Goal: Task Accomplishment & Management: Manage account settings

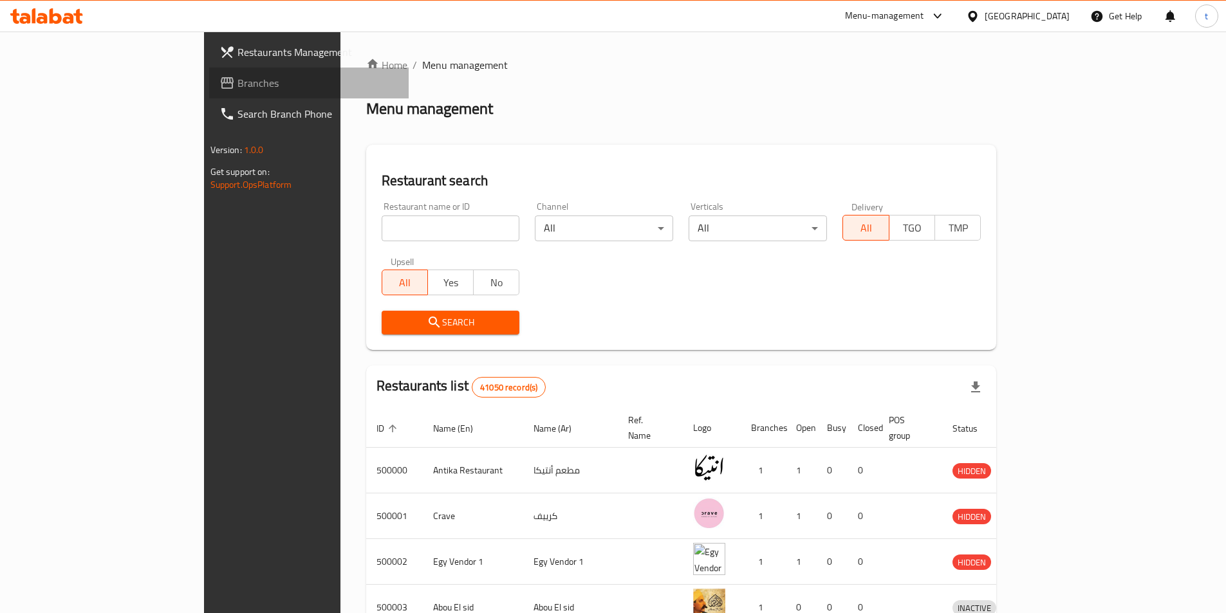
click at [209, 70] on link "Branches" at bounding box center [308, 83] width 199 height 31
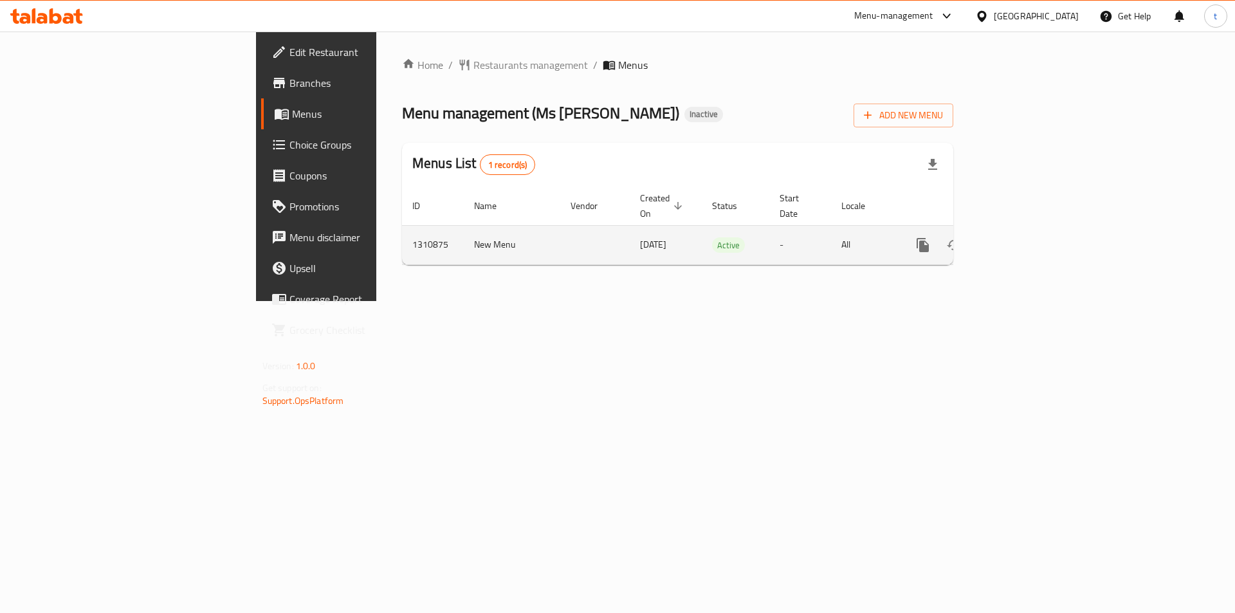
click at [1022, 239] on icon "enhanced table" at bounding box center [1016, 245] width 12 height 12
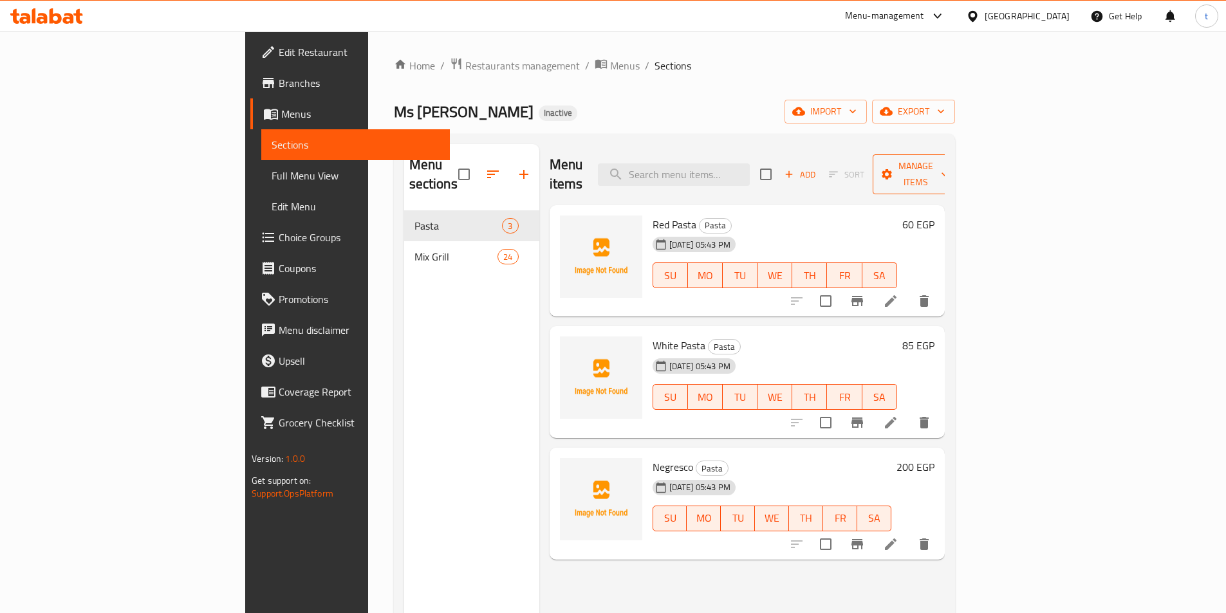
click at [948, 158] on span "Manage items" at bounding box center [916, 174] width 66 height 32
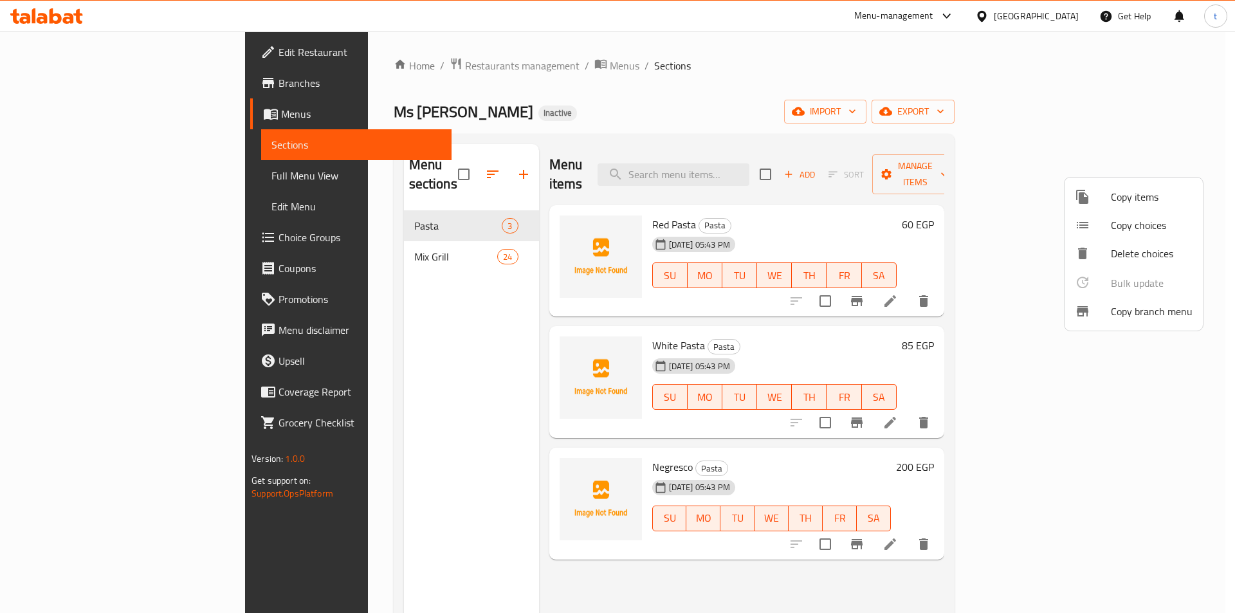
click at [972, 116] on div at bounding box center [617, 306] width 1235 height 613
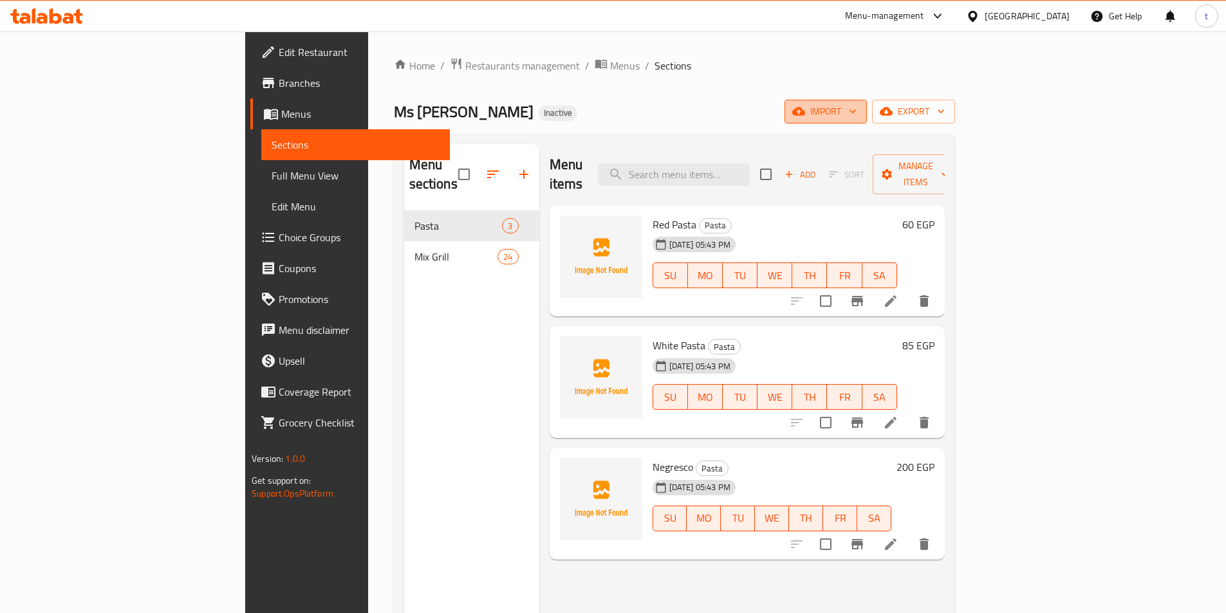
click at [856, 106] on span "import" at bounding box center [826, 112] width 62 height 16
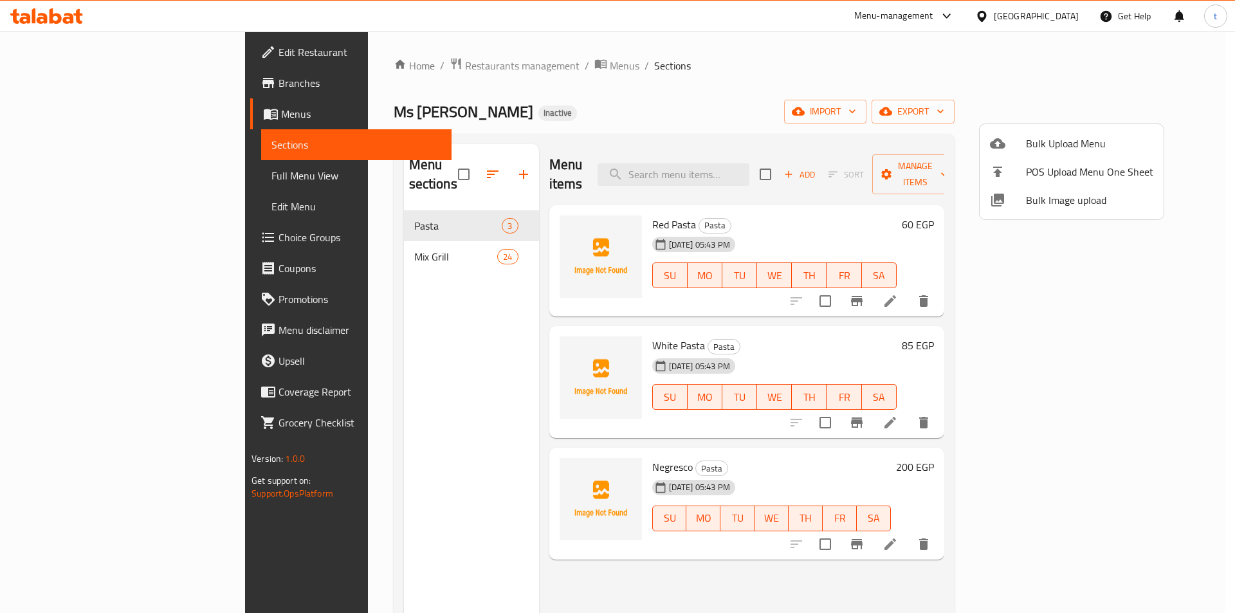
click at [1021, 196] on div at bounding box center [1008, 199] width 36 height 15
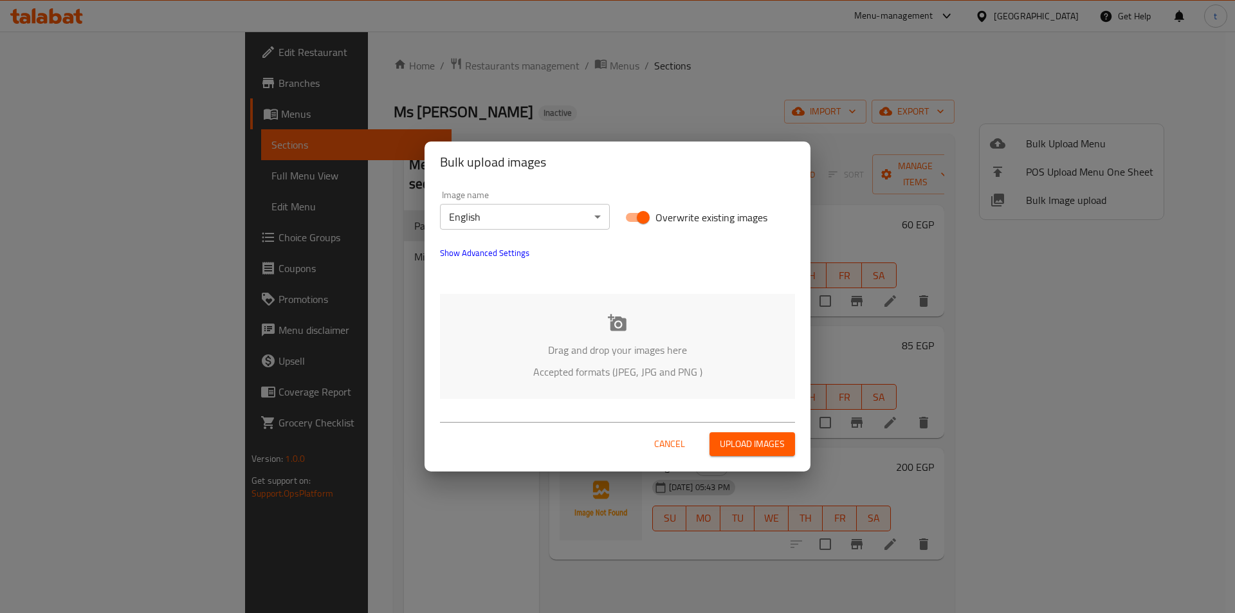
click at [827, 107] on div "Bulk upload images Image name English ​ Overwrite existing images Show Advanced…" at bounding box center [617, 306] width 1235 height 613
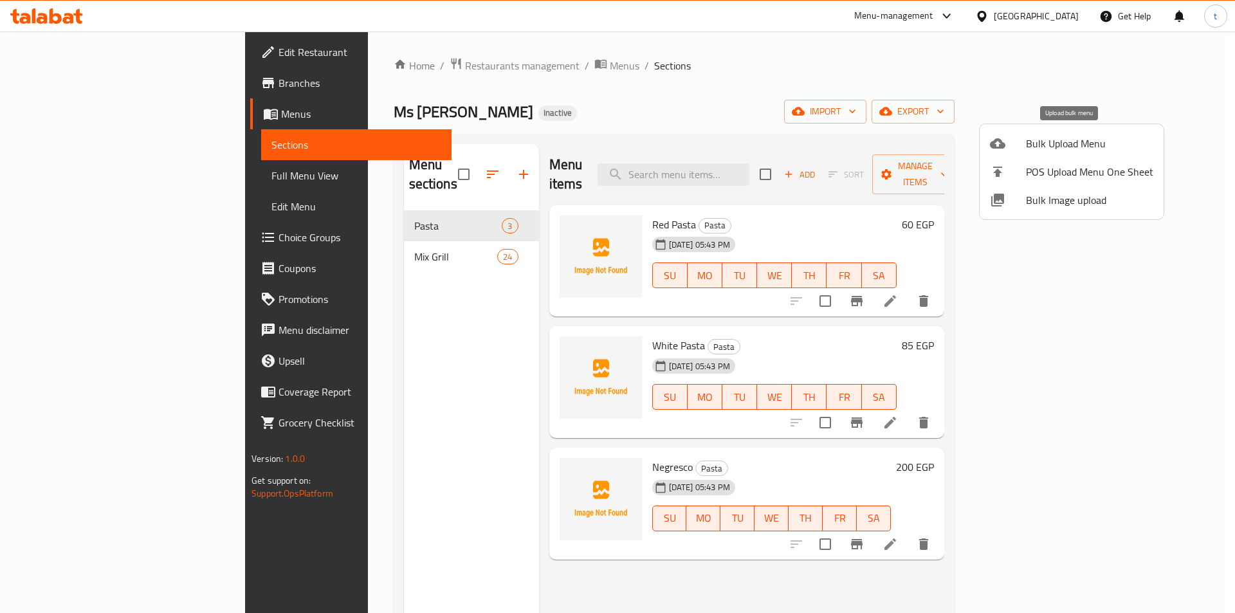
click at [1062, 145] on span "Bulk Upload Menu" at bounding box center [1089, 143] width 127 height 15
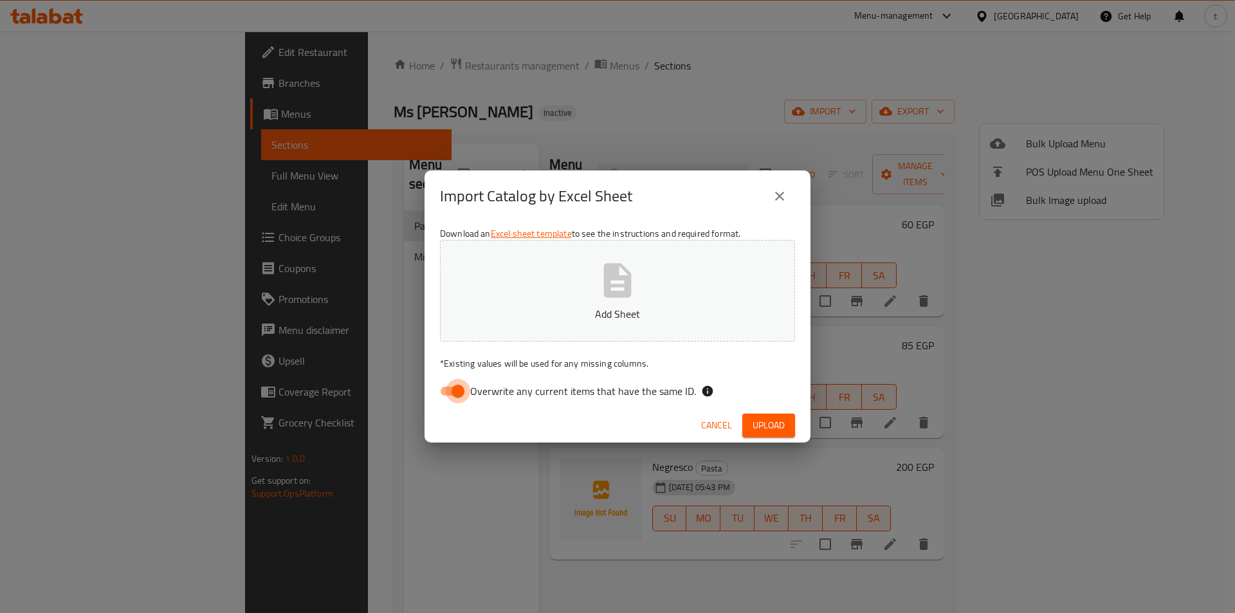
click at [465, 396] on input "Overwrite any current items that have the same ID." at bounding box center [457, 391] width 73 height 24
checkbox input "false"
click at [629, 317] on p "Add Sheet" at bounding box center [617, 313] width 315 height 15
click at [758, 423] on span "Upload" at bounding box center [769, 426] width 32 height 16
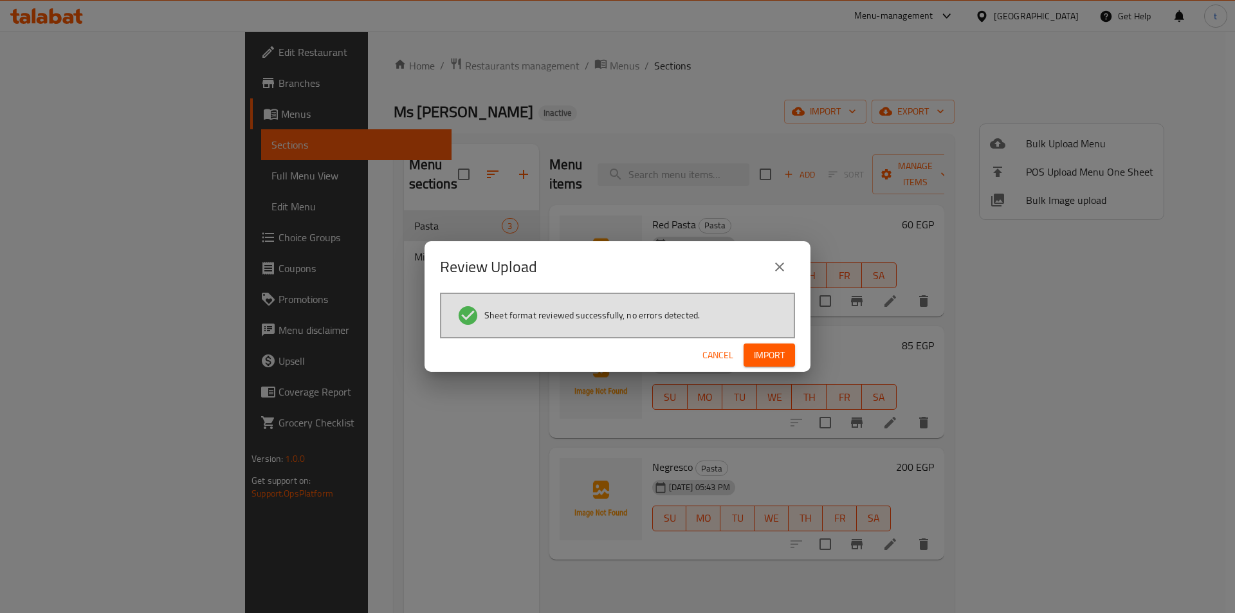
click at [770, 345] on button "Import" at bounding box center [769, 356] width 51 height 24
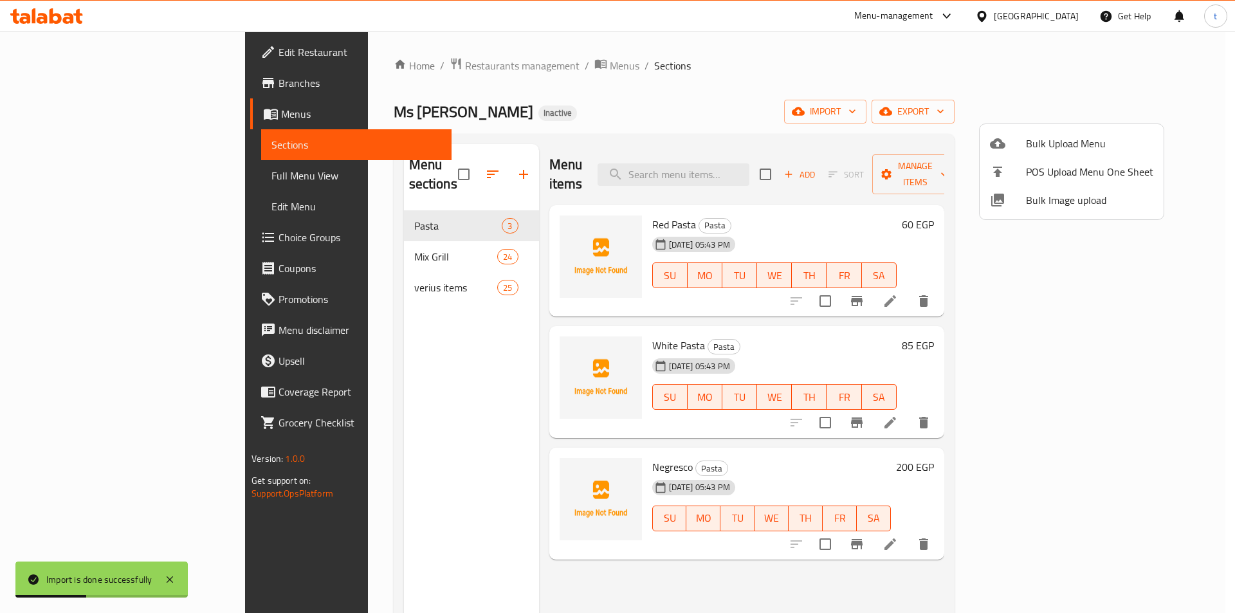
click at [309, 265] on div at bounding box center [617, 306] width 1235 height 613
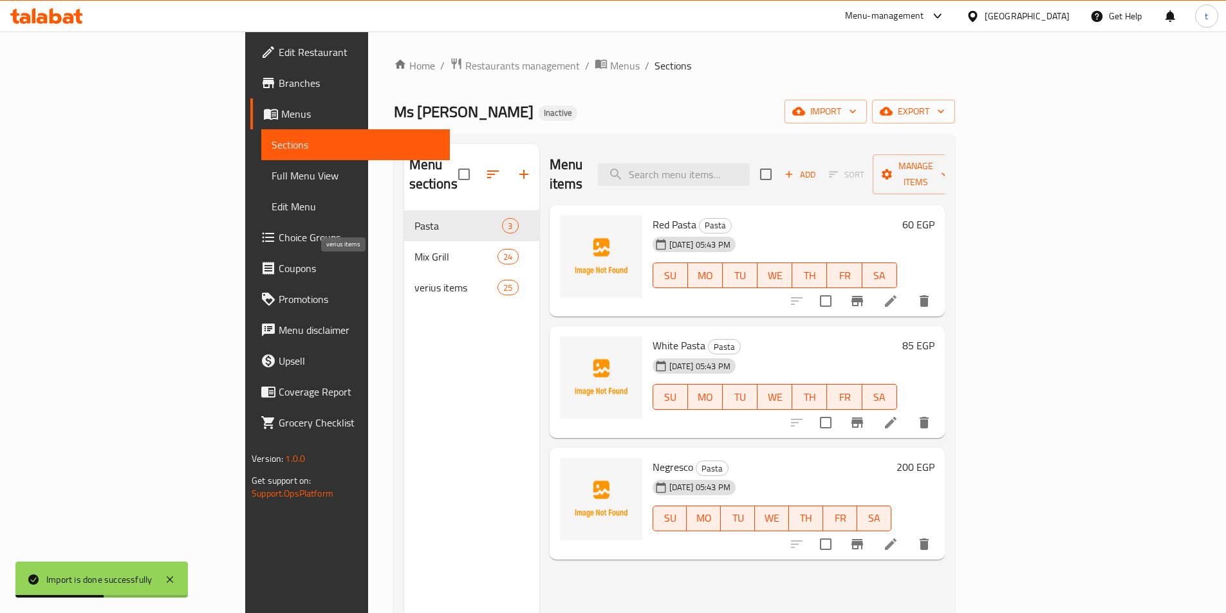
click at [414, 280] on span "verius items" at bounding box center [456, 287] width 84 height 15
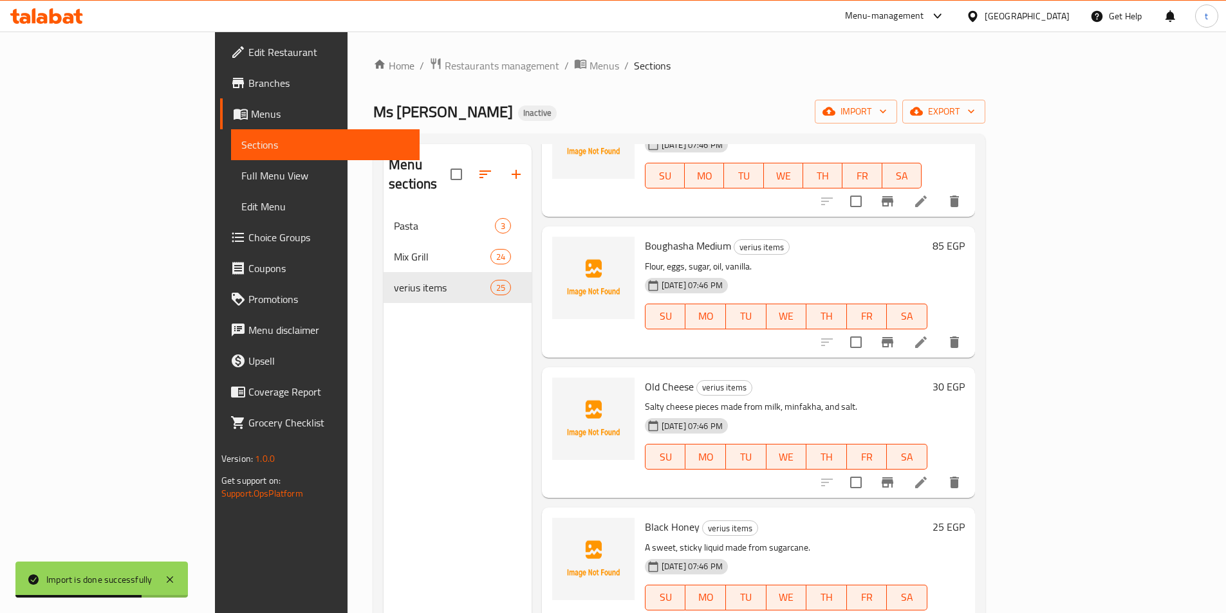
scroll to position [708, 0]
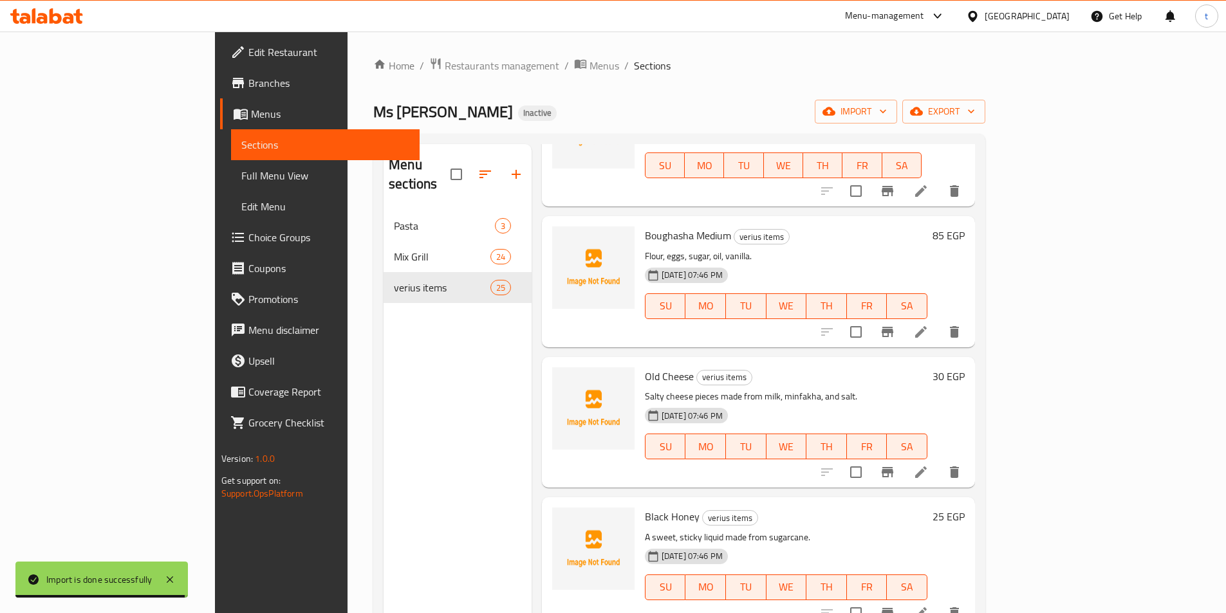
click at [241, 180] on span "Full Menu View" at bounding box center [325, 175] width 168 height 15
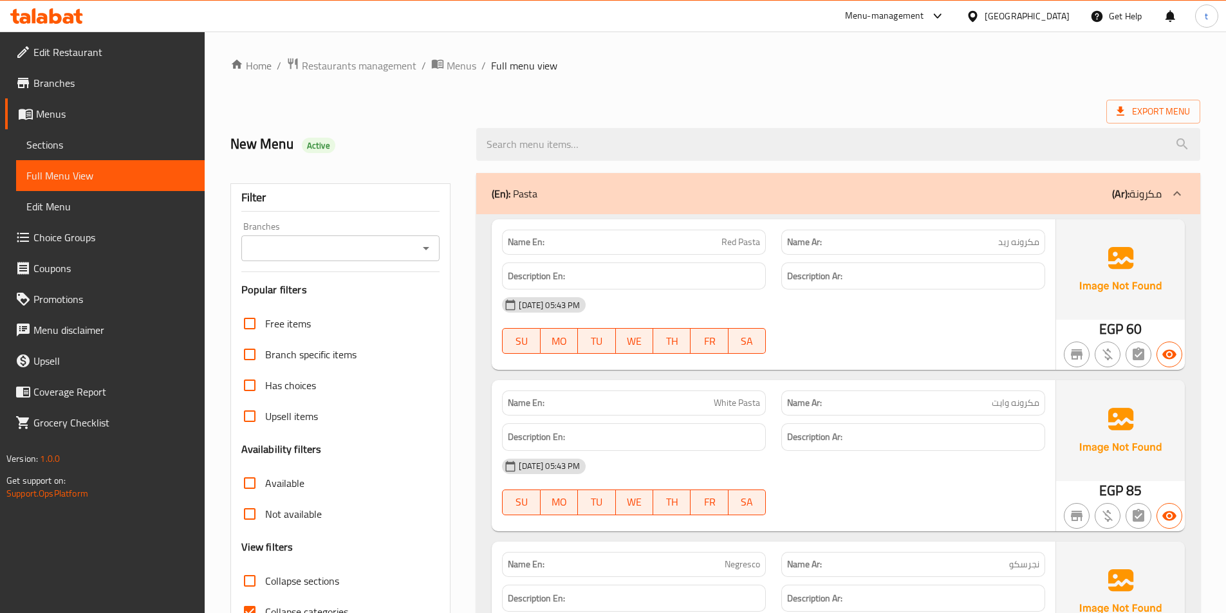
click at [1173, 196] on icon at bounding box center [1176, 193] width 15 height 15
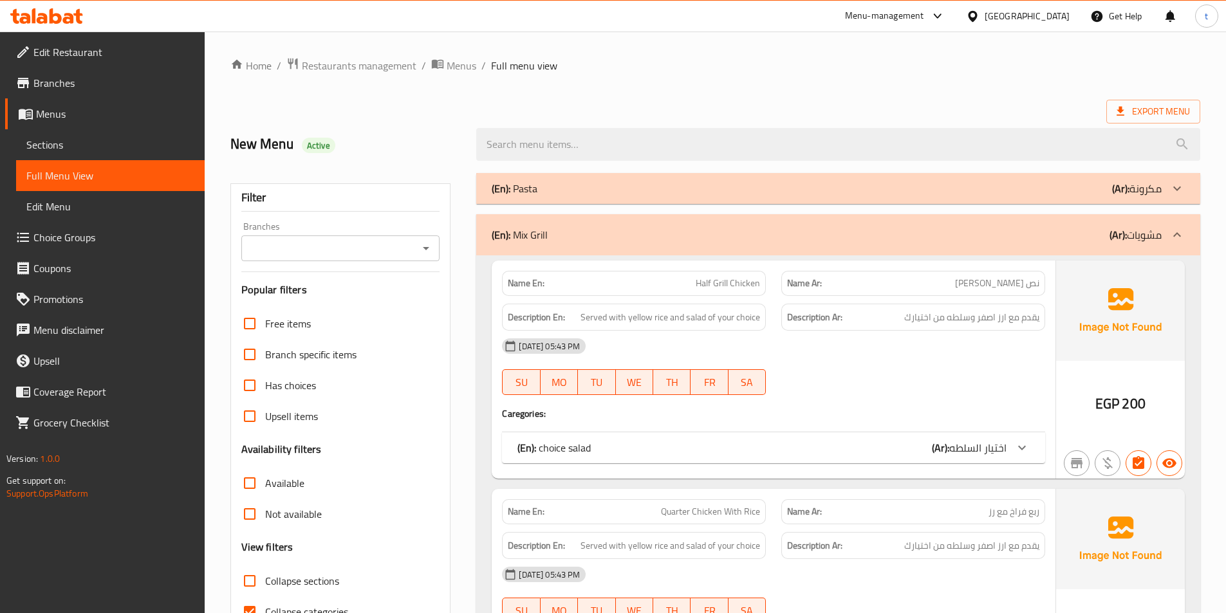
click at [1182, 247] on div at bounding box center [1176, 234] width 31 height 31
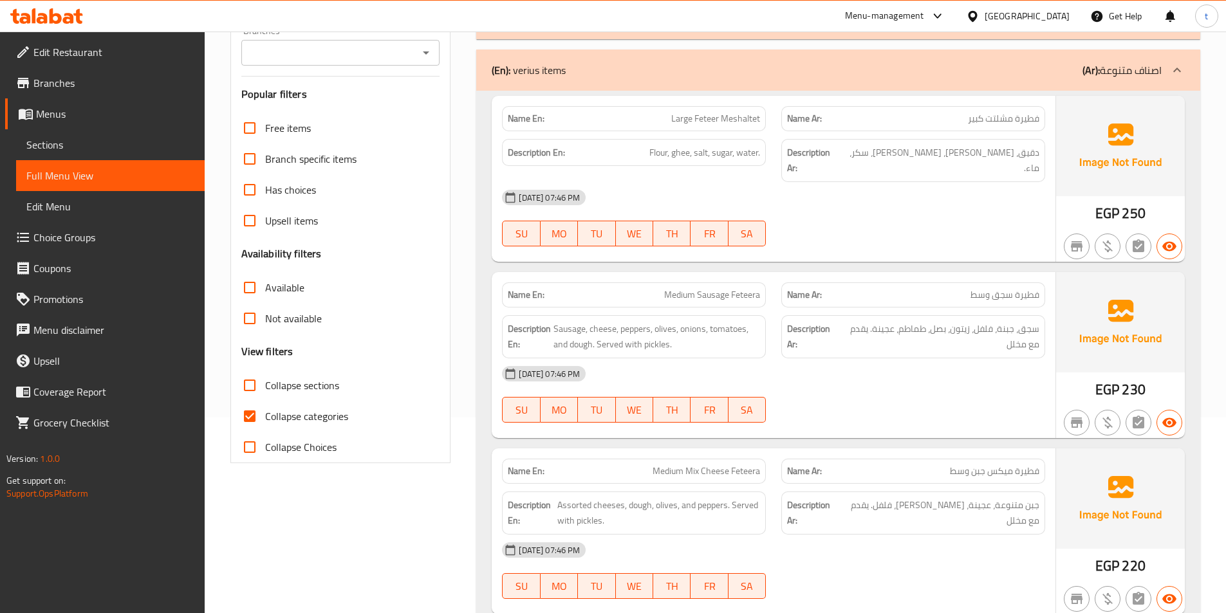
scroll to position [193, 0]
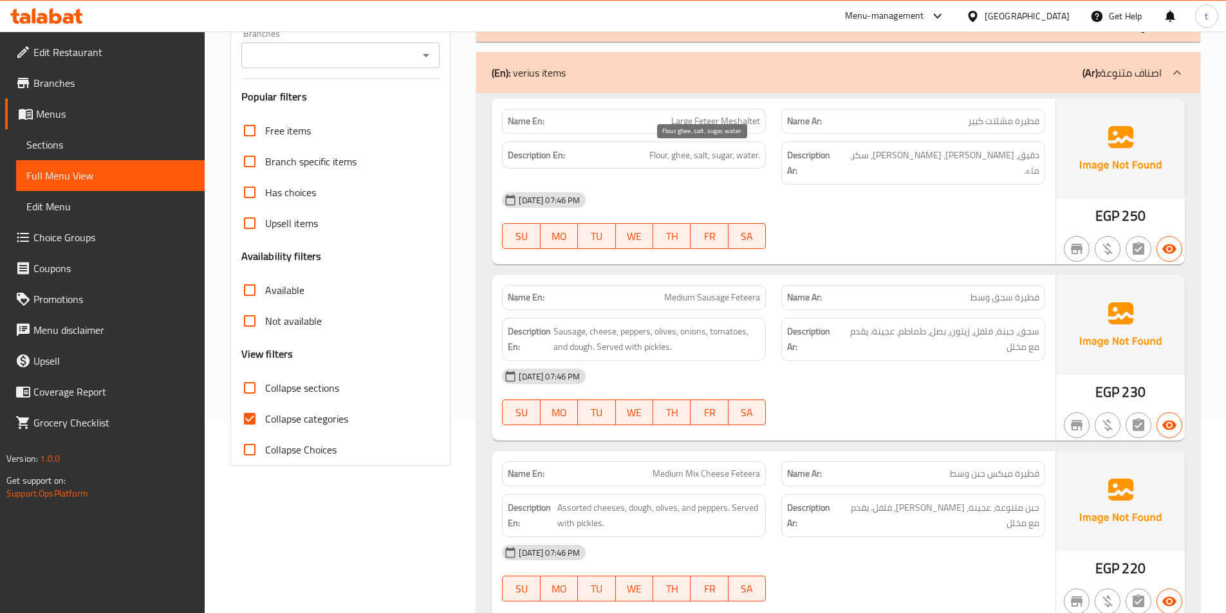
click at [700, 156] on span "Flour, ghee, salt, sugar, water." at bounding box center [704, 155] width 111 height 16
click at [988, 166] on div "Description Ar: دقيق، سمن، ملح، سكر، ماء." at bounding box center [913, 163] width 264 height 43
drag, startPoint x: 719, startPoint y: 160, endPoint x: 731, endPoint y: 158, distance: 12.9
click at [719, 160] on span "Flour, ghee, salt, sugar, water." at bounding box center [704, 155] width 111 height 16
click at [748, 158] on span "Flour, ghee, salt, sugar, water." at bounding box center [704, 155] width 111 height 16
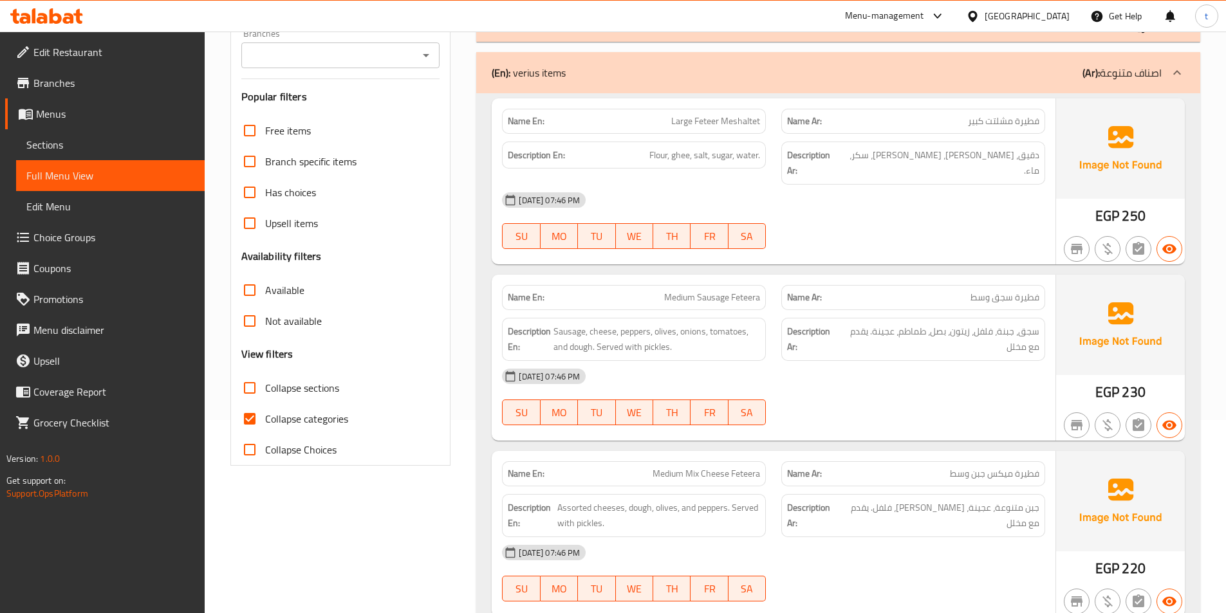
click at [1029, 291] on span "فطيرة سجق وسط" at bounding box center [1004, 298] width 69 height 14
click at [992, 291] on span "فطيرة سجق وسط" at bounding box center [1004, 298] width 69 height 14
click at [778, 310] on div "Description Ar: سجق، جبنة، فلفل، زيتون، بصل، طماطم، عجينة. يقدم مع مخلل" at bounding box center [912, 339] width 279 height 59
click at [682, 291] on span "Medium Sausage Feteera" at bounding box center [712, 298] width 96 height 14
click at [715, 291] on span "Medium Sausage Feteera" at bounding box center [712, 298] width 96 height 14
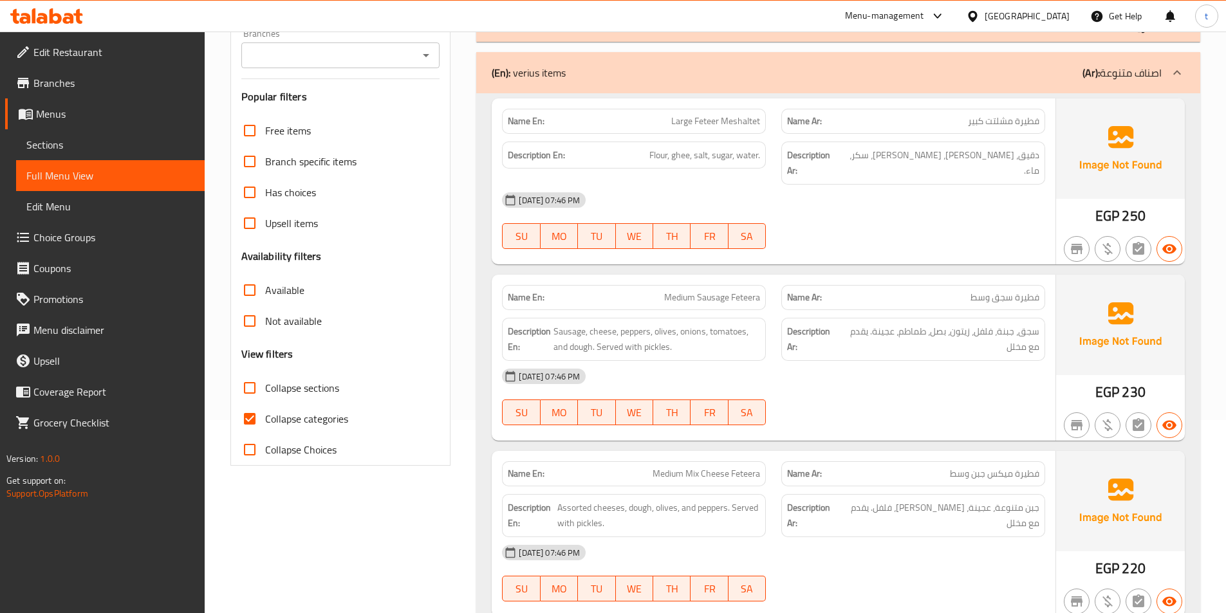
click at [737, 291] on span "Medium Sausage Feteera" at bounding box center [712, 298] width 96 height 14
click at [1033, 324] on span "سجق، جبنة، فلفل، زيتون، بصل، طماطم، عجينة. يقدم مع مخلل" at bounding box center [939, 340] width 200 height 32
click at [602, 324] on span "Sausage, cheese, peppers, olives, onions, tomatoes, and dough. Served with pick…" at bounding box center [656, 340] width 207 height 32
click at [630, 324] on span "Sausage, cheese, peppers, olives, onions, tomatoes, and dough. Served with pick…" at bounding box center [656, 340] width 207 height 32
click at [663, 324] on span "Sausage, cheese, peppers, olives, onions, tomatoes, and dough. Served with pick…" at bounding box center [656, 340] width 207 height 32
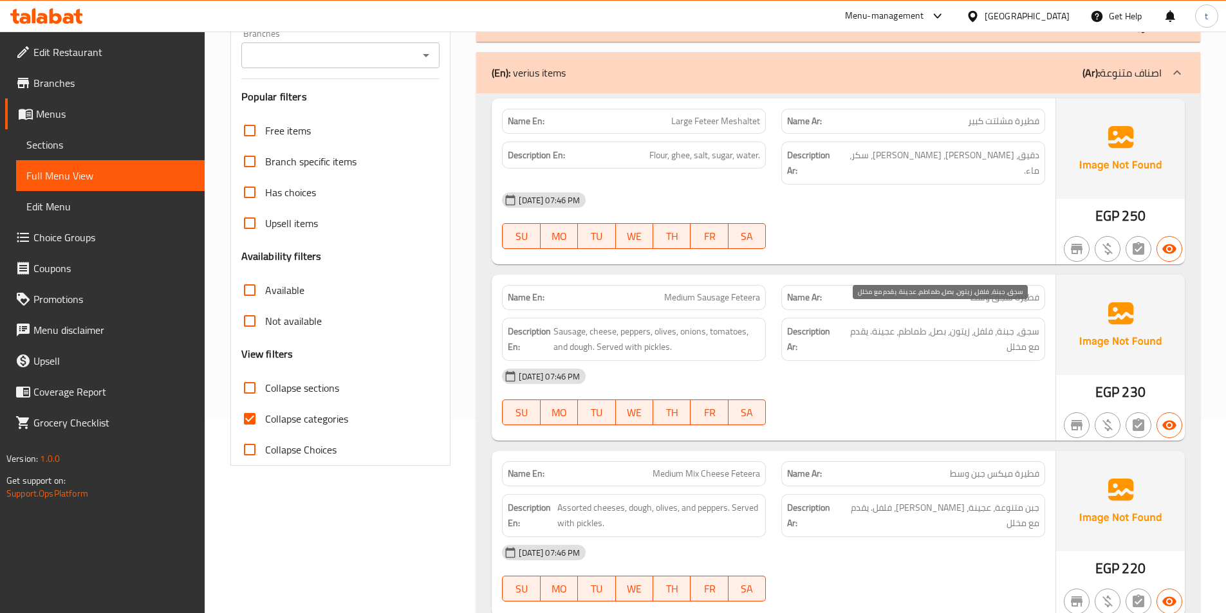
click at [961, 324] on span "سجق، جبنة، فلفل، زيتون، بصل، طماطم، عجينة. يقدم مع مخلل" at bounding box center [939, 340] width 200 height 32
click at [938, 324] on span "سجق، جبنة، فلفل، زيتون، بصل، طماطم، عجينة. يقدم مع مخلل" at bounding box center [939, 340] width 200 height 32
click at [690, 318] on div "Description En: Sausage, cheese, peppers, olives, onions, tomatoes, and dough. …" at bounding box center [634, 339] width 264 height 43
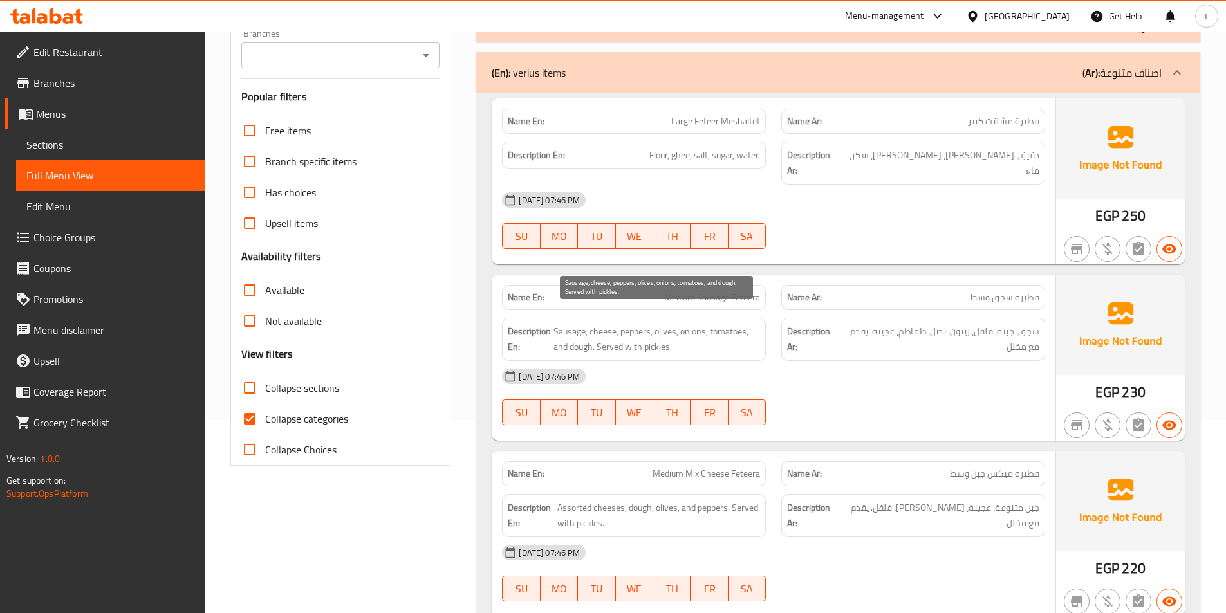
click at [692, 324] on span "Sausage, cheese, peppers, olives, onions, tomatoes, and dough. Served with pick…" at bounding box center [656, 340] width 207 height 32
drag, startPoint x: 694, startPoint y: 315, endPoint x: 849, endPoint y: 319, distance: 155.1
click at [695, 324] on span "Sausage, cheese, peppers, olives, onions, tomatoes, and dough. Served with pick…" at bounding box center [656, 340] width 207 height 32
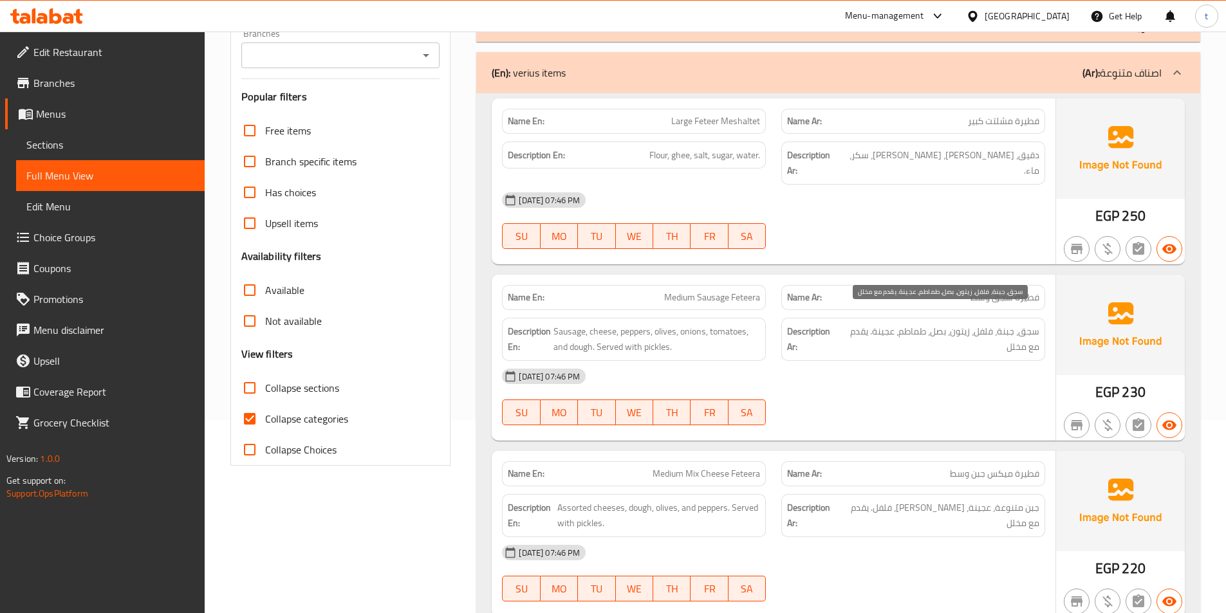
click at [908, 324] on span "سجق، جبنة، فلفل، زيتون، بصل، طماطم، عجينة. يقدم مع مخلل" at bounding box center [939, 340] width 200 height 32
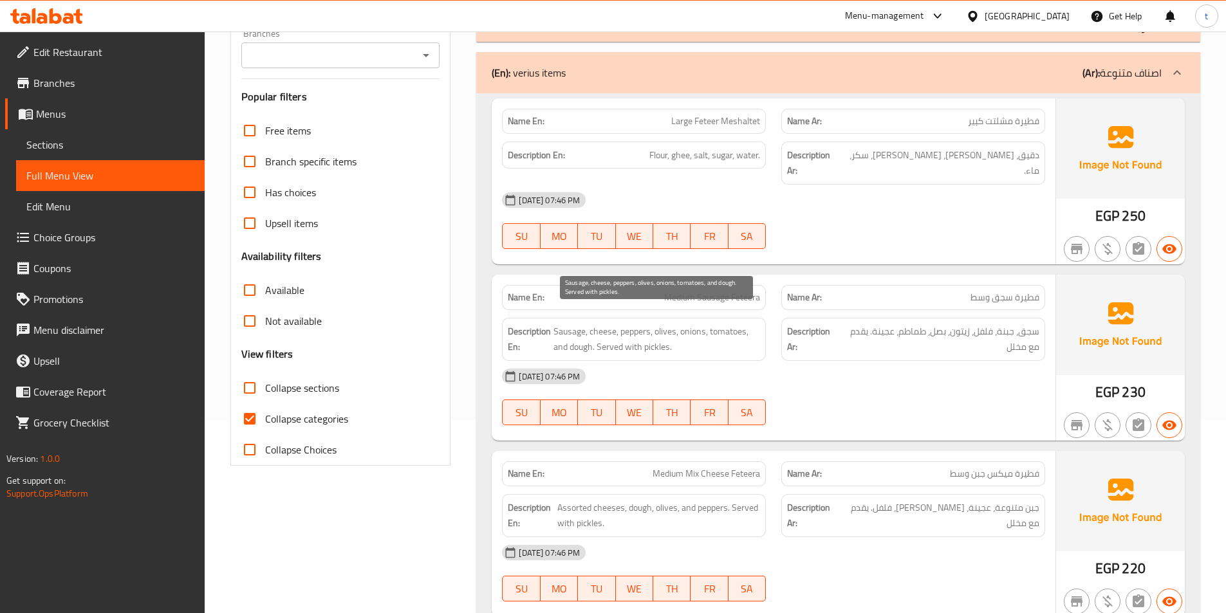
click at [738, 324] on span "Sausage, cheese, peppers, olives, onions, tomatoes, and dough. Served with pick…" at bounding box center [656, 340] width 207 height 32
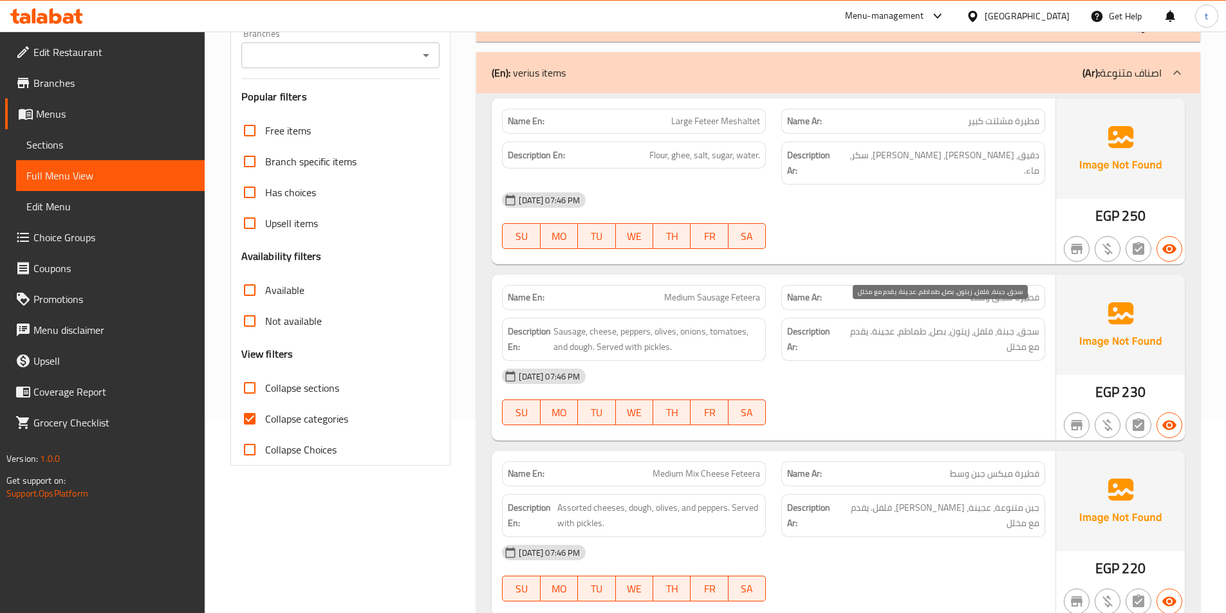
click at [875, 324] on span "سجق، جبنة، فلفل، زيتون، بصل، طماطم، عجينة. يقدم مع مخلل" at bounding box center [939, 340] width 200 height 32
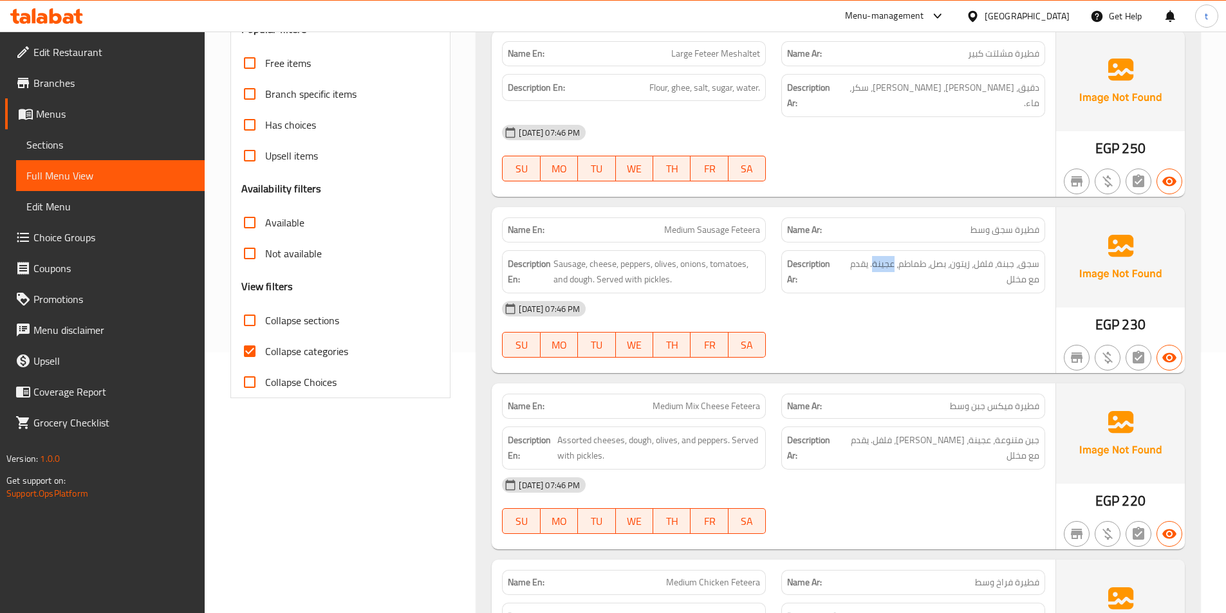
scroll to position [322, 0]
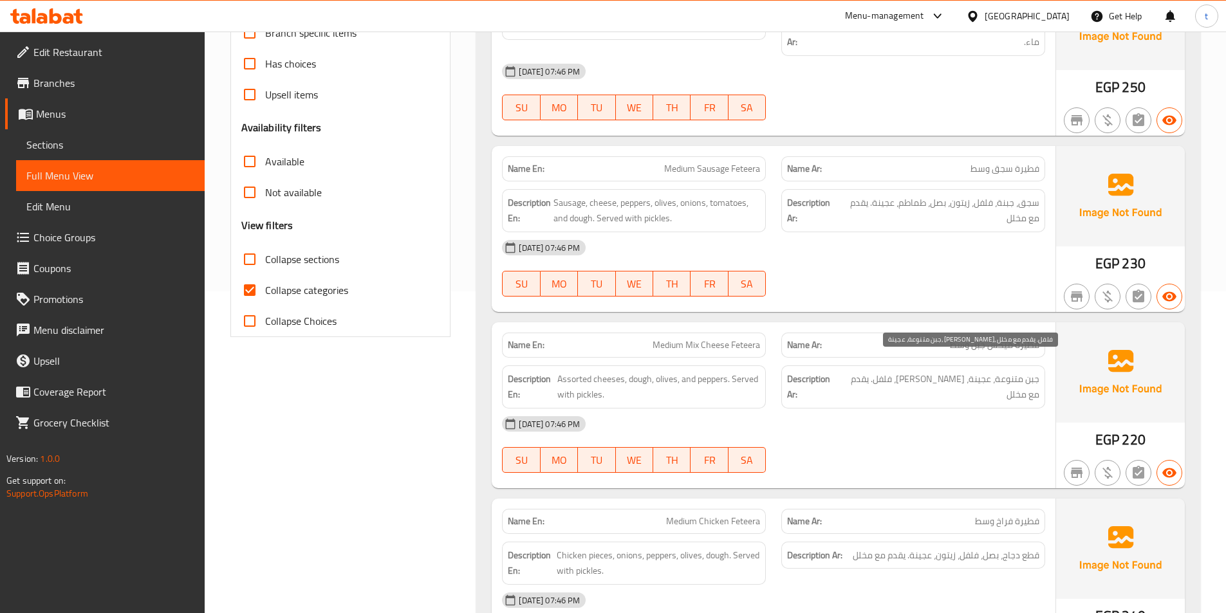
click at [1031, 371] on span "جبن متنوعة، عجينة، [PERSON_NAME]، فلفل. يقدم مع مخلل" at bounding box center [939, 387] width 200 height 32
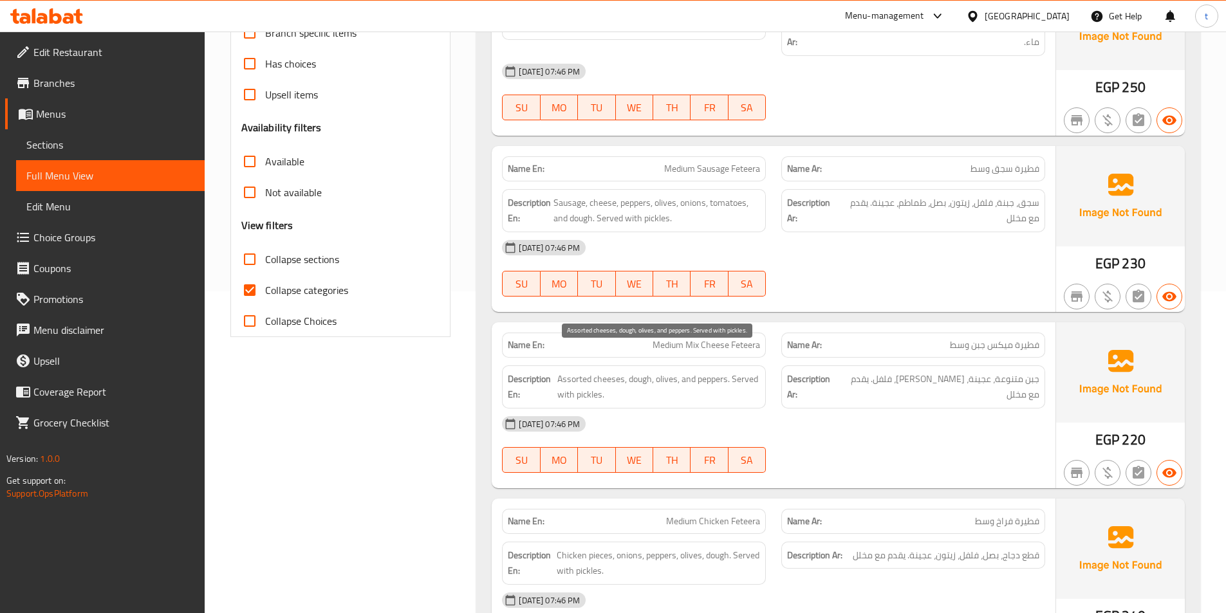
click at [566, 371] on span "Assorted cheeses, dough, olives, and peppers. Served with pickles." at bounding box center [658, 387] width 203 height 32
click at [643, 371] on span "Assorted cheeses, dough, olives, and peppers. Served with pickles." at bounding box center [658, 387] width 203 height 32
click at [668, 371] on span "Assorted cheeses, dough, olives, and peppers. Served with pickles." at bounding box center [658, 387] width 203 height 32
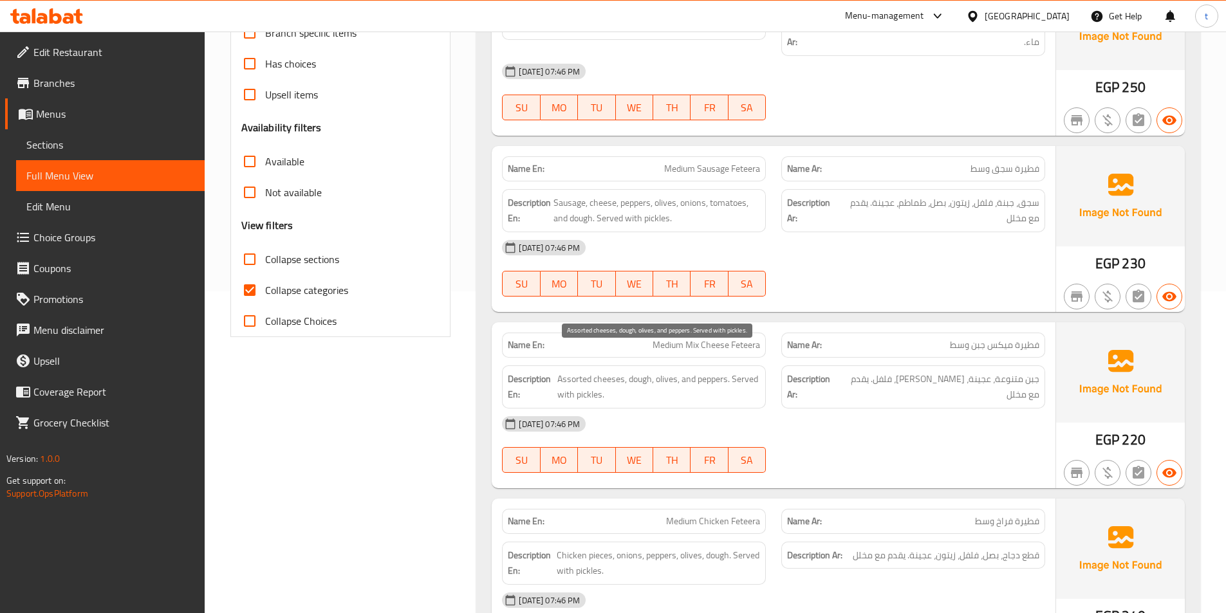
click at [713, 371] on span "Assorted cheeses, dough, olives, and peppers. Served with pickles." at bounding box center [658, 387] width 203 height 32
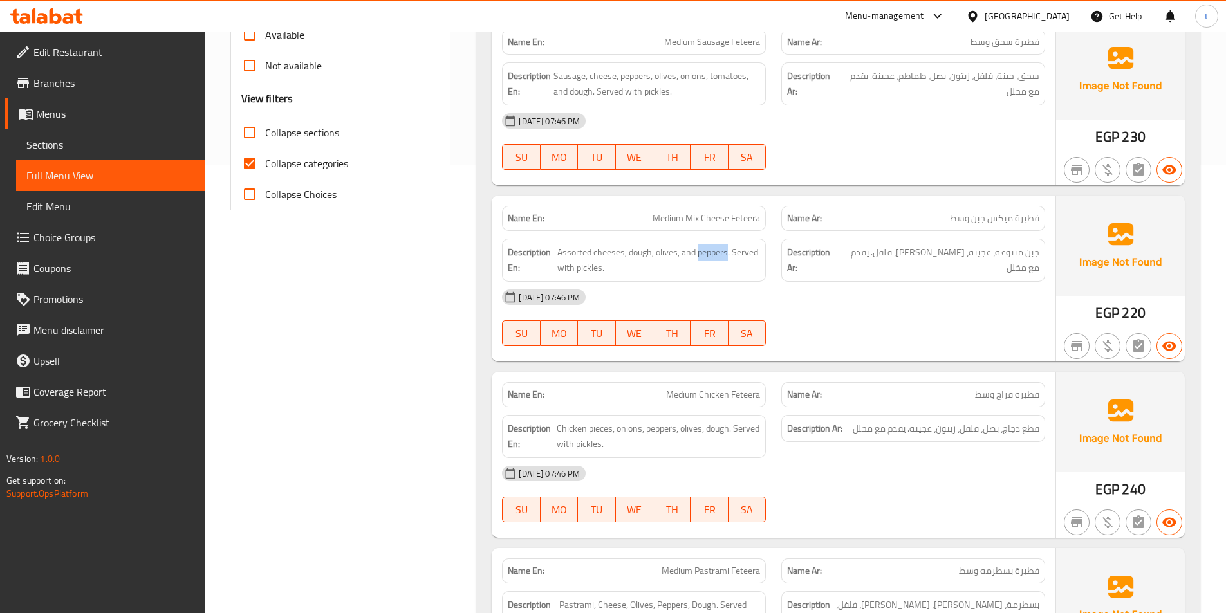
scroll to position [579, 0]
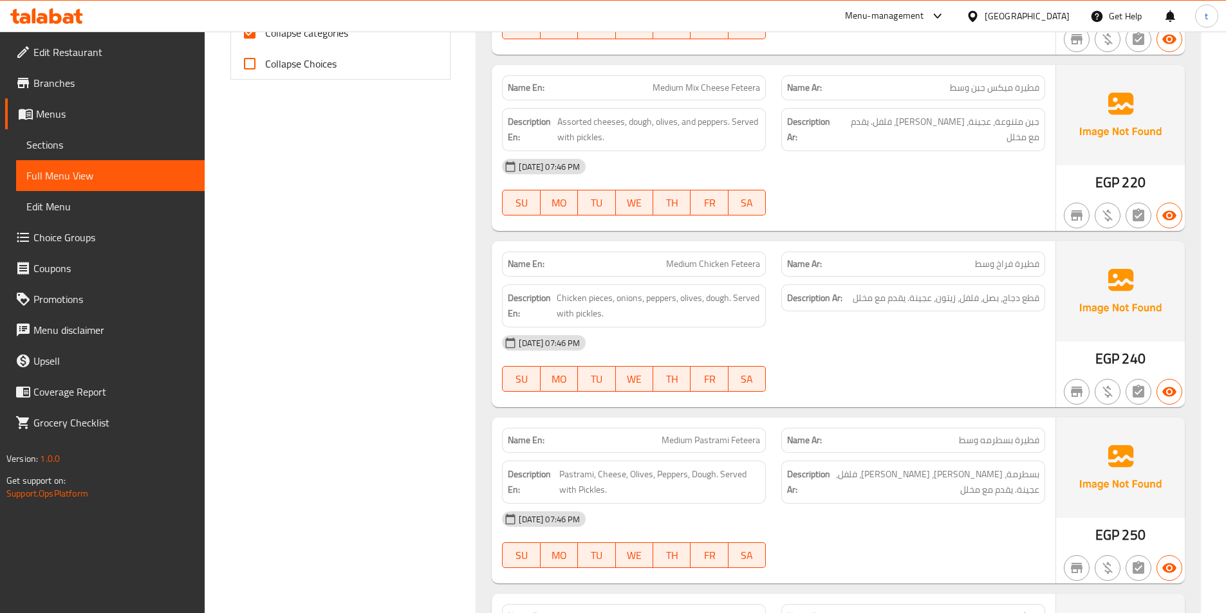
click at [1034, 257] on span "فطيرة فراخ وسط" at bounding box center [1007, 264] width 64 height 14
click at [681, 257] on span "Medium Chicken Feteera" at bounding box center [713, 264] width 94 height 14
click at [724, 257] on span "Medium Chicken Feteera" at bounding box center [713, 264] width 94 height 14
click at [739, 257] on span "Medium Chicken Feteera" at bounding box center [713, 264] width 94 height 14
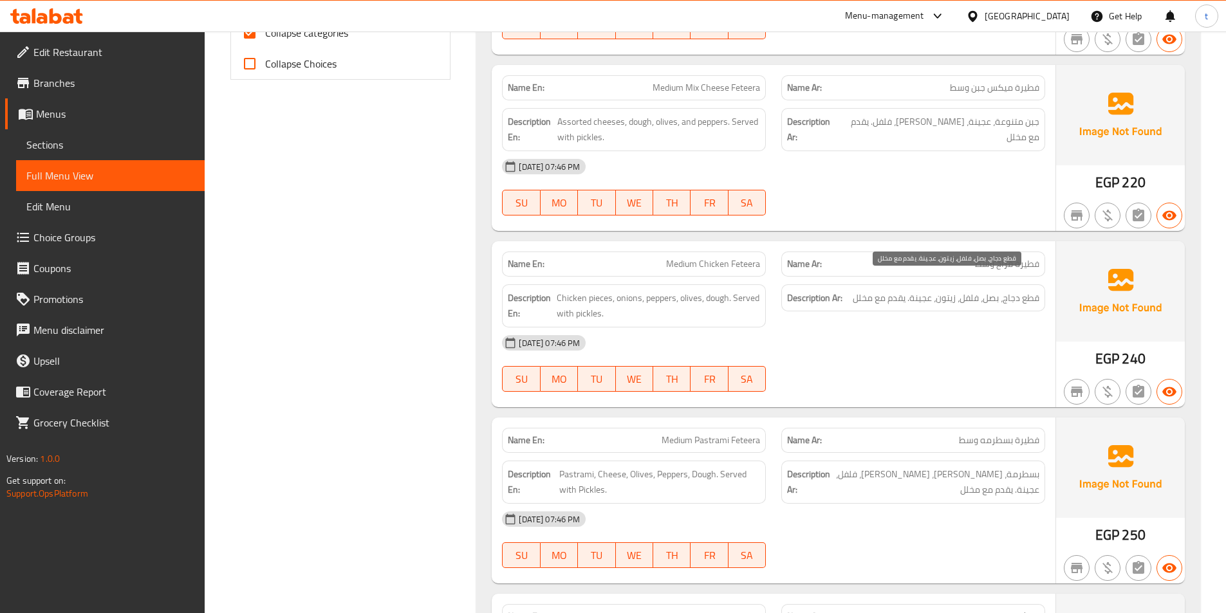
click at [1035, 290] on span "قطع دجاج، بصل، فلفل، زيتون، عجينة. يقدم مع مخلل" at bounding box center [945, 298] width 187 height 16
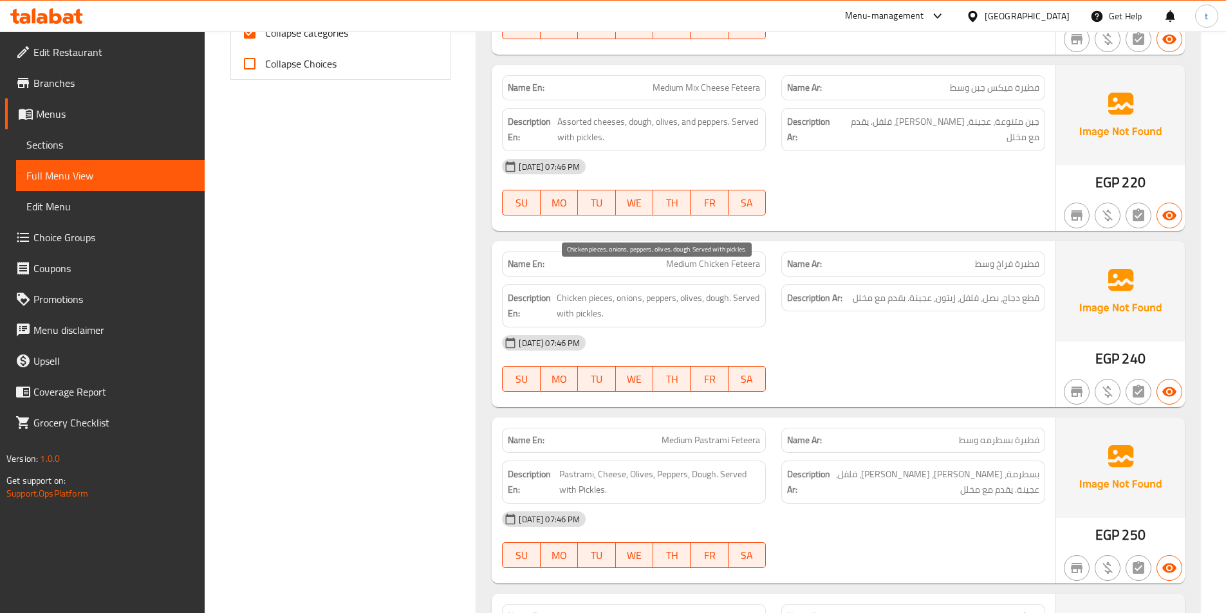
click at [575, 290] on span "Chicken pieces, onions, peppers, olives, dough. Served with pickles." at bounding box center [658, 306] width 203 height 32
click at [594, 290] on span "Chicken pieces, onions, peppers, olives, dough. Served with pickles." at bounding box center [658, 306] width 203 height 32
click at [628, 290] on span "Chicken pieces, onions, peppers, olives, dough. Served with pickles." at bounding box center [658, 306] width 203 height 32
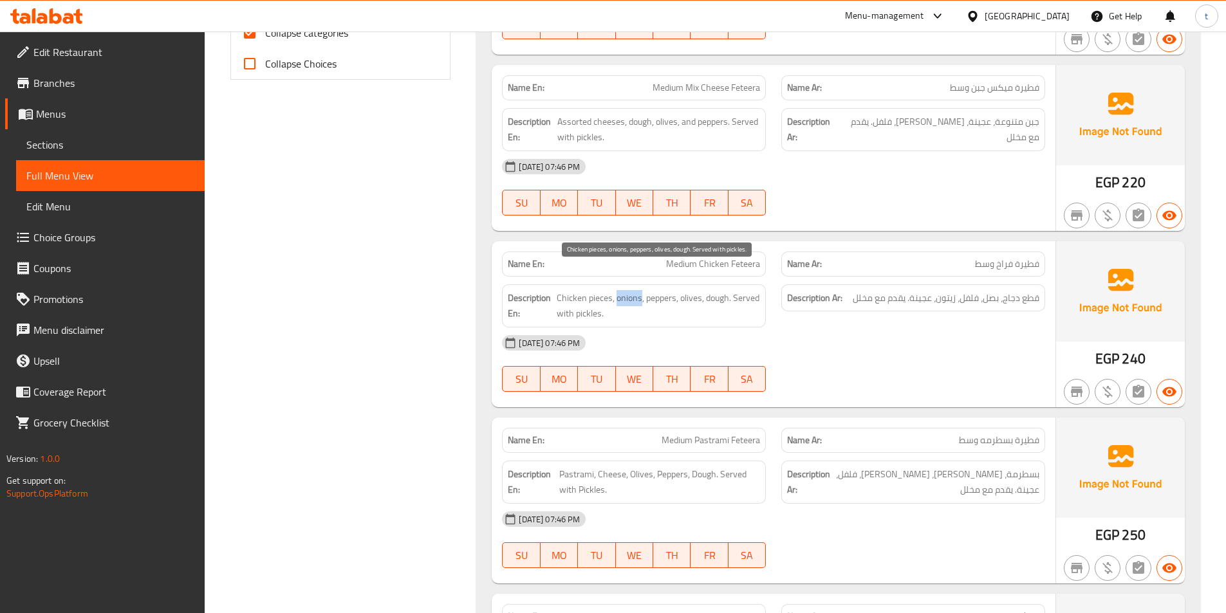
click at [628, 290] on span "Chicken pieces, onions, peppers, olives, dough. Served with pickles." at bounding box center [658, 306] width 203 height 32
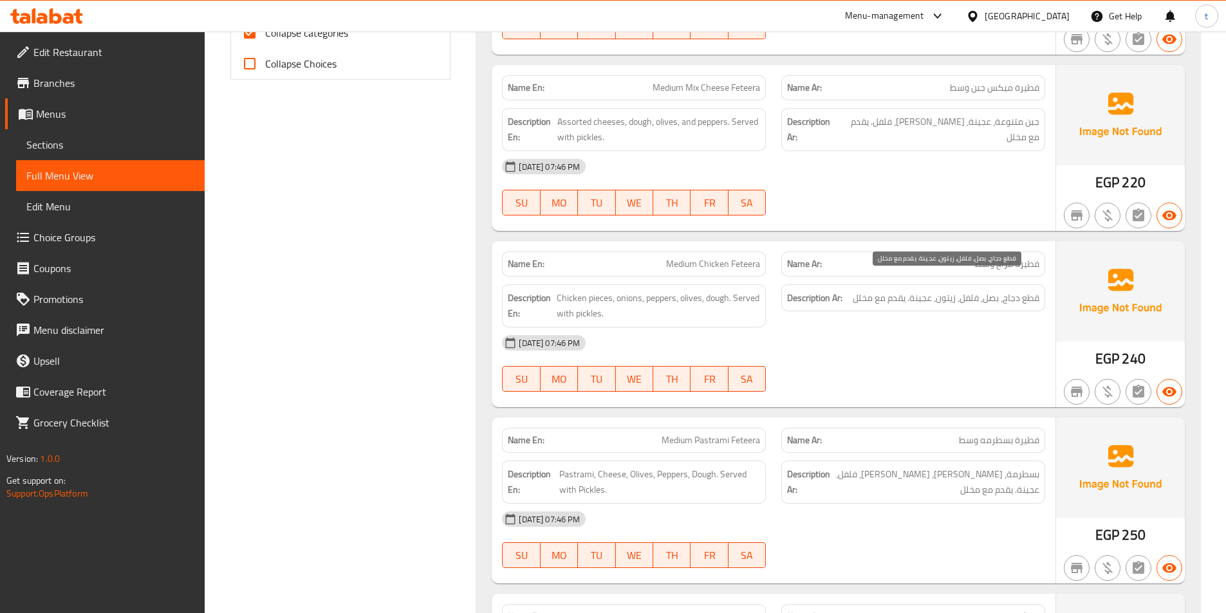
click at [990, 290] on span "قطع دجاج، بصل، فلفل، زيتون، عجينة. يقدم مع مخلل" at bounding box center [945, 298] width 187 height 16
click at [989, 290] on span "قطع دجاج، بصل، فلفل، زيتون، عجينة. يقدم مع مخلل" at bounding box center [945, 298] width 187 height 16
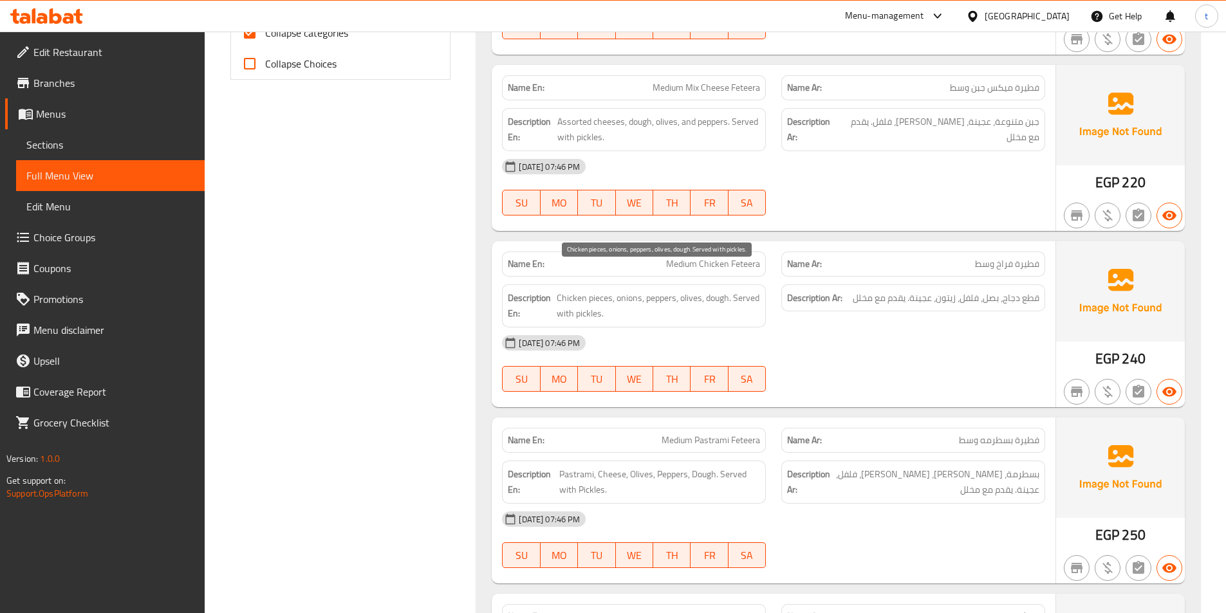
click at [658, 290] on span "Chicken pieces, onions, peppers, olives, dough. Served with pickles." at bounding box center [658, 306] width 203 height 32
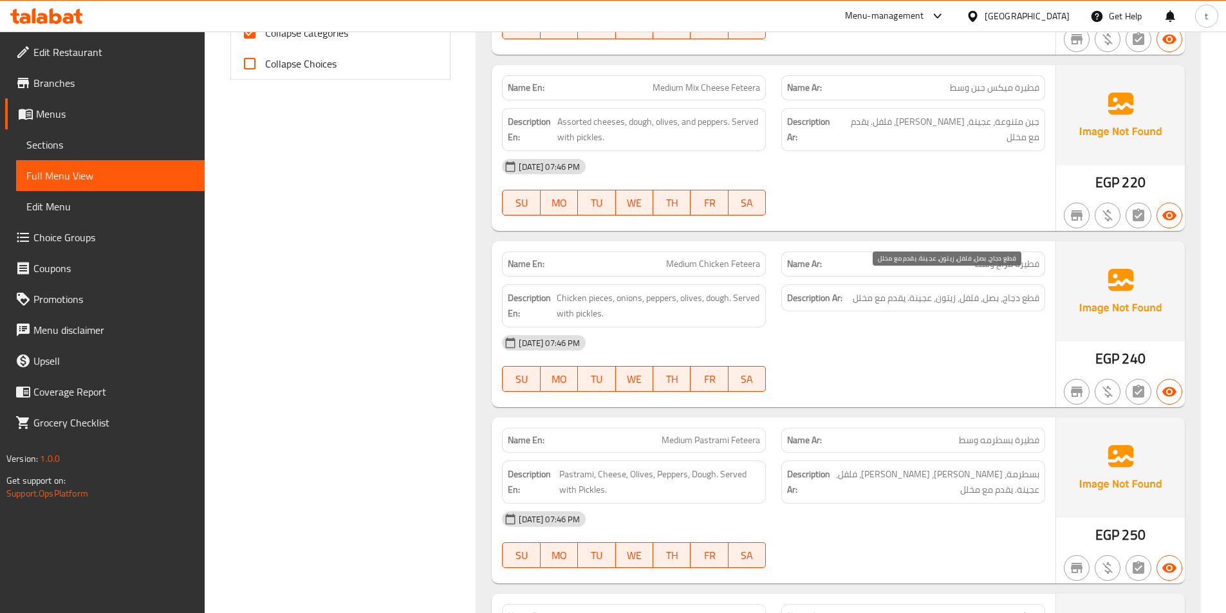
click at [943, 290] on span "قطع دجاج، بصل، فلفل، زيتون، عجينة. يقدم مع مخلل" at bounding box center [945, 298] width 187 height 16
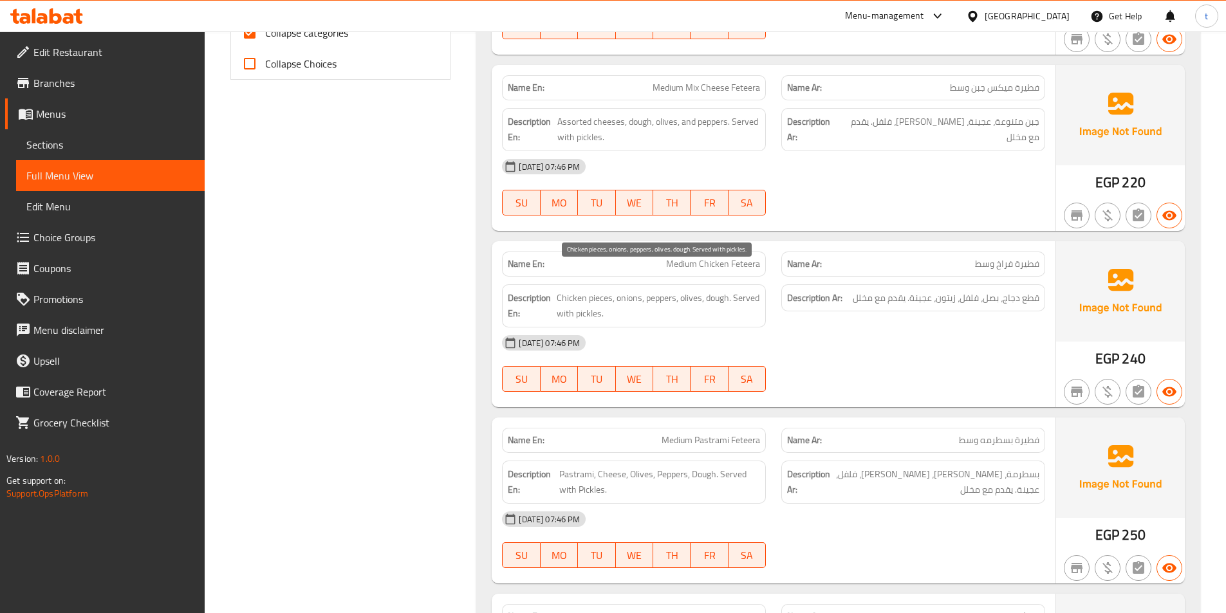
click at [719, 290] on span "Chicken pieces, onions, peppers, olives, dough. Served with pickles." at bounding box center [658, 306] width 203 height 32
click at [687, 290] on span "Chicken pieces, onions, peppers, olives, dough. Served with pickles." at bounding box center [658, 306] width 203 height 32
drag, startPoint x: 687, startPoint y: 282, endPoint x: 773, endPoint y: 290, distance: 85.9
click at [688, 290] on span "Chicken pieces, onions, peppers, olives, dough. Served with pickles." at bounding box center [658, 306] width 203 height 32
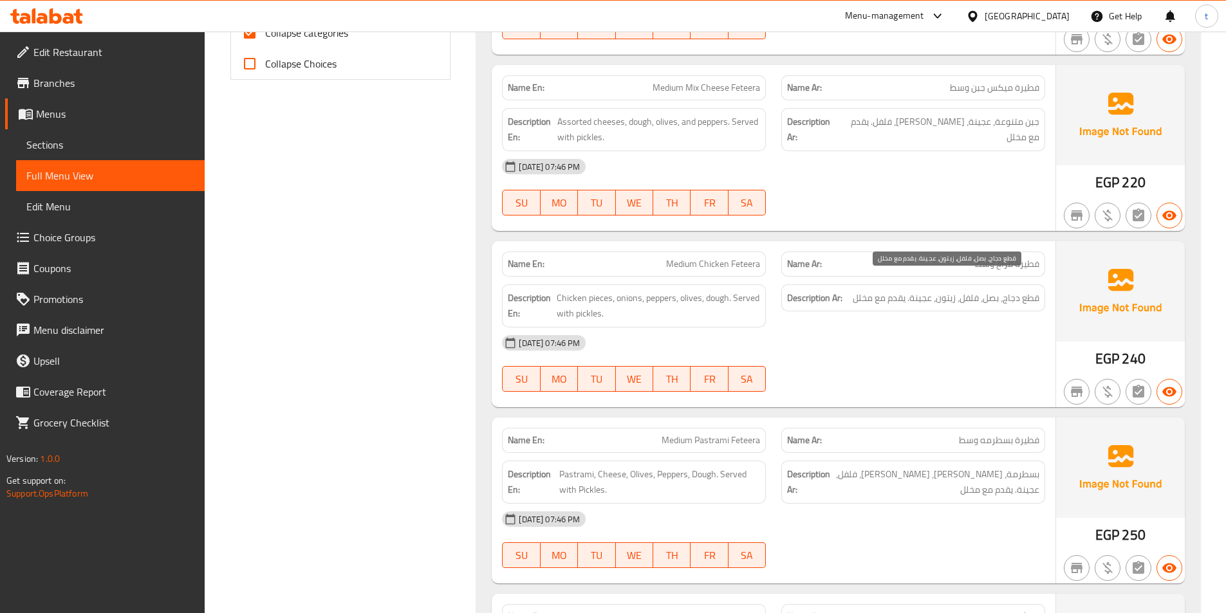
click at [921, 290] on span "قطع دجاج، بصل، فلفل، زيتون، عجينة. يقدم مع مخلل" at bounding box center [945, 298] width 187 height 16
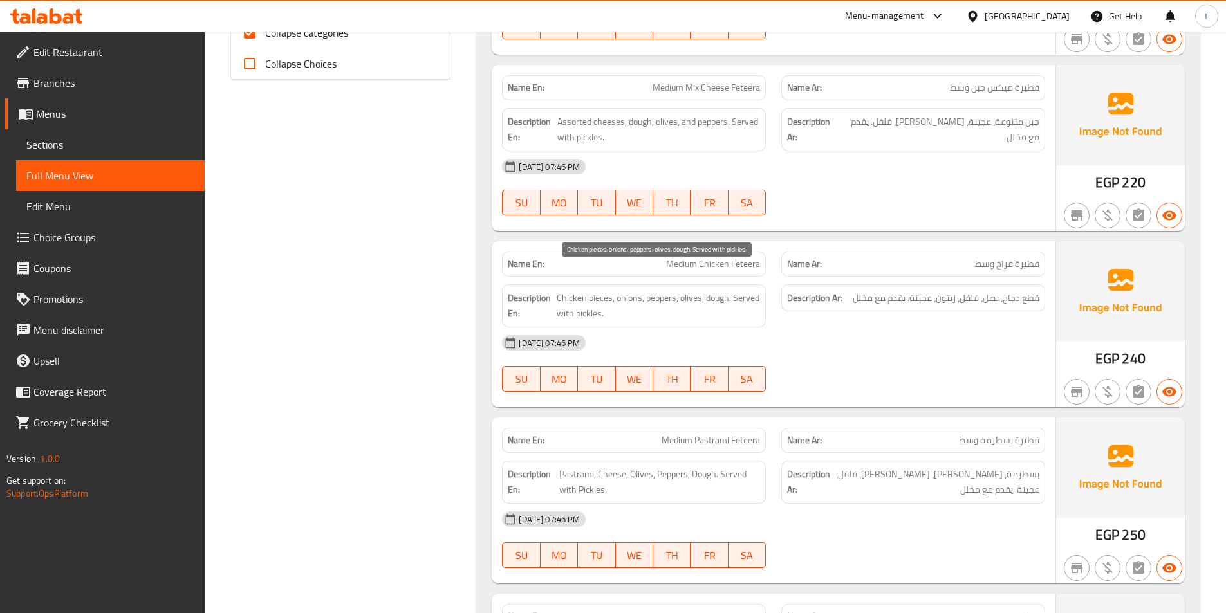
click at [715, 290] on span "Chicken pieces, onions, peppers, olives, dough. Served with pickles." at bounding box center [658, 306] width 203 height 32
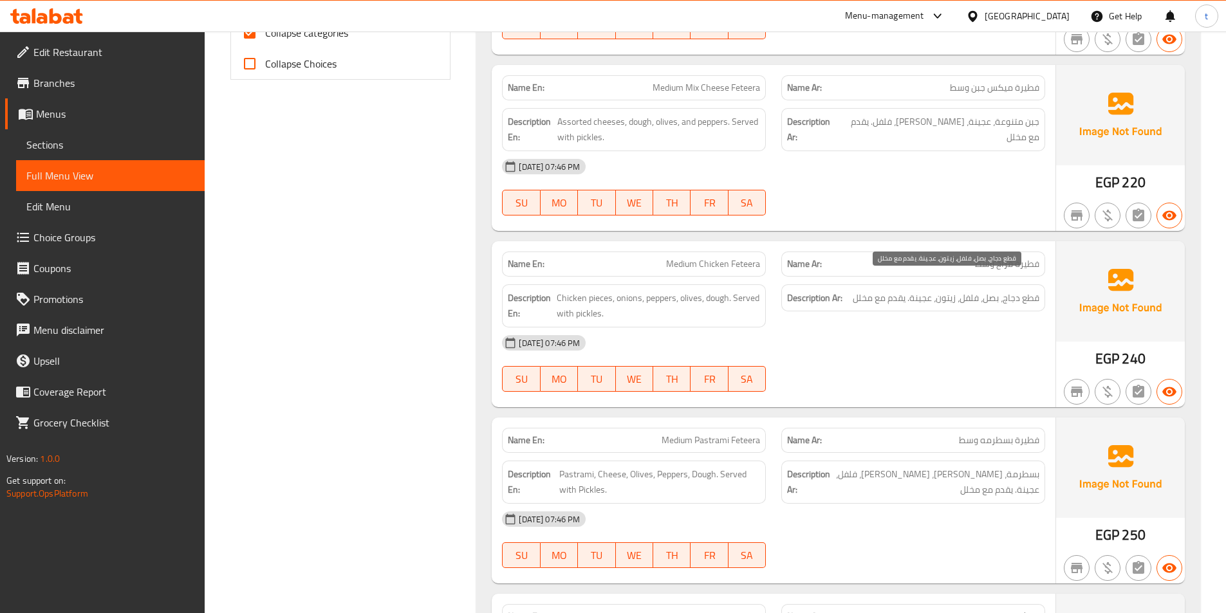
click at [941, 290] on span "قطع دجاج، بصل، فلفل، زيتون، عجينة. يقدم مع مخلل" at bounding box center [945, 298] width 187 height 16
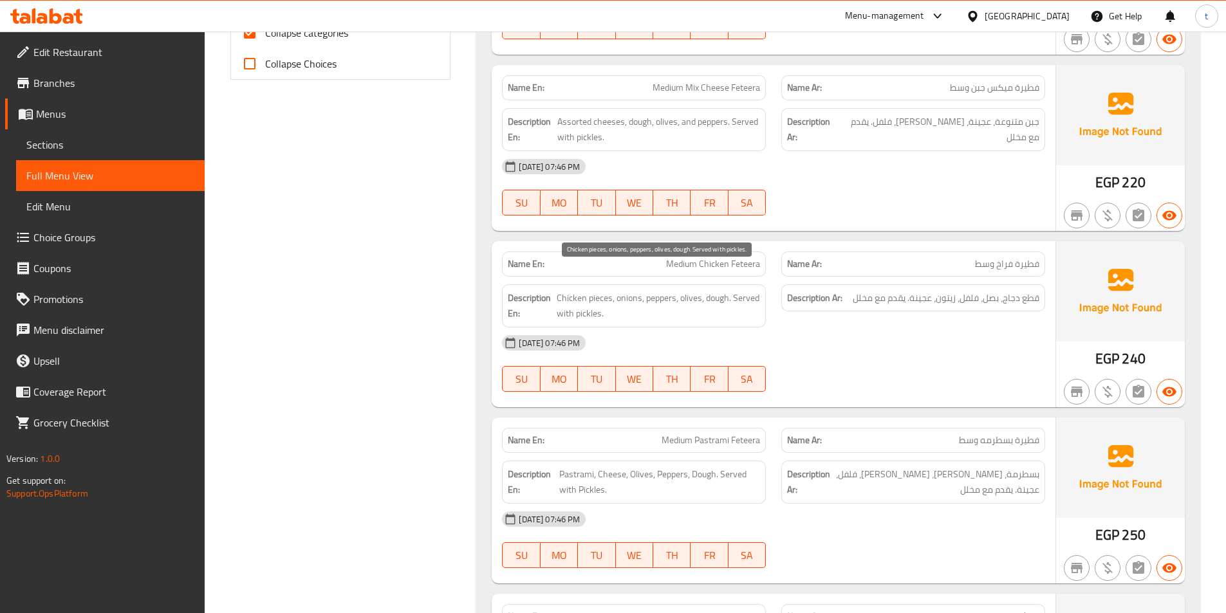
click at [689, 290] on span "Chicken pieces, onions, peppers, olives, dough. Served with pickles." at bounding box center [658, 306] width 203 height 32
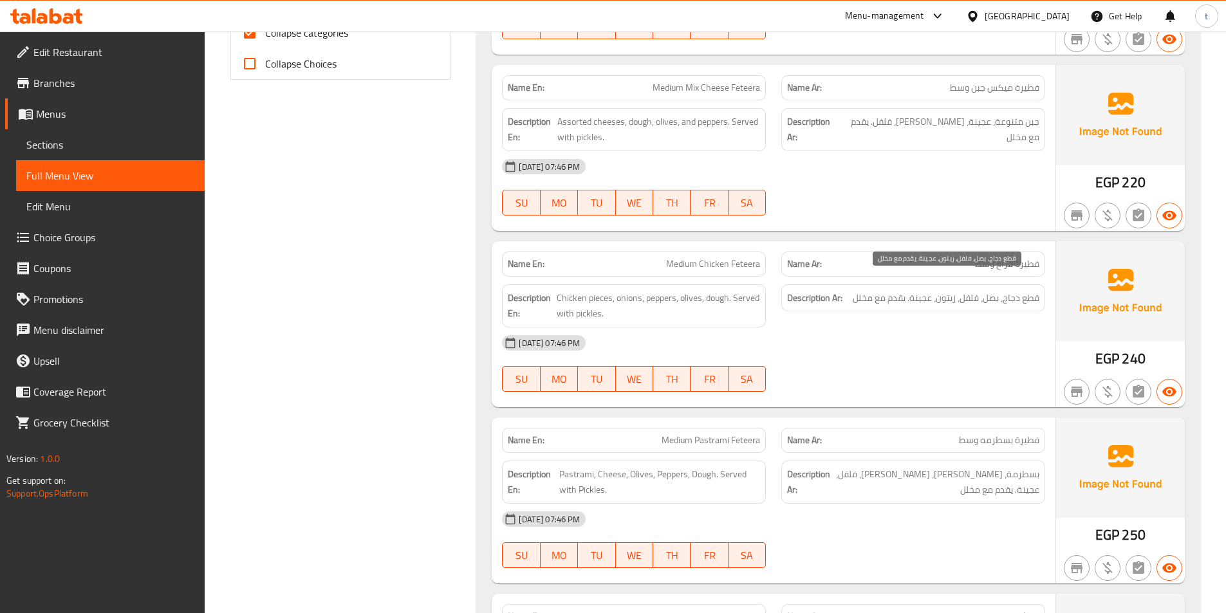
click at [921, 290] on span "قطع دجاج، بصل، فلفل، زيتون، عجينة. يقدم مع مخلل" at bounding box center [945, 298] width 187 height 16
drag, startPoint x: 921, startPoint y: 279, endPoint x: 802, endPoint y: 284, distance: 119.1
click at [918, 290] on span "قطع دجاج، بصل، فلفل، زيتون، عجينة. يقدم مع مخلل" at bounding box center [945, 298] width 187 height 16
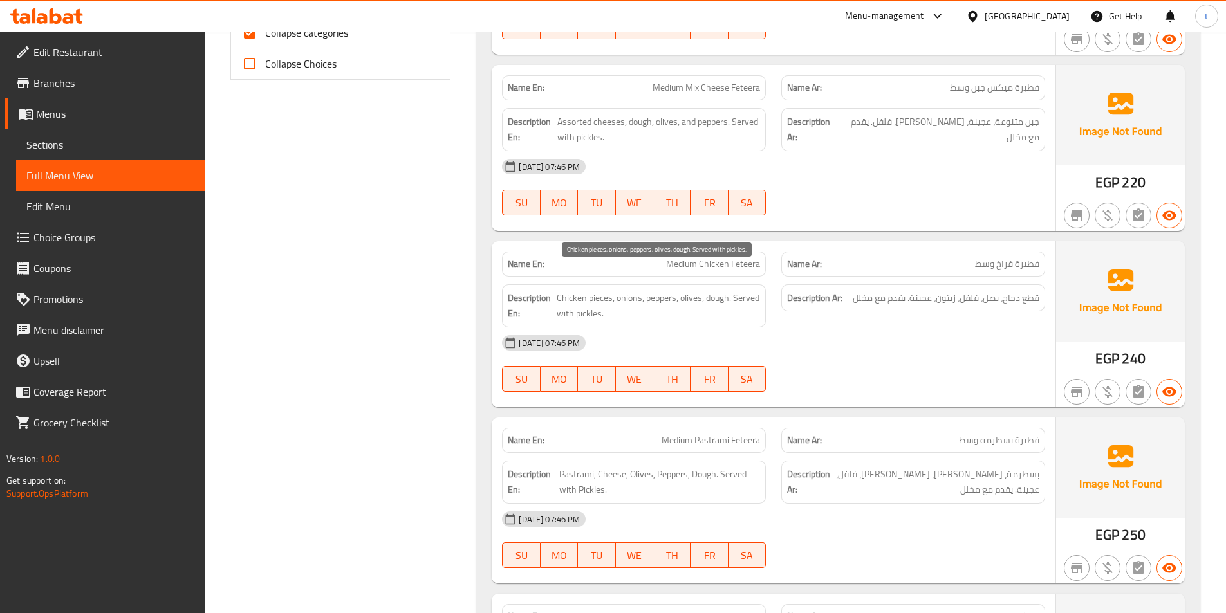
click at [717, 290] on span "Chicken pieces, onions, peppers, olives, dough. Served with pickles." at bounding box center [658, 306] width 203 height 32
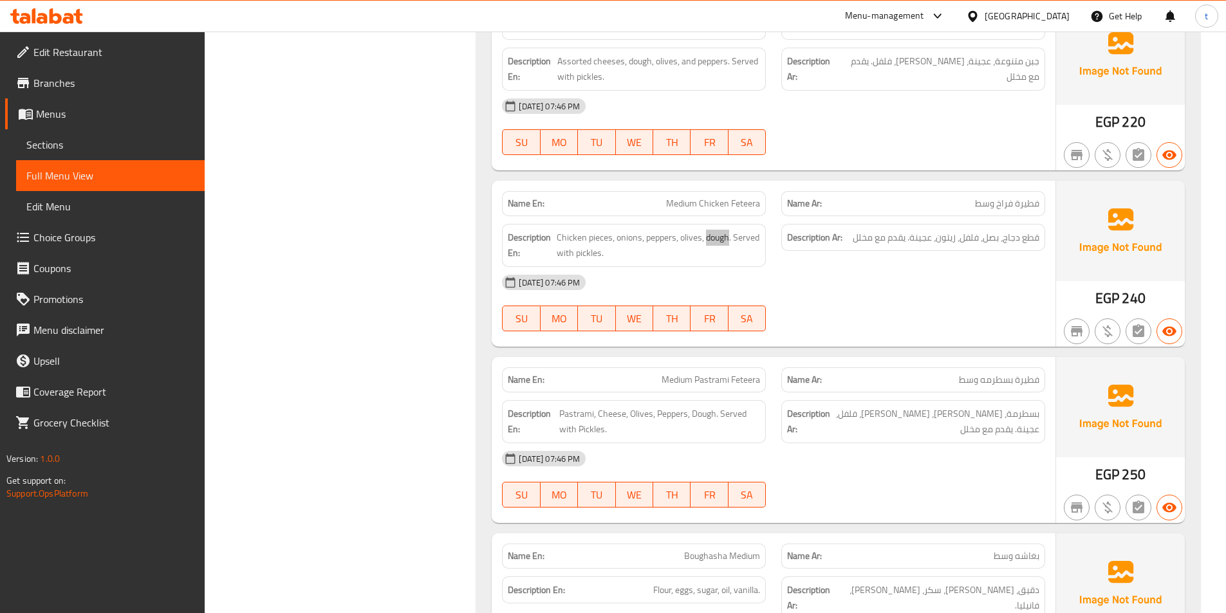
scroll to position [643, 0]
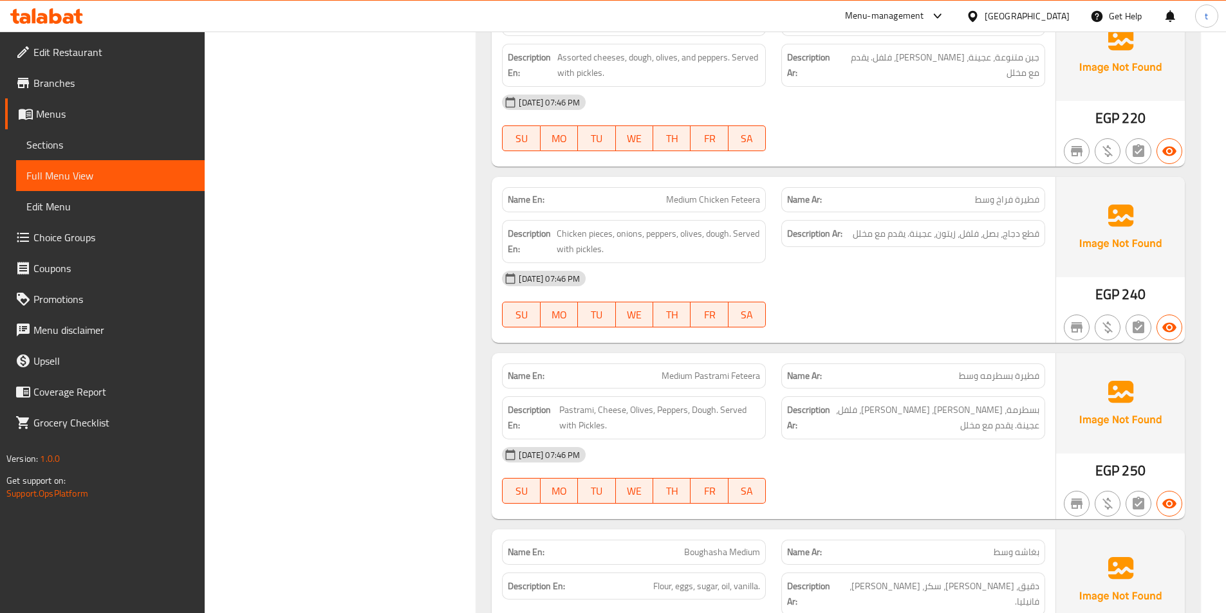
click at [677, 369] on span "Medium Pastrami Feteera" at bounding box center [710, 376] width 98 height 14
click at [710, 369] on span "Medium Pastrami Feteera" at bounding box center [710, 376] width 98 height 14
click at [750, 369] on span "Medium Pastrami Feteera" at bounding box center [710, 376] width 98 height 14
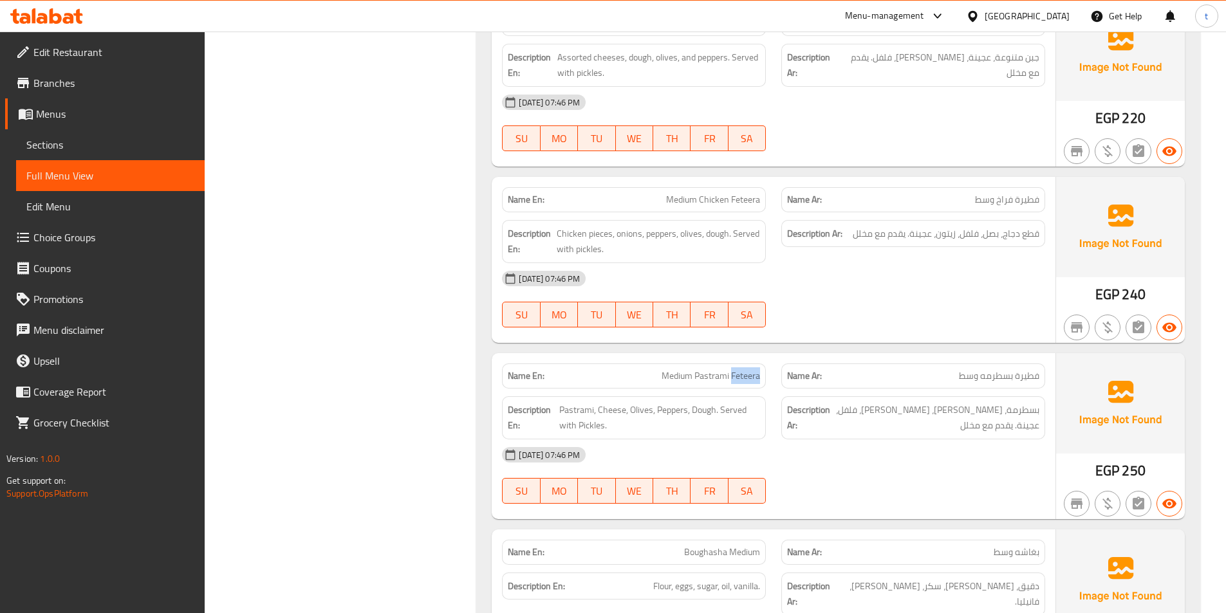
click at [750, 369] on span "Medium Pastrami Feteera" at bounding box center [710, 376] width 98 height 14
click at [1025, 402] on span "بسطرمة، [PERSON_NAME]، [PERSON_NAME]، فلفل، عجينة. يقدم مع مخلل" at bounding box center [936, 418] width 207 height 32
click at [575, 402] on span "Pastrami, Cheese, Olives, Peppers, Dough. Served with Pickles." at bounding box center [659, 418] width 201 height 32
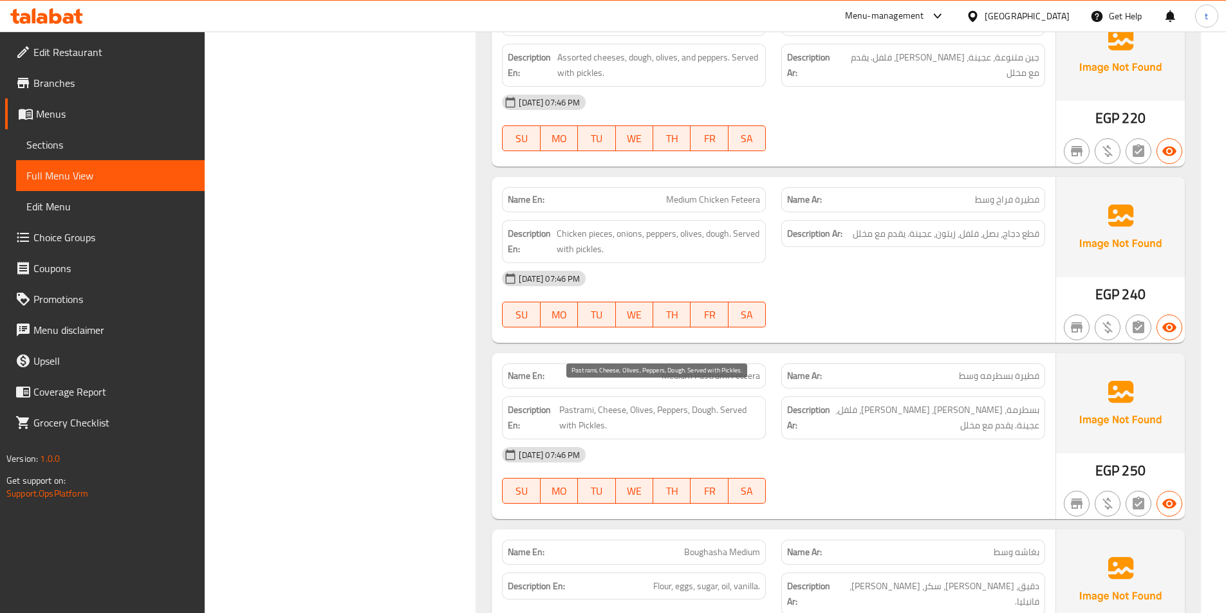
click at [607, 402] on span "Pastrami, Cheese, Olives, Peppers, Dough. Served with Pickles." at bounding box center [659, 418] width 201 height 32
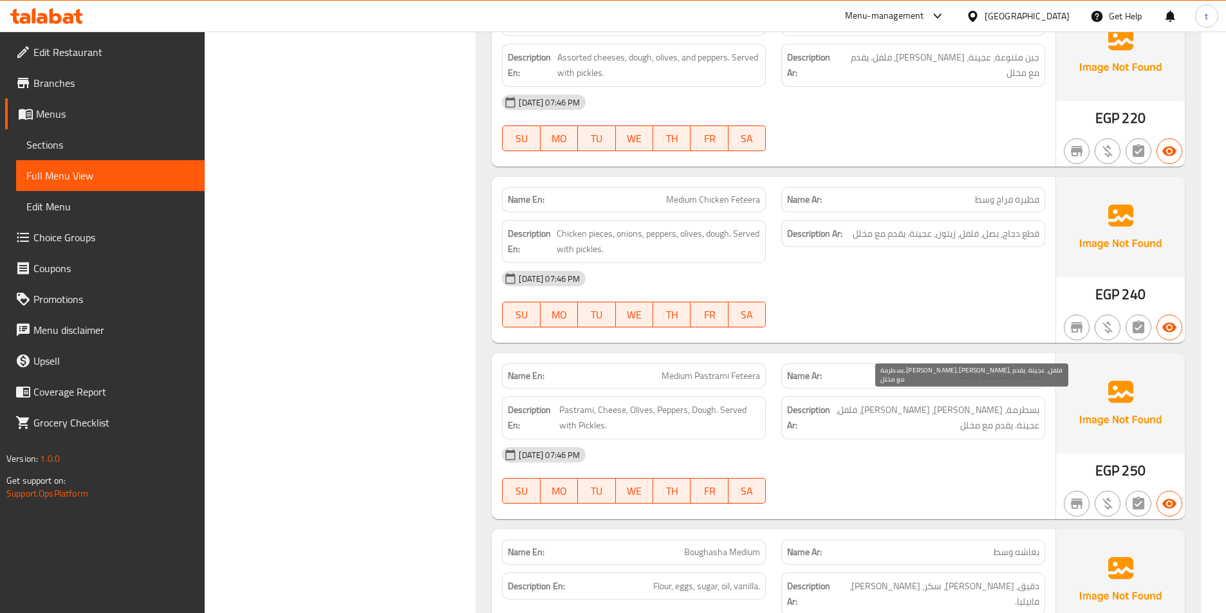
click at [1001, 402] on span "بسطرمة، [PERSON_NAME]، [PERSON_NAME]، فلفل، عجينة. يقدم مع مخلل" at bounding box center [936, 418] width 207 height 32
drag, startPoint x: 1001, startPoint y: 392, endPoint x: 971, endPoint y: 397, distance: 30.0
click at [997, 402] on span "بسطرمة، [PERSON_NAME]، [PERSON_NAME]، فلفل، عجينة. يقدم مع مخلل" at bounding box center [936, 418] width 207 height 32
click at [971, 402] on span "بسطرمة، [PERSON_NAME]، [PERSON_NAME]، فلفل، عجينة. يقدم مع مخلل" at bounding box center [936, 418] width 207 height 32
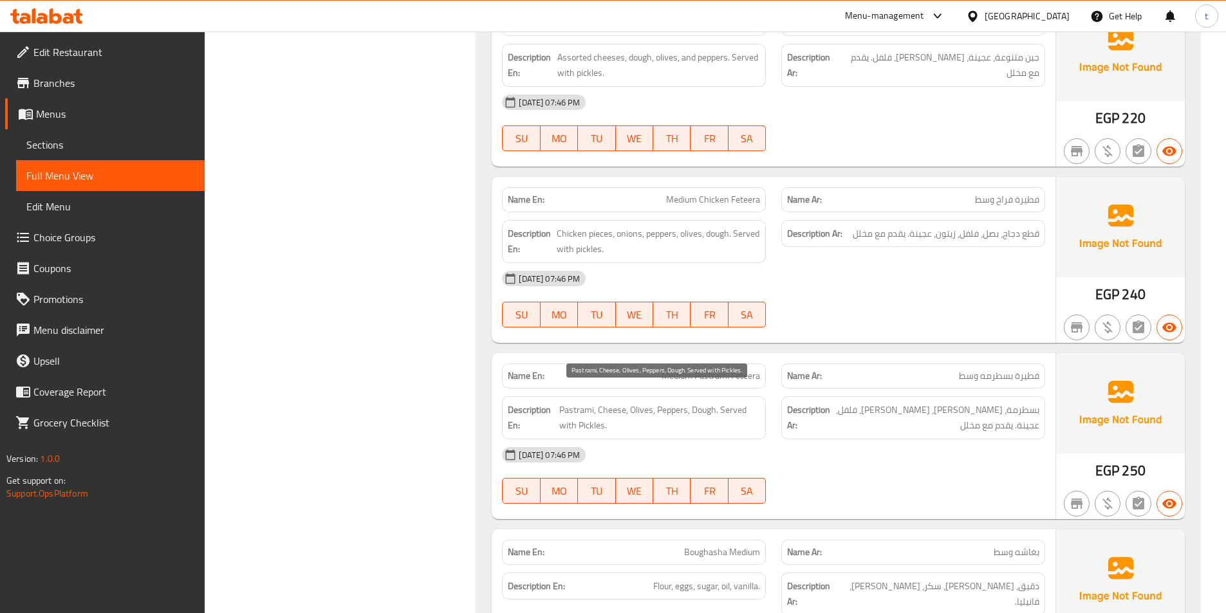
click at [644, 402] on span "Pastrami, Cheese, Olives, Peppers, Dough. Served with Pickles." at bounding box center [659, 418] width 201 height 32
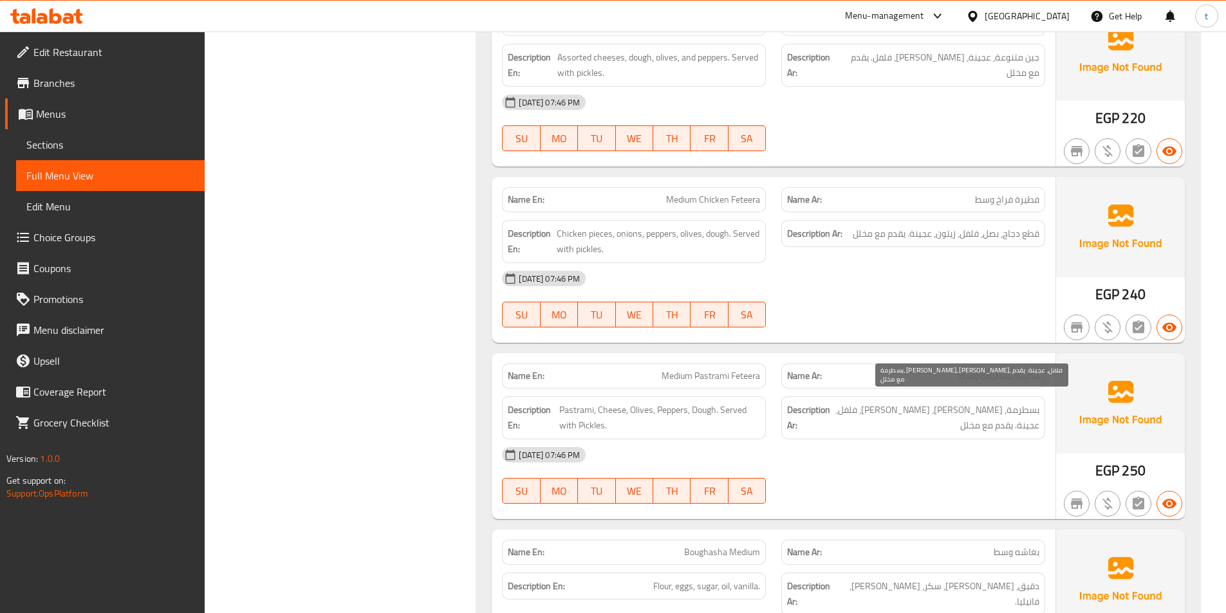
click at [952, 402] on span "بسطرمة، [PERSON_NAME]، [PERSON_NAME]، فلفل، عجينة. يقدم مع مخلل" at bounding box center [936, 418] width 207 height 32
drag, startPoint x: 952, startPoint y: 392, endPoint x: 667, endPoint y: 392, distance: 285.0
click at [950, 402] on span "بسطرمة، [PERSON_NAME]، [PERSON_NAME]، فلفل، عجينة. يقدم مع مخلل" at bounding box center [936, 418] width 207 height 32
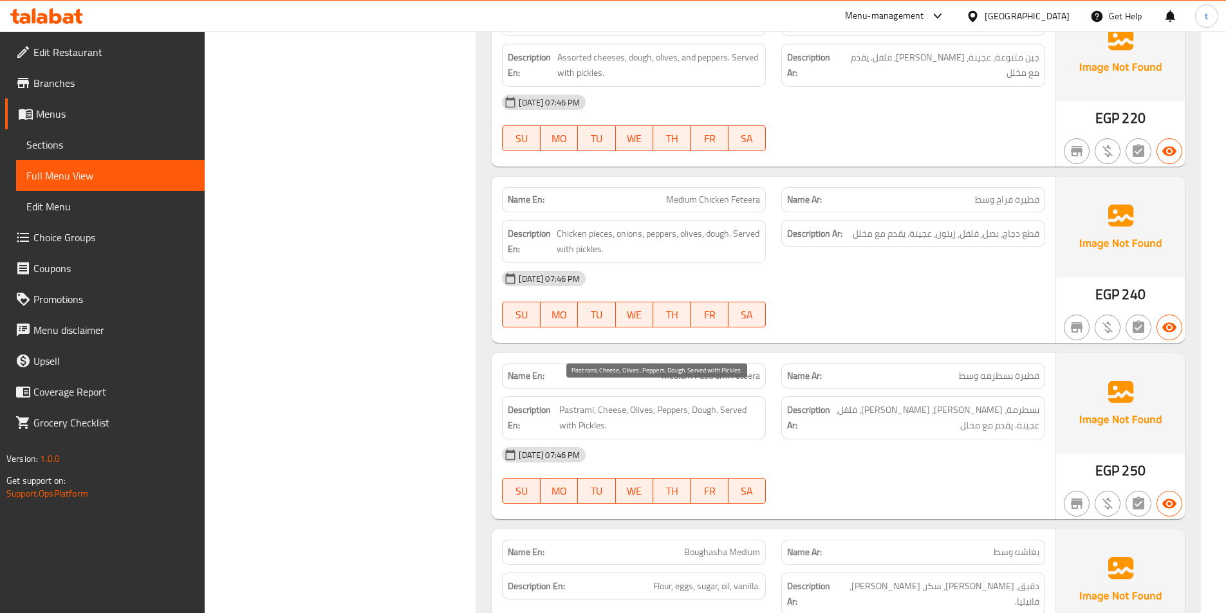
click at [667, 402] on span "Pastrami, Cheese, Olives, Peppers, Dough. Served with Pickles." at bounding box center [659, 418] width 201 height 32
click at [692, 402] on span "Pastrami, Cheese, Olives, Peppers, Dough. Served with Pickles." at bounding box center [659, 418] width 201 height 32
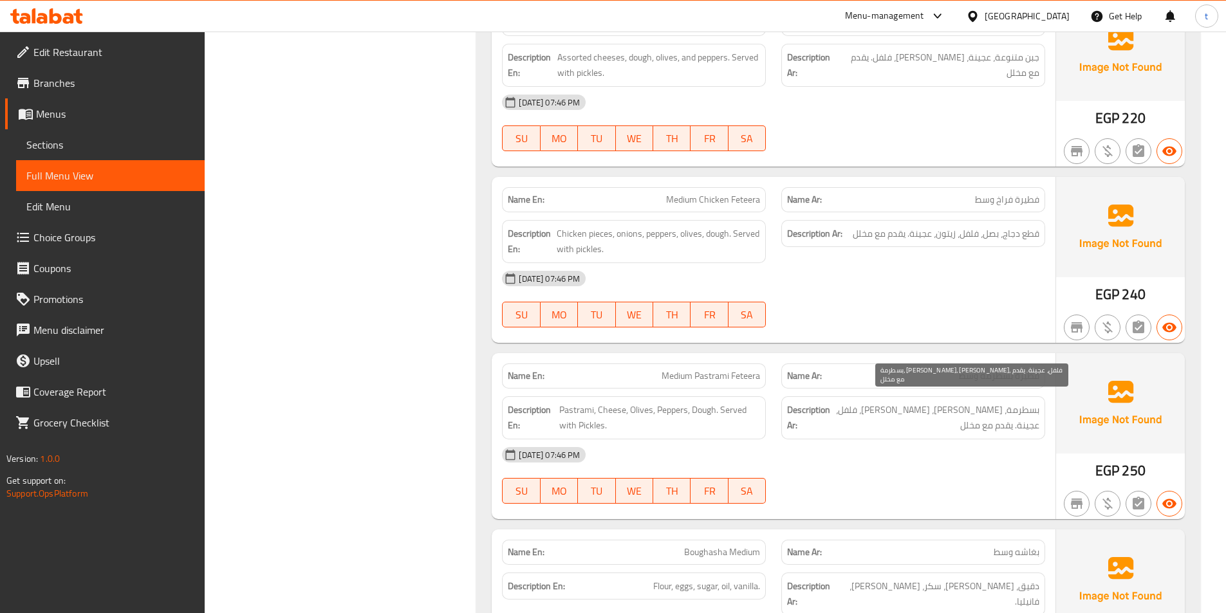
click at [916, 402] on span "بسطرمة، [PERSON_NAME]، [PERSON_NAME]، فلفل، عجينة. يقدم مع مخلل" at bounding box center [936, 418] width 207 height 32
drag, startPoint x: 916, startPoint y: 391, endPoint x: 885, endPoint y: 395, distance: 31.8
click at [914, 402] on span "بسطرمة، [PERSON_NAME]، [PERSON_NAME]، فلفل، عجينة. يقدم مع مخلل" at bounding box center [936, 418] width 207 height 32
click at [885, 402] on span "بسطرمة، [PERSON_NAME]، [PERSON_NAME]، فلفل، عجينة. يقدم مع مخلل" at bounding box center [936, 418] width 207 height 32
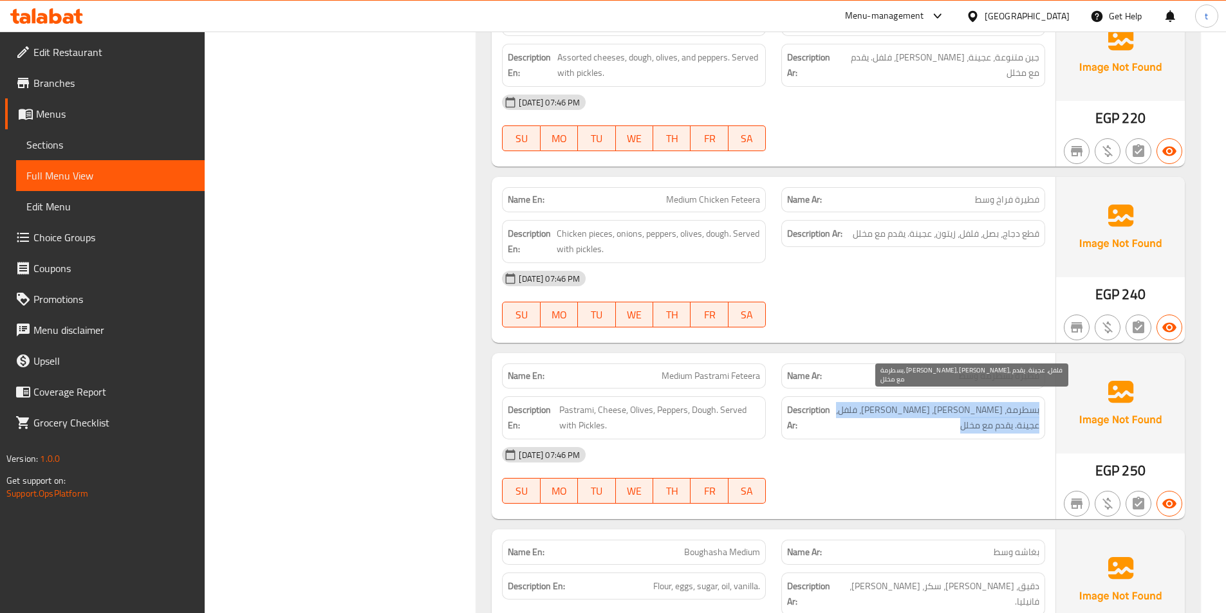
click at [885, 402] on span "بسطرمة، [PERSON_NAME]، [PERSON_NAME]، فلفل، عجينة. يقدم مع مخلل" at bounding box center [936, 418] width 207 height 32
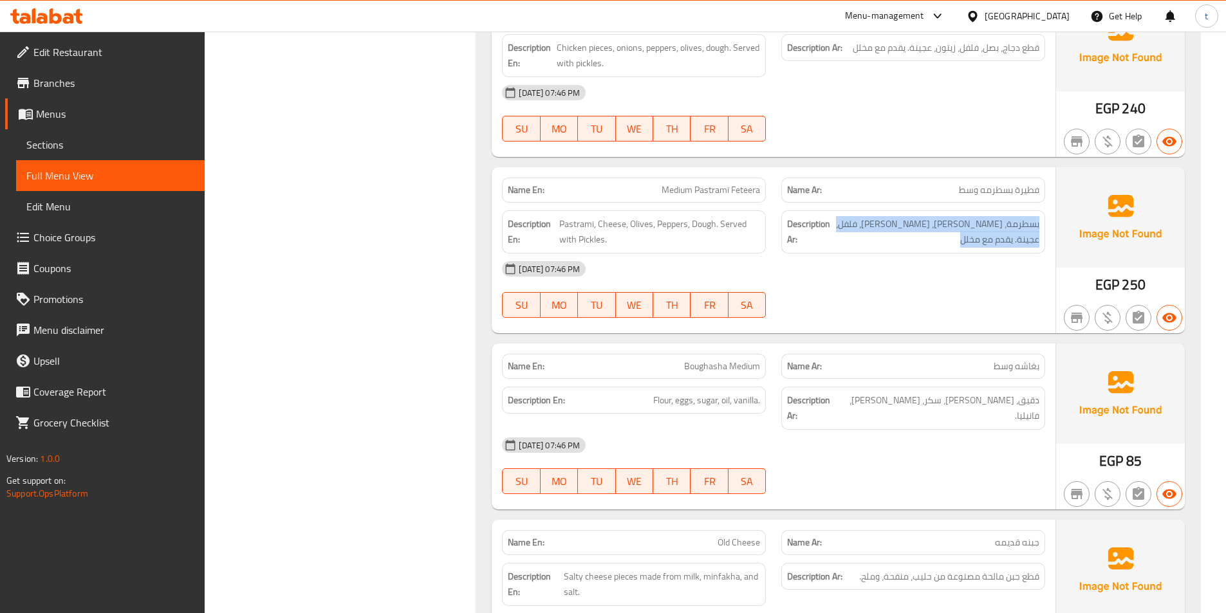
scroll to position [836, 0]
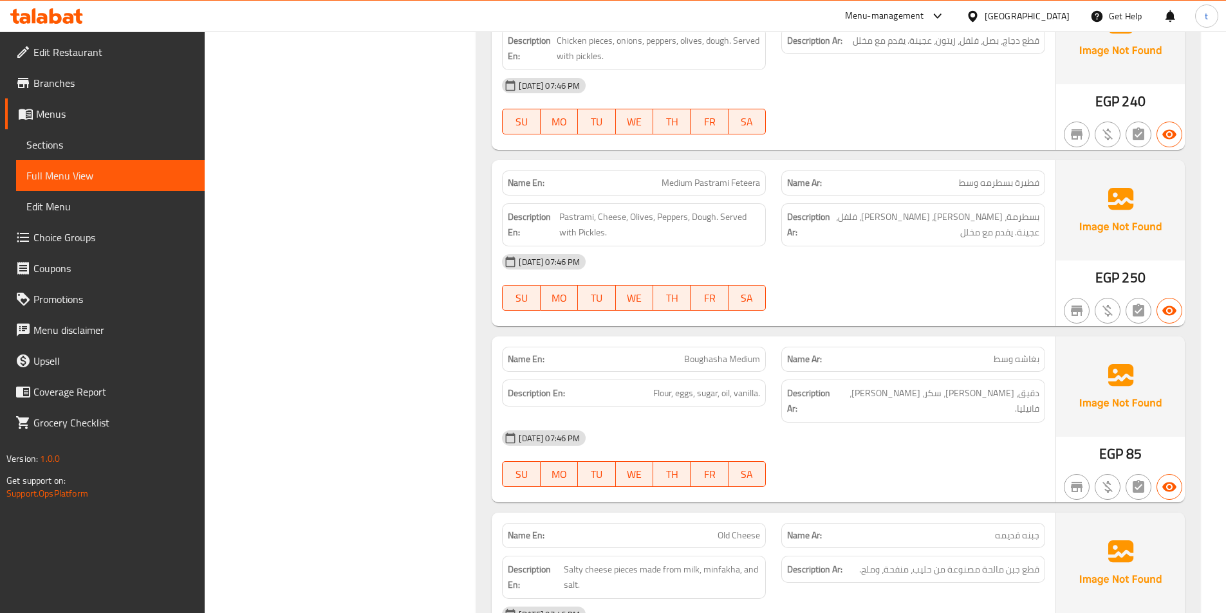
click at [985, 353] on p "Name Ar: بغاشه وسط" at bounding box center [913, 360] width 252 height 14
click at [689, 353] on span "Boughasha Medium" at bounding box center [722, 360] width 76 height 14
click at [751, 353] on span "Boughasha Medium" at bounding box center [722, 360] width 76 height 14
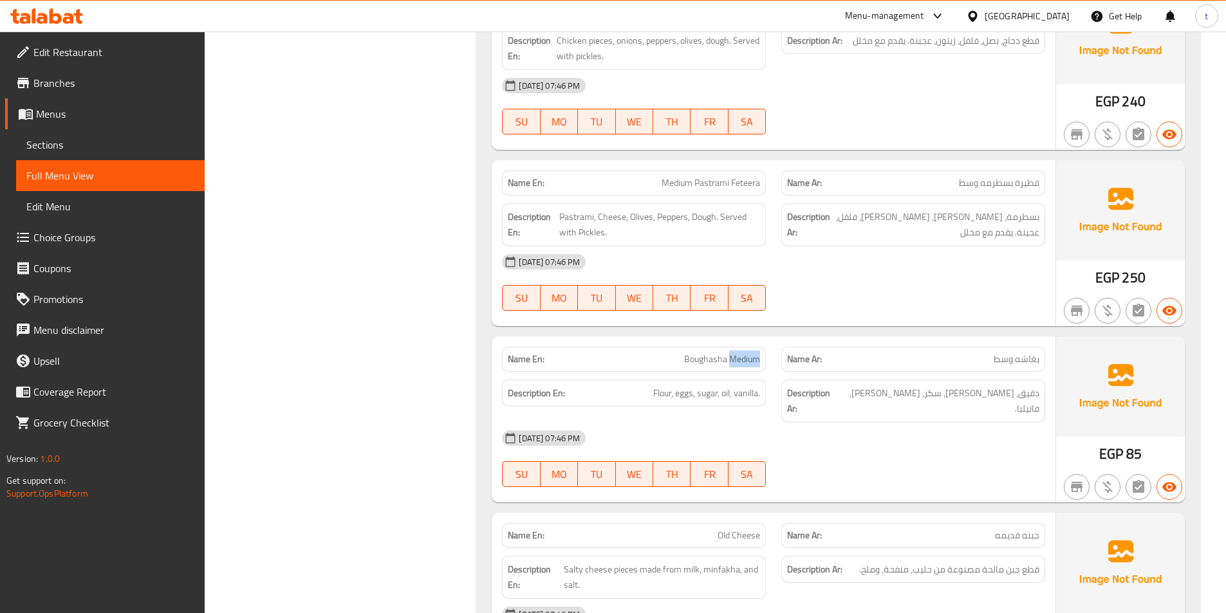
click at [751, 353] on span "Boughasha Medium" at bounding box center [722, 360] width 76 height 14
click at [1036, 385] on span "دقيق، [PERSON_NAME]، سكر، [PERSON_NAME]، فانيليا." at bounding box center [939, 401] width 199 height 32
drag, startPoint x: 1036, startPoint y: 380, endPoint x: 760, endPoint y: 383, distance: 276.7
click at [1032, 385] on span "دقيق، [PERSON_NAME]، سكر، [PERSON_NAME]، فانيليا." at bounding box center [939, 401] width 199 height 32
click at [661, 385] on span "Flour, eggs, sugar, oil, vanilla." at bounding box center [706, 393] width 107 height 16
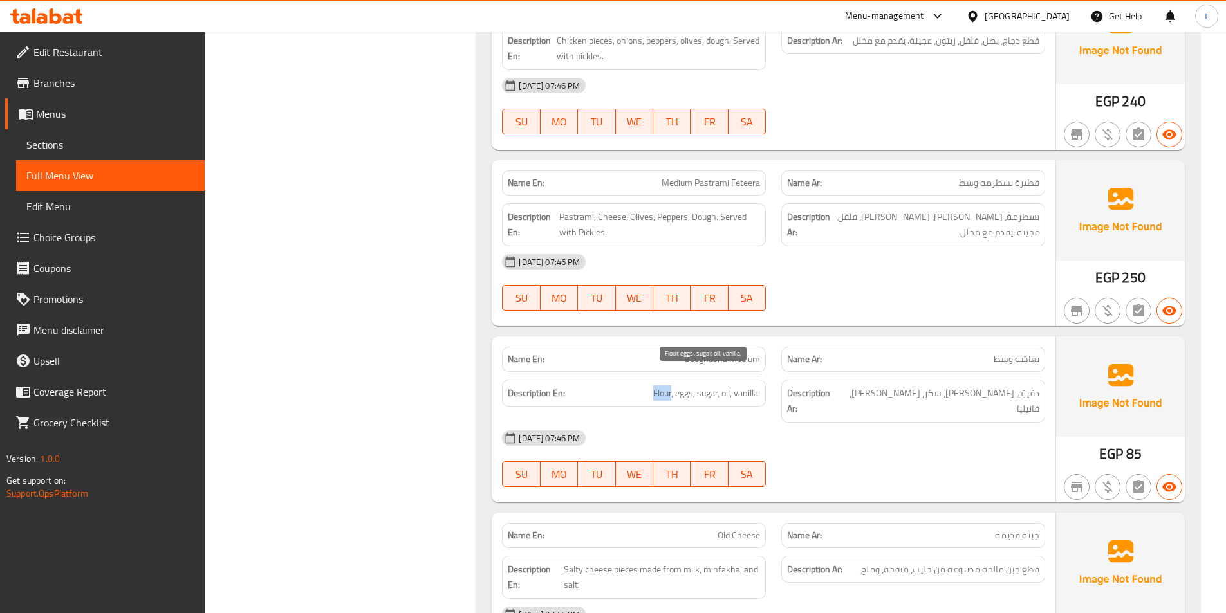
drag, startPoint x: 661, startPoint y: 382, endPoint x: 760, endPoint y: 382, distance: 99.1
click at [663, 385] on span "Flour, eggs, sugar, oil, vanilla." at bounding box center [706, 393] width 107 height 16
click at [665, 385] on span "Flour, eggs, sugar, oil, vanilla." at bounding box center [706, 393] width 107 height 16
click at [679, 385] on span "Flour, eggs, sugar, oil, vanilla." at bounding box center [706, 393] width 107 height 16
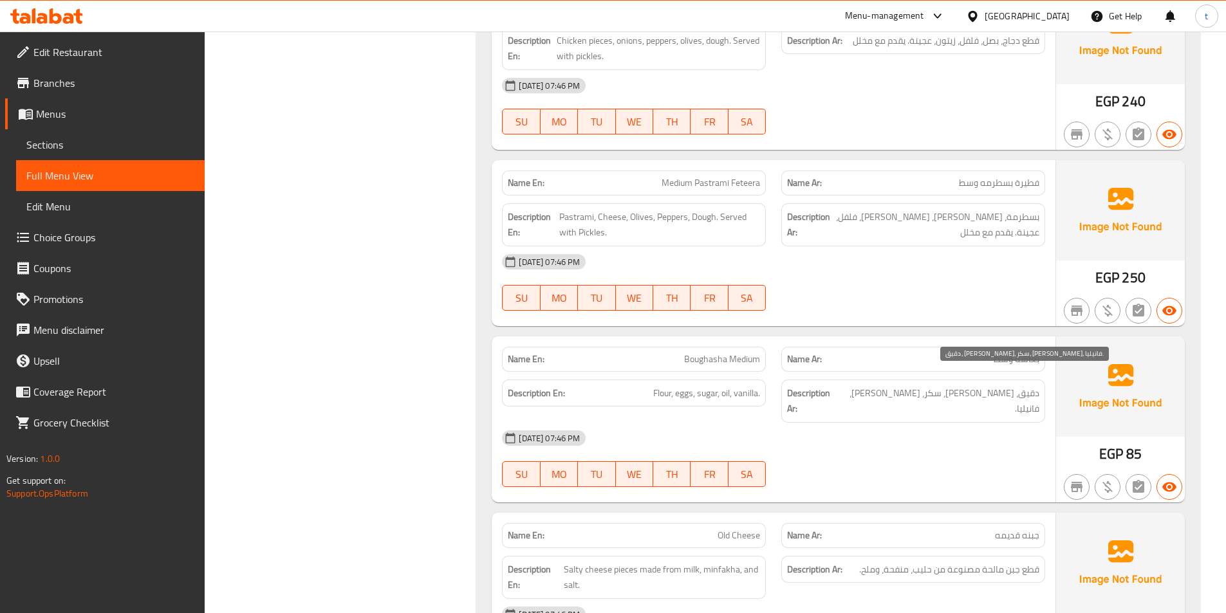
click at [1007, 385] on span "دقيق، [PERSON_NAME]، سكر، [PERSON_NAME]، فانيليا." at bounding box center [939, 401] width 199 height 32
click at [712, 385] on span "Flour, eggs, sugar, oil, vanilla." at bounding box center [706, 393] width 107 height 16
click at [930, 385] on span "دقيق، [PERSON_NAME]، سكر، [PERSON_NAME]، فانيليا." at bounding box center [939, 401] width 199 height 32
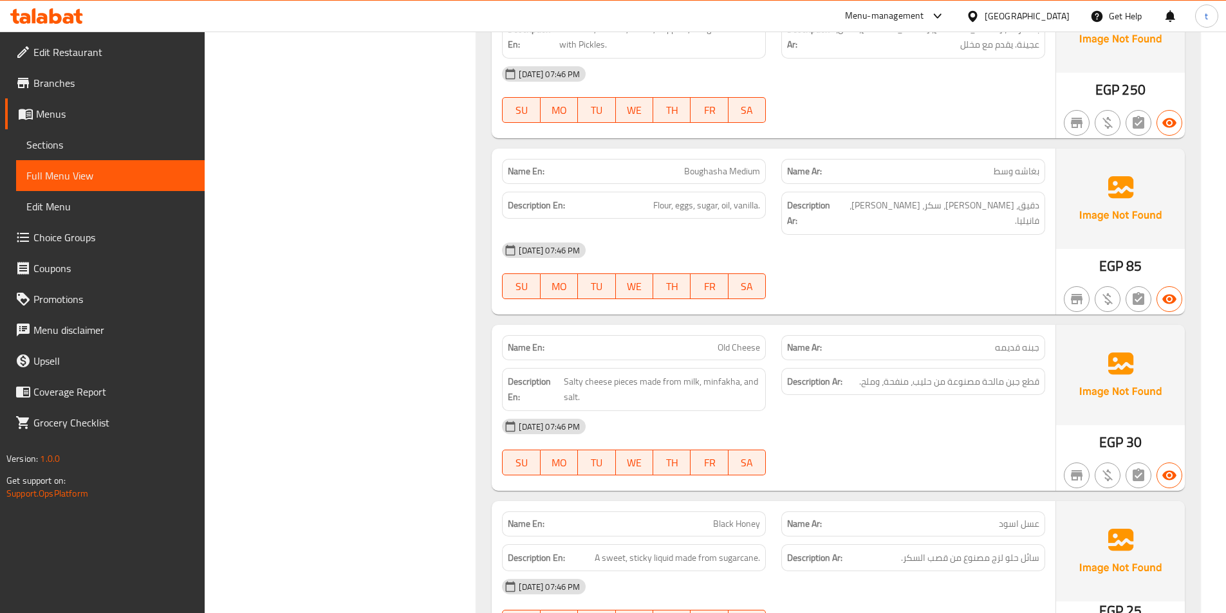
scroll to position [1029, 0]
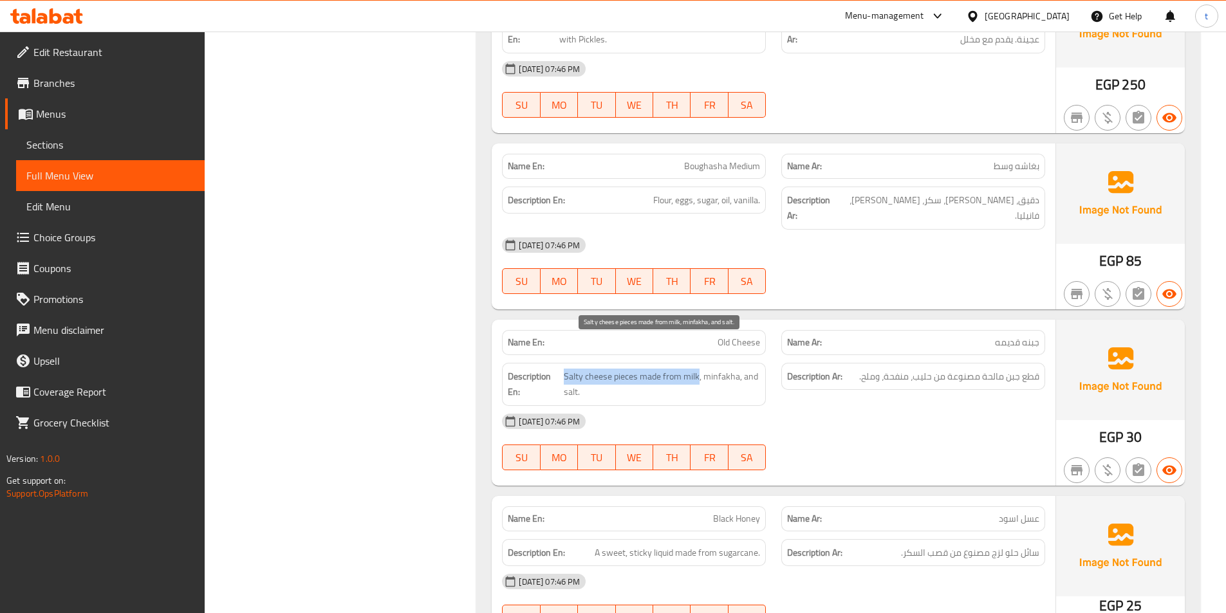
drag, startPoint x: 563, startPoint y: 347, endPoint x: 697, endPoint y: 354, distance: 134.6
click at [697, 369] on span "Salty cheese pieces made from milk, minfakha, and salt." at bounding box center [662, 385] width 196 height 32
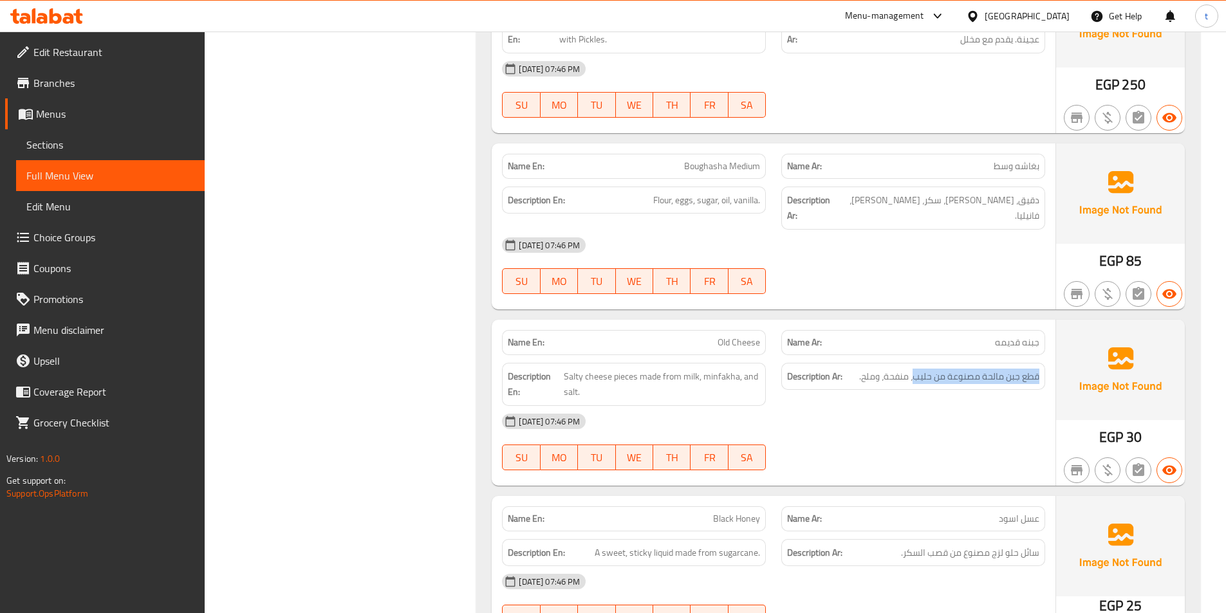
drag, startPoint x: 1036, startPoint y: 346, endPoint x: 915, endPoint y: 365, distance: 122.5
click at [915, 365] on div "Description Ar: قطع جبن مالحة مصنوعة من حليب، منفحة، وملح." at bounding box center [912, 384] width 279 height 59
click at [721, 369] on span "Salty cheese pieces made from milk, minfakha, and salt." at bounding box center [662, 385] width 196 height 32
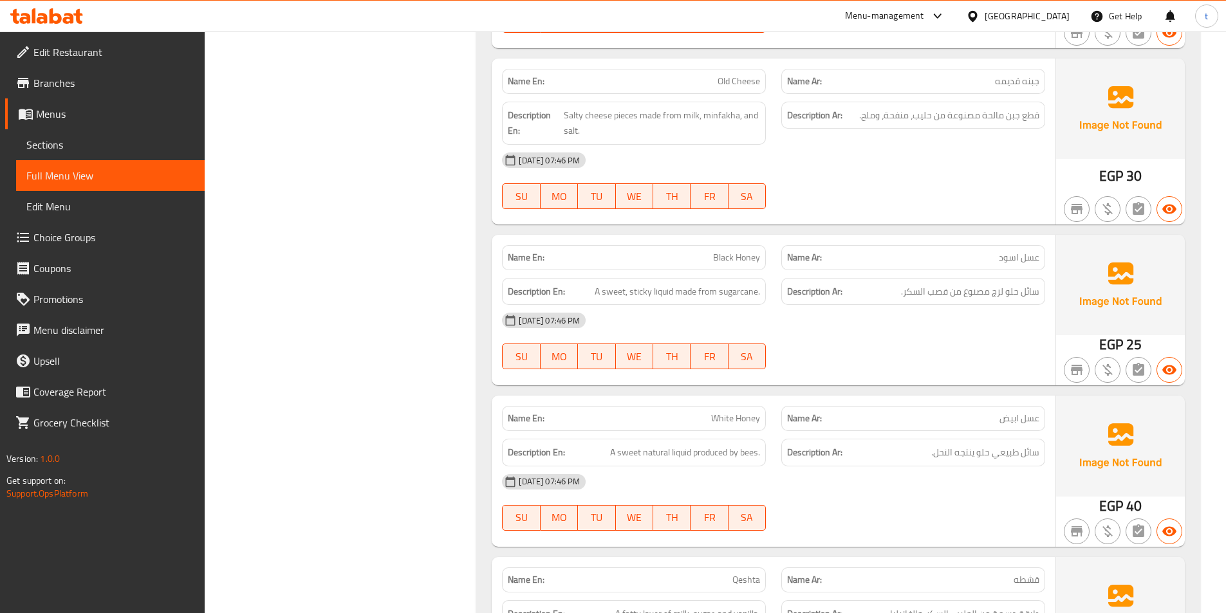
scroll to position [1415, 0]
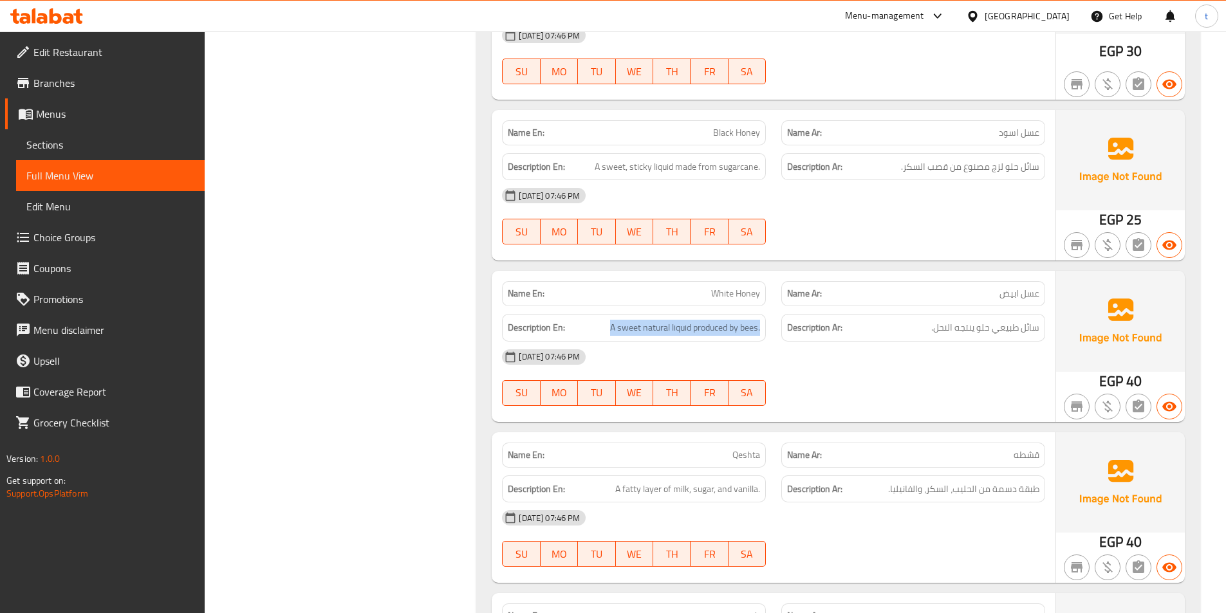
drag, startPoint x: 604, startPoint y: 300, endPoint x: 763, endPoint y: 297, distance: 158.9
click at [763, 314] on div "Description En: A sweet natural liquid produced by bees." at bounding box center [634, 328] width 264 height 28
click at [980, 342] on div "[DATE] 07:46 PM" at bounding box center [773, 357] width 558 height 31
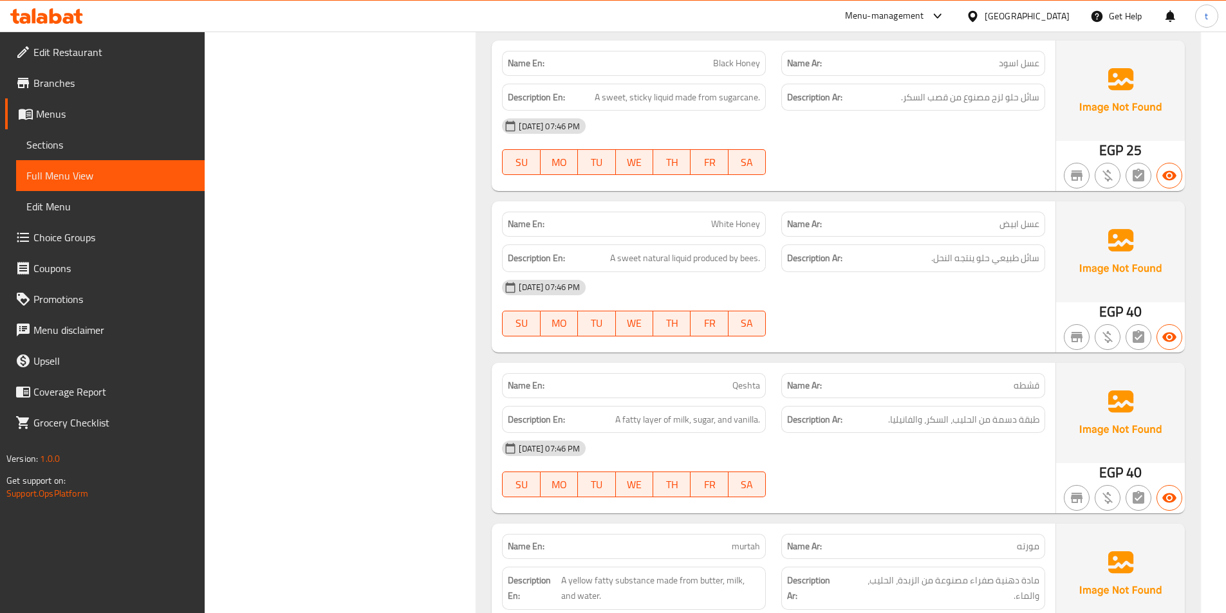
scroll to position [1608, 0]
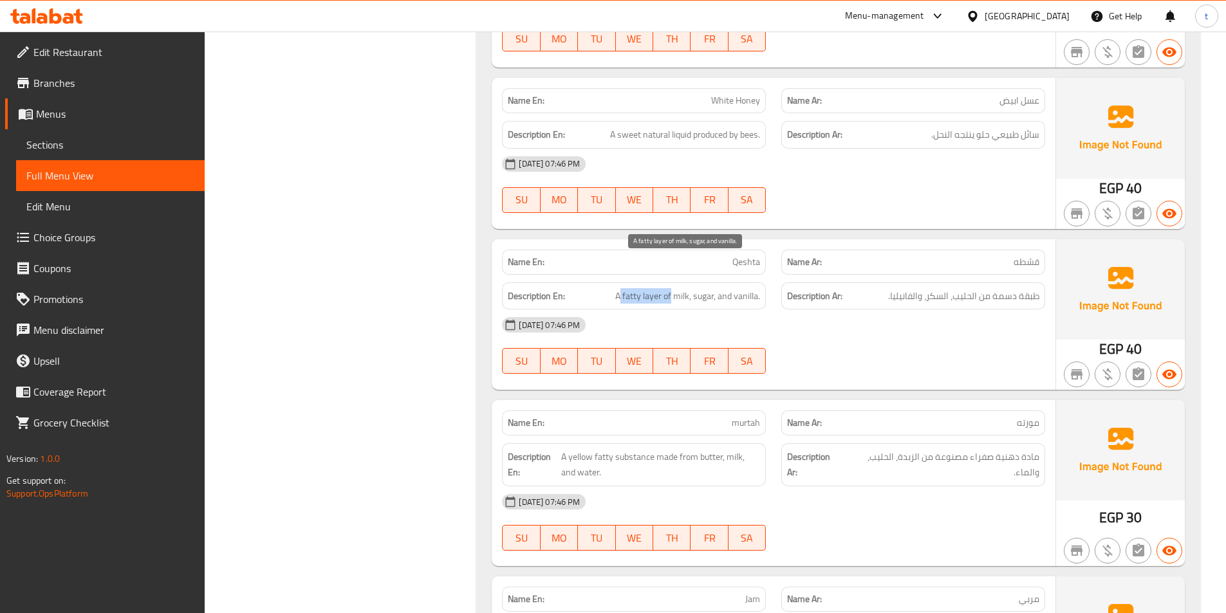
drag, startPoint x: 619, startPoint y: 265, endPoint x: 670, endPoint y: 263, distance: 51.5
click at [670, 288] on span "A fatty layer of milk, sugar, and vanilla." at bounding box center [687, 296] width 145 height 16
drag, startPoint x: 1033, startPoint y: 271, endPoint x: 957, endPoint y: 276, distance: 76.1
click at [957, 282] on div "Description Ar: طبقة دسمة من الحليب، السكر، والفانيليا." at bounding box center [913, 296] width 264 height 28
click at [700, 288] on span "A fatty layer of milk, sugar, and vanilla." at bounding box center [687, 296] width 145 height 16
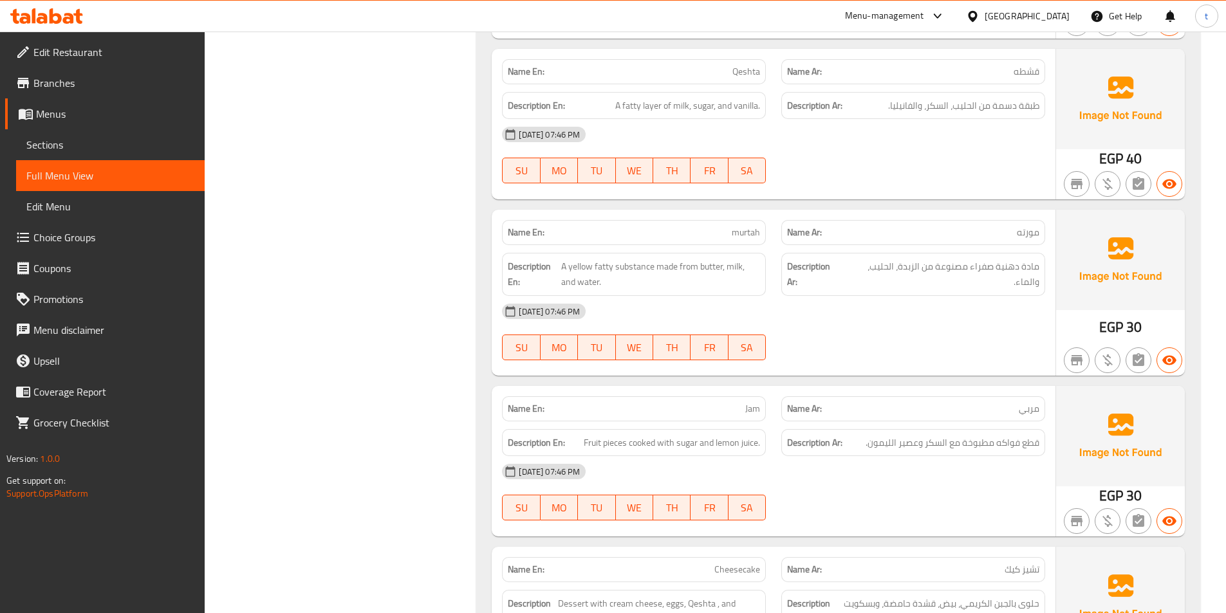
scroll to position [1801, 0]
click at [1024, 223] on span "مورته" at bounding box center [1028, 230] width 23 height 14
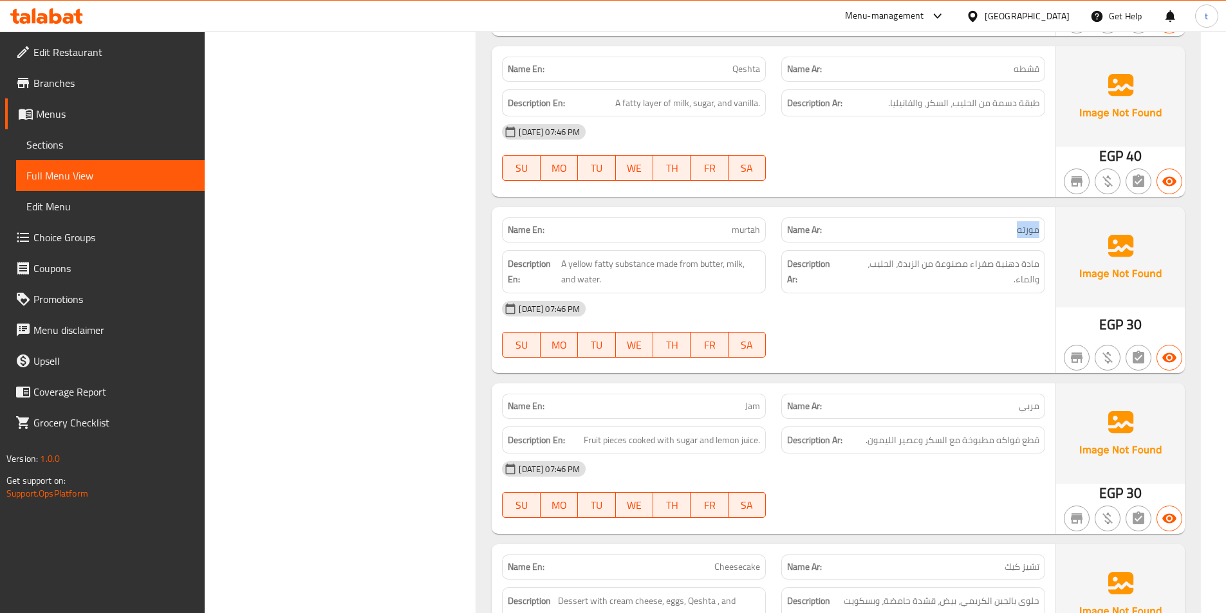
click at [1024, 223] on span "مورته" at bounding box center [1028, 230] width 23 height 14
click at [751, 223] on span "murtah" at bounding box center [745, 230] width 28 height 14
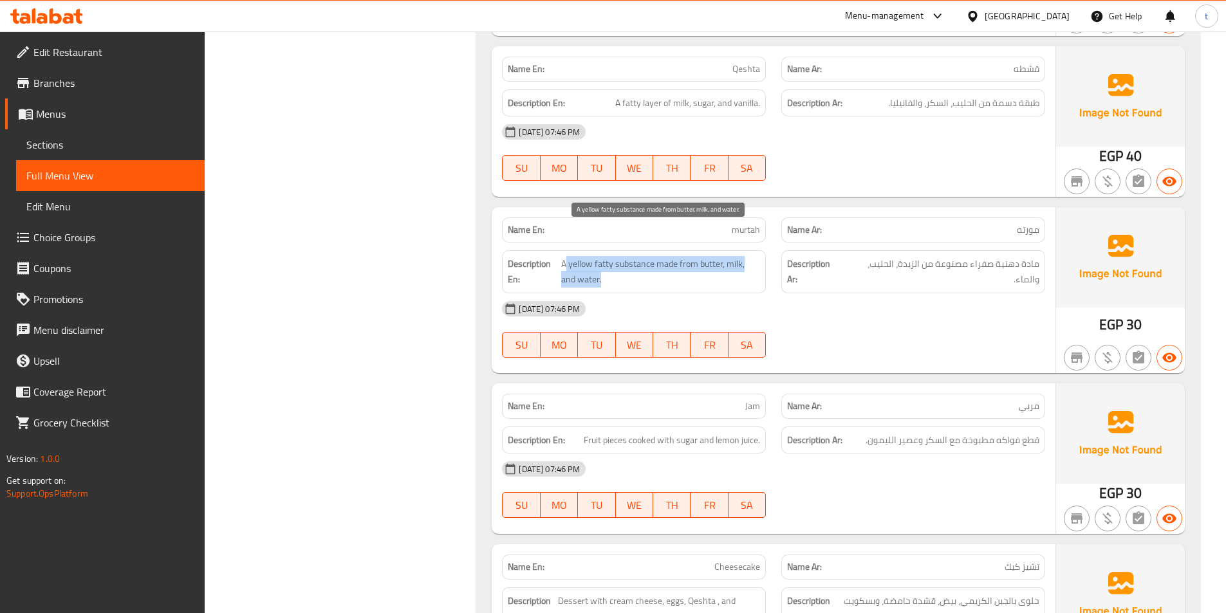
drag, startPoint x: 567, startPoint y: 239, endPoint x: 651, endPoint y: 244, distance: 84.4
click at [651, 256] on span "A yellow fatty substance made from butter, milk, and water." at bounding box center [660, 272] width 199 height 32
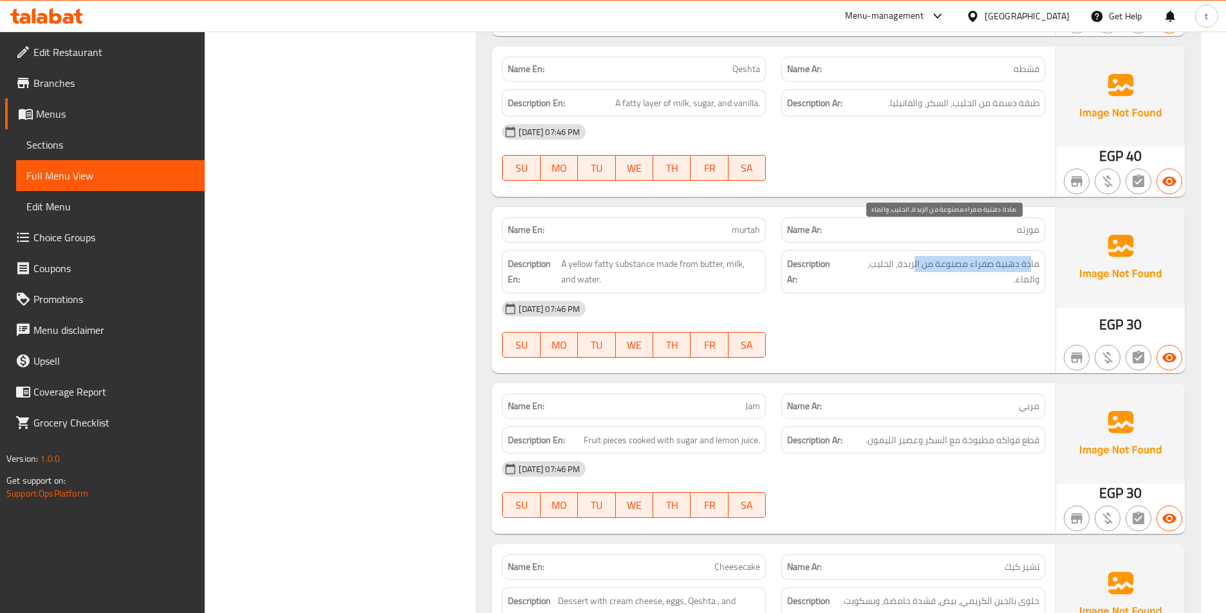
drag, startPoint x: 1029, startPoint y: 235, endPoint x: 915, endPoint y: 238, distance: 113.9
click at [915, 256] on span "مادة دهنية صفراء مصنوعة من الزبدة، الحليب، والماء." at bounding box center [941, 272] width 196 height 32
click at [658, 256] on span "A yellow fatty substance made from butter, milk, and water." at bounding box center [660, 272] width 199 height 32
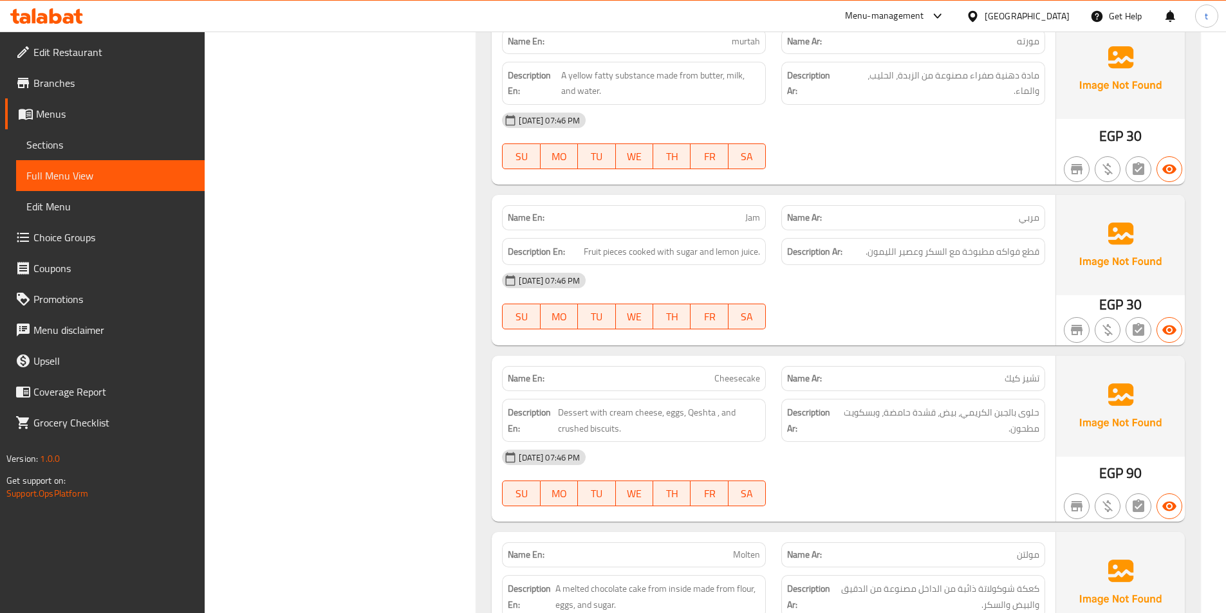
scroll to position [1994, 0]
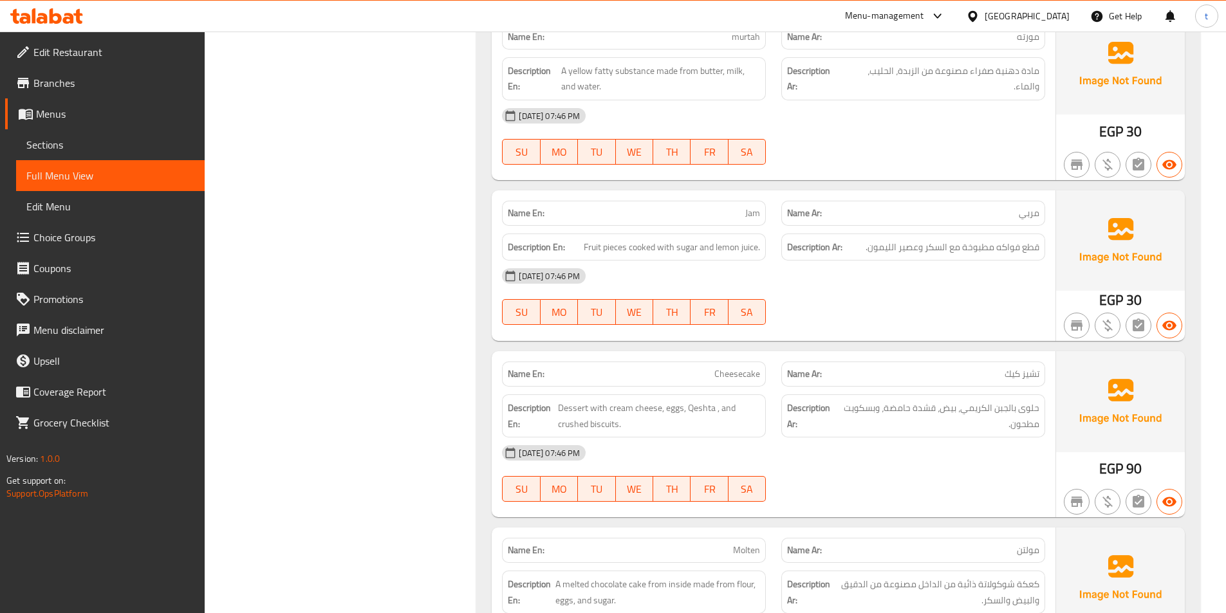
click at [758, 207] on span "Jam" at bounding box center [752, 214] width 15 height 14
drag, startPoint x: 609, startPoint y: 219, endPoint x: 658, endPoint y: 224, distance: 49.7
click at [658, 239] on span "Fruit pieces cooked with sugar and lemon juice." at bounding box center [672, 247] width 176 height 16
drag, startPoint x: 1036, startPoint y: 217, endPoint x: 922, endPoint y: 222, distance: 114.6
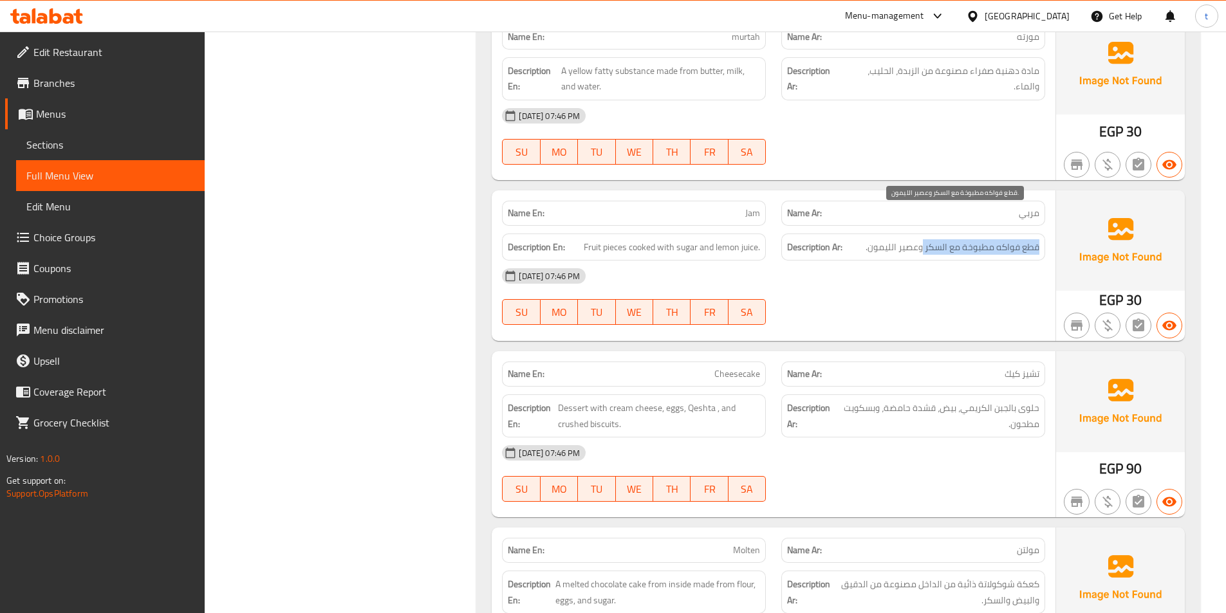
click at [922, 239] on span "قطع فواكه مطبوخة مع السكر وعصير الليمون." at bounding box center [952, 247] width 174 height 16
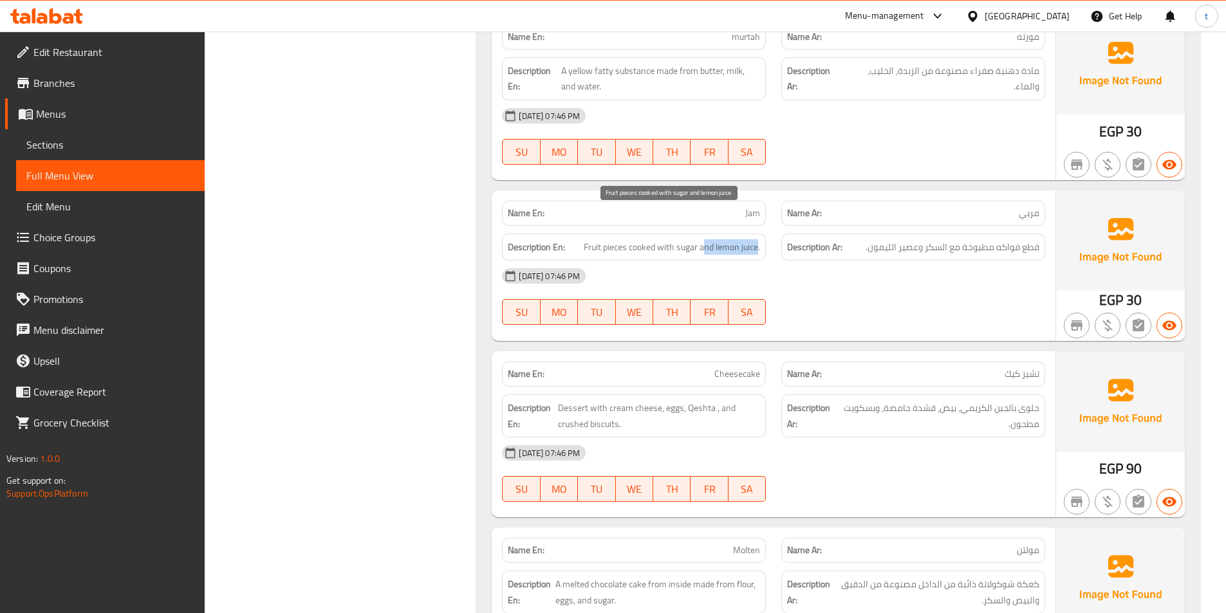
drag, startPoint x: 742, startPoint y: 223, endPoint x: 758, endPoint y: 222, distance: 16.1
click at [758, 239] on span "Fruit pieces cooked with sugar and lemon juice." at bounding box center [672, 247] width 176 height 16
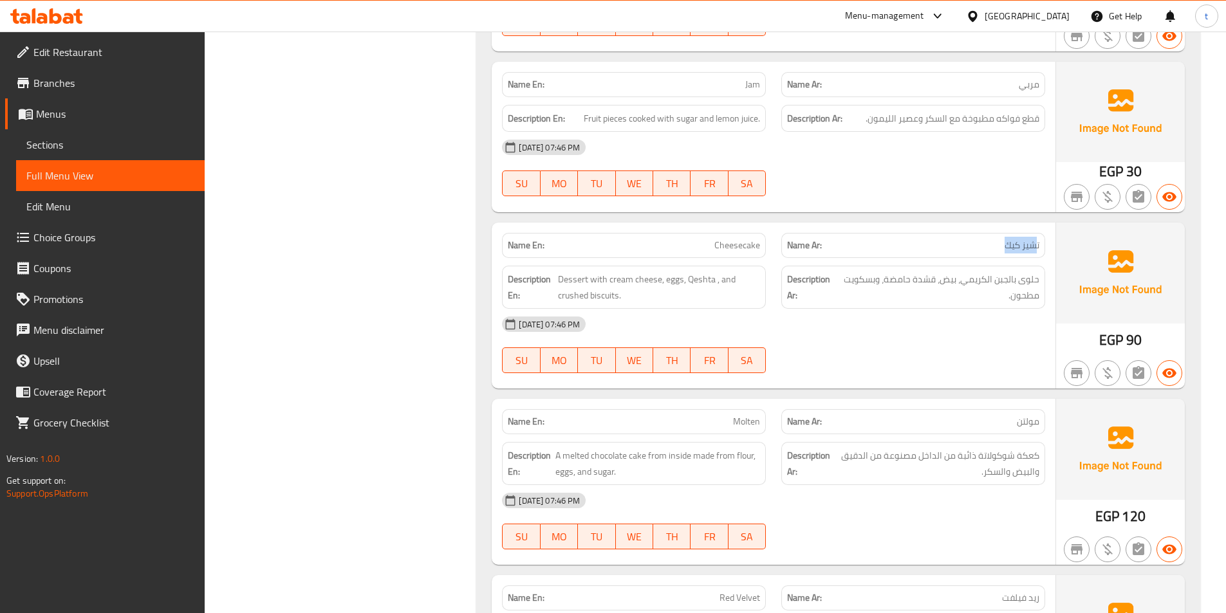
drag, startPoint x: 1002, startPoint y: 216, endPoint x: 1021, endPoint y: 217, distance: 19.3
click at [1035, 239] on p "Name Ar: تشيز كيك" at bounding box center [913, 246] width 252 height 14
drag, startPoint x: 692, startPoint y: 213, endPoint x: 633, endPoint y: 250, distance: 69.6
click at [793, 225] on div "Name En: Cheesecake Name Ar: تشيز كيك" at bounding box center [773, 245] width 558 height 41
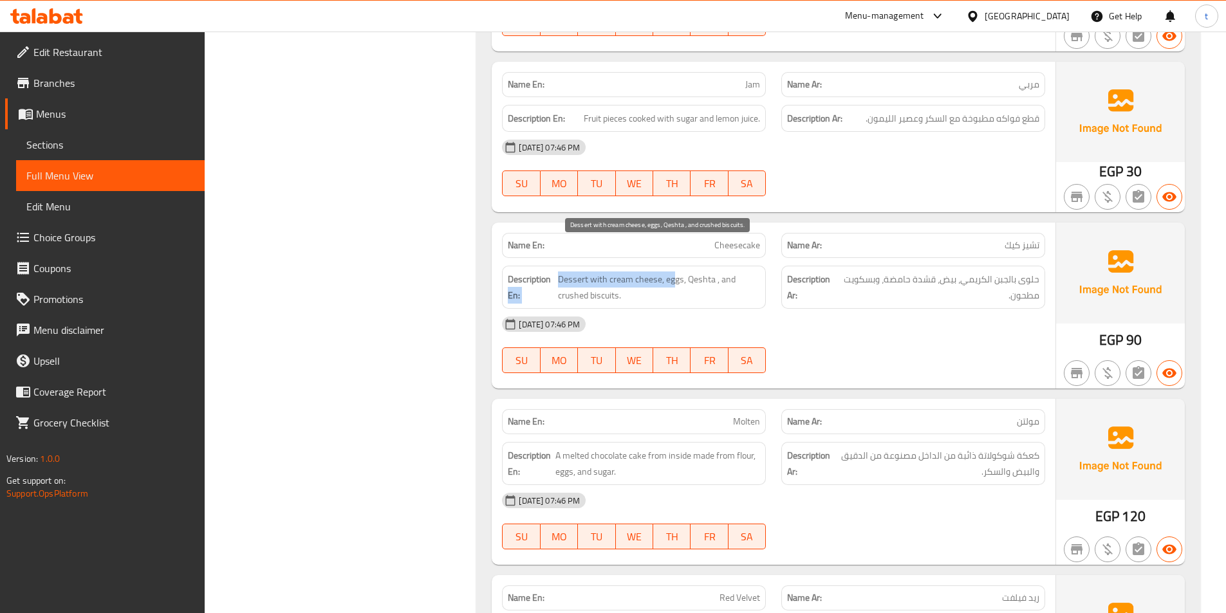
drag, startPoint x: 553, startPoint y: 254, endPoint x: 674, endPoint y: 251, distance: 120.4
click at [674, 271] on h6 "Description En: Dessert with cream cheese, eggs, Qeshta , and crushed biscuits." at bounding box center [634, 287] width 252 height 32
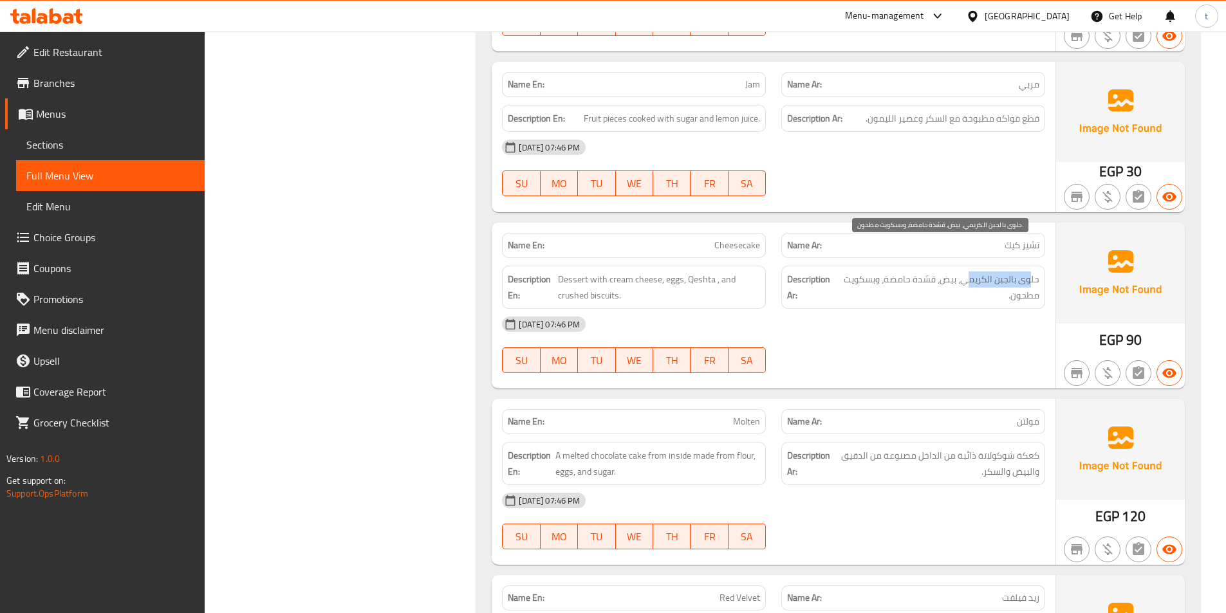
drag, startPoint x: 1033, startPoint y: 253, endPoint x: 966, endPoint y: 252, distance: 66.9
click at [966, 271] on span "حلوى بالجبن الكريمي، بيض، قشدة حامضة، وبسكويت مطحون." at bounding box center [938, 287] width 201 height 32
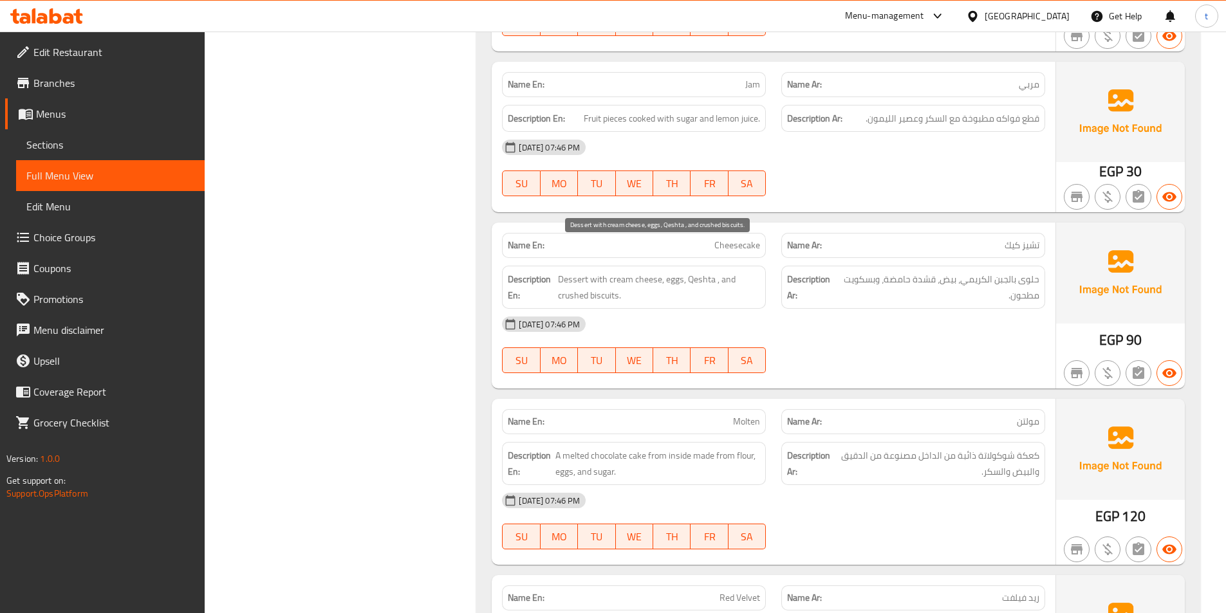
click at [668, 271] on span "Dessert with cream cheese, eggs, Qeshta , and crushed biscuits." at bounding box center [659, 287] width 202 height 32
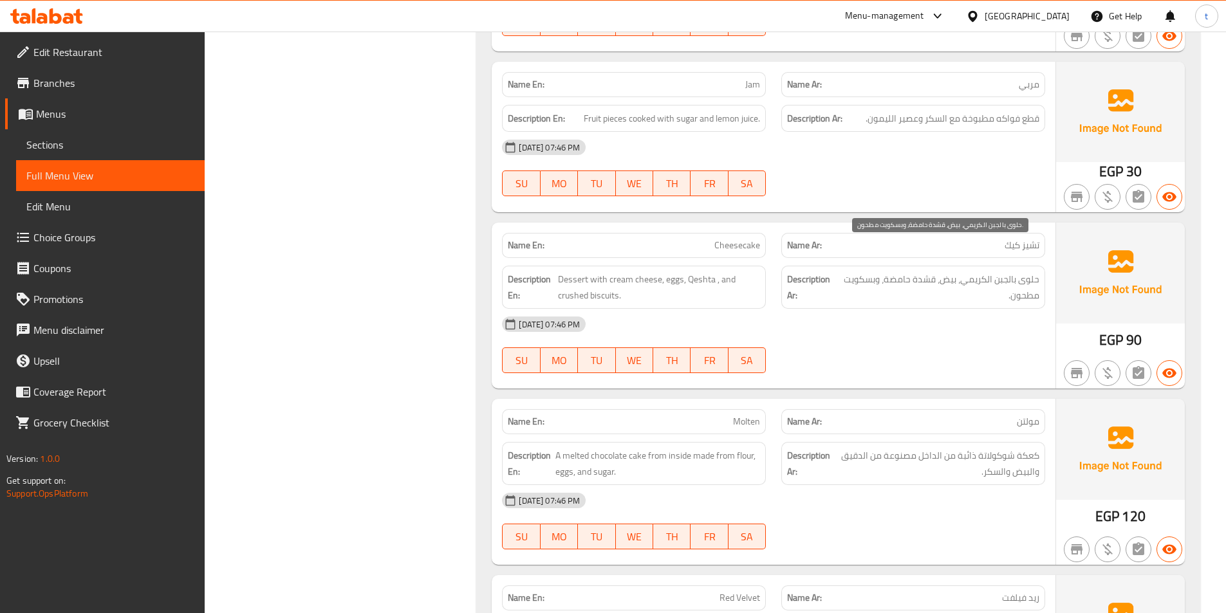
click at [952, 271] on span "حلوى بالجبن الكريمي، بيض، قشدة حامضة، وبسكويت مطحون." at bounding box center [938, 287] width 201 height 32
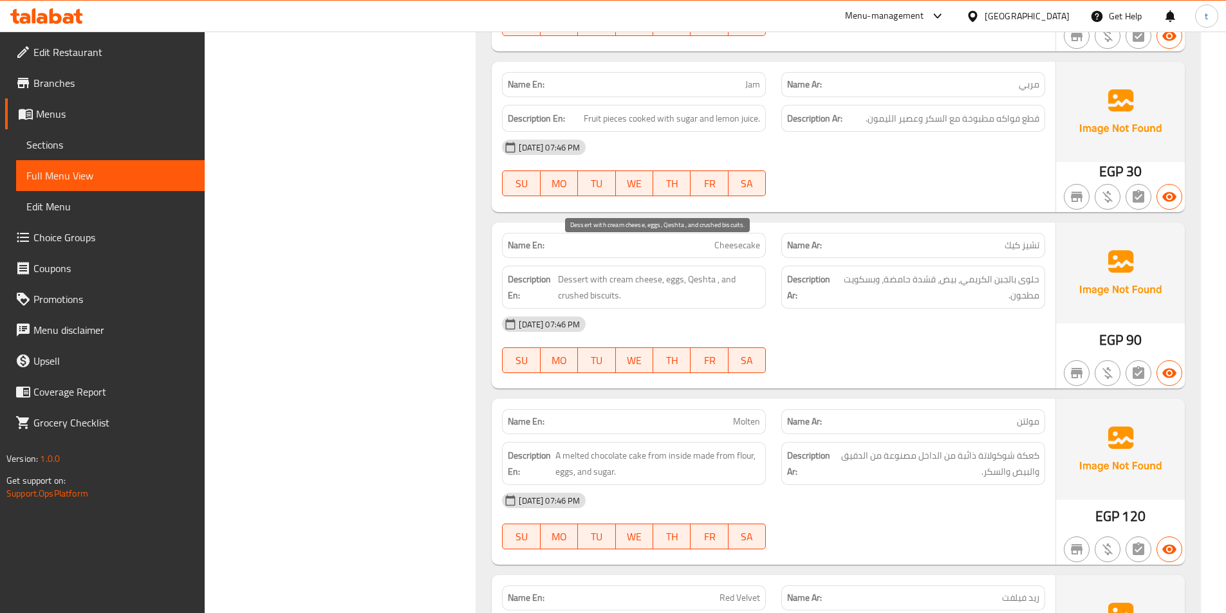
click at [694, 271] on span "Dessert with cream cheese, eggs, Qeshta , and crushed biscuits." at bounding box center [659, 287] width 202 height 32
drag, startPoint x: 694, startPoint y: 251, endPoint x: 700, endPoint y: 252, distance: 6.5
click at [697, 271] on span "Dessert with cream cheese, eggs, Qeshta , and crushed biscuits." at bounding box center [659, 287] width 202 height 32
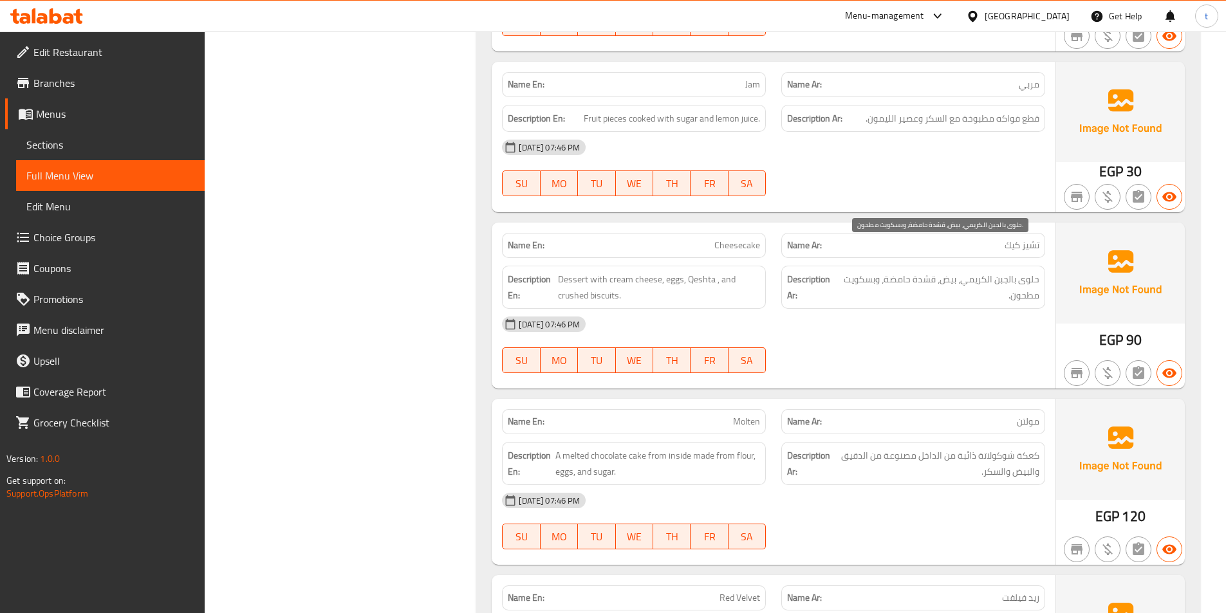
click at [922, 271] on span "حلوى بالجبن الكريمي، بيض، قشدة حامضة، وبسكويت مطحون." at bounding box center [938, 287] width 201 height 32
drag, startPoint x: 712, startPoint y: 214, endPoint x: 769, endPoint y: 219, distance: 56.8
click at [769, 225] on div "Name En: Cheesecake" at bounding box center [633, 245] width 279 height 41
copy span "Cheesecake"
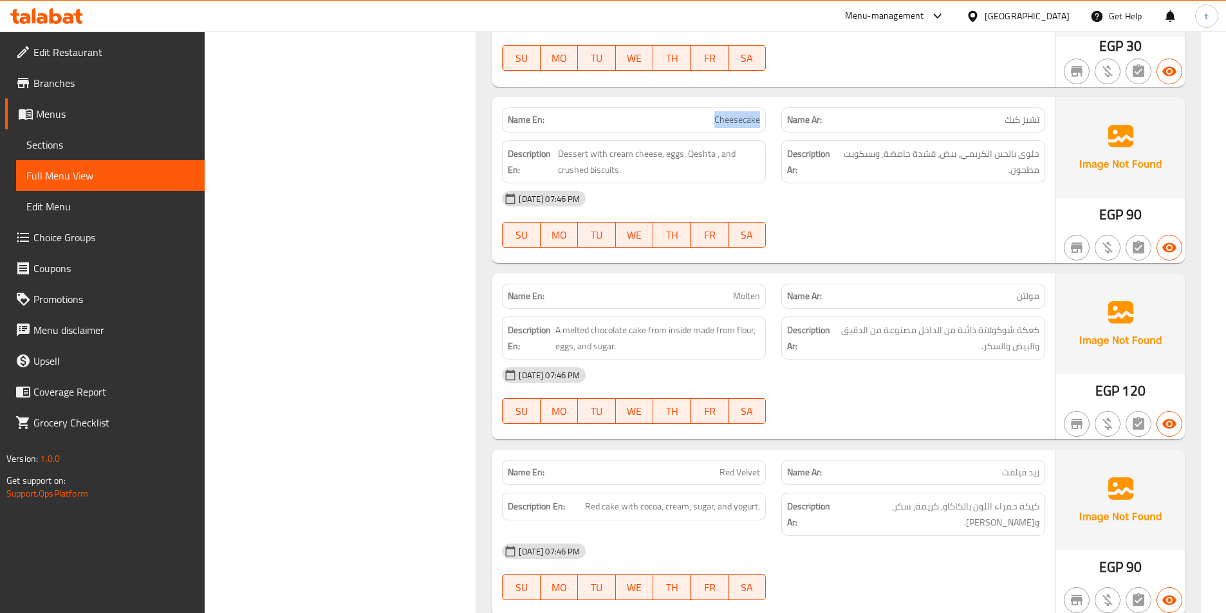
scroll to position [2252, 0]
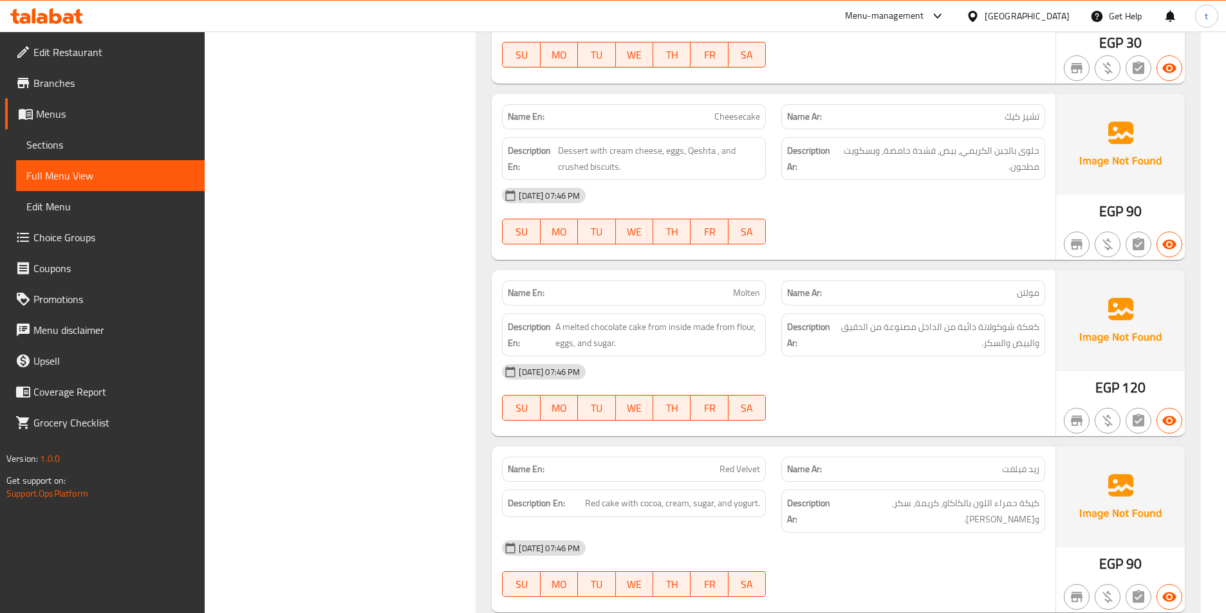
click at [1004, 286] on p "Name Ar: مولتن" at bounding box center [913, 293] width 252 height 14
click at [743, 286] on span "Molten" at bounding box center [746, 293] width 27 height 14
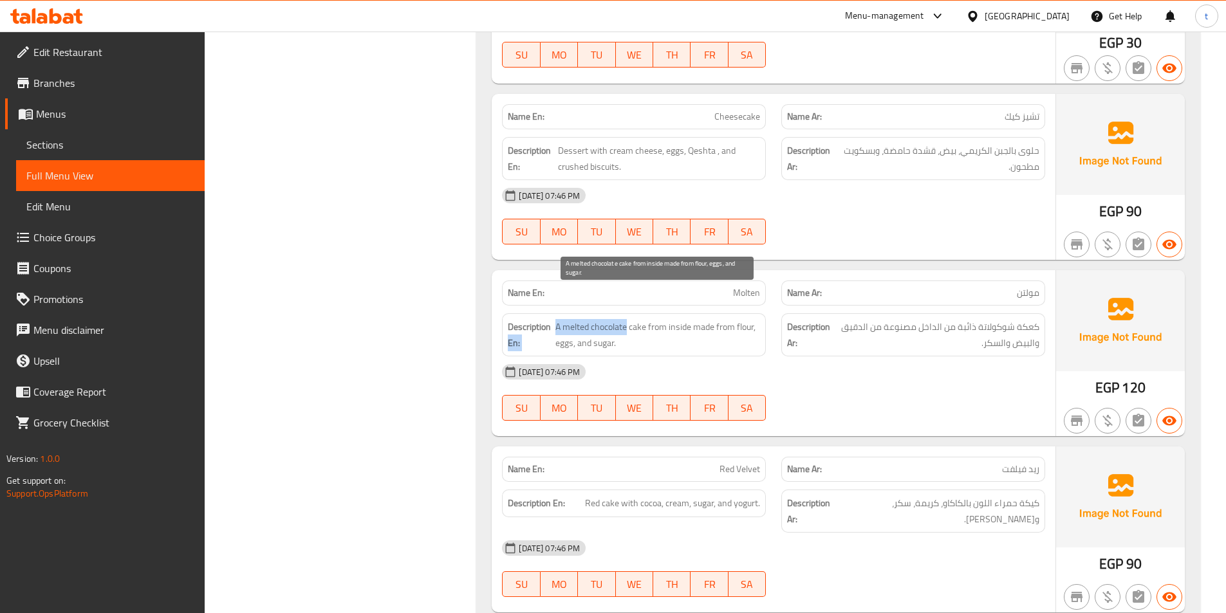
drag, startPoint x: 551, startPoint y: 300, endPoint x: 627, endPoint y: 302, distance: 75.9
click at [627, 319] on h6 "Description En: A melted chocolate cake from inside made from flour, eggs, and …" at bounding box center [634, 335] width 252 height 32
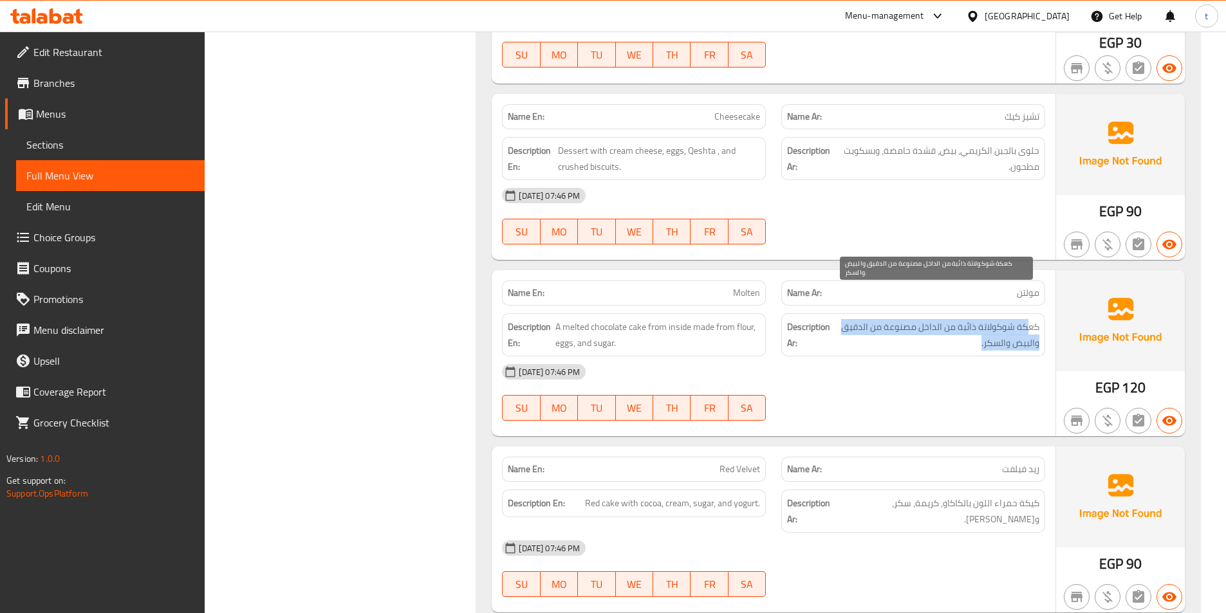
drag, startPoint x: 1029, startPoint y: 302, endPoint x: 966, endPoint y: 307, distance: 63.9
click at [966, 319] on span "كعكة شوكولاتة ذائبة من الداخل مصنوعة من الدقيق والبيض والسكر." at bounding box center [936, 335] width 205 height 32
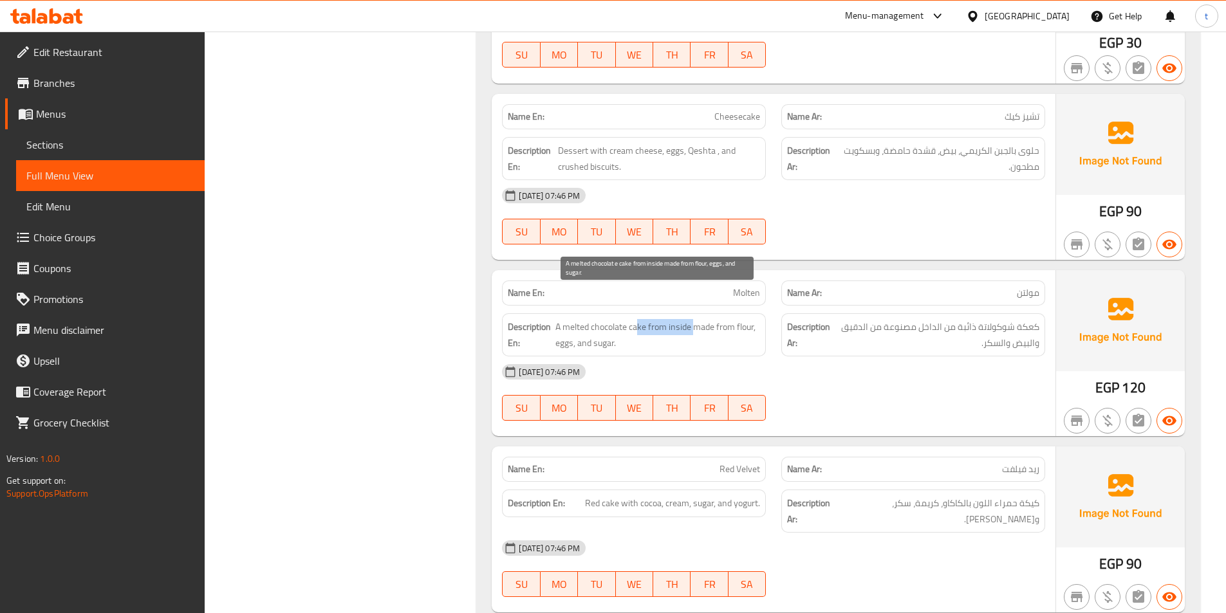
drag, startPoint x: 659, startPoint y: 300, endPoint x: 696, endPoint y: 300, distance: 37.3
click at [696, 319] on span "A melted chocolate cake from inside made from flour, eggs, and sugar." at bounding box center [657, 335] width 205 height 32
drag, startPoint x: 718, startPoint y: 312, endPoint x: 737, endPoint y: 309, distance: 19.5
click at [737, 319] on span "A melted chocolate cake from inside made from flour, eggs, and sugar." at bounding box center [657, 335] width 205 height 32
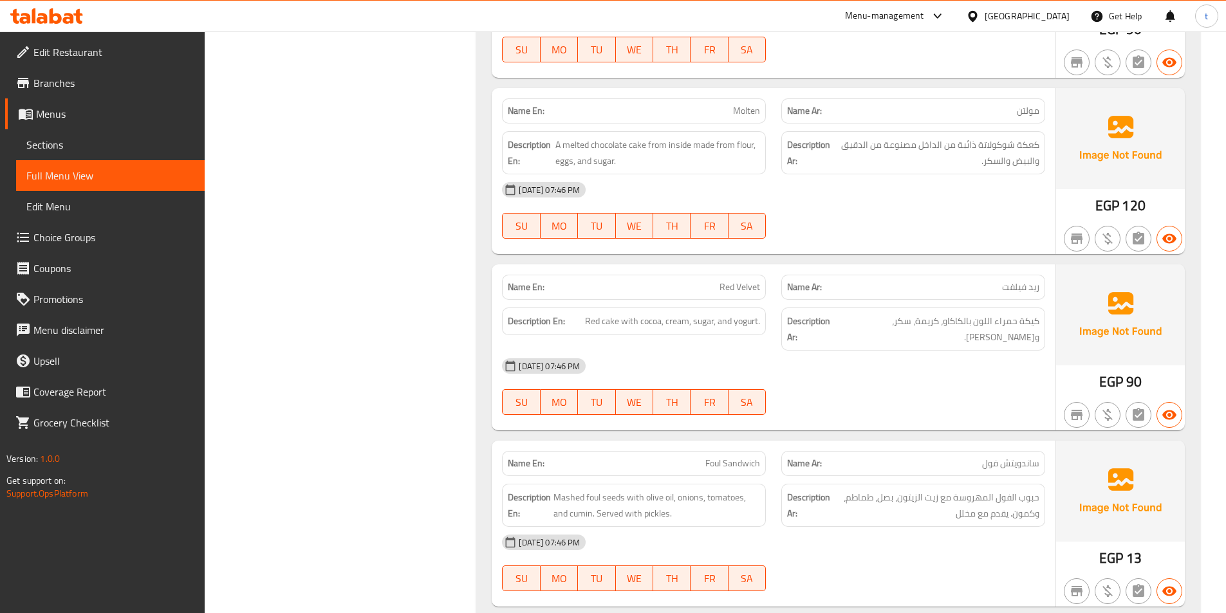
scroll to position [2445, 0]
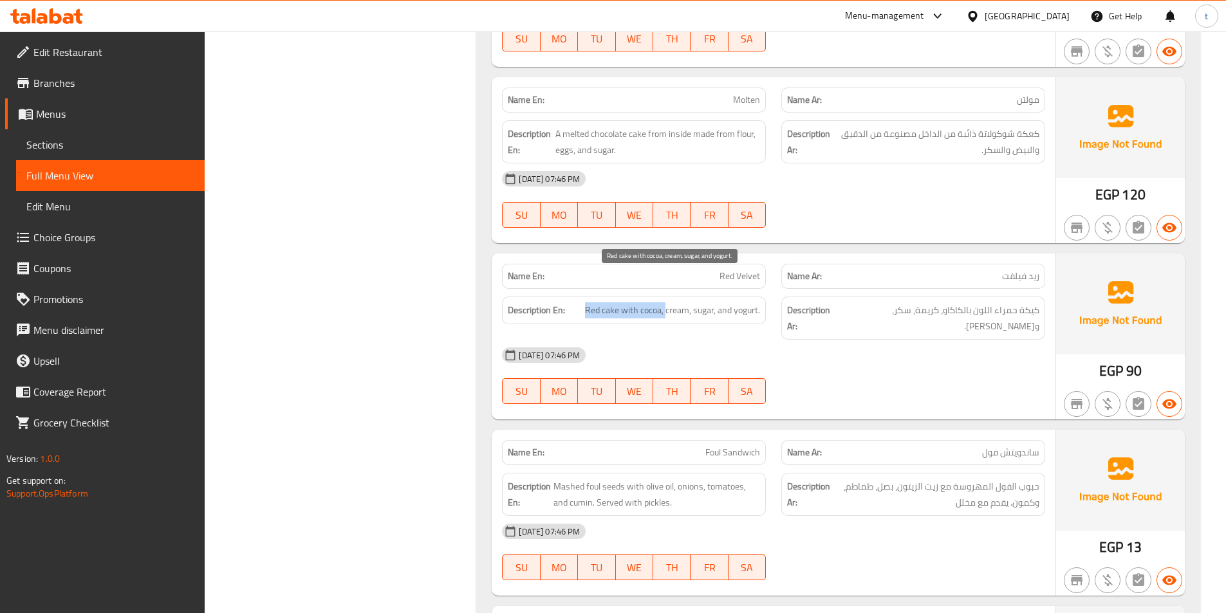
drag, startPoint x: 584, startPoint y: 284, endPoint x: 666, endPoint y: 279, distance: 81.9
click at [666, 302] on span "Red cake with cocoa, cream, sugar, and yogurt." at bounding box center [672, 310] width 175 height 16
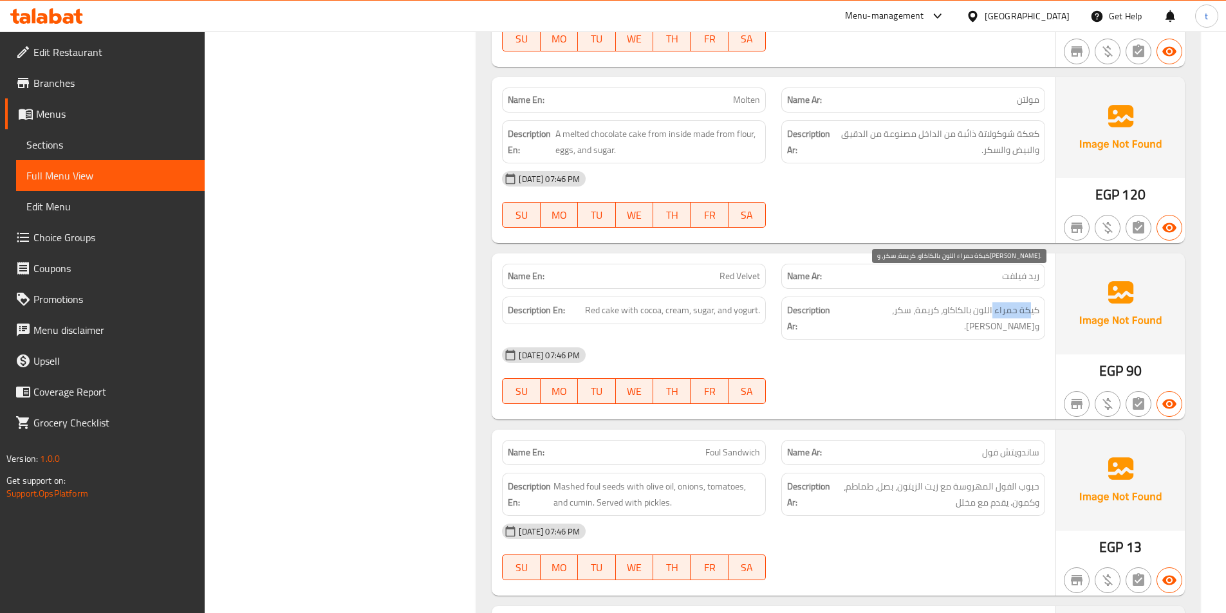
drag, startPoint x: 1029, startPoint y: 279, endPoint x: 993, endPoint y: 281, distance: 36.1
click at [993, 302] on span "كيكة حمراء اللون بالكاكاو، كريمة، سكر، و[PERSON_NAME]." at bounding box center [939, 318] width 200 height 32
click at [733, 270] on span "Red Velvet" at bounding box center [739, 277] width 41 height 14
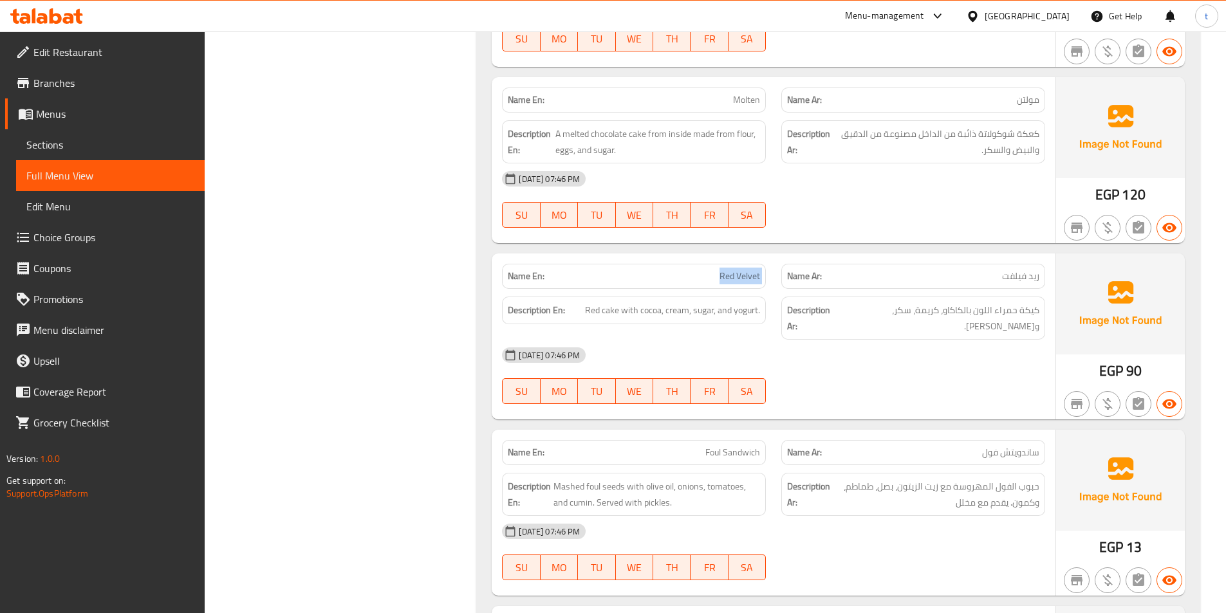
click at [733, 270] on span "Red Velvet" at bounding box center [739, 277] width 41 height 14
copy span "Red Velvet"
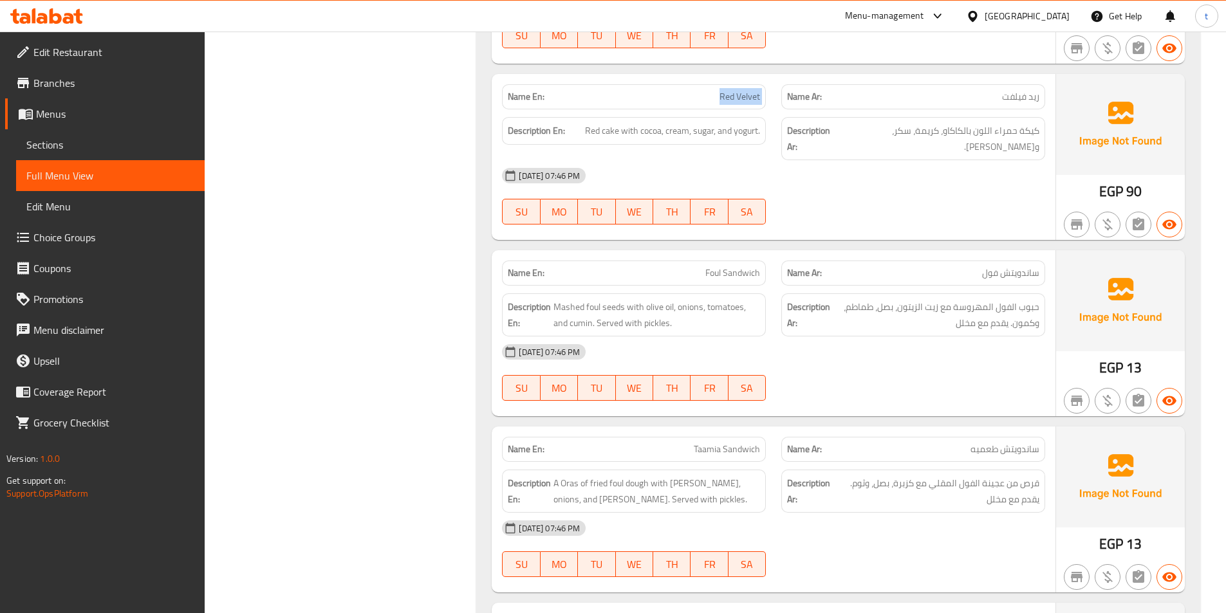
scroll to position [2638, 0]
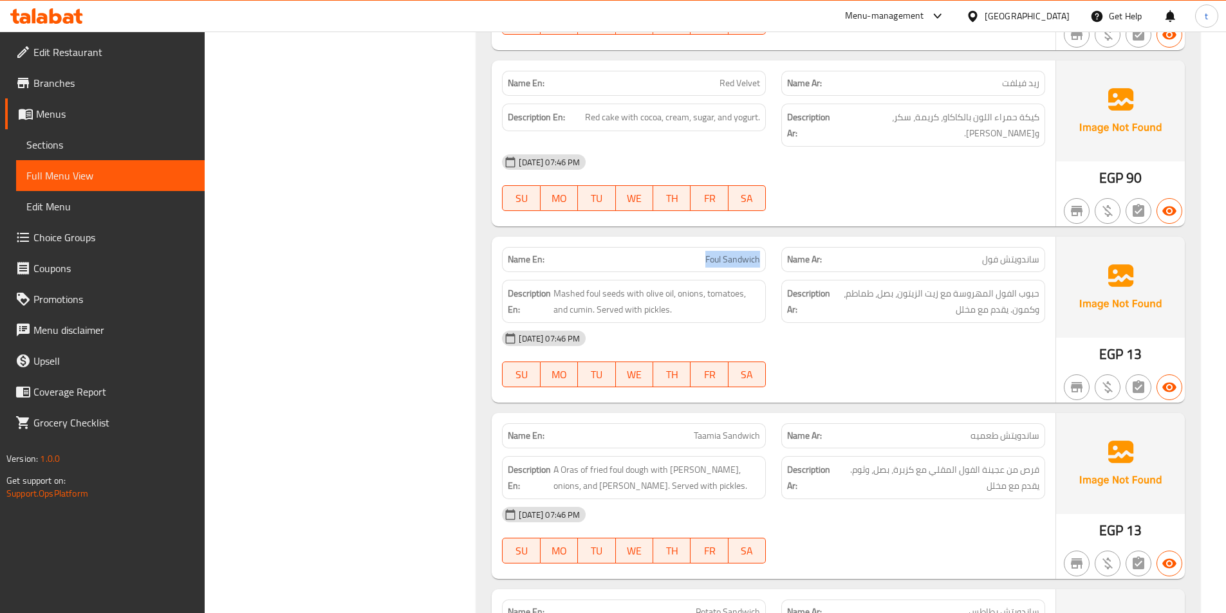
drag, startPoint x: 703, startPoint y: 215, endPoint x: 764, endPoint y: 216, distance: 61.1
click at [764, 247] on div "Name En: Foul Sandwich" at bounding box center [634, 259] width 264 height 25
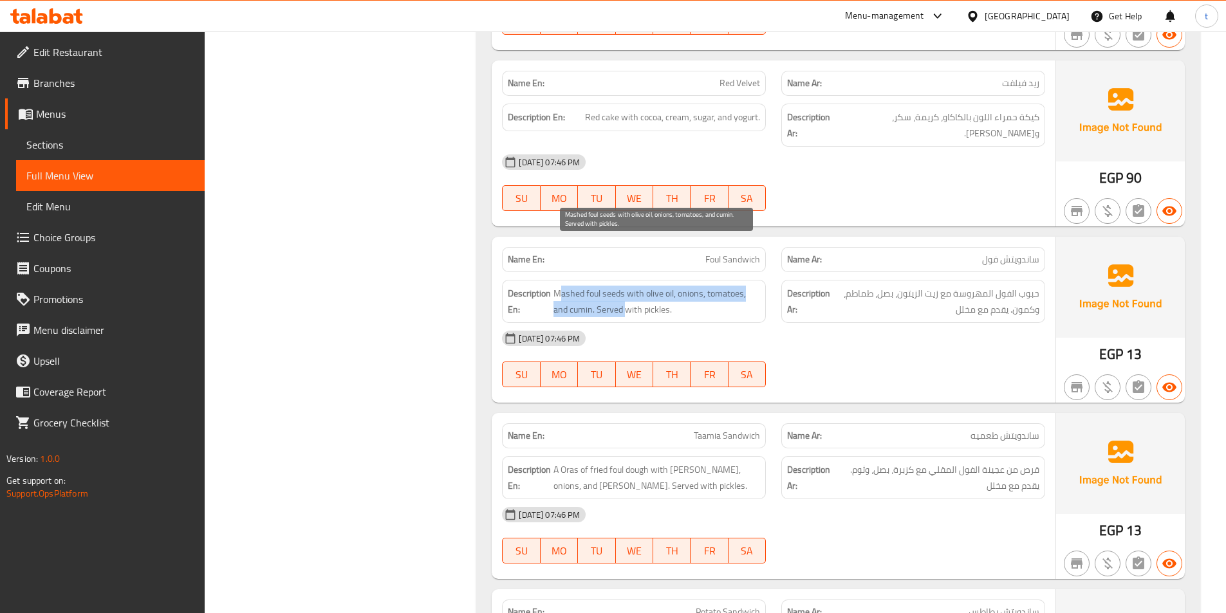
drag, startPoint x: 558, startPoint y: 249, endPoint x: 625, endPoint y: 261, distance: 67.3
click at [625, 286] on span "Mashed foul seeds with olive oil, onions, tomatoes, and cumin. Served with pick…" at bounding box center [656, 302] width 207 height 32
click at [641, 286] on span "Mashed foul seeds with olive oil, onions, tomatoes, and cumin. Served with pick…" at bounding box center [656, 302] width 207 height 32
drag, startPoint x: 649, startPoint y: 248, endPoint x: 677, endPoint y: 255, distance: 29.8
click at [674, 286] on span "Mashed foul seeds with olive oil, onions, tomatoes, and cumin. Served with pick…" at bounding box center [656, 302] width 207 height 32
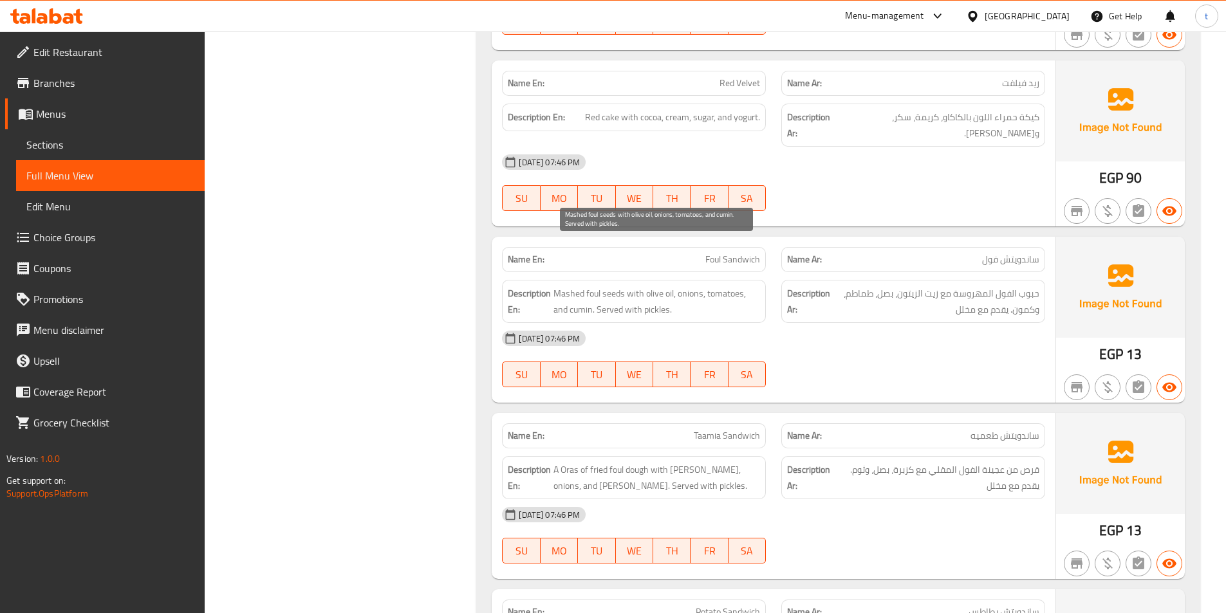
click at [692, 286] on span "Mashed foul seeds with olive oil, onions, tomatoes, and cumin. Served with pick…" at bounding box center [656, 302] width 207 height 32
click at [726, 286] on span "Mashed foul seeds with olive oil, onions, tomatoes, and cumin. Served with pick…" at bounding box center [656, 302] width 207 height 32
click at [578, 286] on span "Mashed foul seeds with olive oil, onions, tomatoes, and cumin. Served with pick…" at bounding box center [656, 302] width 207 height 32
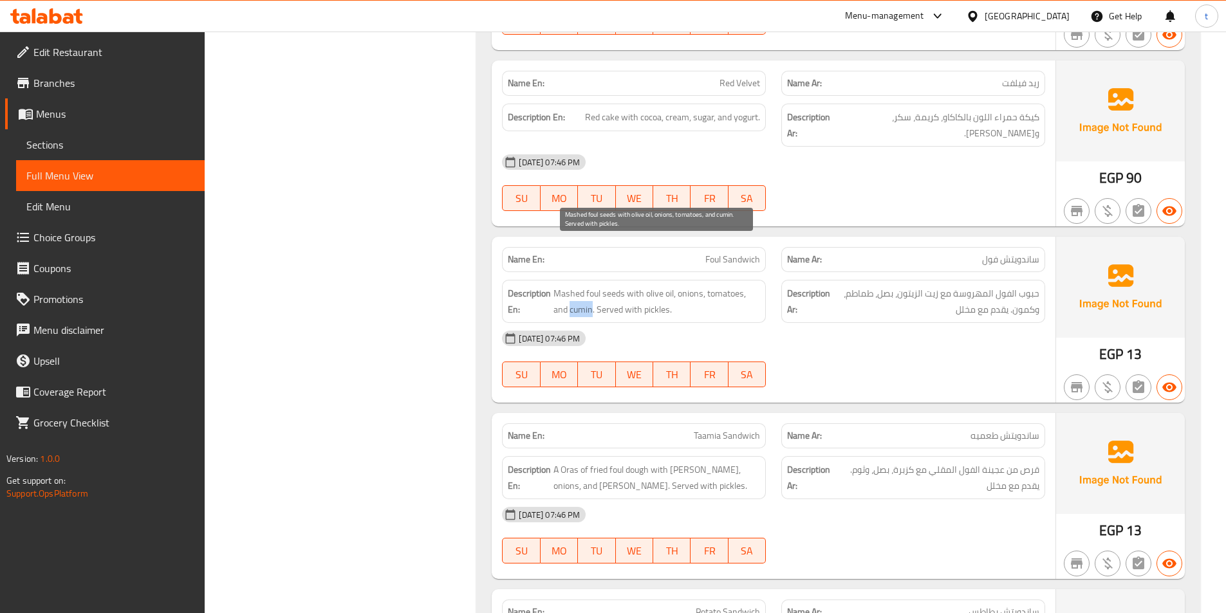
drag, startPoint x: 578, startPoint y: 262, endPoint x: 589, endPoint y: 262, distance: 11.6
click at [578, 286] on span "Mashed foul seeds with olive oil, onions, tomatoes, and cumin. Served with pick…" at bounding box center [656, 302] width 207 height 32
click at [621, 286] on span "Mashed foul seeds with olive oil, onions, tomatoes, and cumin. Served with pick…" at bounding box center [656, 302] width 207 height 32
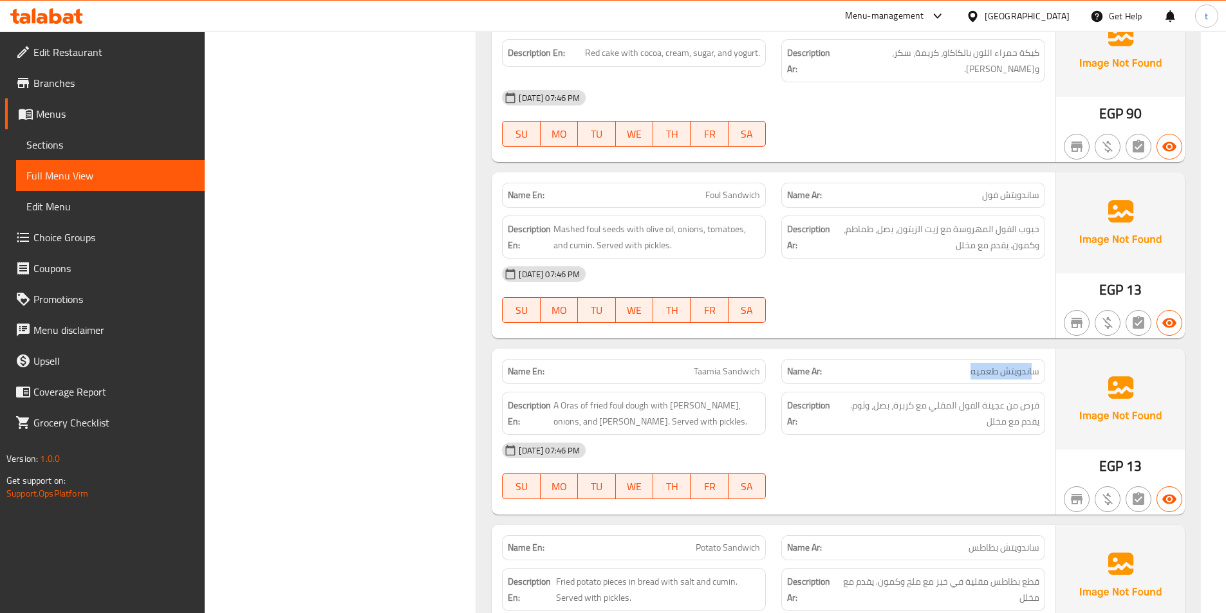
drag, startPoint x: 995, startPoint y: 327, endPoint x: 1033, endPoint y: 320, distance: 39.1
click at [1033, 365] on span "ساندويتش طعميه" at bounding box center [1004, 372] width 69 height 14
drag, startPoint x: 701, startPoint y: 326, endPoint x: 788, endPoint y: 341, distance: 88.2
click at [737, 365] on span "Taamia Sandwich" at bounding box center [727, 372] width 66 height 14
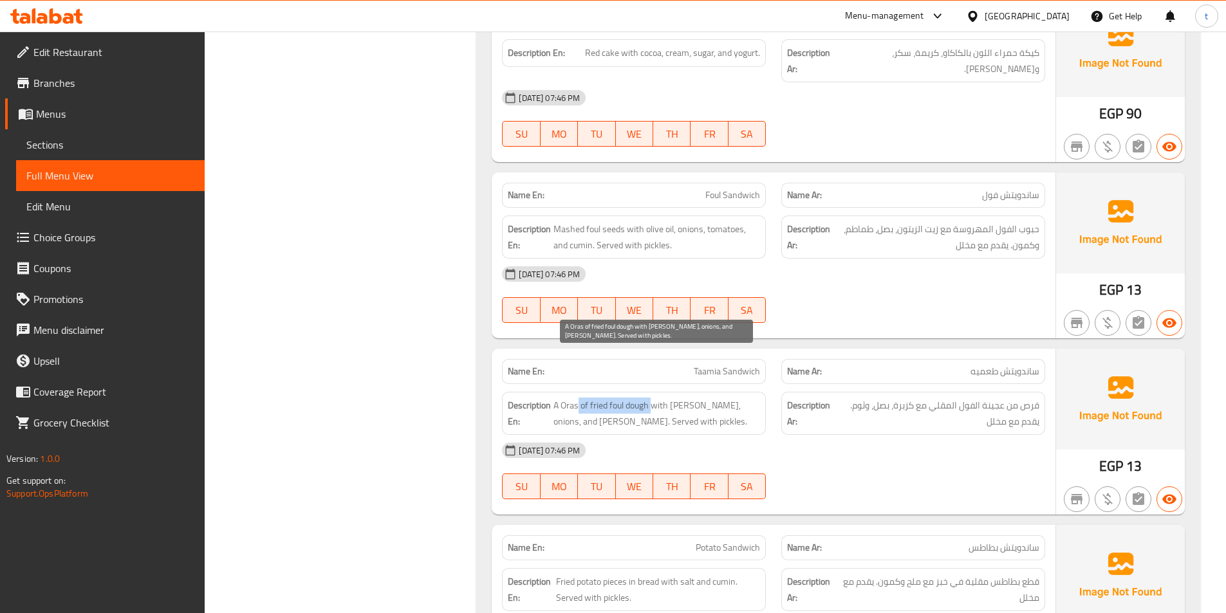
drag, startPoint x: 578, startPoint y: 360, endPoint x: 652, endPoint y: 360, distance: 74.0
click at [652, 398] on span "A Oras of fried foul dough with [PERSON_NAME], onions, and [PERSON_NAME]. Serve…" at bounding box center [656, 414] width 207 height 32
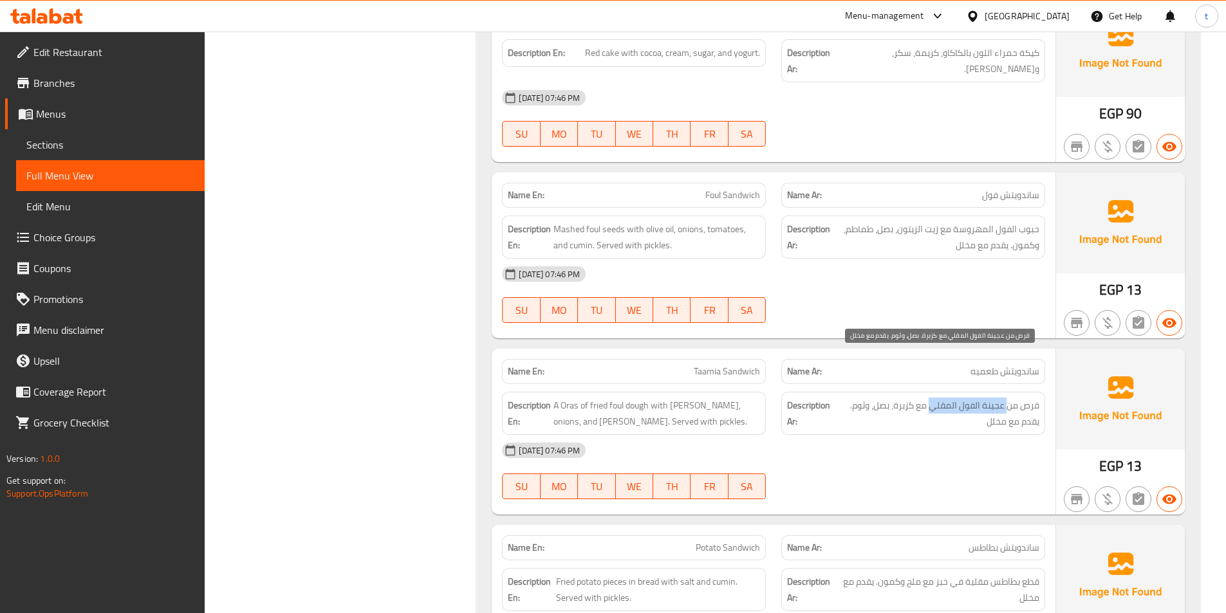
drag, startPoint x: 1007, startPoint y: 362, endPoint x: 928, endPoint y: 367, distance: 79.3
click at [928, 398] on span "قرص من عجينة الفول المقلي مع كزبرة، بصل، وثوم. يقدم مع مخلل" at bounding box center [937, 414] width 203 height 32
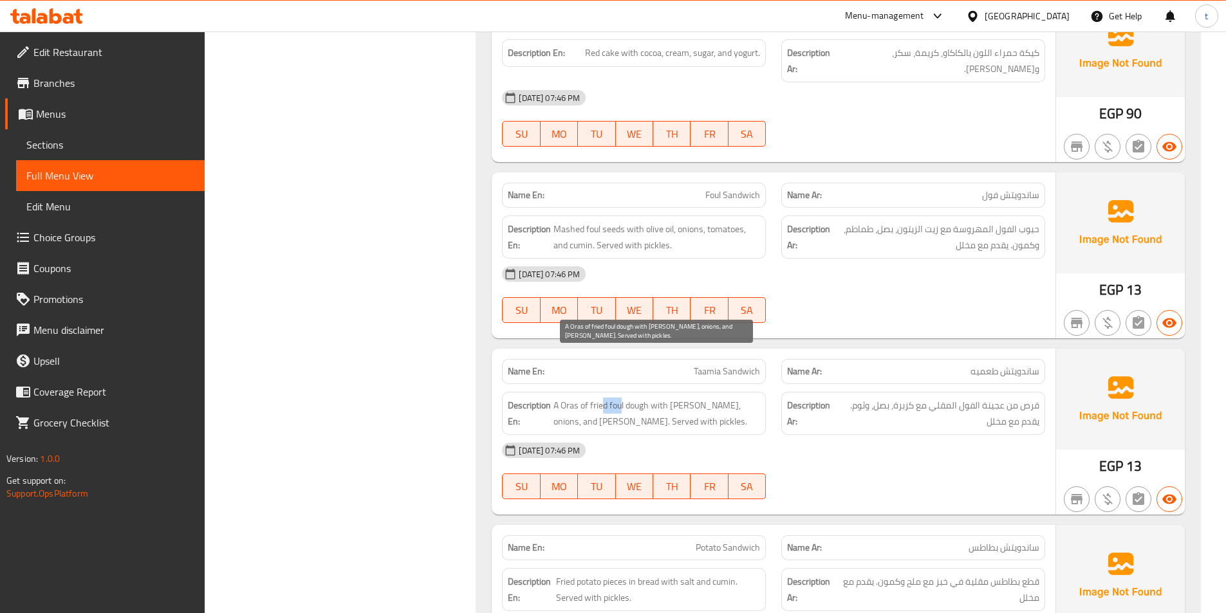
drag, startPoint x: 602, startPoint y: 361, endPoint x: 623, endPoint y: 362, distance: 21.3
click at [623, 398] on span "A Oras of fried foul dough with [PERSON_NAME], onions, and [PERSON_NAME]. Serve…" at bounding box center [656, 414] width 207 height 32
drag, startPoint x: 562, startPoint y: 362, endPoint x: 650, endPoint y: 366, distance: 87.6
click at [650, 398] on span "A Oras of fried foul dough with [PERSON_NAME], onions, and [PERSON_NAME]. Serve…" at bounding box center [656, 414] width 207 height 32
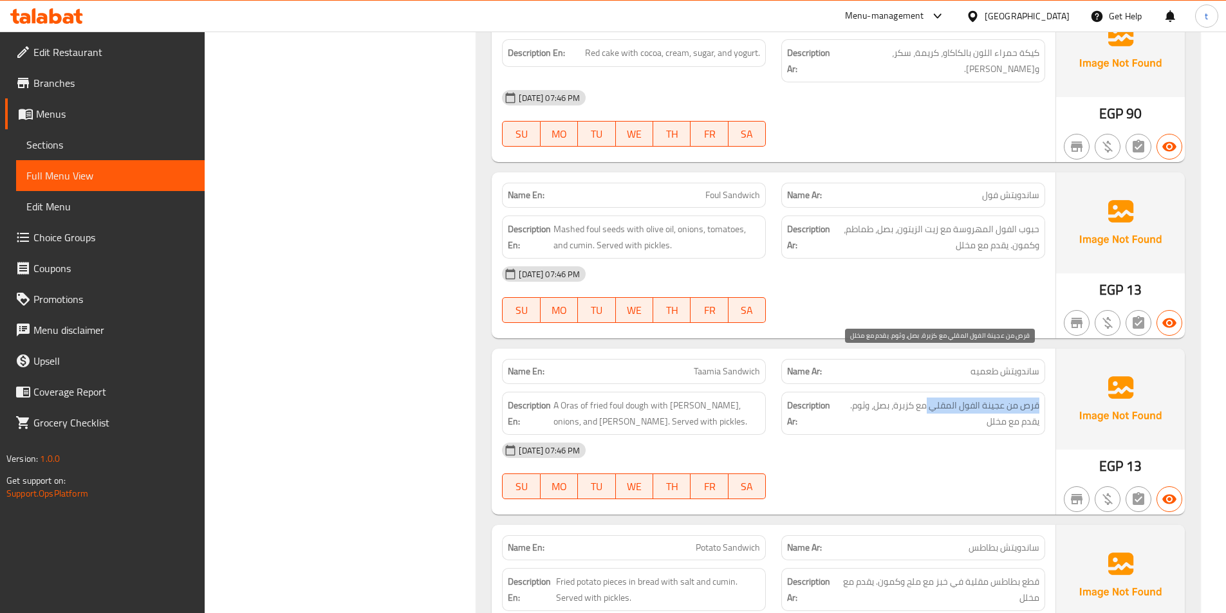
drag, startPoint x: 1036, startPoint y: 356, endPoint x: 926, endPoint y: 367, distance: 109.9
click at [926, 398] on span "قرص من عجينة الفول المقلي مع كزبرة، بصل، وثوم. يقدم مع مخلل" at bounding box center [937, 414] width 203 height 32
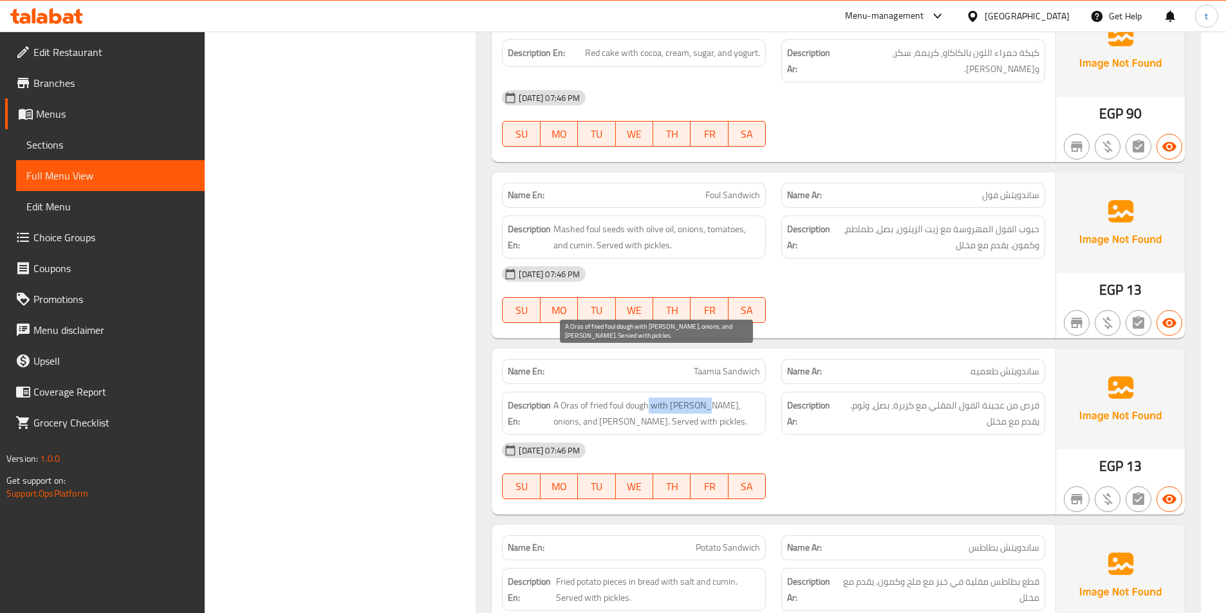
drag, startPoint x: 650, startPoint y: 364, endPoint x: 704, endPoint y: 363, distance: 53.4
click at [704, 398] on span "A Oras of fried foul dough with [PERSON_NAME], onions, and [PERSON_NAME]. Serve…" at bounding box center [656, 414] width 207 height 32
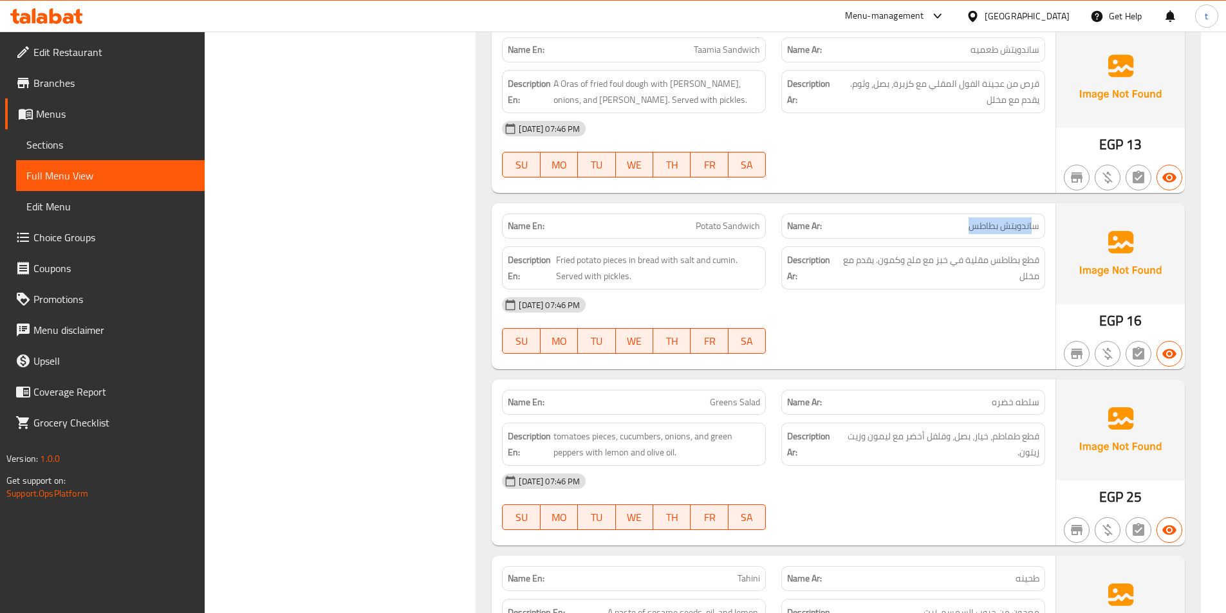
drag, startPoint x: 968, startPoint y: 178, endPoint x: 1038, endPoint y: 192, distance: 71.5
click at [1037, 214] on div "Name Ar: ساندويتش بطاطس" at bounding box center [913, 226] width 264 height 25
drag, startPoint x: 679, startPoint y: 175, endPoint x: 760, endPoint y: 183, distance: 81.5
click at [760, 219] on p "Name En: Potato Sandwich" at bounding box center [634, 226] width 252 height 14
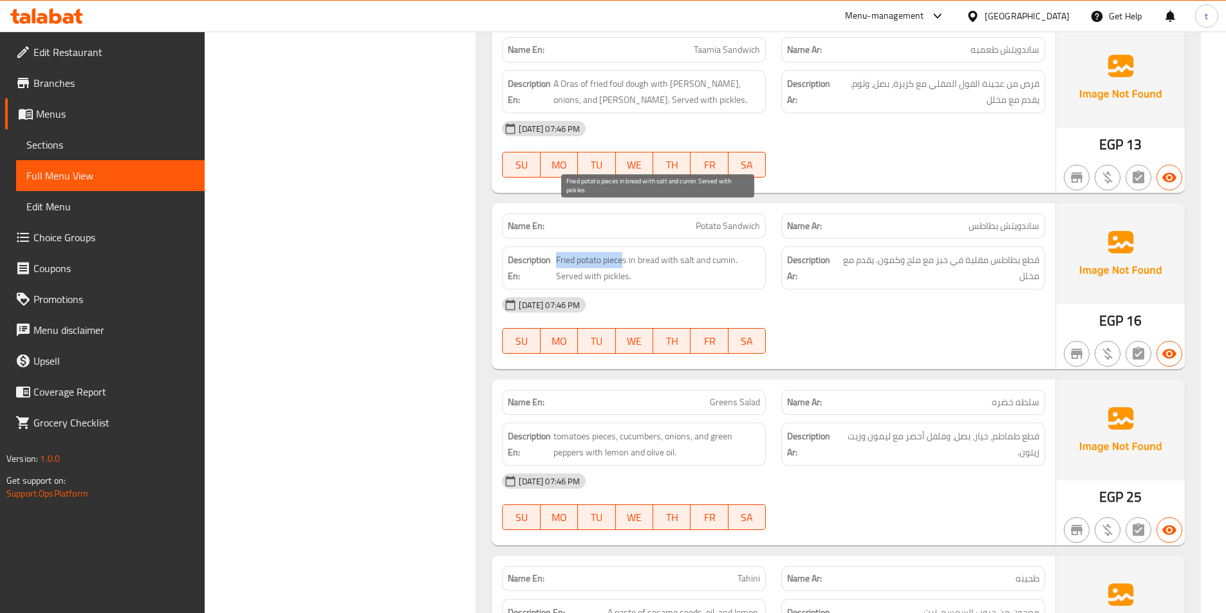
drag, startPoint x: 555, startPoint y: 217, endPoint x: 628, endPoint y: 216, distance: 72.7
click at [626, 252] on span "Fried potato pieces in bread with salt and cumin. Served with pickles." at bounding box center [658, 268] width 205 height 32
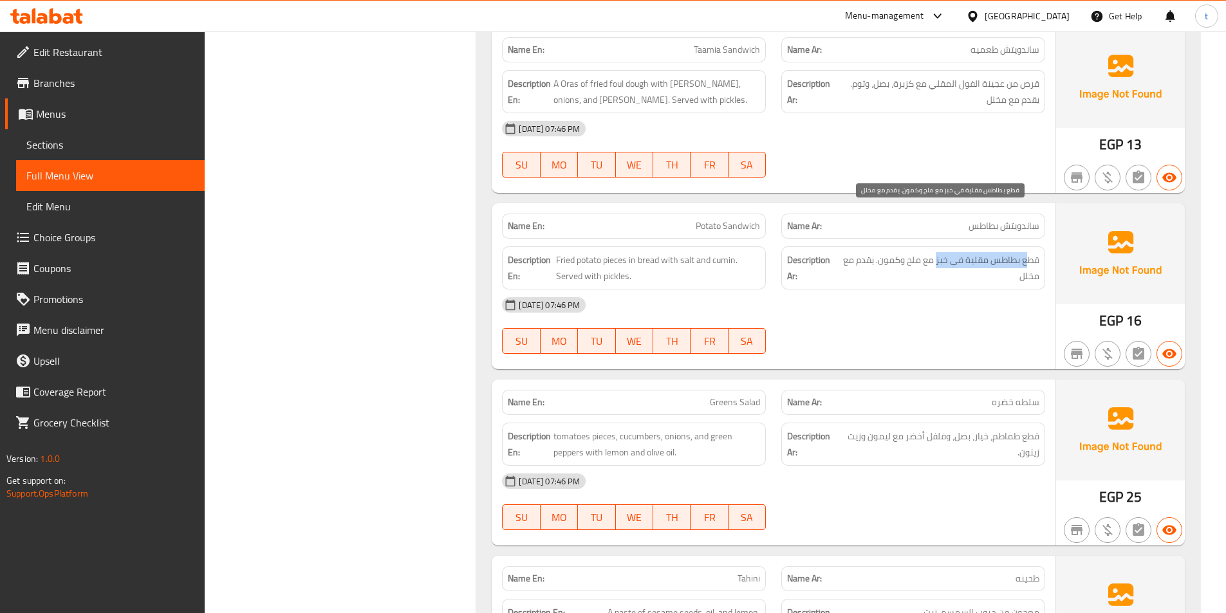
drag, startPoint x: 1026, startPoint y: 215, endPoint x: 935, endPoint y: 215, distance: 90.7
click at [935, 252] on span "قطع بطاطس مقلية في خبز مع ملح وكمون. يقدم مع مخلل" at bounding box center [939, 268] width 199 height 32
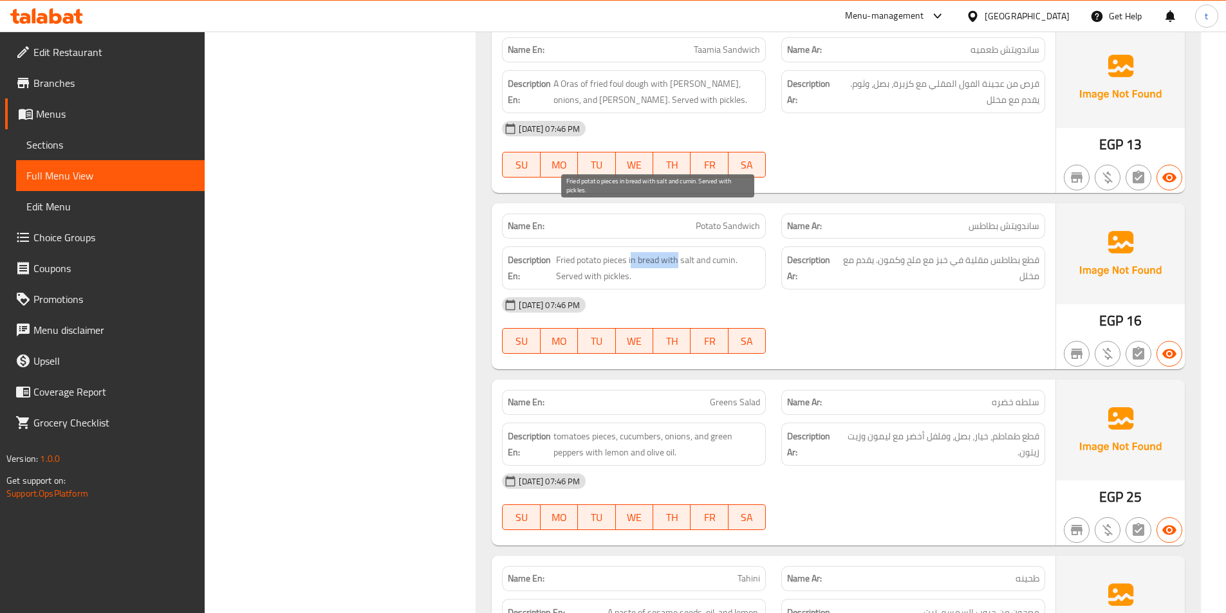
drag, startPoint x: 635, startPoint y: 214, endPoint x: 677, endPoint y: 212, distance: 41.9
click at [677, 252] on span "Fried potato pieces in bread with salt and cumin. Served with pickles." at bounding box center [658, 268] width 205 height 32
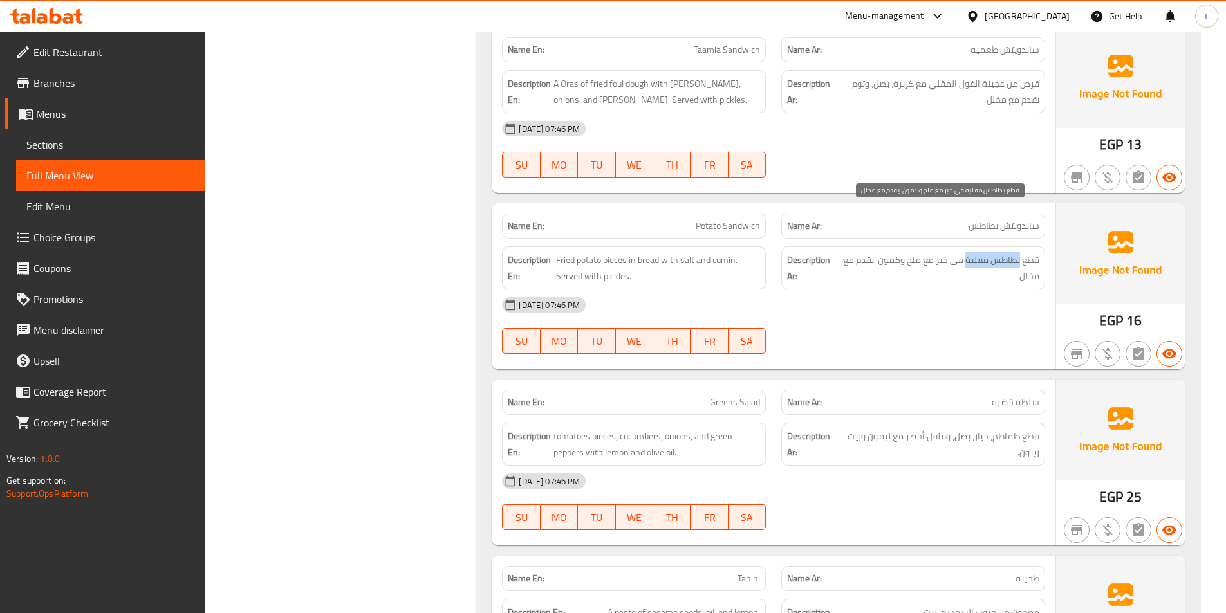
drag, startPoint x: 968, startPoint y: 214, endPoint x: 1018, endPoint y: 217, distance: 51.0
click at [1018, 252] on span "قطع بطاطس مقلية في خبز مع ملح وكمون. يقدم مع مخلل" at bounding box center [939, 268] width 199 height 32
copy span "بطاطس مقلية"
click at [994, 290] on div "[DATE] 07:46 PM" at bounding box center [773, 305] width 558 height 31
drag, startPoint x: 1011, startPoint y: 361, endPoint x: 1047, endPoint y: 361, distance: 36.0
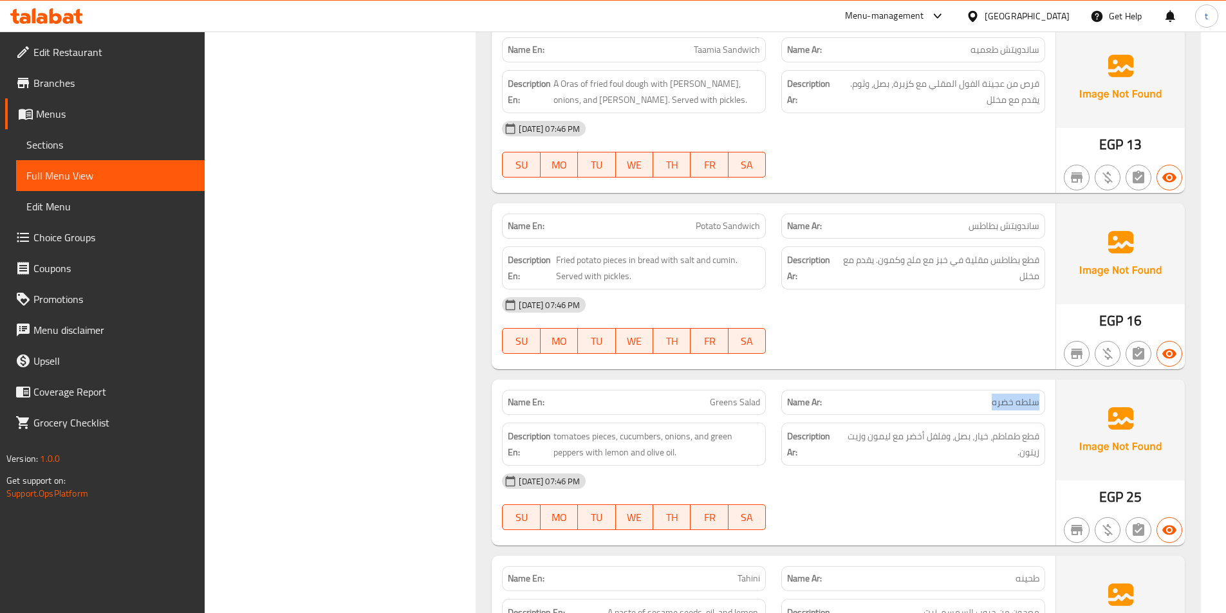
click at [1047, 382] on div "Name Ar: سلطه خضره" at bounding box center [912, 402] width 279 height 41
drag, startPoint x: 708, startPoint y: 354, endPoint x: 825, endPoint y: 362, distance: 117.4
click at [816, 382] on div "Name En: Greens Salad Name Ar: سلطه خضره" at bounding box center [773, 402] width 558 height 41
click at [926, 390] on div "Name Ar: سلطه خضره" at bounding box center [913, 402] width 264 height 25
drag, startPoint x: 558, startPoint y: 213, endPoint x: 598, endPoint y: 219, distance: 40.4
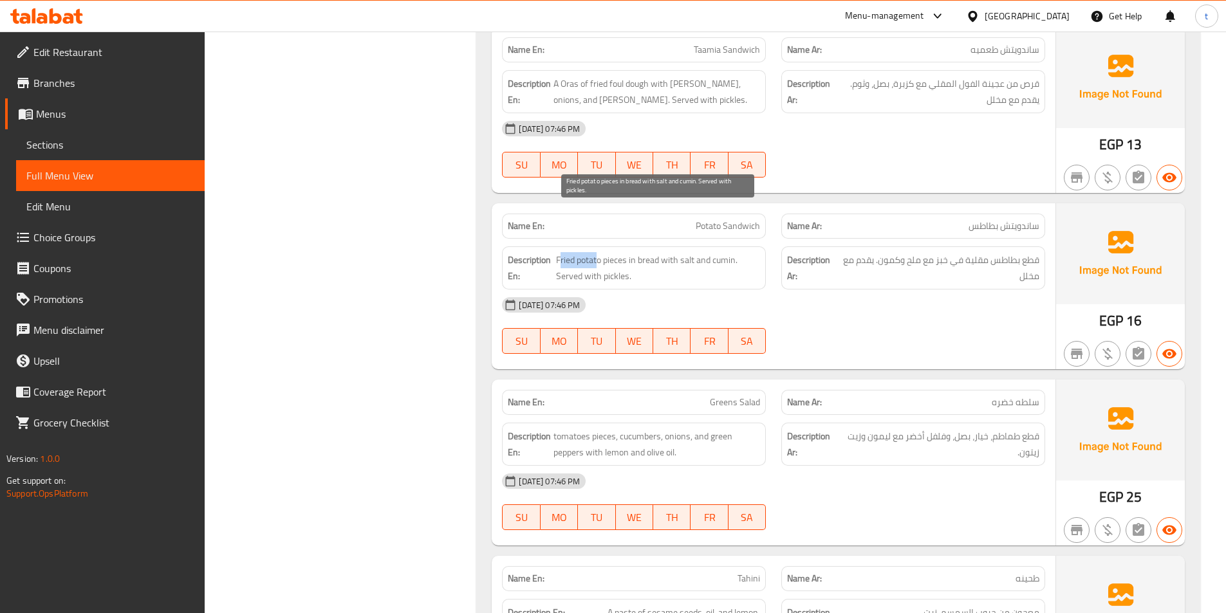
click at [598, 252] on span "Fried potato pieces in bread with salt and cumin. Served with pickles." at bounding box center [658, 268] width 205 height 32
copy span "ried potat"
click at [722, 252] on span "Fried potato pieces in bread with salt and cumin. Served with pickles." at bounding box center [658, 268] width 205 height 32
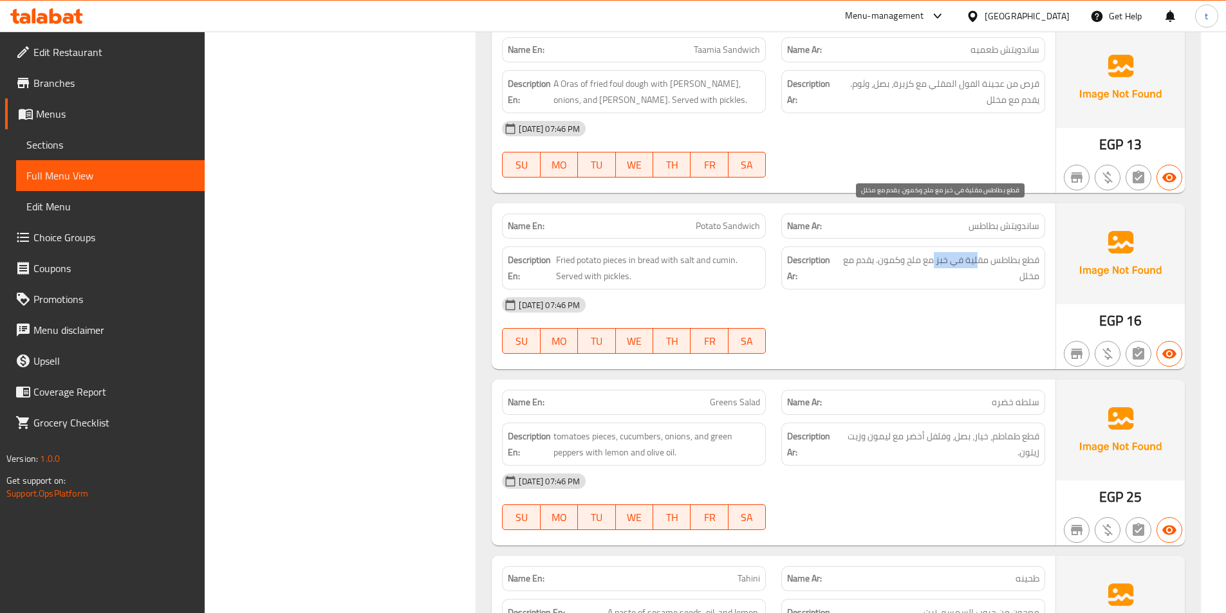
drag, startPoint x: 964, startPoint y: 220, endPoint x: 932, endPoint y: 219, distance: 32.2
click at [932, 252] on span "قطع بطاطس مقلية في خبز مع ملح وكمون. يقدم مع مخلل" at bounding box center [939, 268] width 199 height 32
click at [912, 252] on span "قطع بطاطس مقلية في خبز مع ملح وكمون. يقدم مع مخلل" at bounding box center [939, 268] width 199 height 32
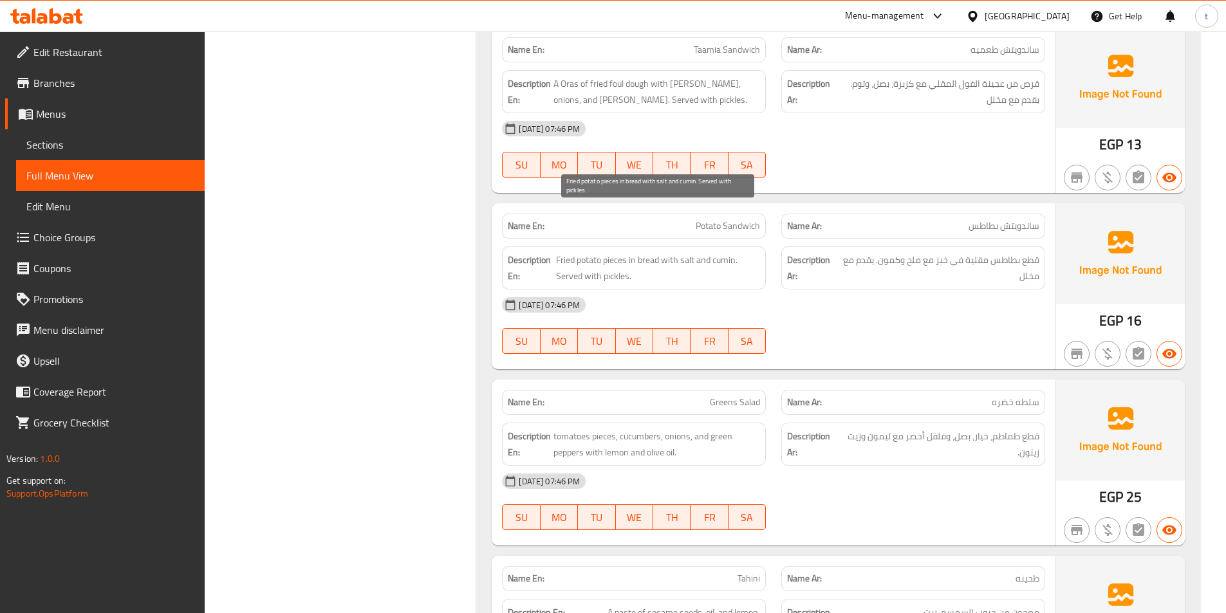
drag, startPoint x: 629, startPoint y: 220, endPoint x: 659, endPoint y: 223, distance: 31.0
click at [632, 252] on span "Fried potato pieces in bread with salt and cumin. Served with pickles." at bounding box center [658, 268] width 205 height 32
click at [681, 252] on span "Fried potato pieces in bread with salt and cumin. Served with pickles." at bounding box center [658, 268] width 205 height 32
click at [695, 252] on span "Fried potato pieces in bread with salt and cumin. Served with pickles." at bounding box center [658, 268] width 205 height 32
drag, startPoint x: 715, startPoint y: 216, endPoint x: 724, endPoint y: 217, distance: 9.1
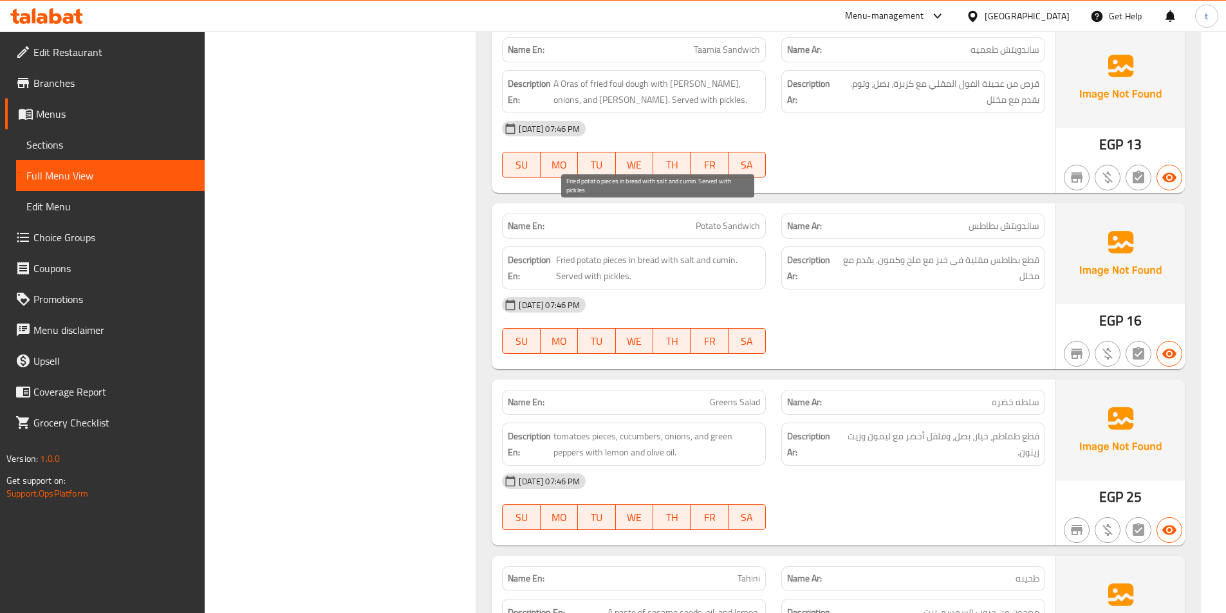
click at [722, 252] on span "Fried potato pieces in bread with salt and cumin. Served with pickles." at bounding box center [658, 268] width 205 height 32
click at [724, 252] on span "Fried potato pieces in bread with salt and cumin. Served with pickles." at bounding box center [658, 268] width 205 height 32
click at [668, 252] on span "Fried potato pieces in bread with salt and cumin. Served with pickles." at bounding box center [658, 268] width 205 height 32
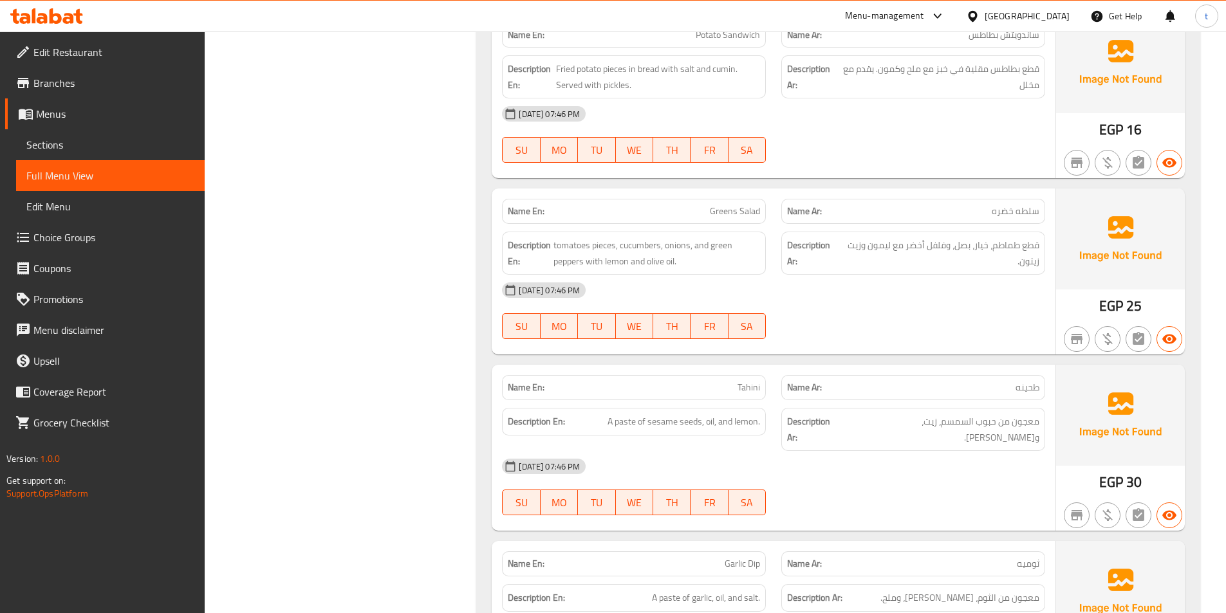
scroll to position [3217, 0]
drag, startPoint x: 986, startPoint y: 158, endPoint x: 1038, endPoint y: 165, distance: 52.6
click at [1038, 197] on div "Name Ar: سلطه خضره" at bounding box center [913, 209] width 264 height 25
drag, startPoint x: 670, startPoint y: 160, endPoint x: 762, endPoint y: 163, distance: 91.4
click at [762, 197] on div "Name En: Greens Salad" at bounding box center [634, 209] width 264 height 25
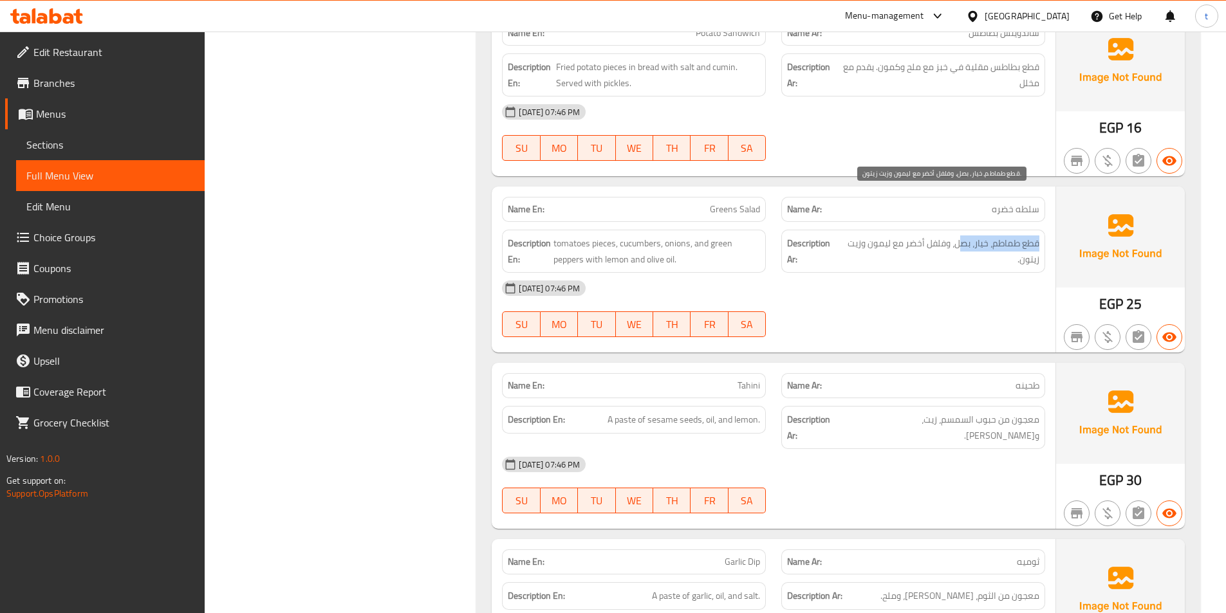
drag, startPoint x: 1040, startPoint y: 195, endPoint x: 963, endPoint y: 200, distance: 76.7
click at [963, 230] on div "Description Ar: قطع طماطم، خيار، بصل، وفلفل أخضر مع ليمون وزيت زيتون." at bounding box center [913, 251] width 264 height 43
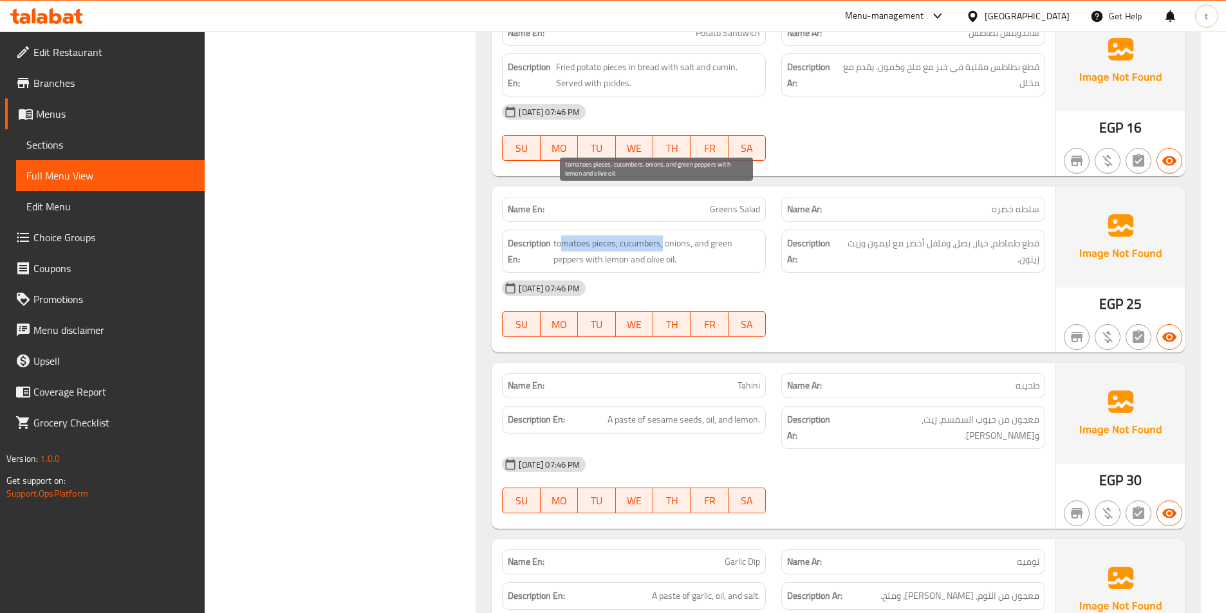
drag, startPoint x: 560, startPoint y: 194, endPoint x: 663, endPoint y: 205, distance: 104.1
click at [663, 235] on span "tomatoes pieces, cucumbers, onions, and green peppers with lemon and olive oil." at bounding box center [656, 251] width 207 height 32
click at [669, 235] on span "tomatoes pieces, cucumbers, onions, and green peppers with lemon and olive oil." at bounding box center [656, 251] width 207 height 32
drag, startPoint x: 669, startPoint y: 203, endPoint x: 872, endPoint y: 209, distance: 202.8
click at [673, 235] on span "tomatoes pieces, cucumbers, onions, and green peppers with lemon and olive oil." at bounding box center [656, 251] width 207 height 32
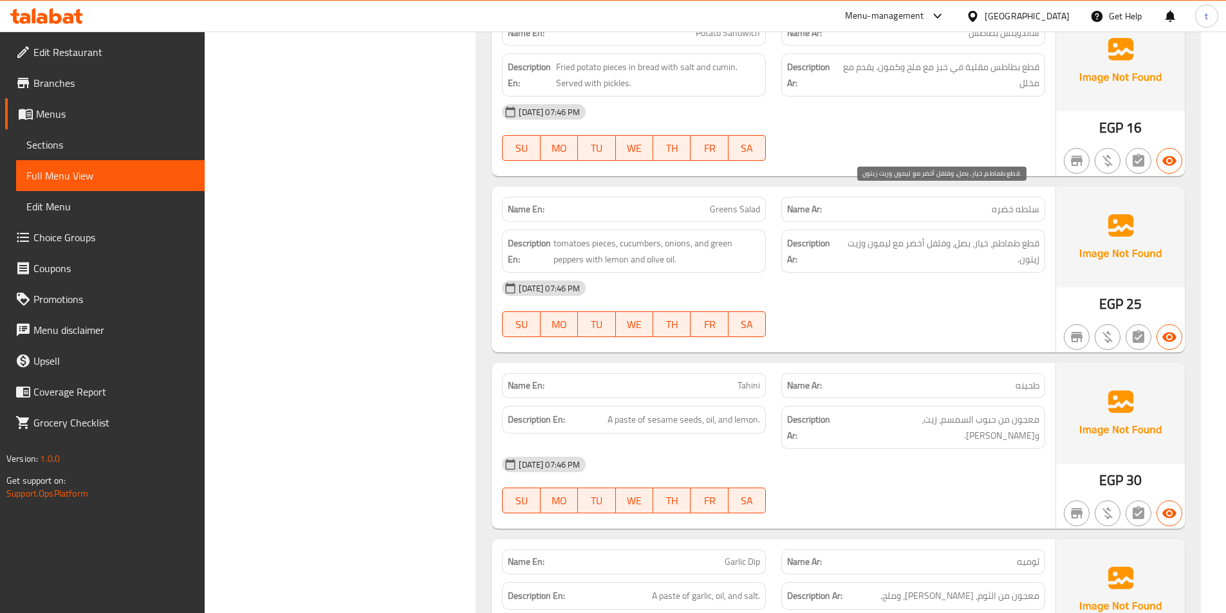
click at [966, 235] on span "قطع طماطم، خيار، بصل، وفلفل أخضر مع ليمون وزيت زيتون." at bounding box center [939, 251] width 199 height 32
drag, startPoint x: 966, startPoint y: 194, endPoint x: 944, endPoint y: 196, distance: 22.0
click at [966, 235] on span "قطع طماطم، خيار، بصل، وفلفل أخضر مع ليمون وزيت زيتون." at bounding box center [939, 251] width 199 height 32
drag, startPoint x: 918, startPoint y: 205, endPoint x: 884, endPoint y: 209, distance: 34.3
click at [896, 235] on span "قطع طماطم، خيار، بصل، وفلفل أخضر مع ليمون وزيت زيتون." at bounding box center [939, 251] width 199 height 32
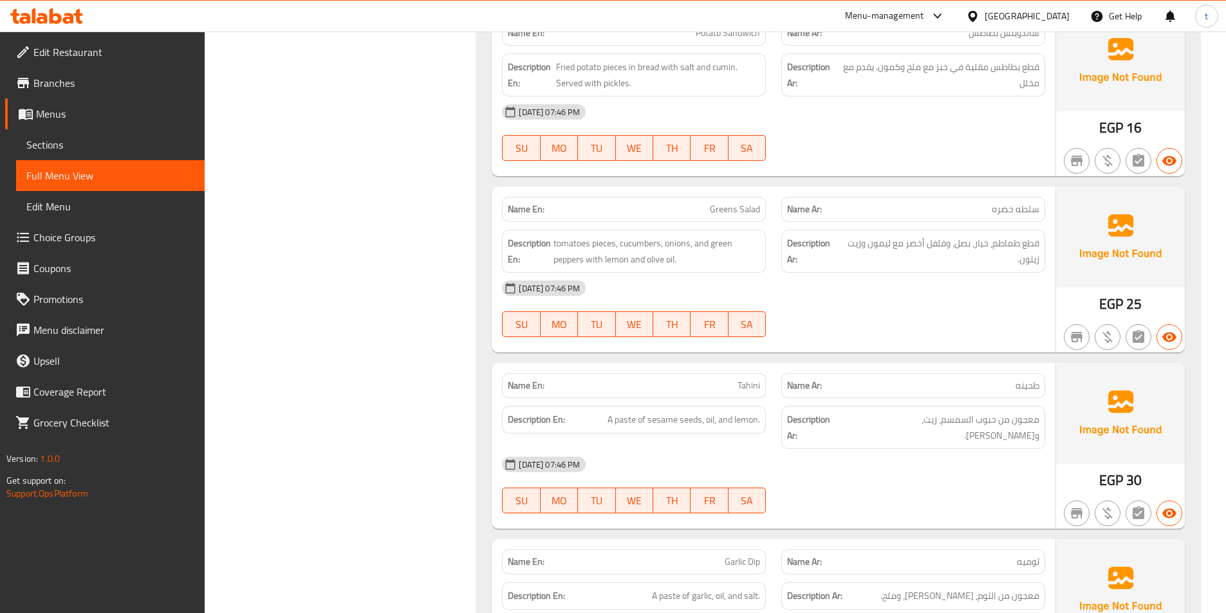
click at [620, 230] on div "Description En: tomatoes pieces, cucumbers, onions, and green peppers with lemo…" at bounding box center [634, 251] width 264 height 43
click at [959, 273] on div "12-09-2025 07:46 PM SU MO TU WE TH FR SA" at bounding box center [773, 309] width 558 height 72
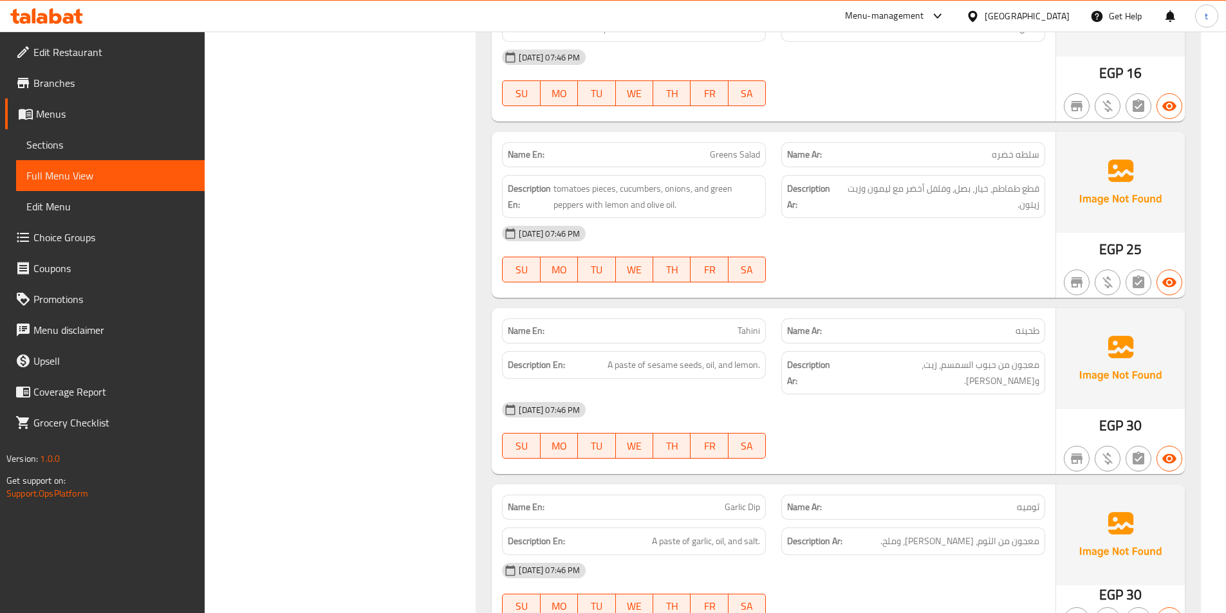
scroll to position [3345, 0]
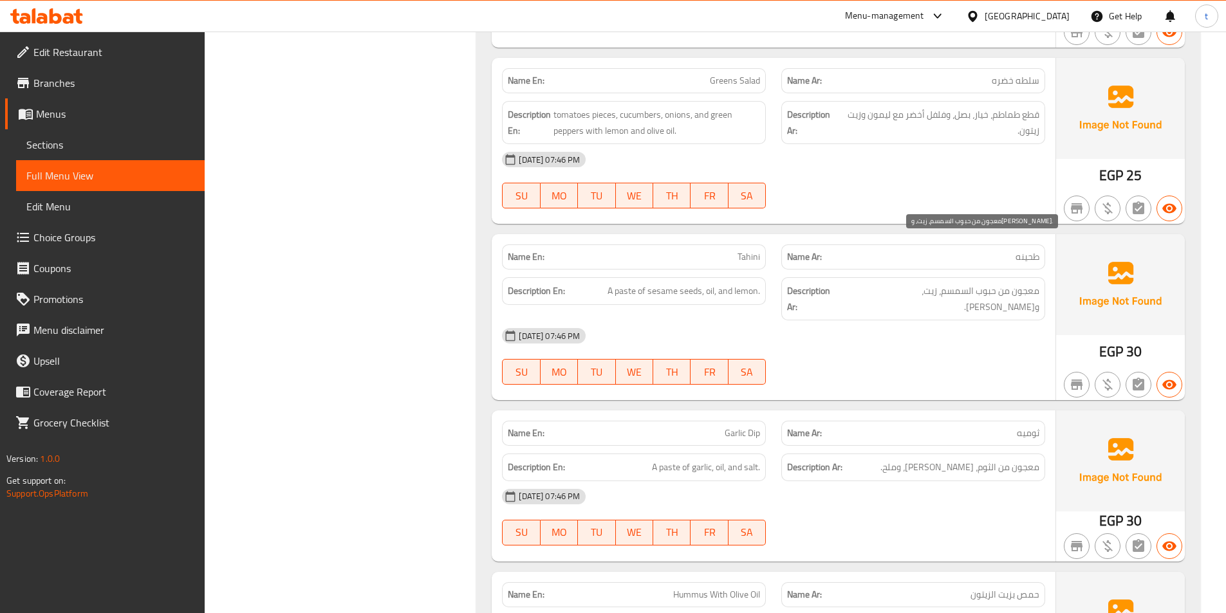
click at [978, 283] on span "معجون من حبوب السمسم، زيت، و[PERSON_NAME]." at bounding box center [942, 299] width 194 height 32
drag, startPoint x: 978, startPoint y: 241, endPoint x: 764, endPoint y: 228, distance: 214.7
click at [974, 283] on span "معجون من حبوب السمسم، زيت، و[PERSON_NAME]." at bounding box center [942, 299] width 194 height 32
click at [751, 250] on span "Tahini" at bounding box center [748, 257] width 23 height 14
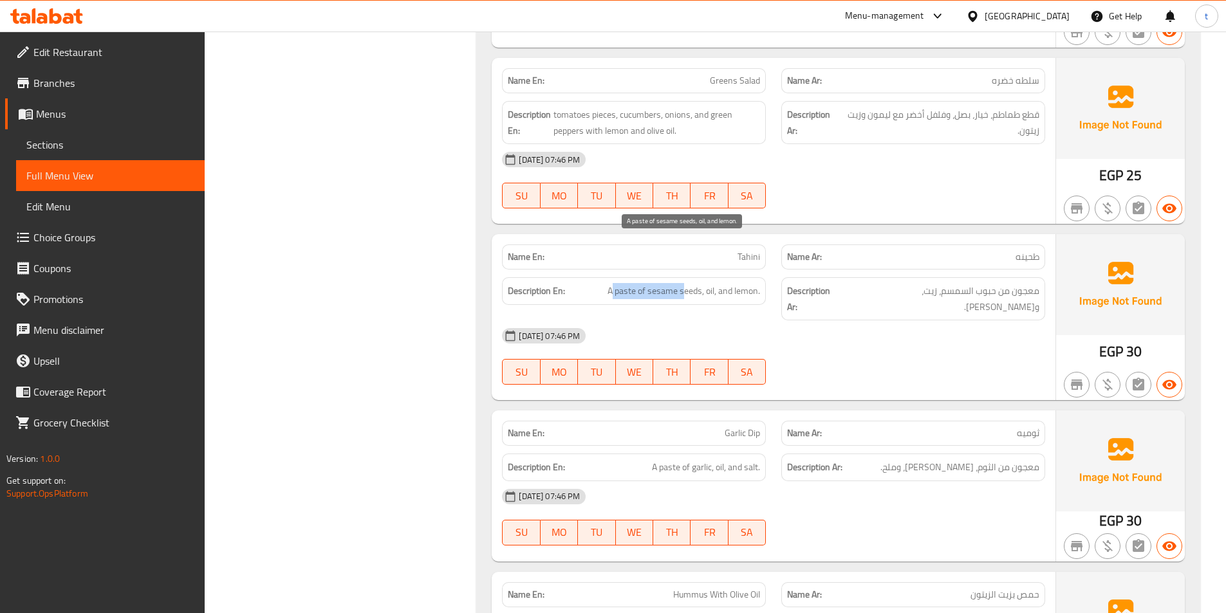
drag, startPoint x: 613, startPoint y: 250, endPoint x: 712, endPoint y: 251, distance: 99.1
click at [686, 283] on span "A paste of sesame seeds, oil, and lemon." at bounding box center [683, 291] width 152 height 16
drag, startPoint x: 1031, startPoint y: 249, endPoint x: 895, endPoint y: 261, distance: 136.3
click at [928, 277] on div "Description Ar: معجون من حبوب السمسم، زيت، وليمون." at bounding box center [913, 298] width 264 height 43
click at [681, 283] on span "A paste of sesame seeds, oil, and lemon." at bounding box center [683, 291] width 152 height 16
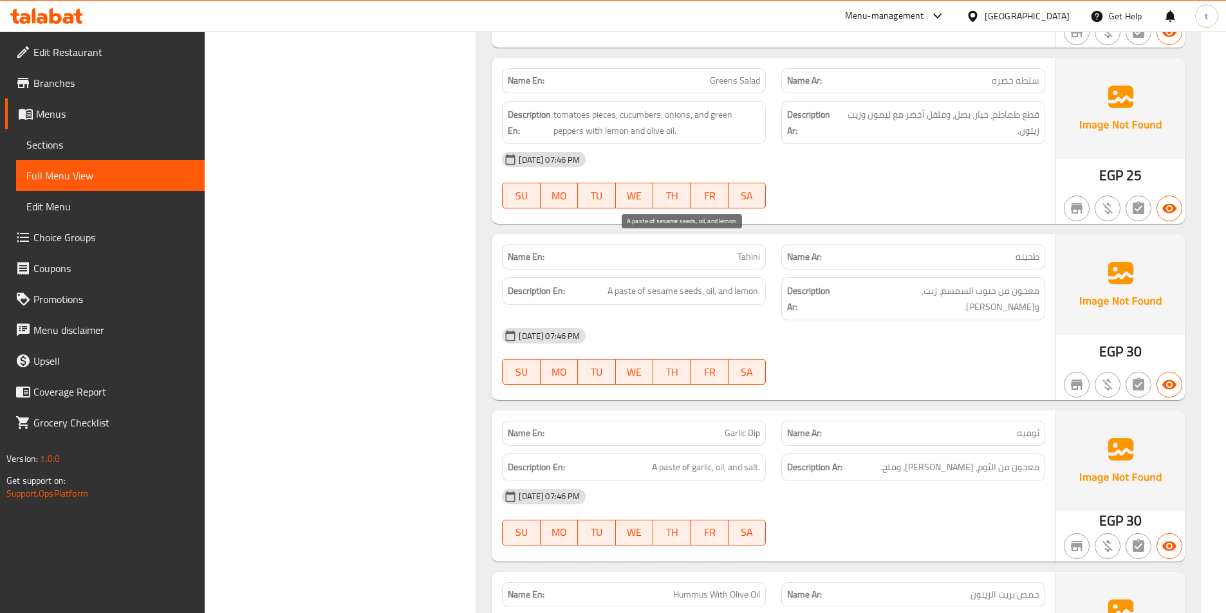
click at [721, 283] on span "A paste of sesame seeds, oil, and lemon." at bounding box center [683, 291] width 152 height 16
click at [725, 283] on span "A paste of sesame seeds, oil, and lemon." at bounding box center [683, 291] width 152 height 16
drag, startPoint x: 728, startPoint y: 252, endPoint x: 741, endPoint y: 255, distance: 12.6
click at [730, 283] on span "A paste of sesame seeds, oil, and lemon." at bounding box center [683, 291] width 152 height 16
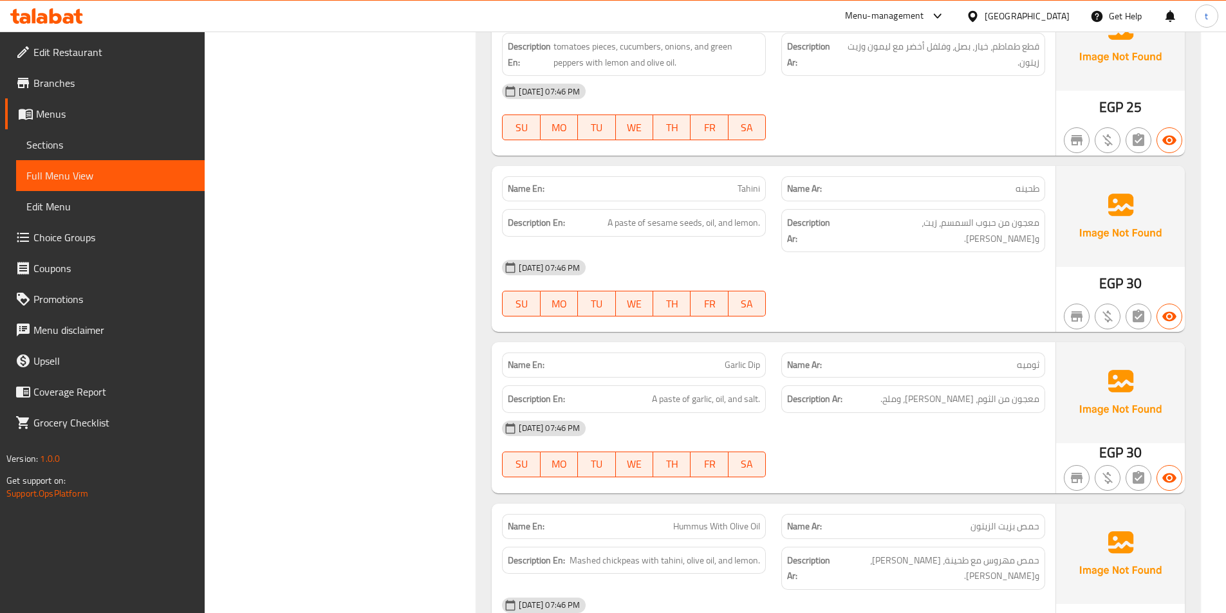
scroll to position [3410, 0]
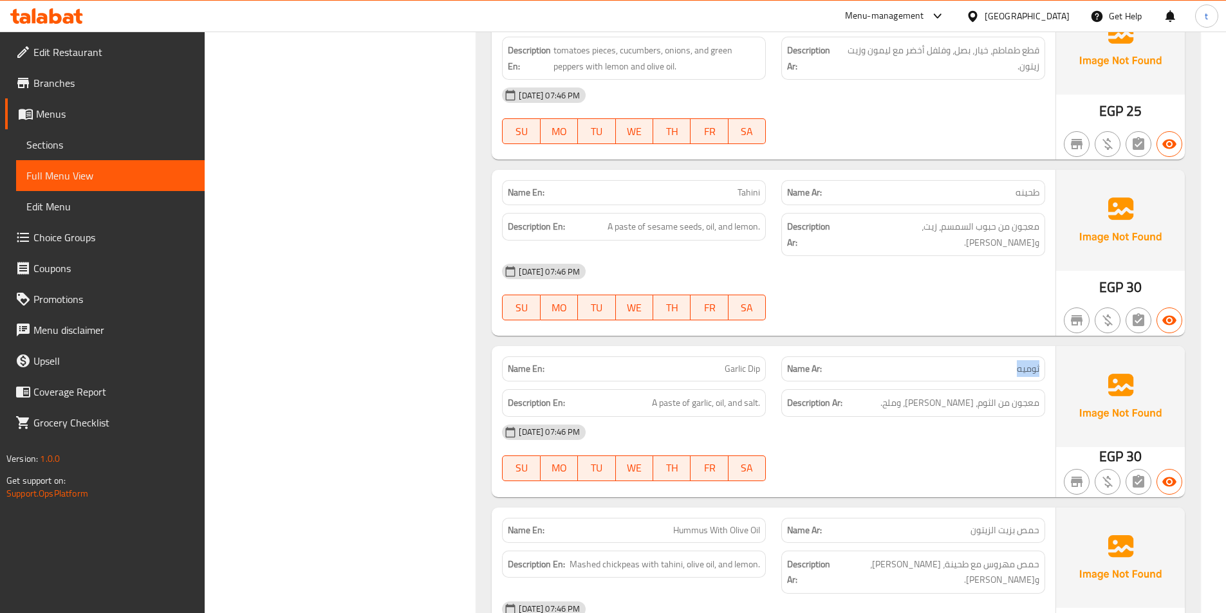
drag, startPoint x: 1018, startPoint y: 309, endPoint x: 1049, endPoint y: 309, distance: 30.9
click at [1049, 349] on div "Name Ar: ثوميه" at bounding box center [912, 369] width 279 height 41
drag, startPoint x: 709, startPoint y: 304, endPoint x: 767, endPoint y: 315, distance: 58.9
click at [767, 349] on div "Name En: Garlic Dip" at bounding box center [633, 369] width 279 height 41
drag, startPoint x: 919, startPoint y: 347, endPoint x: 1038, endPoint y: 356, distance: 118.7
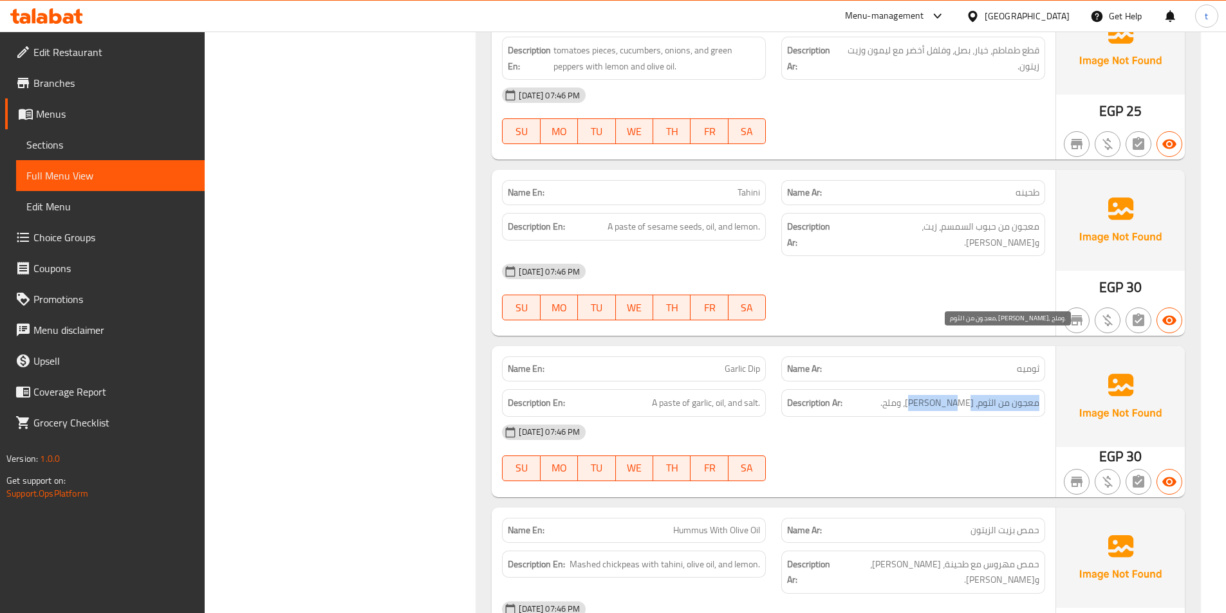
click at [1041, 389] on div "Description Ar: معجون من الثوم، زيت، وملح." at bounding box center [913, 403] width 264 height 28
drag, startPoint x: 620, startPoint y: 344, endPoint x: 796, endPoint y: 358, distance: 176.8
click at [787, 358] on div "Name En: Garlic Dip Name Ar: ثوميه Description En: A paste of garlic, oil, and …" at bounding box center [774, 421] width 564 height 151
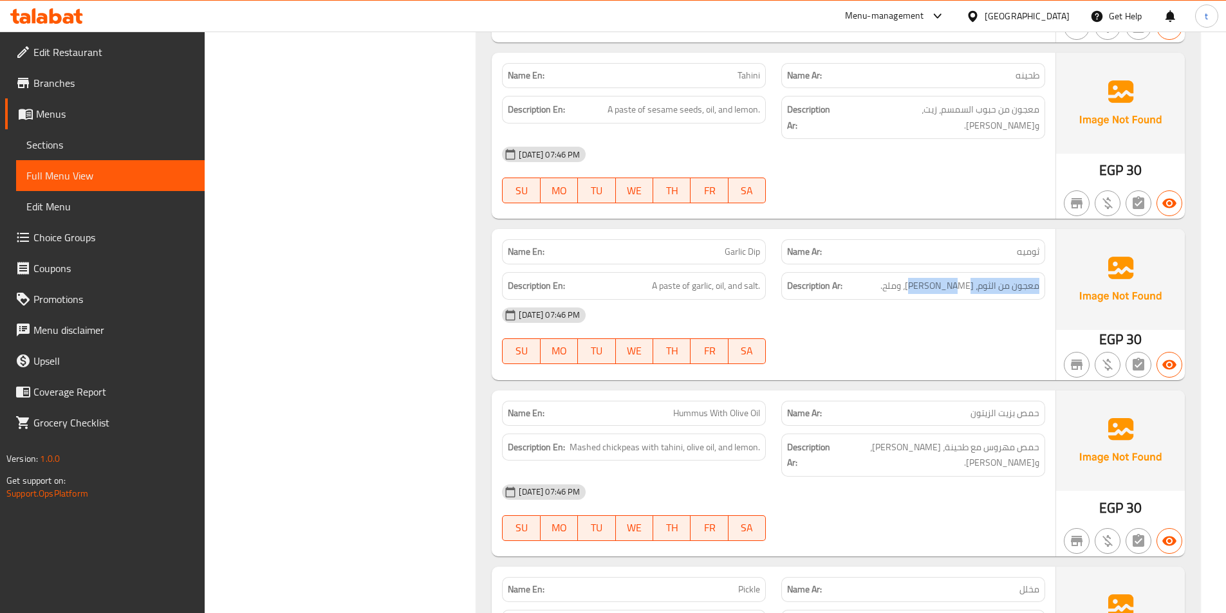
scroll to position [3667, 0]
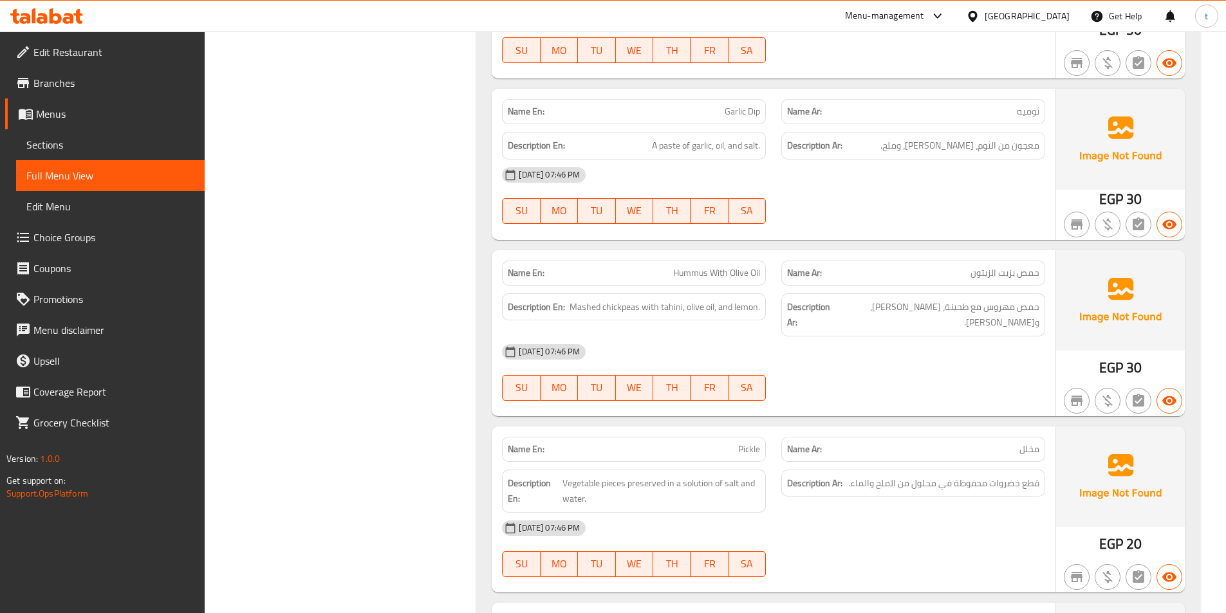
click at [915, 293] on div "Description Ar: حمص مهروس مع طحينة، زيت زيتون، وليمون." at bounding box center [913, 314] width 264 height 43
drag, startPoint x: 919, startPoint y: 208, endPoint x: 1054, endPoint y: 215, distance: 134.6
click at [1054, 250] on div "Name En: Hummus With Olive Oil Name Ar: حمص بزيت الزيتون Description En: Mashed…" at bounding box center [774, 333] width 564 height 166
drag, startPoint x: 679, startPoint y: 211, endPoint x: 786, endPoint y: 210, distance: 106.8
click at [786, 253] on div "Name En: Hummus With Olive Oil Name Ar: حمص بزيت الزيتون" at bounding box center [773, 273] width 558 height 41
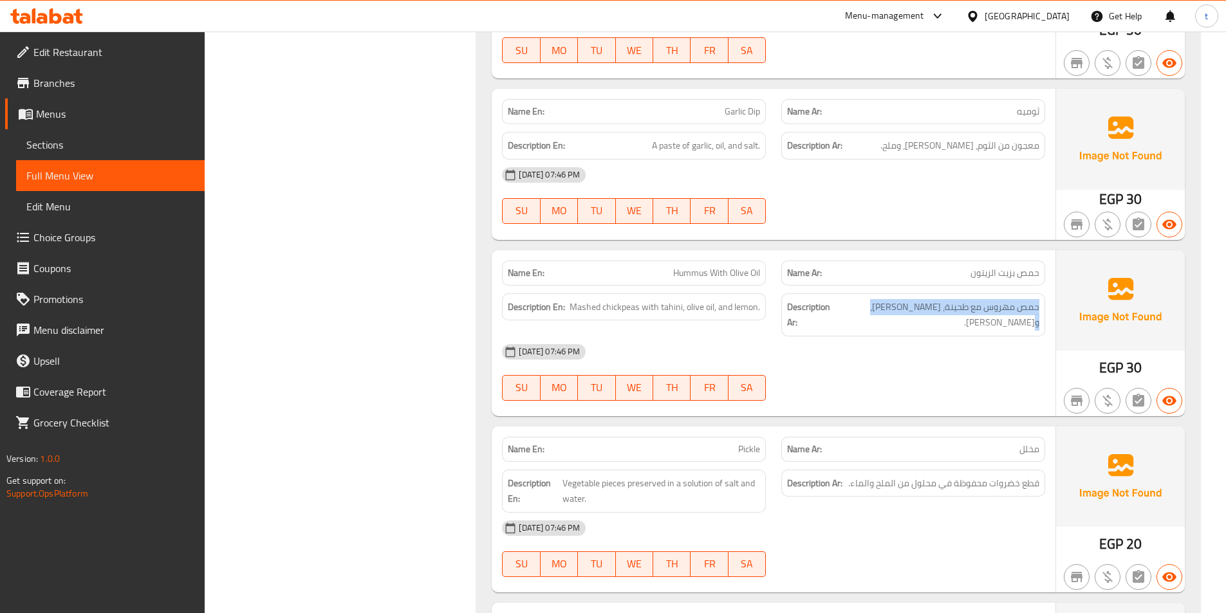
drag, startPoint x: 881, startPoint y: 244, endPoint x: 1048, endPoint y: 259, distance: 167.9
click at [1048, 286] on div "Description Ar: حمص مهروس مع طحينة، زيت زيتون، وليمون." at bounding box center [912, 315] width 279 height 59
drag, startPoint x: 574, startPoint y: 247, endPoint x: 772, endPoint y: 264, distance: 198.9
click at [769, 264] on div "Name En: Hummus With Olive Oil Name Ar: حمص بزيت الزيتون Description En: Mashed…" at bounding box center [774, 333] width 564 height 166
click at [935, 336] on div "[DATE] 07:46 PM" at bounding box center [773, 351] width 558 height 31
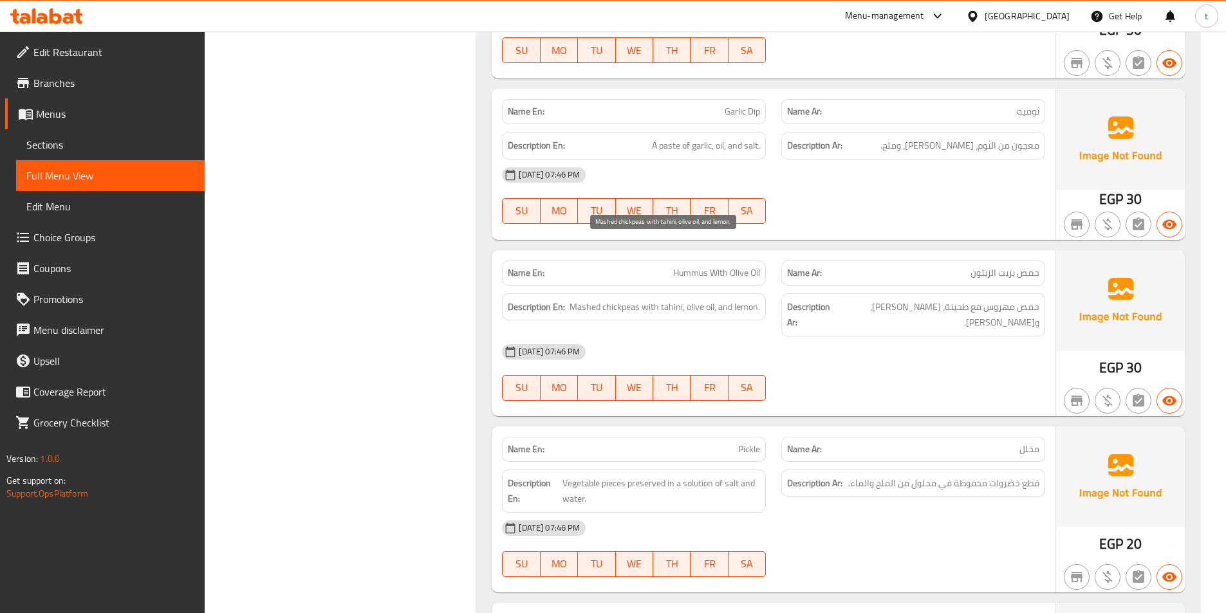
click at [585, 299] on span "Mashed chickpeas with tahini, olive oil, and lemon." at bounding box center [664, 307] width 190 height 16
click at [625, 299] on span "Mashed chickpeas with tahini, olive oil, and lemon." at bounding box center [664, 307] width 190 height 16
click at [652, 299] on span "Mashed chickpeas with tahini, olive oil, and lemon." at bounding box center [664, 307] width 190 height 16
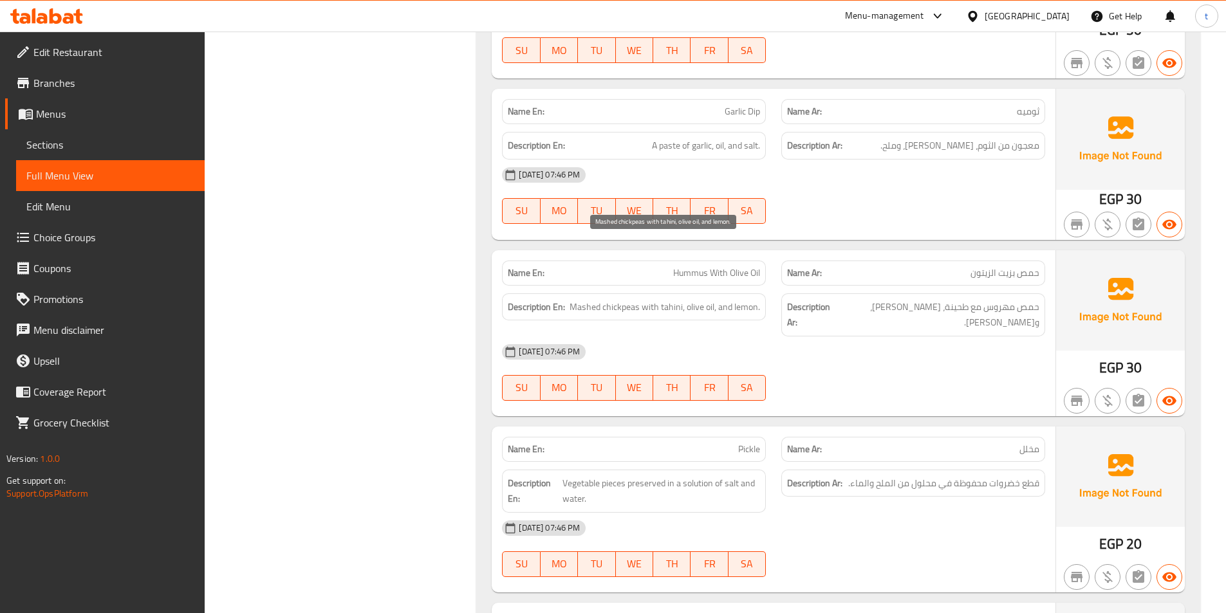
click at [681, 299] on span "Mashed chickpeas with tahini, olive oil, and lemon." at bounding box center [664, 307] width 190 height 16
click at [714, 299] on span "Mashed chickpeas with tahini, olive oil, and lemon." at bounding box center [664, 307] width 190 height 16
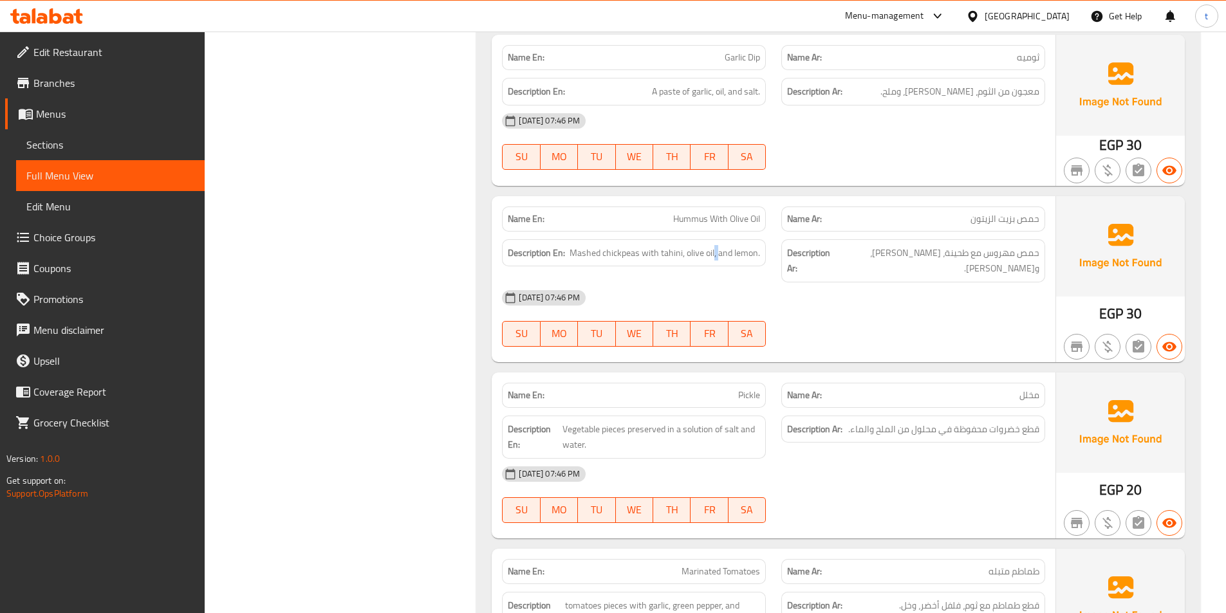
scroll to position [3796, 0]
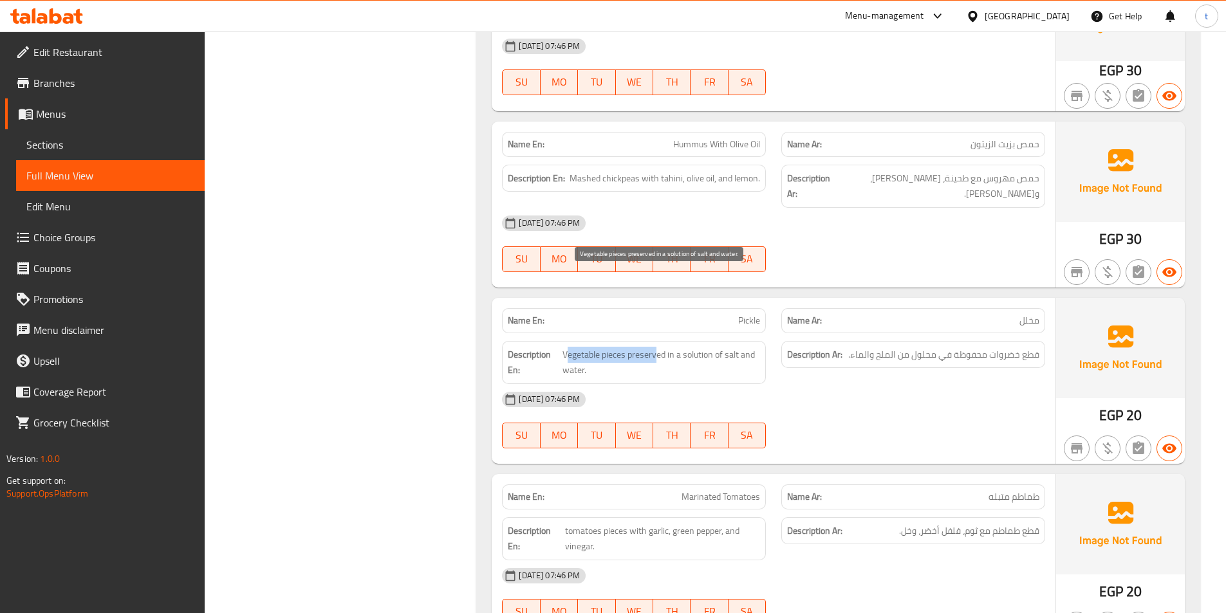
drag, startPoint x: 567, startPoint y: 281, endPoint x: 654, endPoint y: 274, distance: 87.1
click at [654, 347] on span "Vegetable pieces preserved in a solution of salt and water." at bounding box center [661, 363] width 198 height 32
click at [649, 347] on span "Vegetable pieces preserved in a solution of salt and water." at bounding box center [661, 363] width 198 height 32
drag, startPoint x: 628, startPoint y: 279, endPoint x: 727, endPoint y: 287, distance: 99.4
click at [727, 347] on span "Vegetable pieces preserved in a solution of salt and water." at bounding box center [661, 363] width 198 height 32
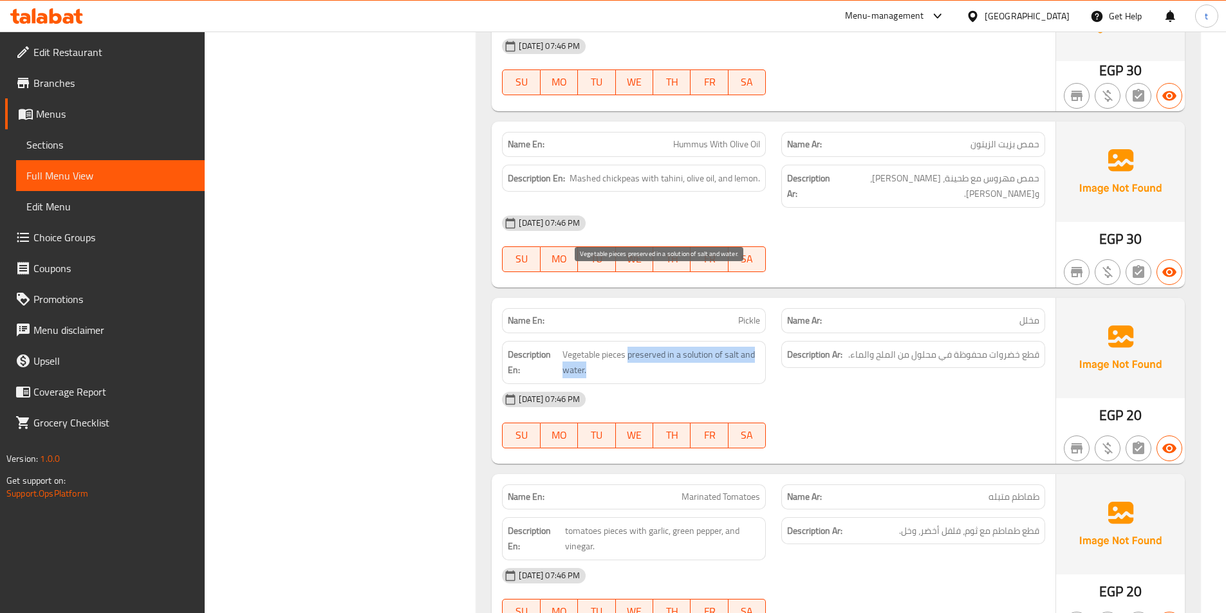
copy span "preserved in a solution of salt and water."
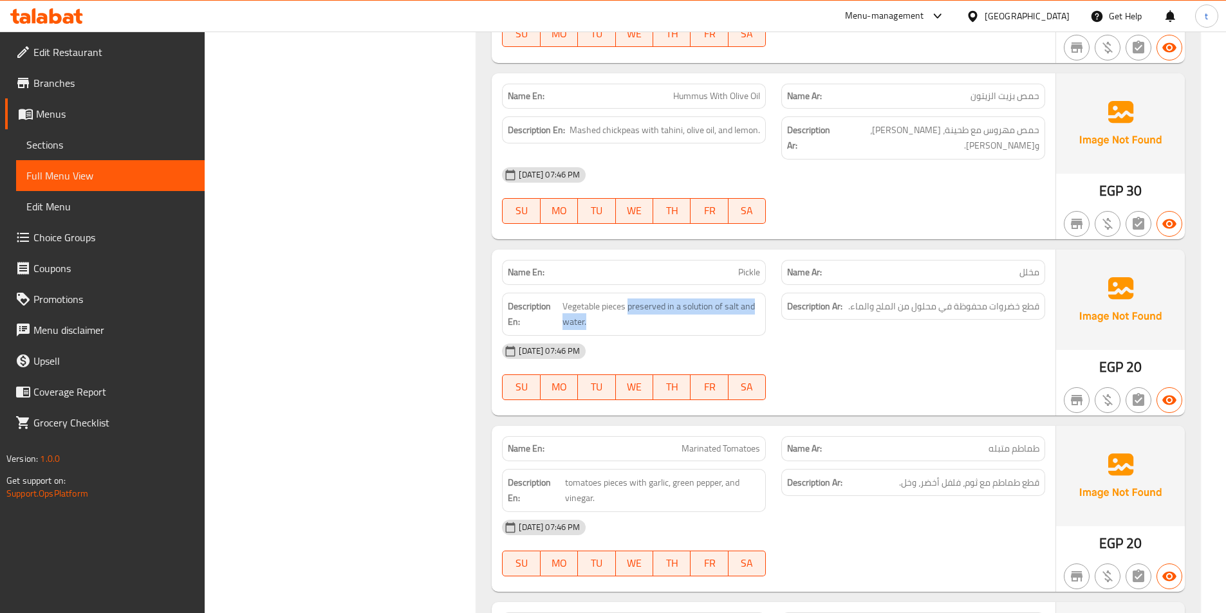
scroll to position [3924, 0]
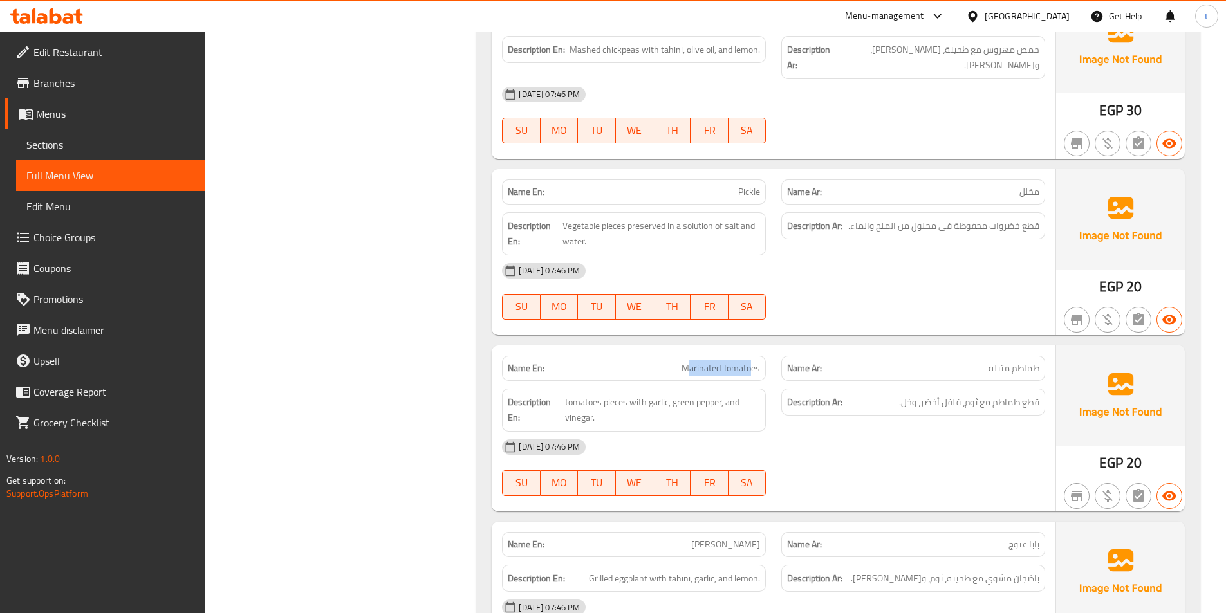
drag, startPoint x: 693, startPoint y: 293, endPoint x: 752, endPoint y: 293, distance: 59.2
click at [752, 362] on span "Marinated Tomatoes" at bounding box center [720, 369] width 78 height 14
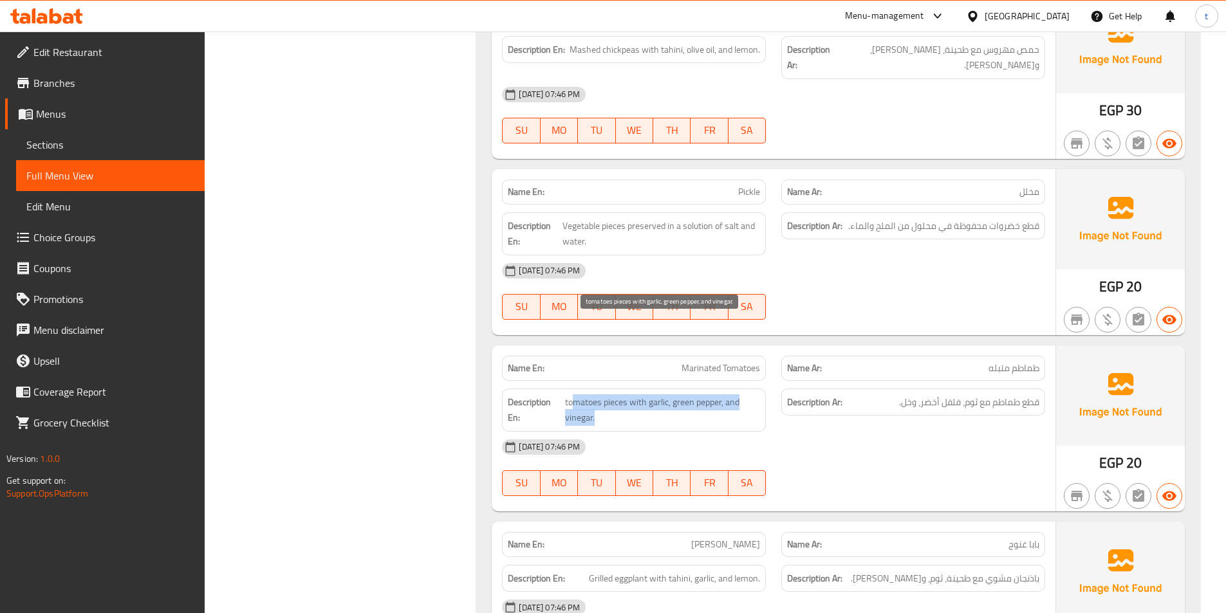
drag, startPoint x: 573, startPoint y: 324, endPoint x: 652, endPoint y: 336, distance: 80.7
click at [652, 394] on span "tomatoes pieces with garlic, green pepper, and vinegar." at bounding box center [662, 410] width 195 height 32
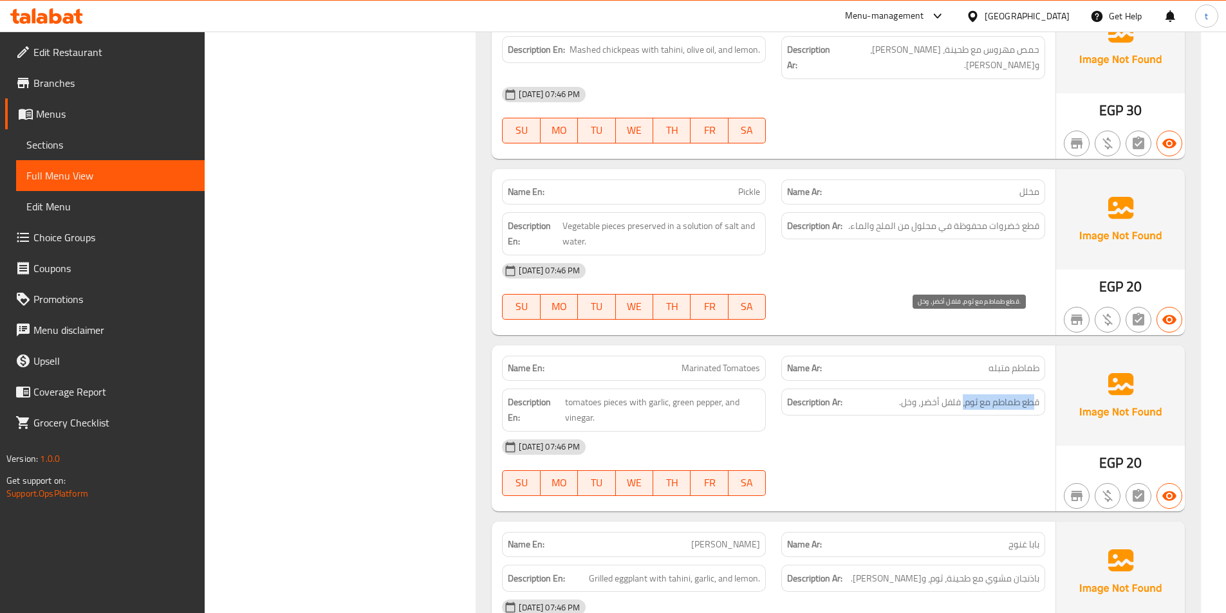
drag, startPoint x: 1019, startPoint y: 329, endPoint x: 961, endPoint y: 331, distance: 57.9
click at [961, 394] on span "قطع طماطم مع ثوم، فلفل أخضر، وخل." at bounding box center [969, 402] width 140 height 16
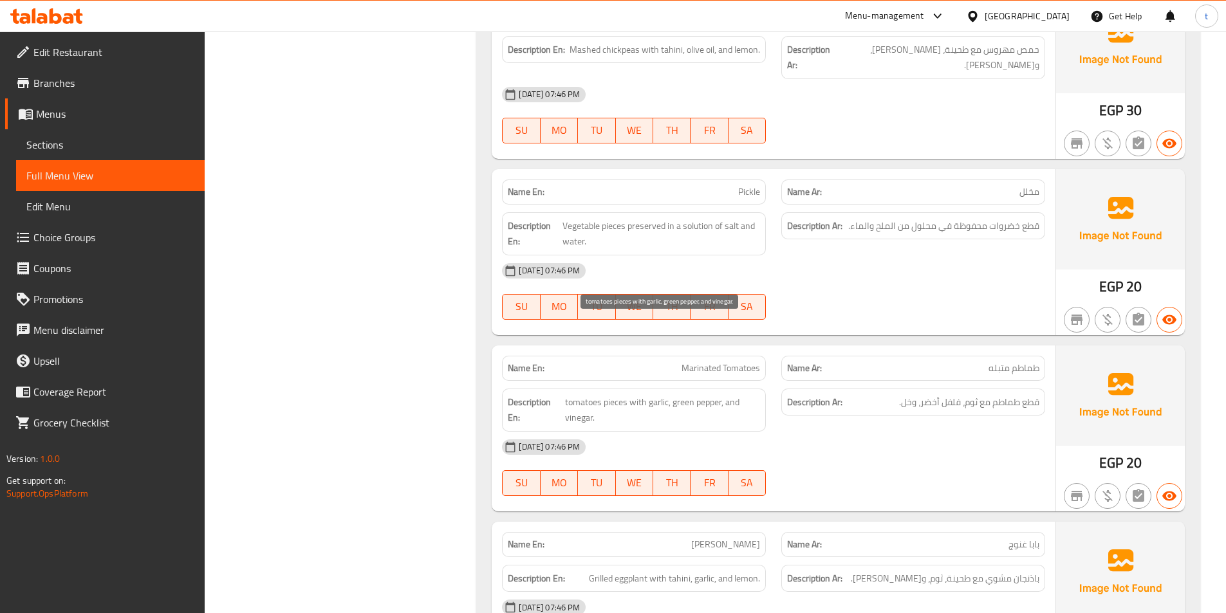
click at [708, 394] on span "tomatoes pieces with garlic, green pepper, and vinegar." at bounding box center [662, 410] width 195 height 32
click at [946, 394] on span "قطع طماطم مع ثوم، فلفل أخضر، وخل." at bounding box center [969, 402] width 140 height 16
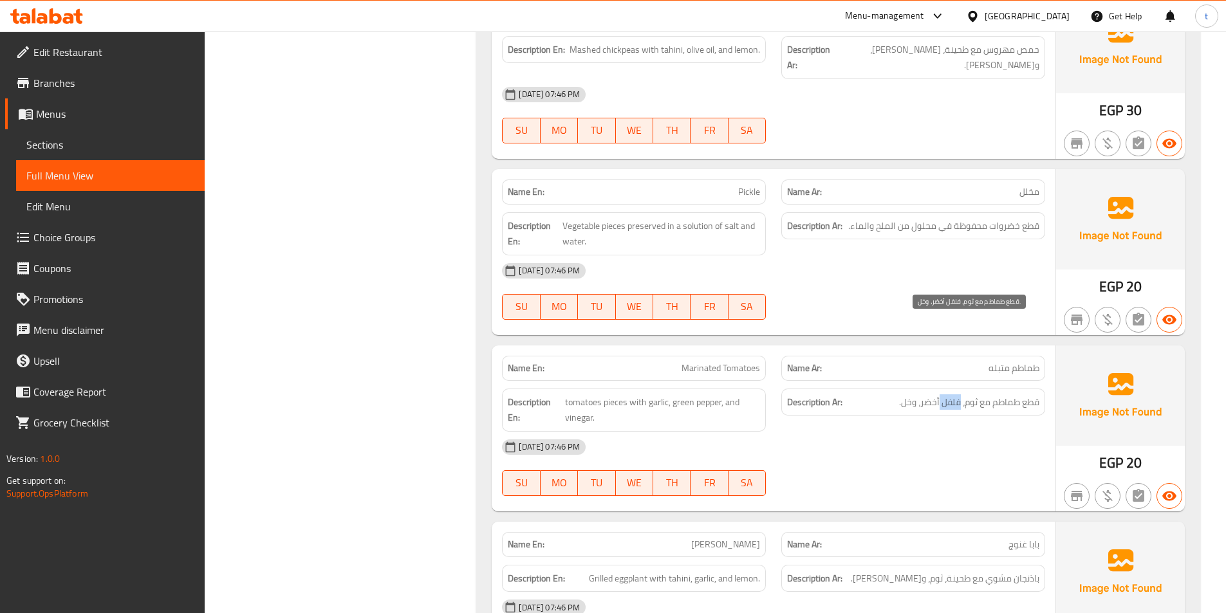
click at [946, 394] on span "قطع طماطم مع ثوم، فلفل أخضر، وخل." at bounding box center [969, 402] width 140 height 16
click at [706, 394] on span "tomatoes pieces with garlic, green pepper, and vinegar." at bounding box center [662, 410] width 195 height 32
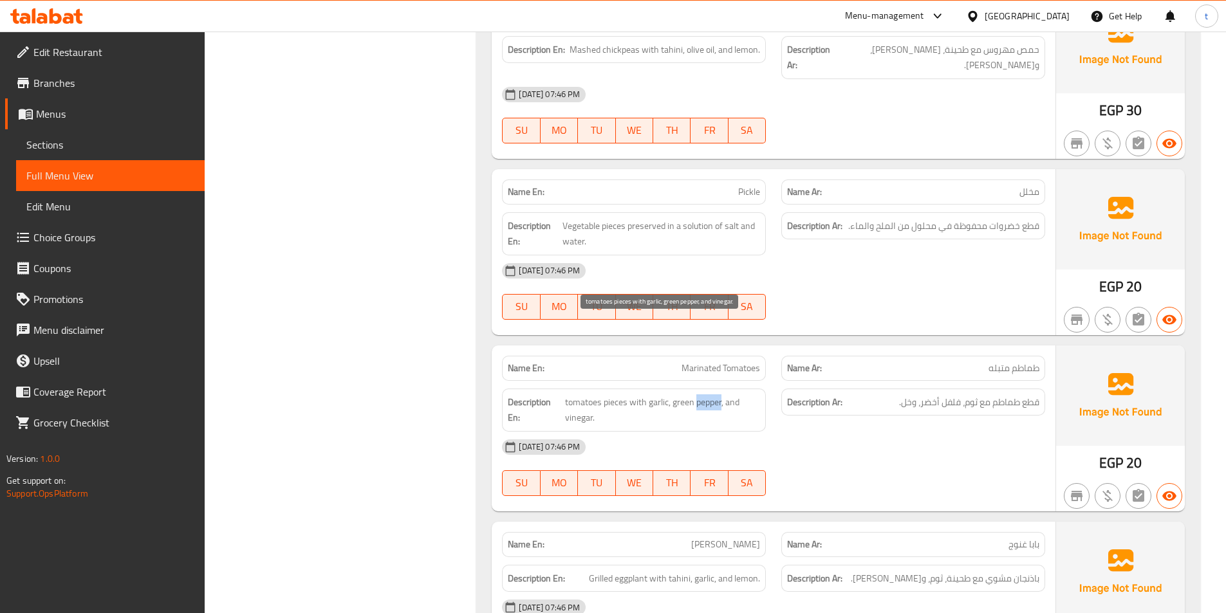
click at [706, 394] on span "tomatoes pieces with garlic, green pepper, and vinegar." at bounding box center [662, 410] width 195 height 32
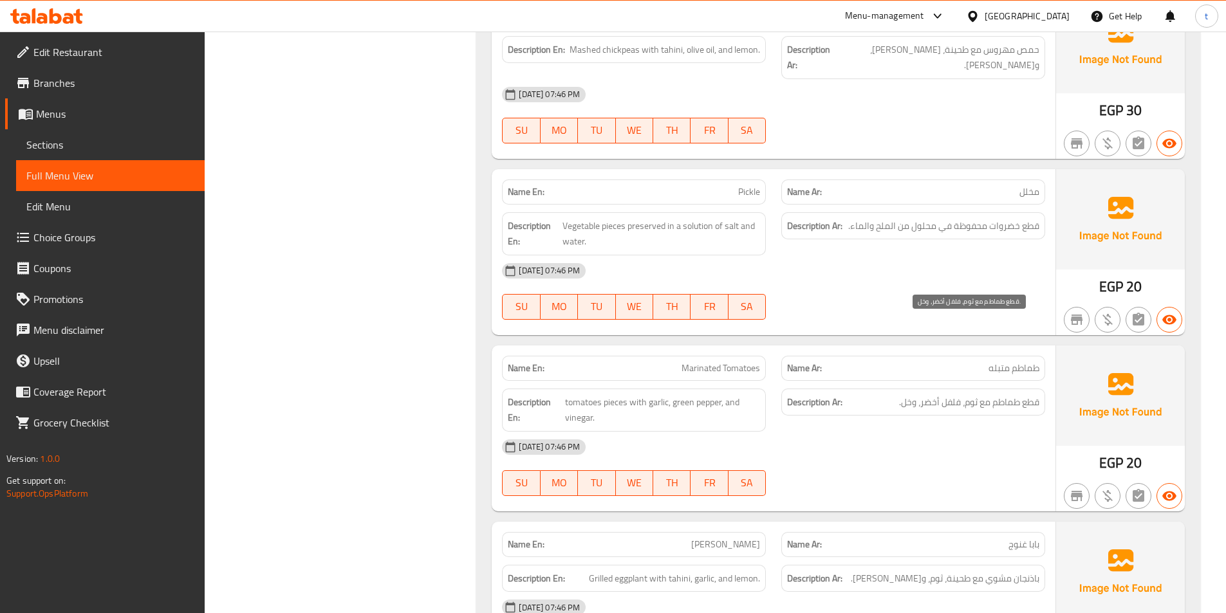
click at [950, 394] on span "قطع طماطم مع ثوم، فلفل أخضر، وخل." at bounding box center [969, 402] width 140 height 16
click at [730, 394] on span "tomatoes pieces with garlic, green pepper, and vinegar." at bounding box center [662, 410] width 195 height 32
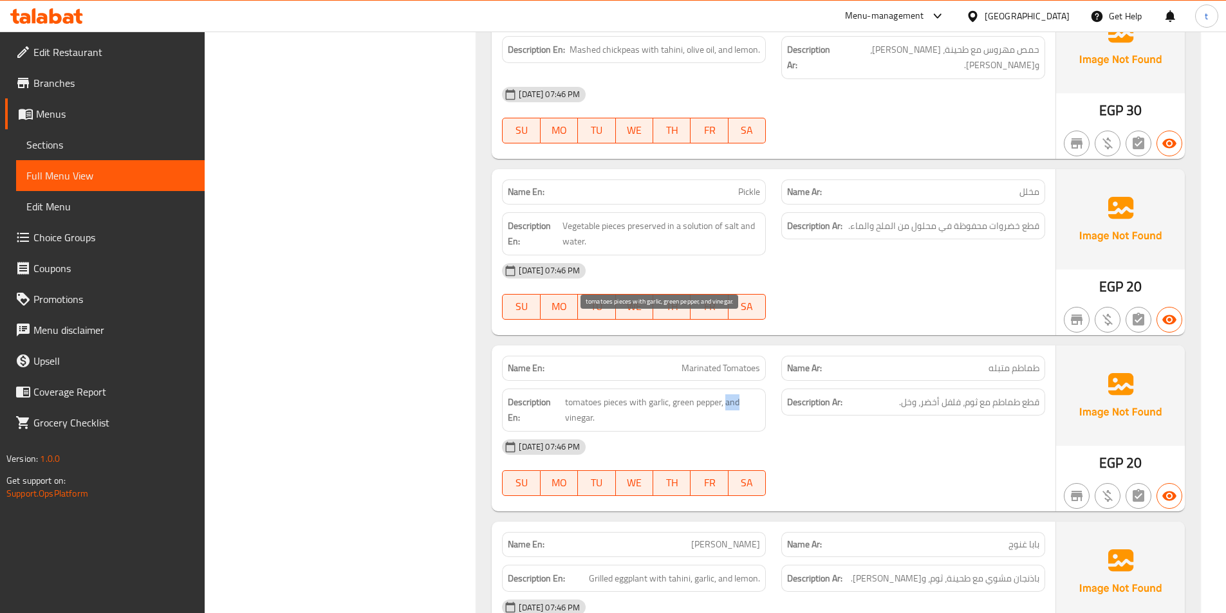
click at [730, 394] on span "tomatoes pieces with garlic, green pepper, and vinegar." at bounding box center [662, 410] width 195 height 32
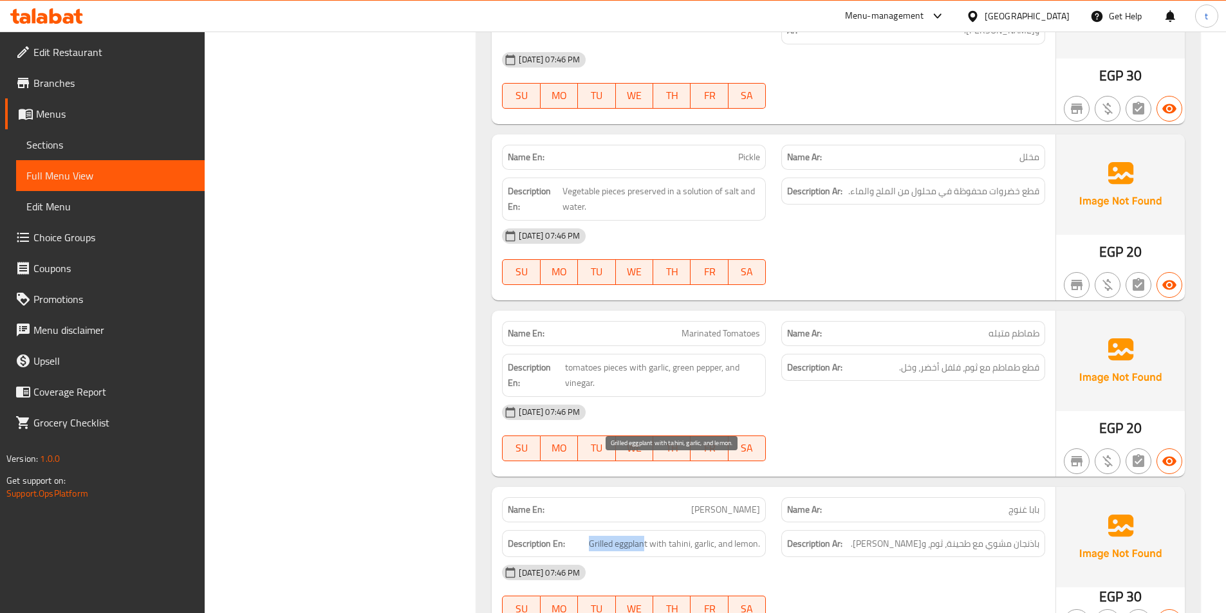
drag, startPoint x: 591, startPoint y: 467, endPoint x: 644, endPoint y: 467, distance: 53.4
click at [644, 536] on span "Grilled eggplant with tahini, garlic, and lemon." at bounding box center [674, 544] width 171 height 16
drag, startPoint x: 1019, startPoint y: 473, endPoint x: 983, endPoint y: 475, distance: 36.1
click at [983, 530] on div "Description Ar: باذنجان مشوي مع طحينة، ثوم، وليمون." at bounding box center [913, 544] width 264 height 28
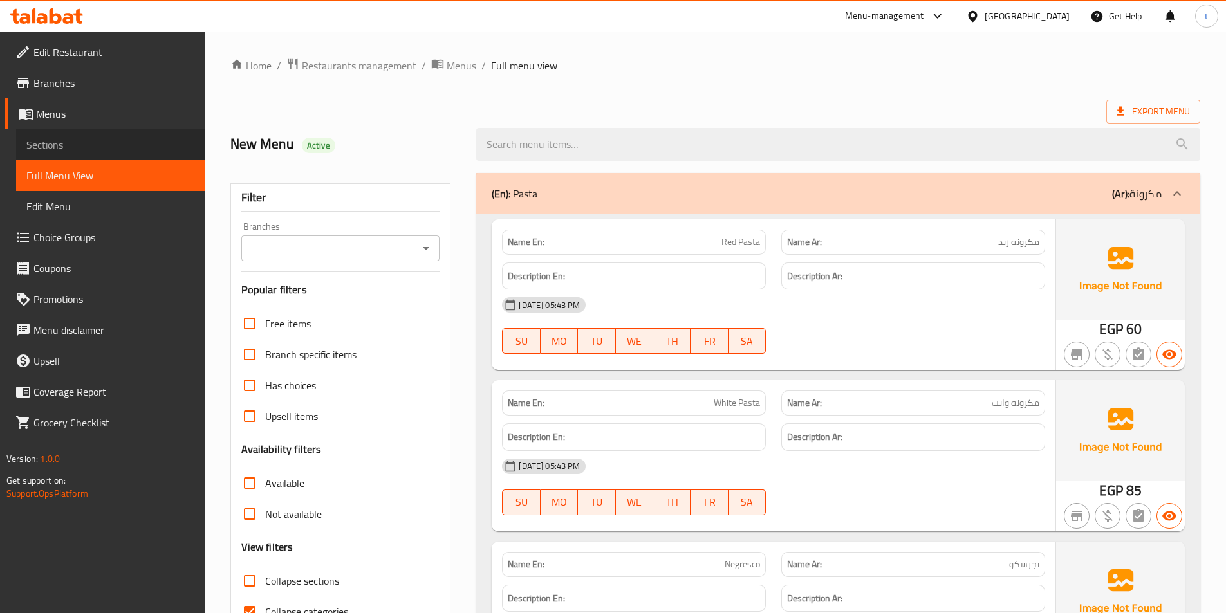
click at [64, 143] on span "Sections" at bounding box center [110, 144] width 168 height 15
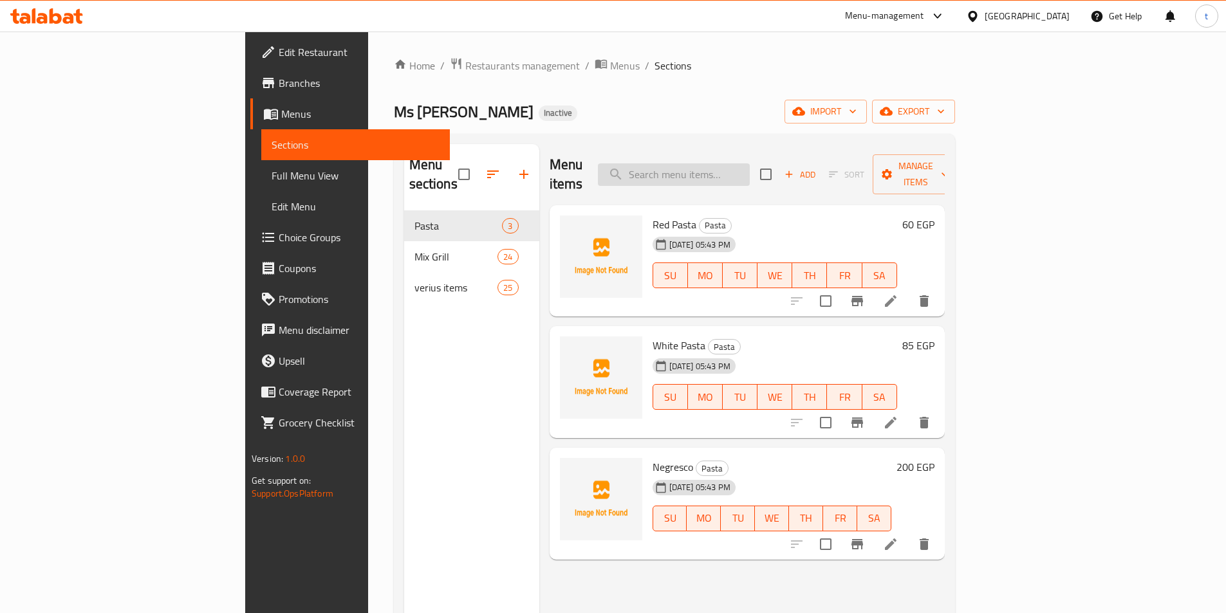
click at [730, 163] on input "search" at bounding box center [674, 174] width 152 height 23
paste input "Cheesecake"
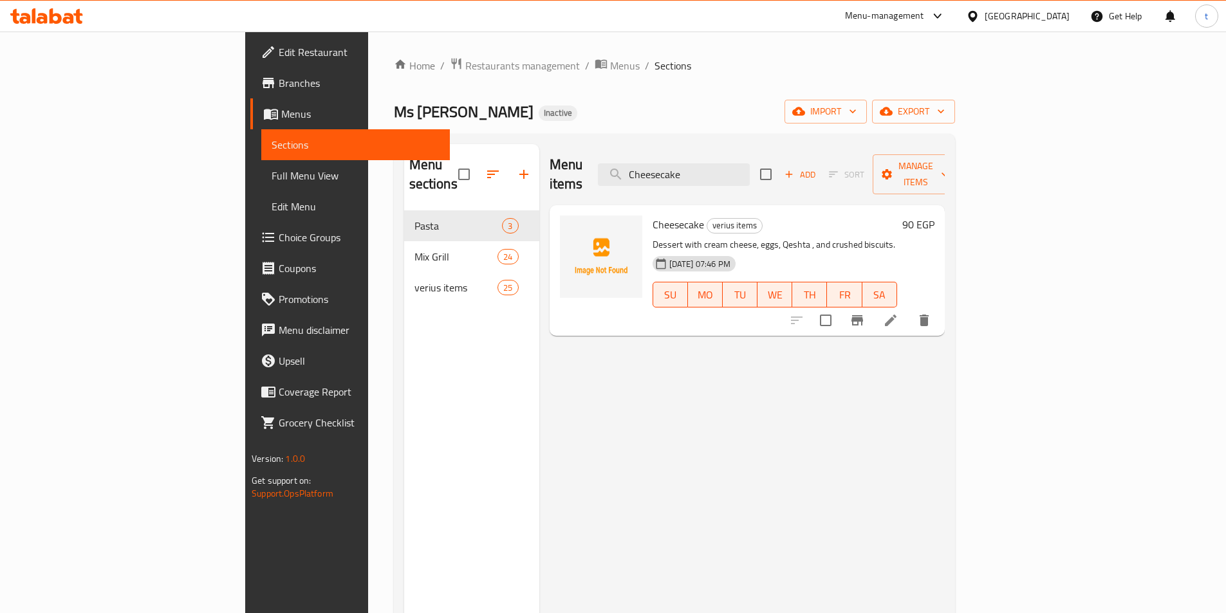
type input "Cheesecake"
click at [898, 313] on icon at bounding box center [890, 320] width 15 height 15
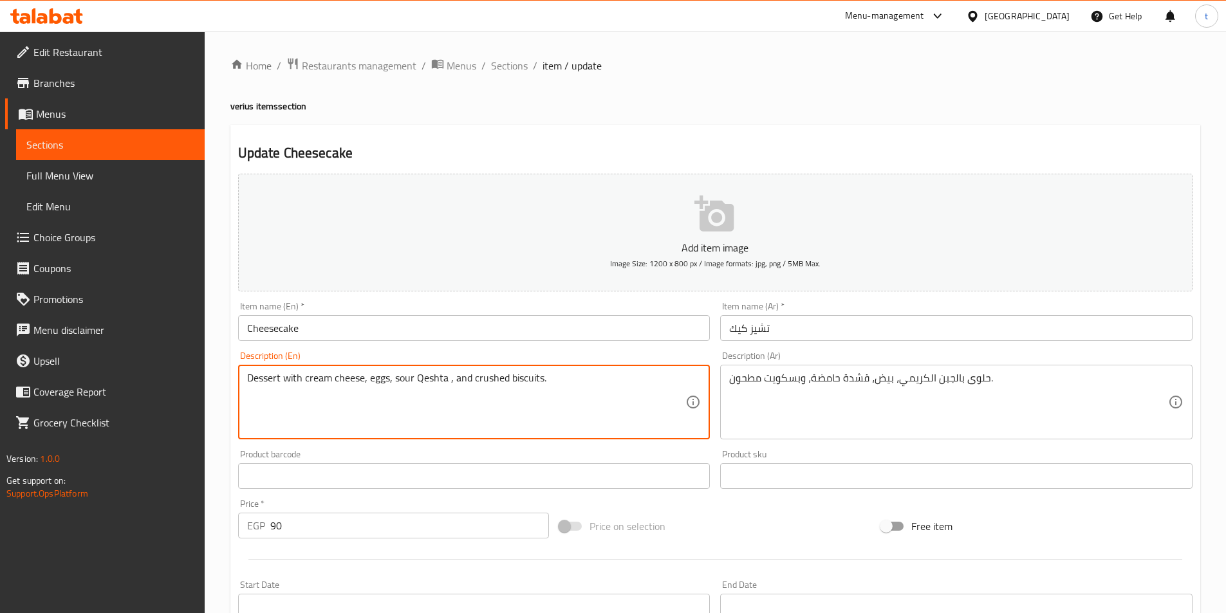
click at [430, 414] on textarea "Dessert with cream cheese, eggs, sour Qeshta , and crushed biscuits." at bounding box center [466, 402] width 439 height 61
drag, startPoint x: 395, startPoint y: 377, endPoint x: 444, endPoint y: 386, distance: 49.7
click at [444, 386] on textarea "Dessert with cream cheese, eggs, sour Qeshta , and crushed biscuits." at bounding box center [466, 402] width 439 height 61
type textarea "Dessert with cream cheese, eggs, sour Qeshta , and crushed biscuits."
click at [446, 385] on textarea "Dessert with cream cheese, eggs, sour Qeshta , and crushed biscuits." at bounding box center [466, 402] width 439 height 61
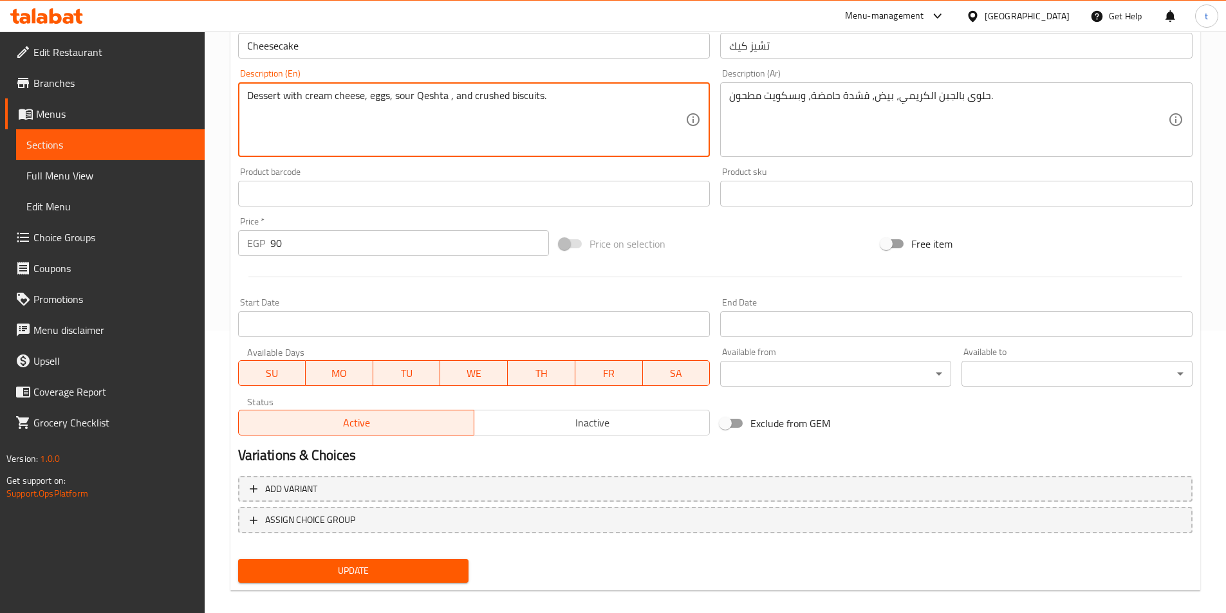
scroll to position [296, 0]
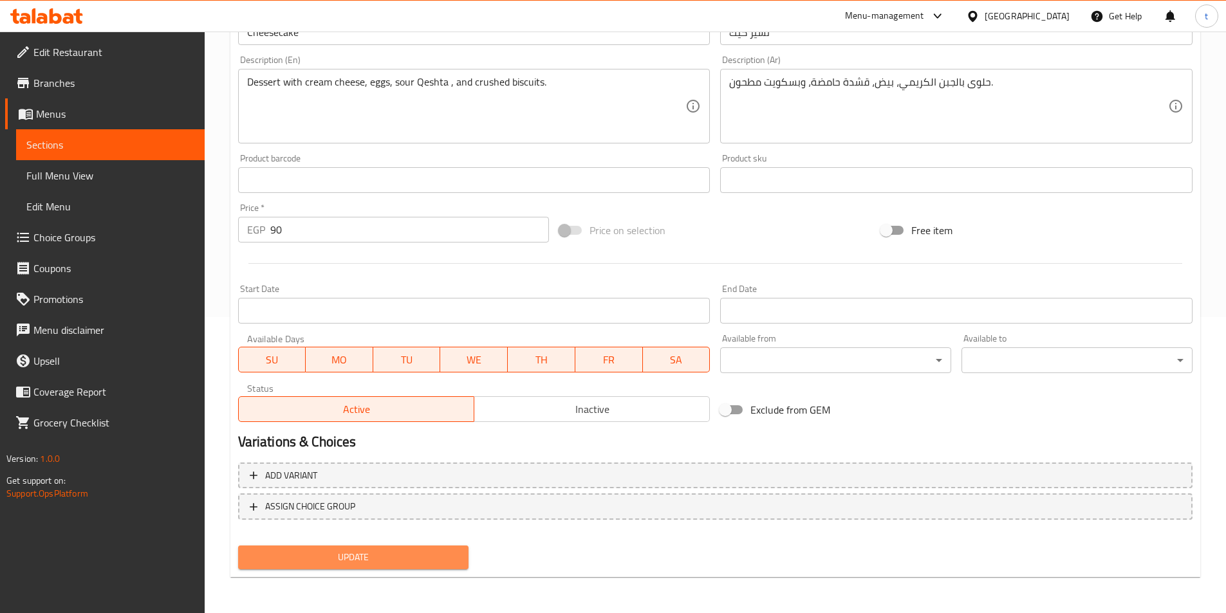
click at [396, 553] on span "Update" at bounding box center [353, 557] width 210 height 16
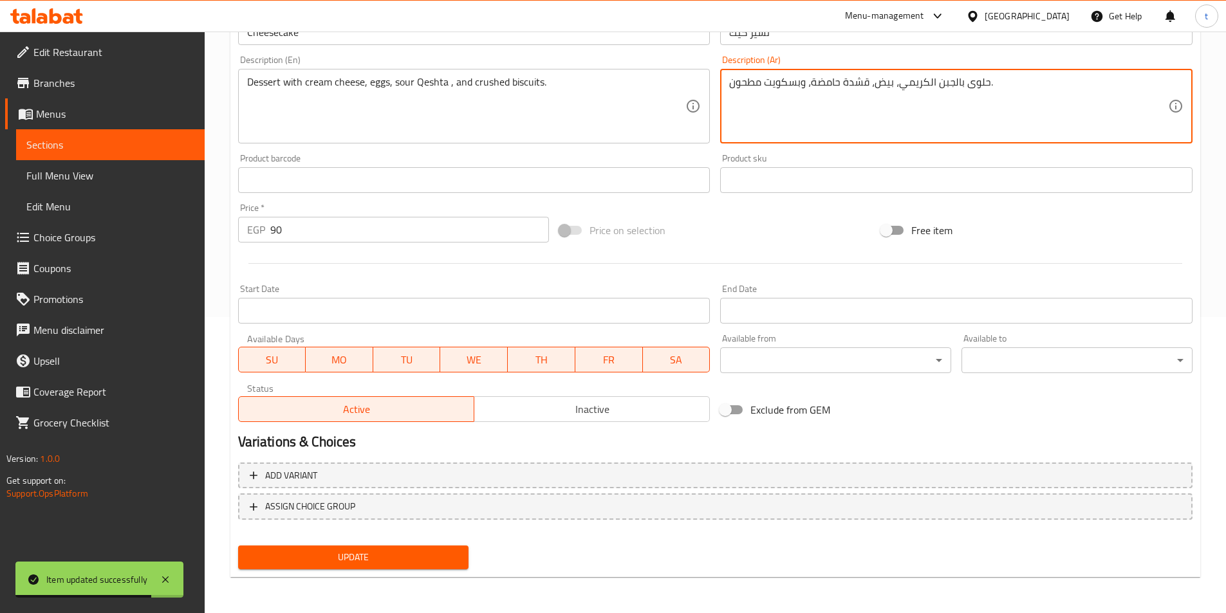
click at [782, 79] on textarea "حلوى بالجبن الكريمي، بيض، قشدة حامضة، وبسكويت مطحون." at bounding box center [948, 106] width 439 height 61
click at [415, 554] on span "Update" at bounding box center [353, 557] width 210 height 16
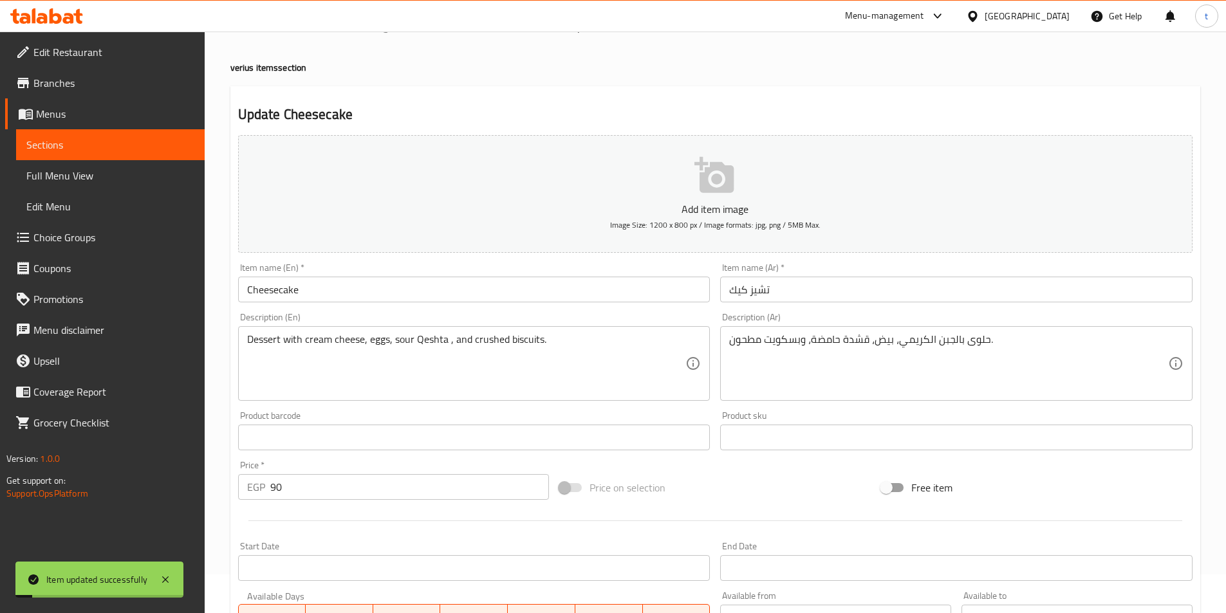
scroll to position [0, 0]
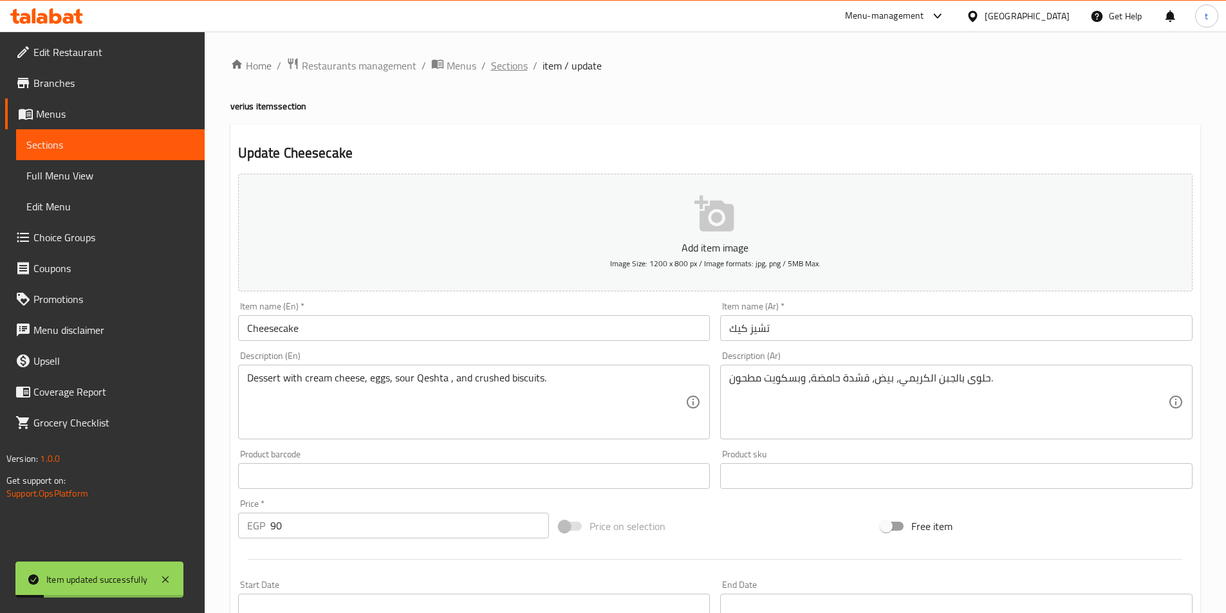
click at [508, 66] on span "Sections" at bounding box center [509, 65] width 37 height 15
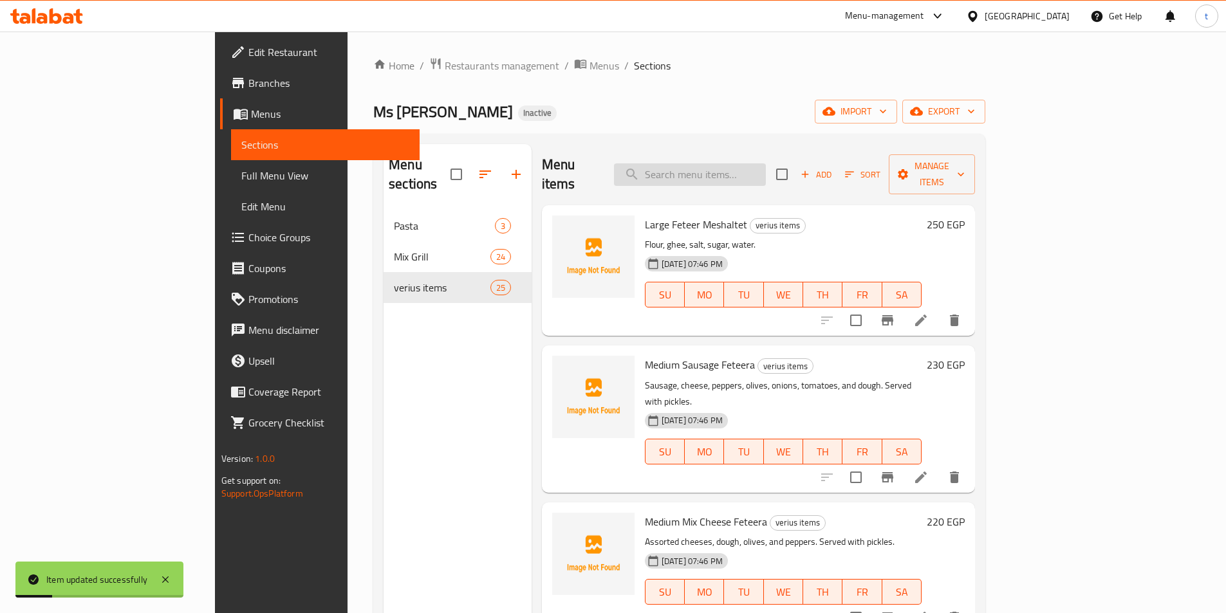
click at [708, 163] on input "search" at bounding box center [690, 174] width 152 height 23
paste input "Red Velvet"
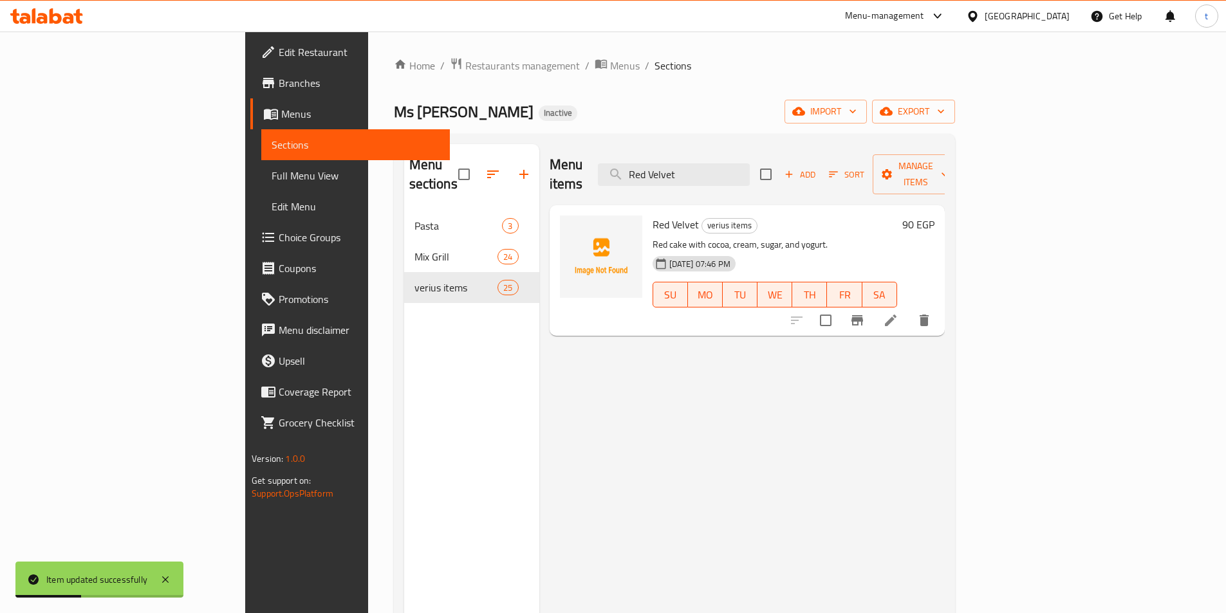
type input "Red Velvet"
click at [898, 313] on icon at bounding box center [890, 320] width 15 height 15
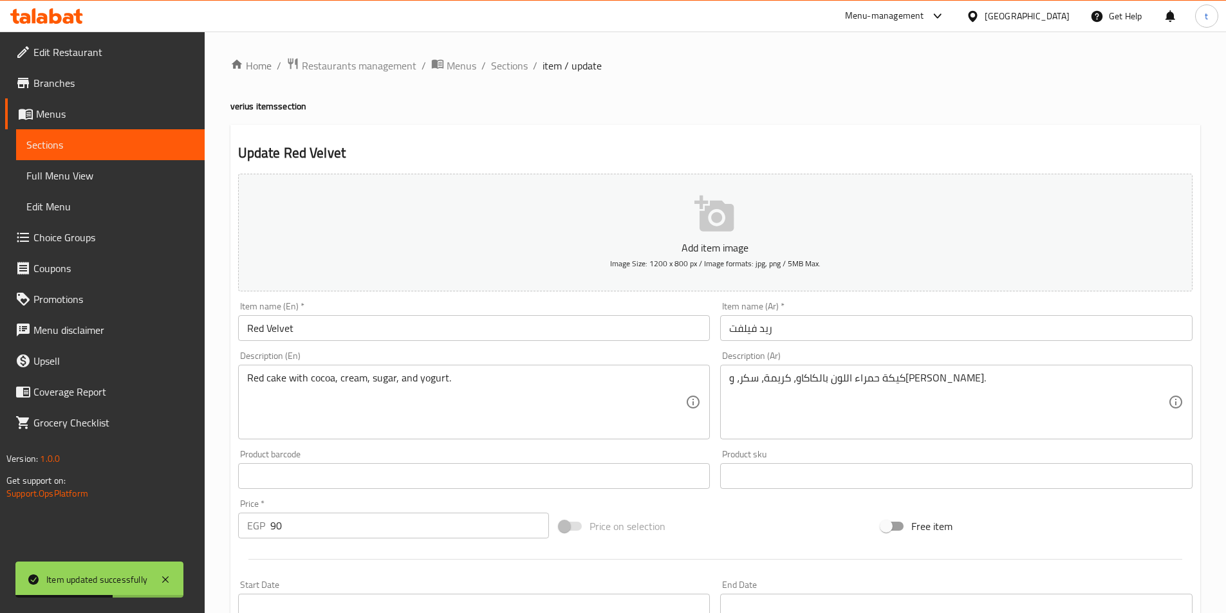
click at [879, 379] on textarea "كيكة حمراء اللون بالكاكاو، كريمة، سكر، و[PERSON_NAME]." at bounding box center [948, 402] width 439 height 61
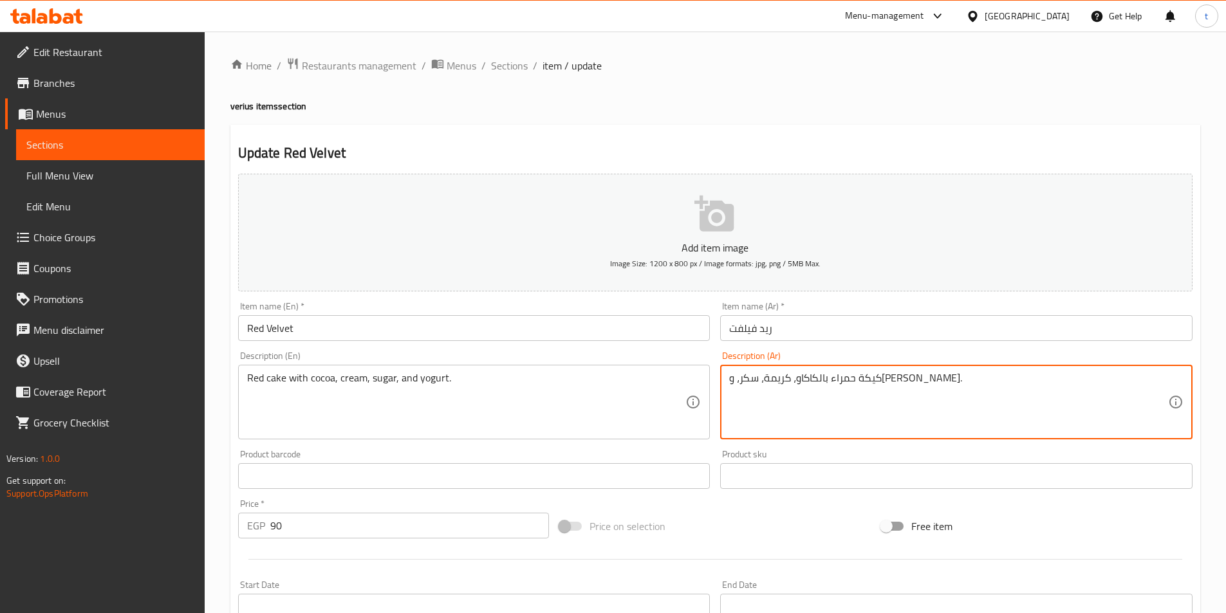
type textarea "كيكة حمراء اللون بالكاكاو، كريمة، سكر، و[PERSON_NAME]."
click at [815, 403] on textarea "كيكة حمراء اللون بالكاكاو، كريمة، سكر، و[PERSON_NAME]." at bounding box center [948, 402] width 439 height 61
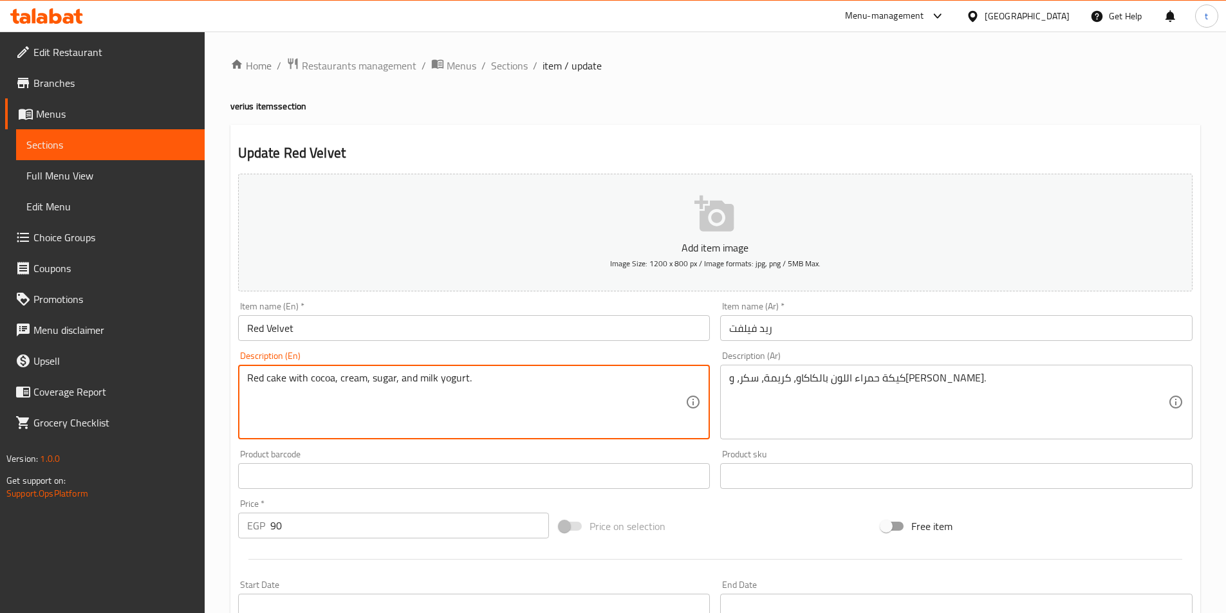
drag, startPoint x: 264, startPoint y: 383, endPoint x: 284, endPoint y: 448, distance: 67.4
click at [264, 383] on textarea "Red cake with cocoa, cream, sugar, and milk yogurt." at bounding box center [466, 402] width 439 height 61
type textarea "Red colored cake with cocoa, cream, sugar, and milk yogurt."
drag, startPoint x: 317, startPoint y: 380, endPoint x: 250, endPoint y: 372, distance: 68.1
click at [250, 372] on textarea "Red colored cake with cocoa, cream, sugar, and milk yogurt." at bounding box center [466, 402] width 439 height 61
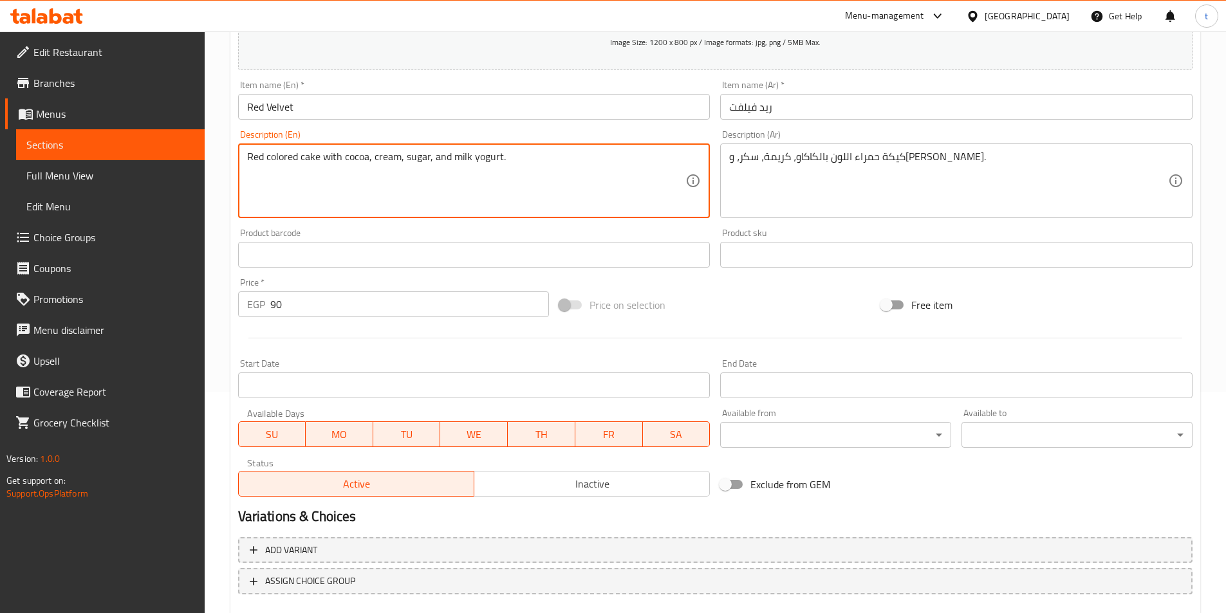
scroll to position [257, 0]
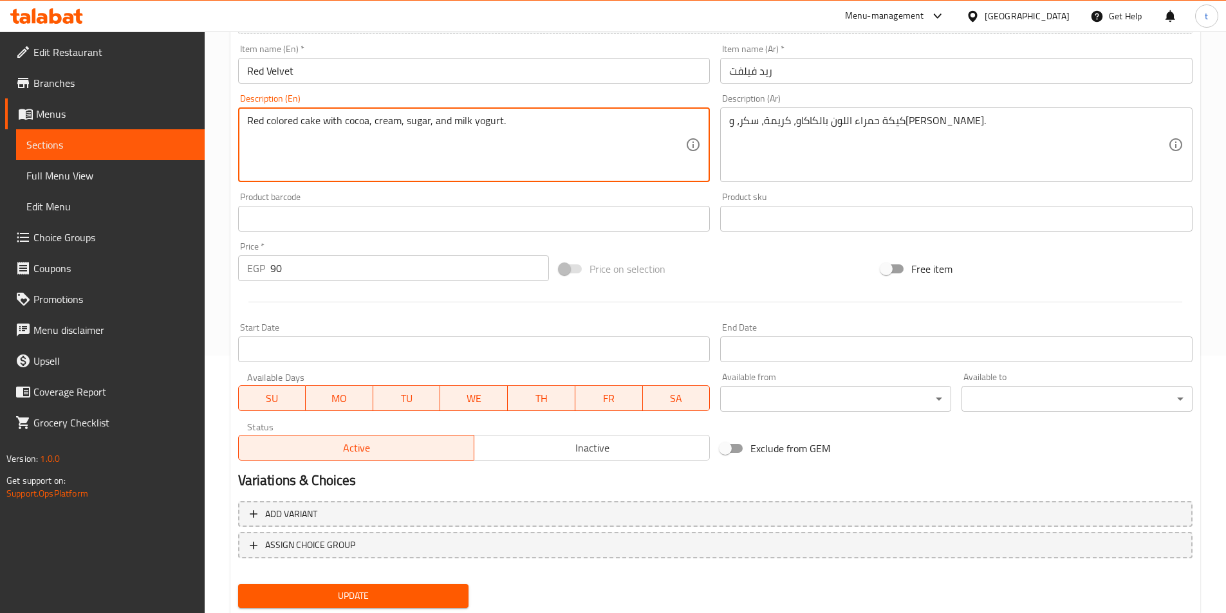
click at [373, 589] on span "Update" at bounding box center [353, 596] width 210 height 16
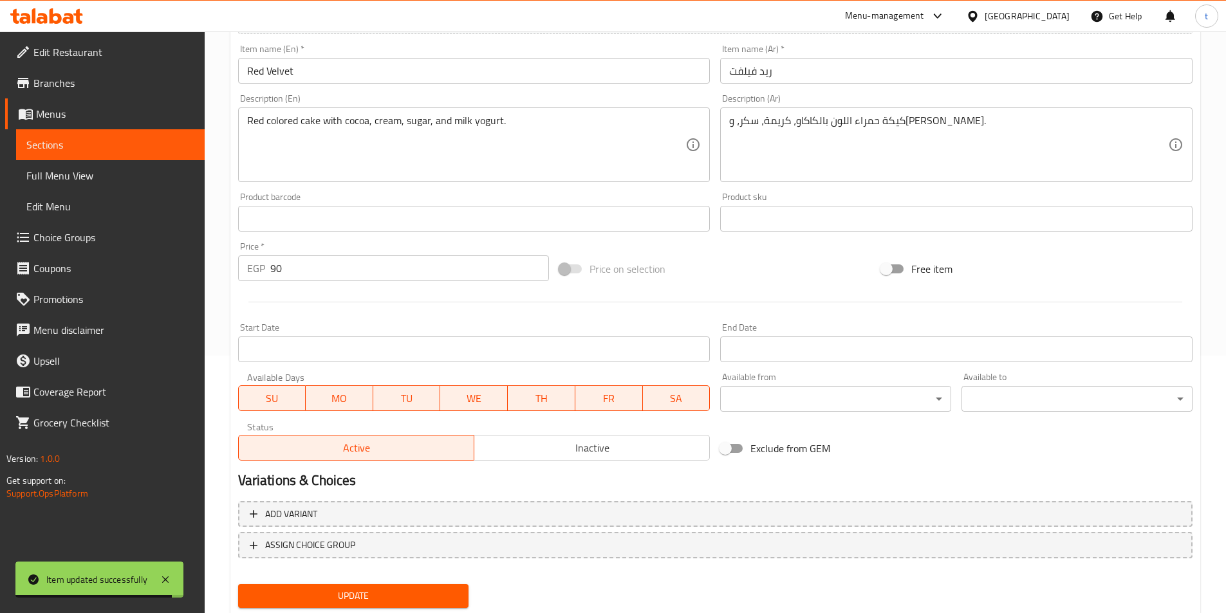
click at [64, 139] on span "Sections" at bounding box center [110, 144] width 168 height 15
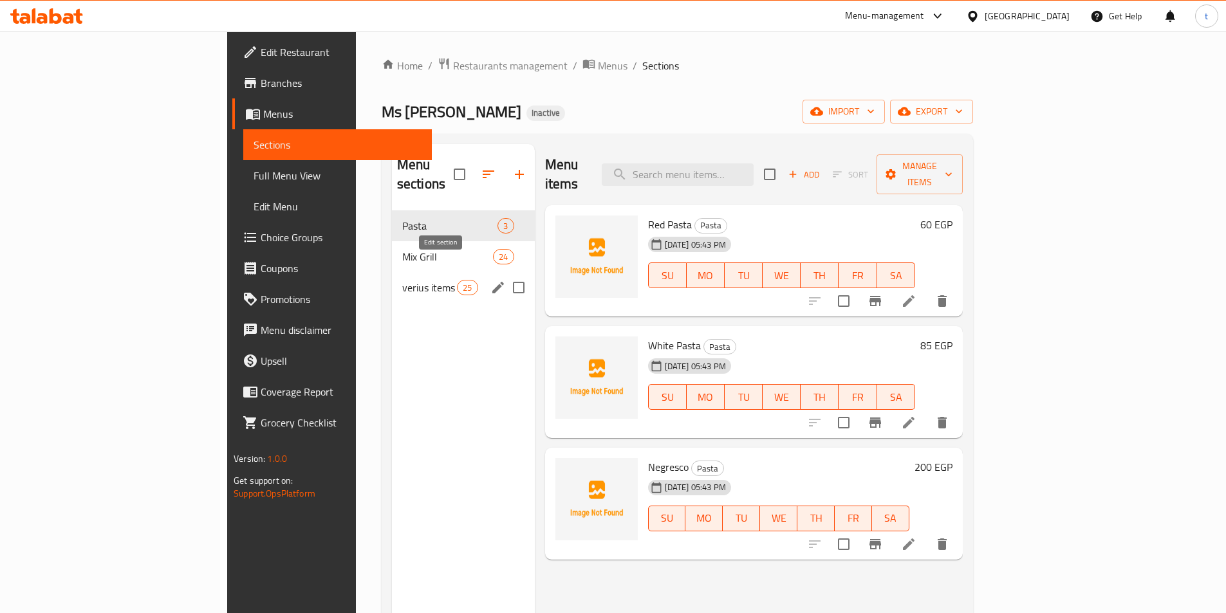
click at [492, 282] on icon "edit" at bounding box center [498, 288] width 12 height 12
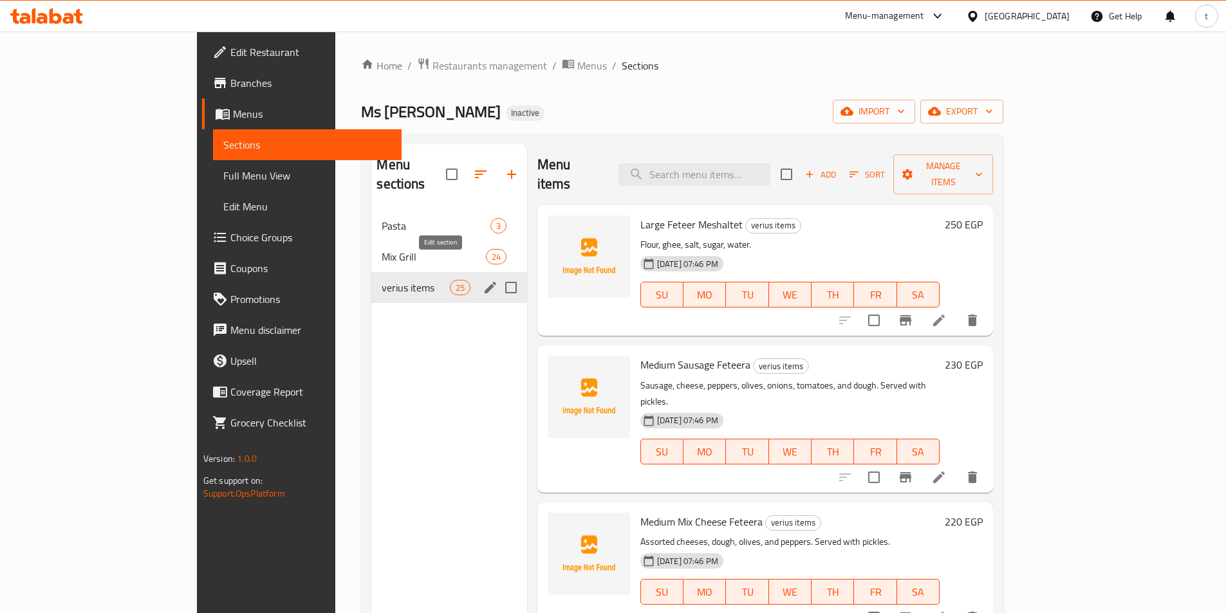
click at [481, 278] on button "edit" at bounding box center [490, 287] width 19 height 19
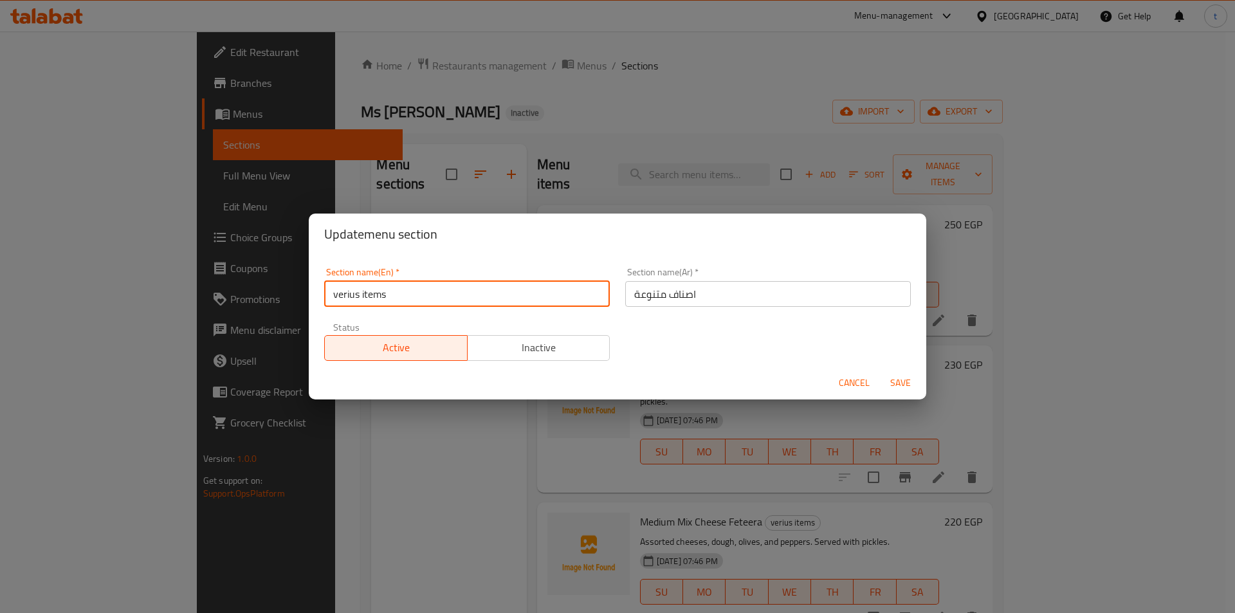
click at [338, 294] on input "verius items" at bounding box center [467, 294] width 286 height 26
click at [351, 298] on input "verius items" at bounding box center [467, 294] width 286 height 26
type input "various items"
click at [340, 295] on input "various items" at bounding box center [467, 294] width 286 height 26
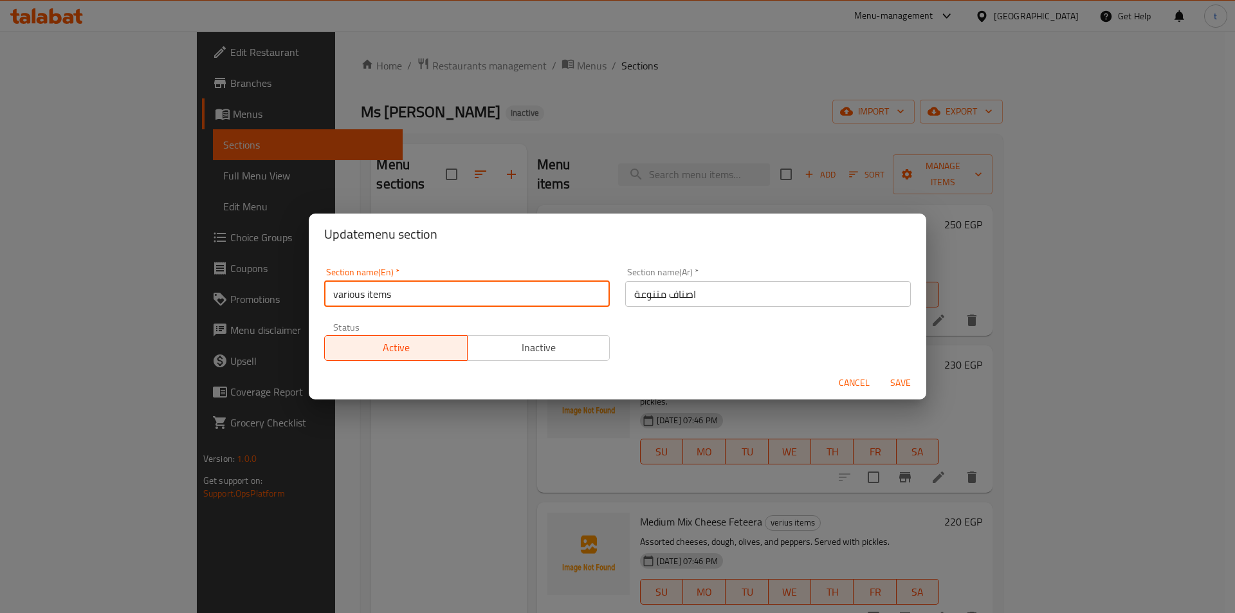
click at [340, 295] on input "various items" at bounding box center [467, 294] width 286 height 26
drag, startPoint x: 416, startPoint y: 288, endPoint x: 300, endPoint y: 308, distance: 117.5
click at [300, 308] on div "Update menu section Section name(En)   * various items Section name(En) * Secti…" at bounding box center [617, 306] width 1235 height 613
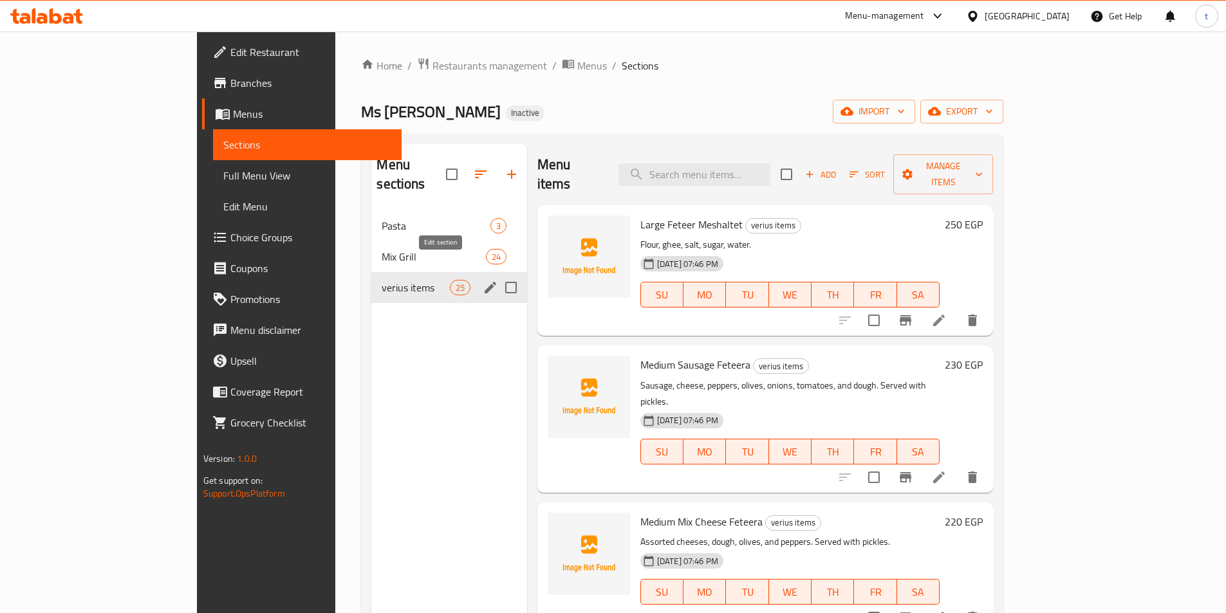
click at [481, 278] on button "edit" at bounding box center [490, 287] width 19 height 19
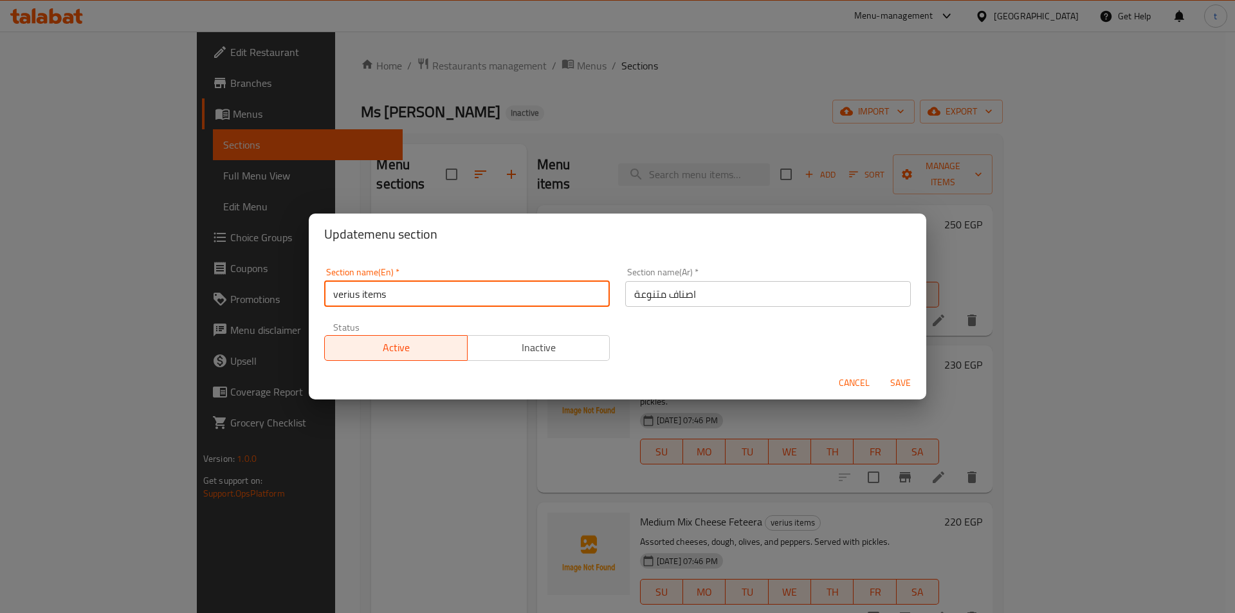
click at [392, 299] on input "verius items" at bounding box center [467, 294] width 286 height 26
click at [405, 299] on input "verius items" at bounding box center [467, 294] width 286 height 26
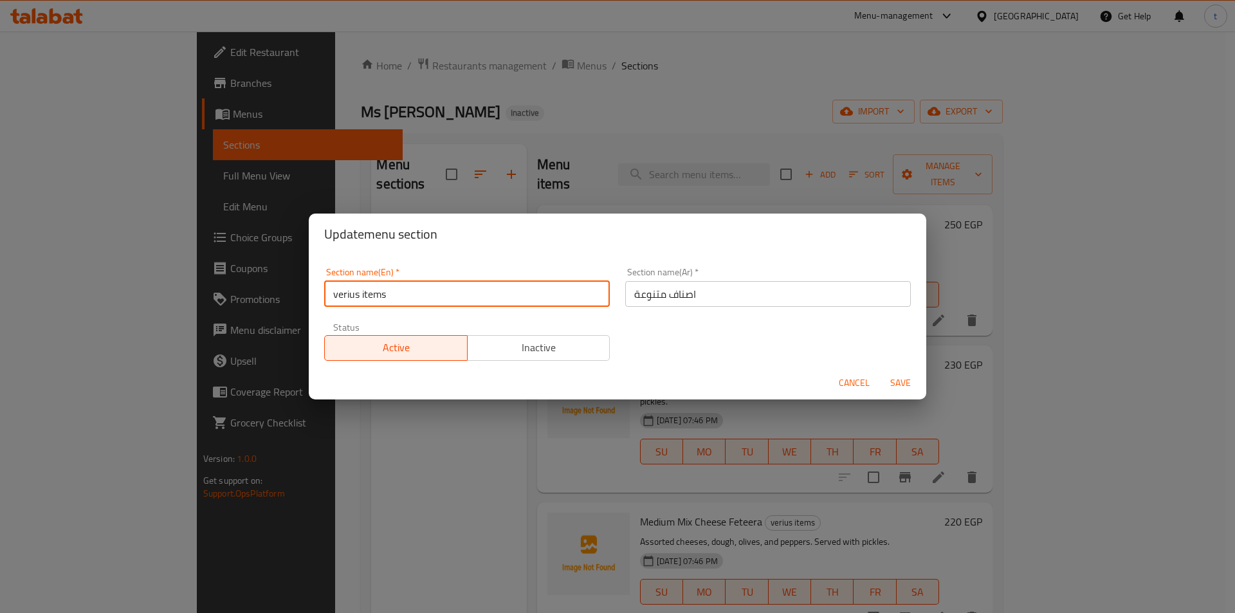
click at [405, 299] on input "verius items" at bounding box center [467, 294] width 286 height 26
paste input "ario"
type input "various items"
click at [895, 381] on span "Save" at bounding box center [900, 383] width 31 height 16
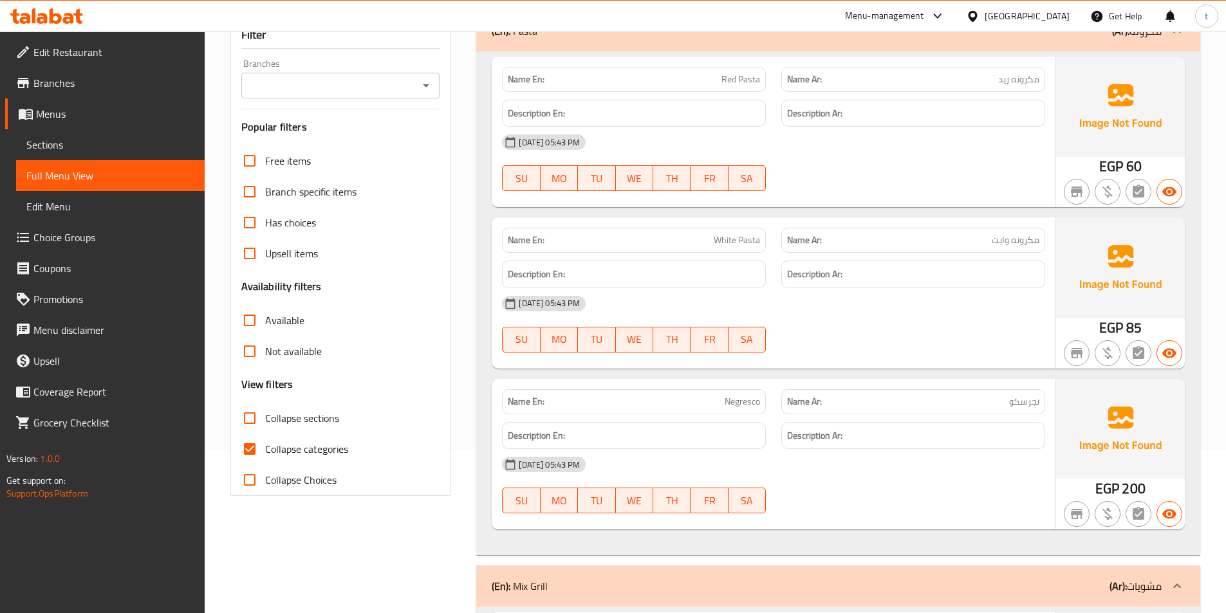
scroll to position [264, 0]
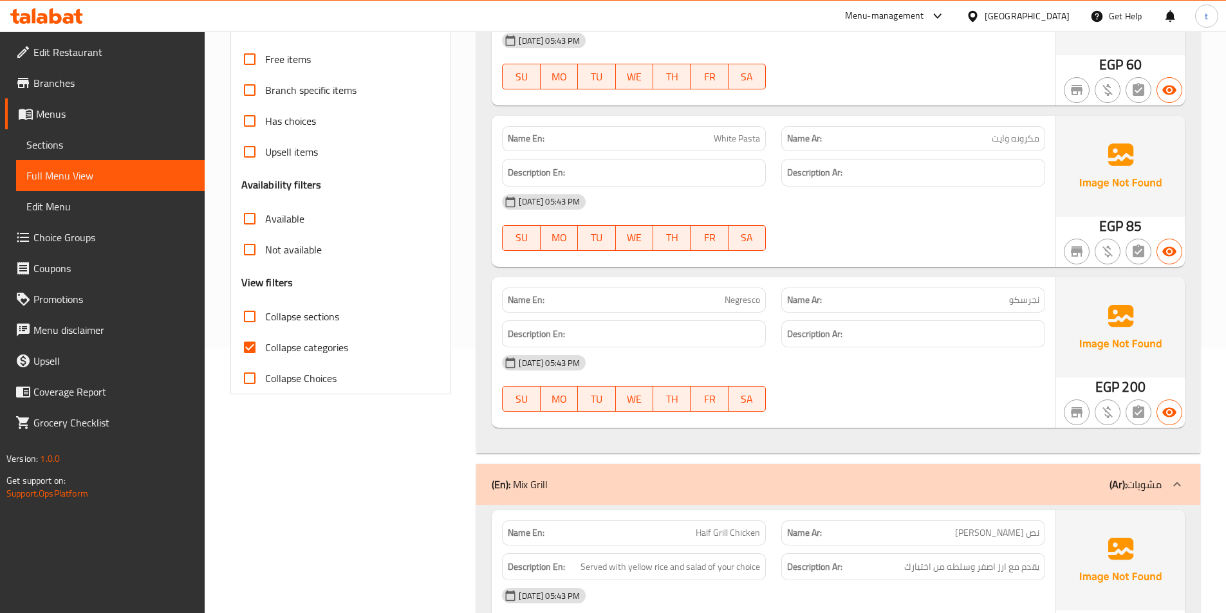
click at [248, 342] on input "Collapse categories" at bounding box center [249, 347] width 31 height 31
checkbox input "false"
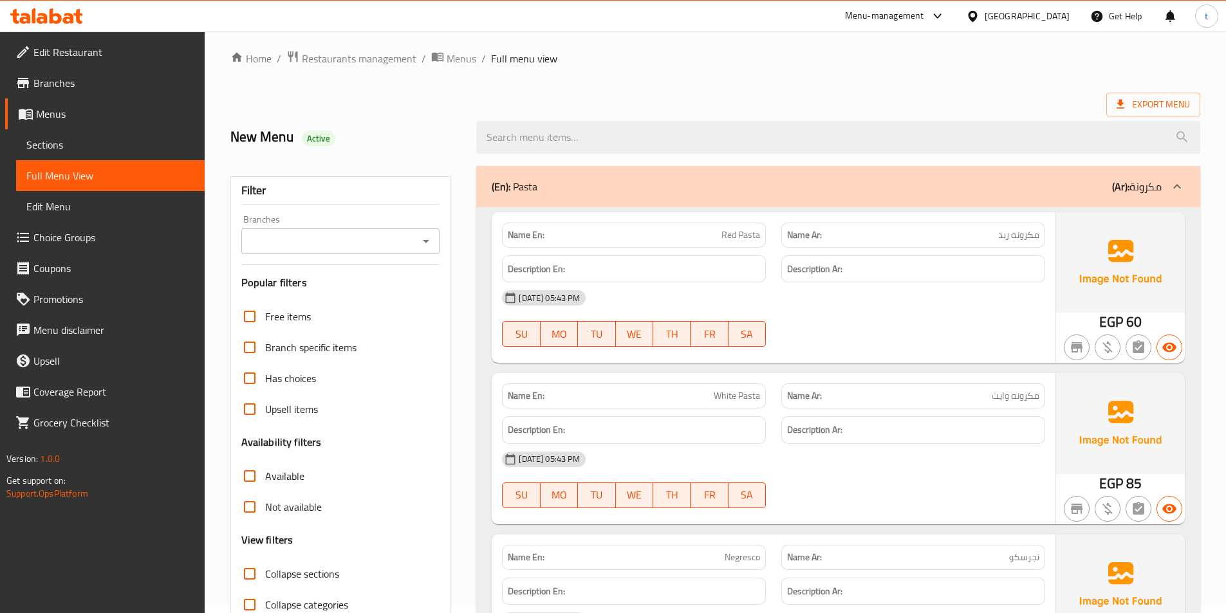
click at [1170, 179] on icon at bounding box center [1176, 186] width 15 height 15
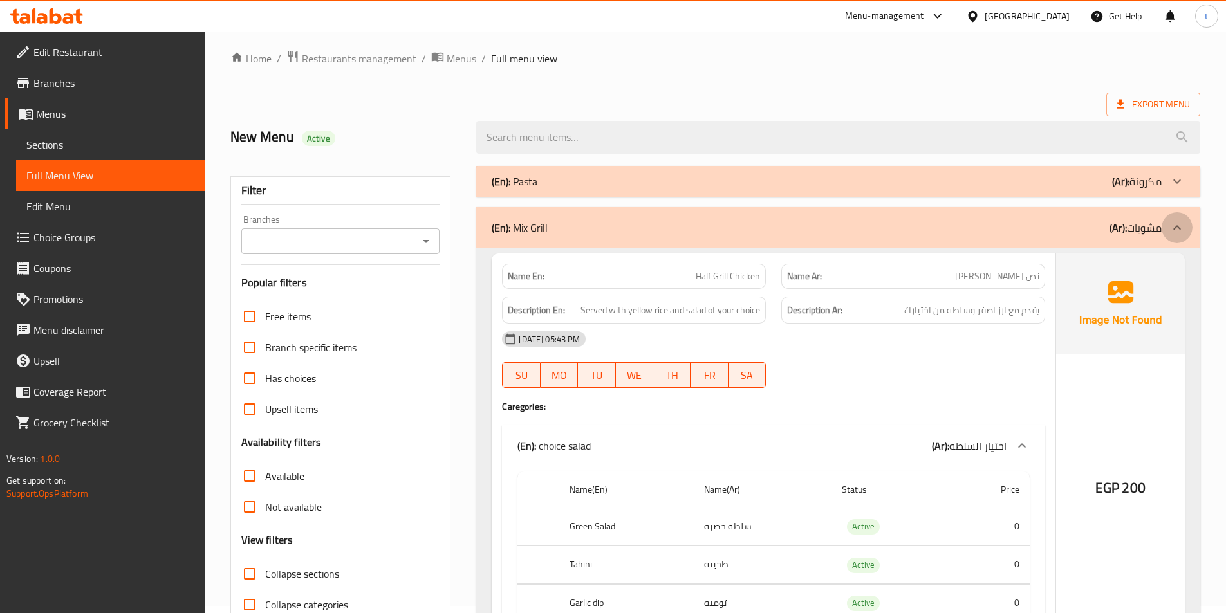
click at [1184, 226] on icon at bounding box center [1176, 227] width 15 height 15
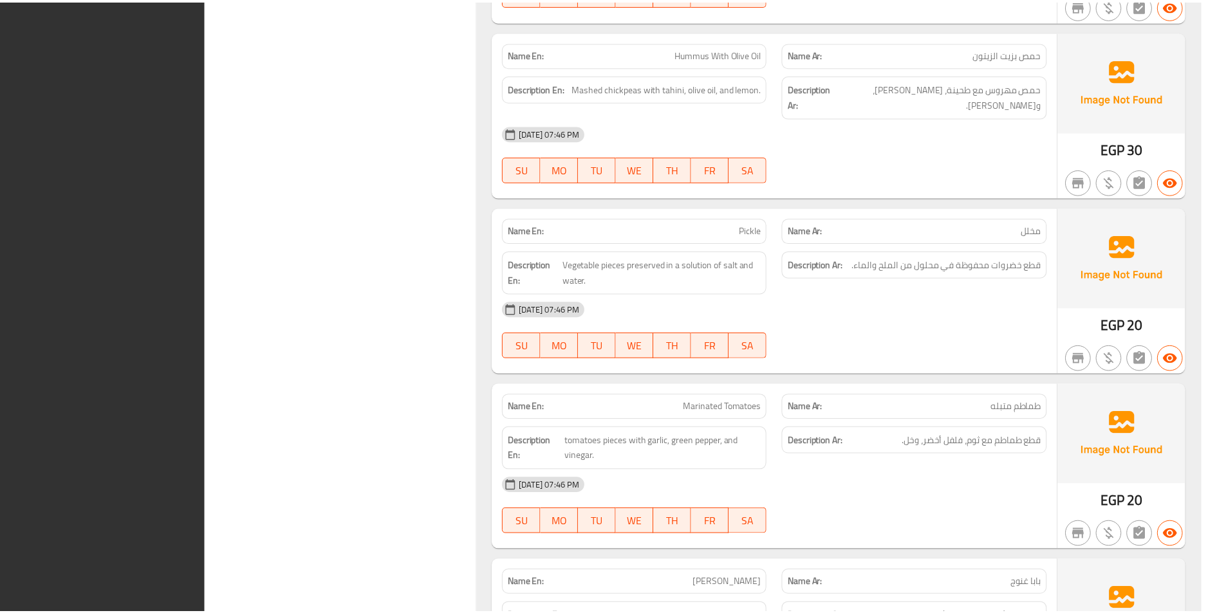
scroll to position [3974, 0]
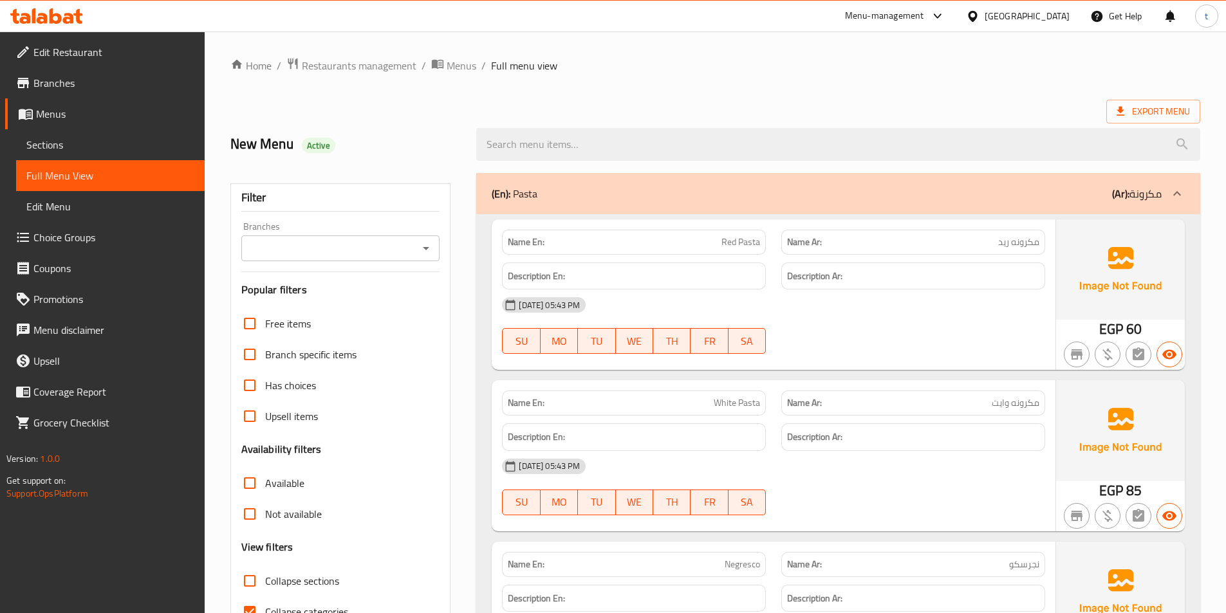
click at [1185, 193] on div at bounding box center [1176, 193] width 31 height 31
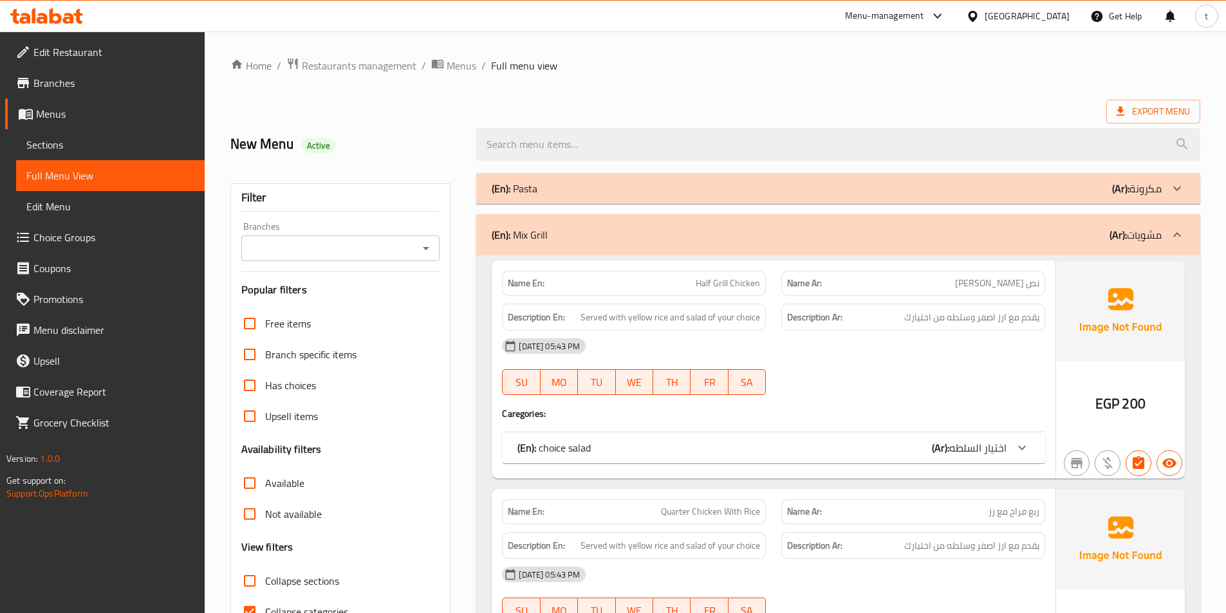
click at [1180, 245] on div at bounding box center [1176, 234] width 31 height 31
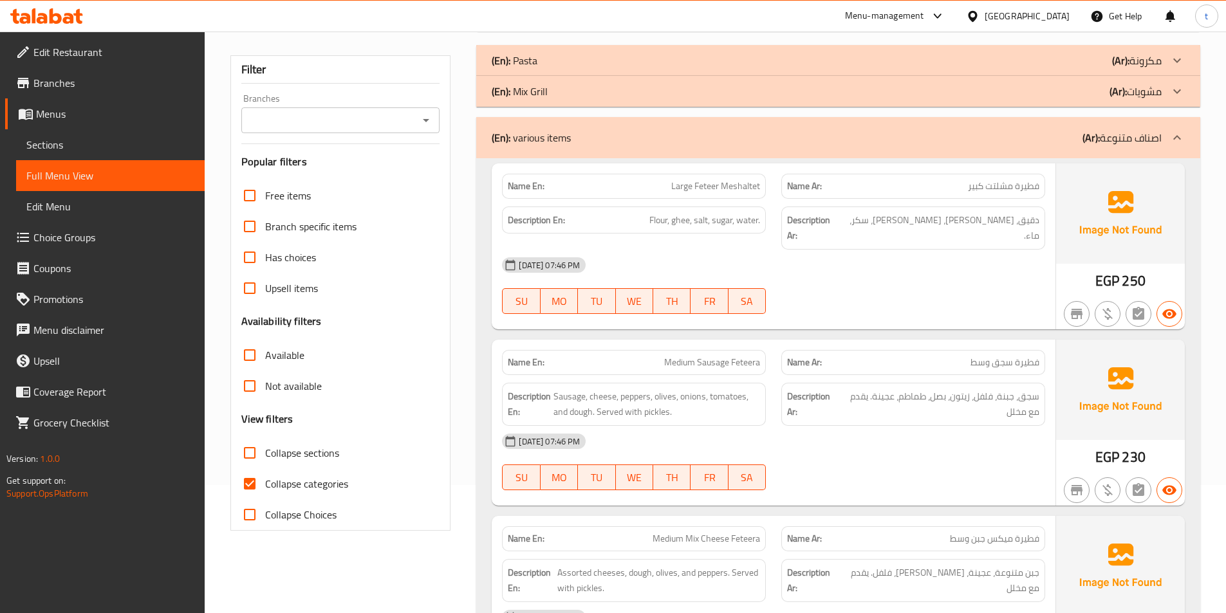
scroll to position [129, 0]
click at [248, 479] on input "Collapse categories" at bounding box center [249, 483] width 31 height 31
checkbox input "false"
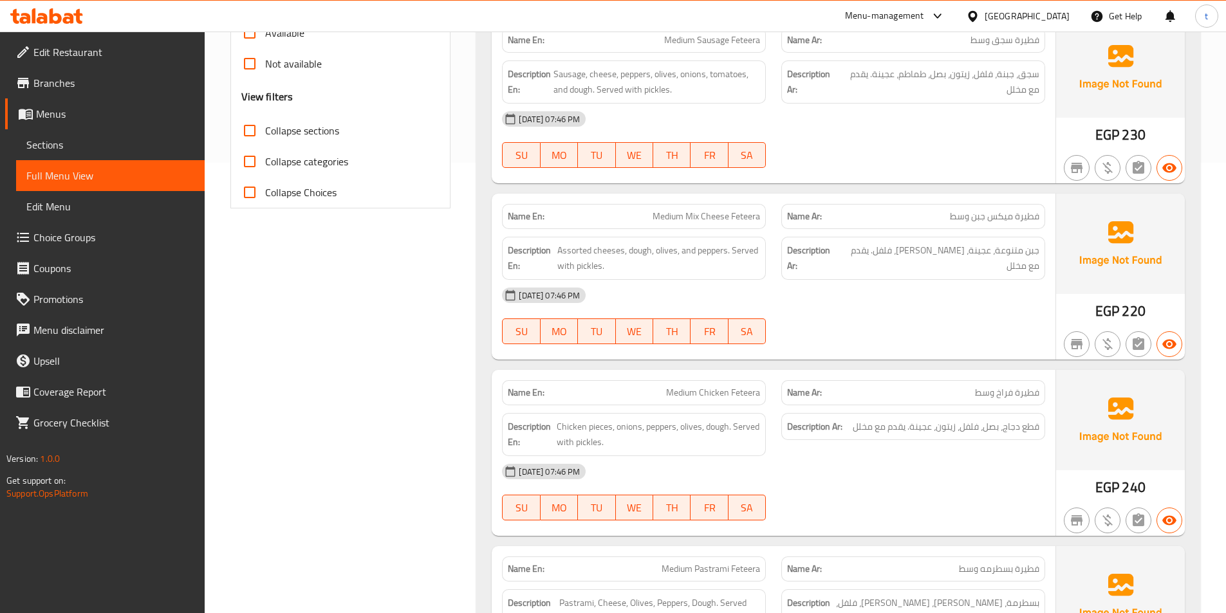
scroll to position [901, 0]
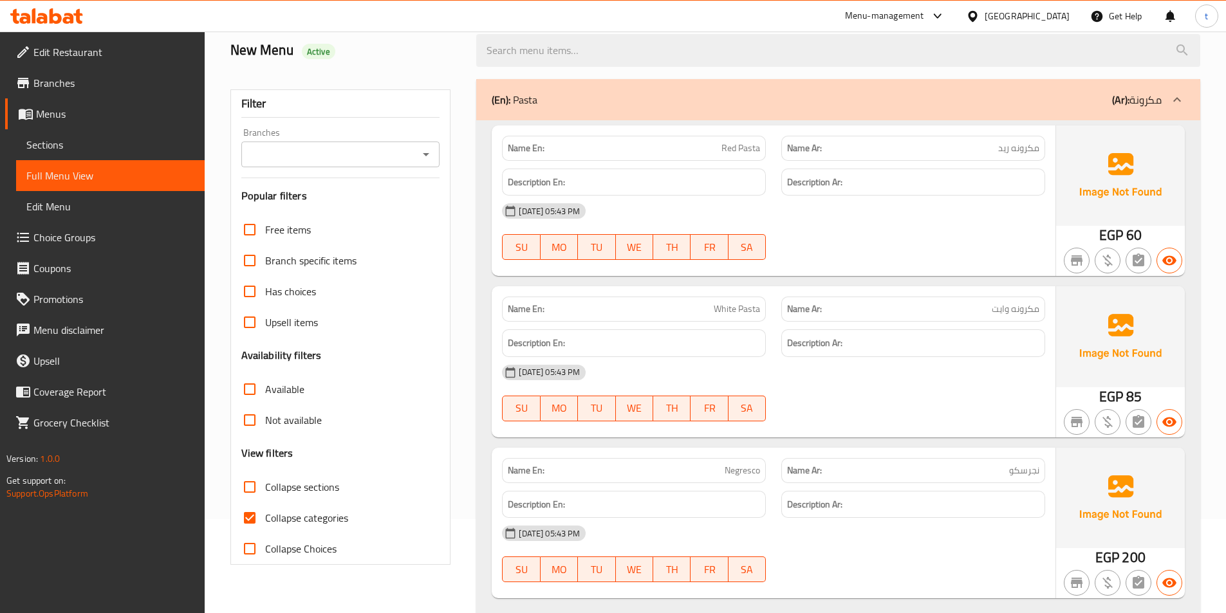
scroll to position [129, 0]
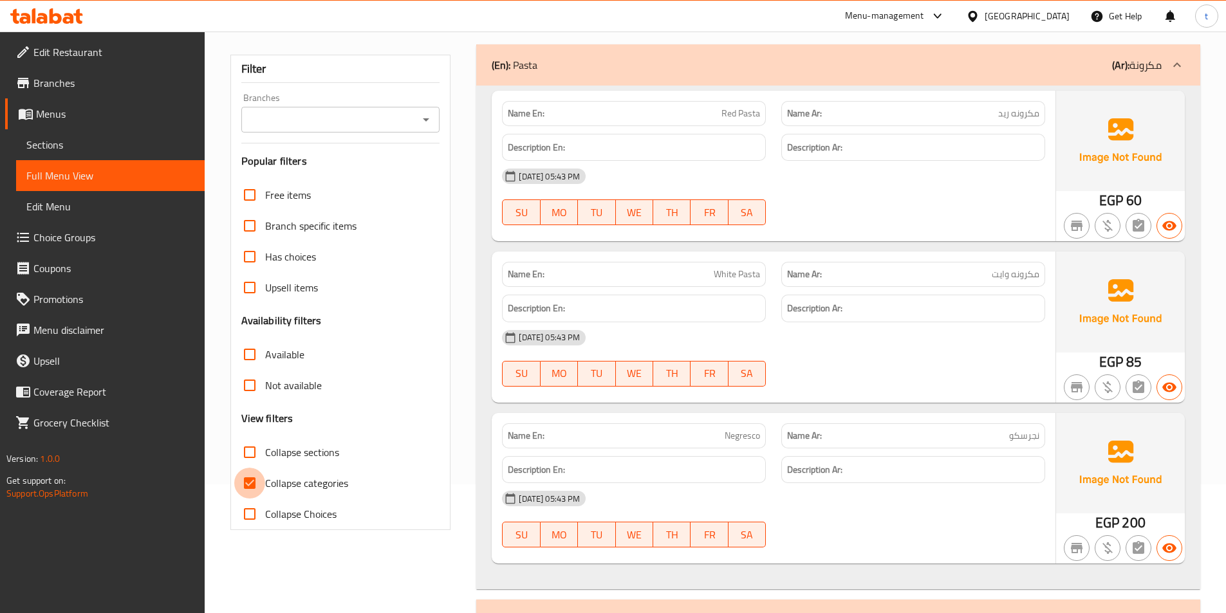
click at [248, 478] on input "Collapse categories" at bounding box center [249, 483] width 31 height 31
checkbox input "false"
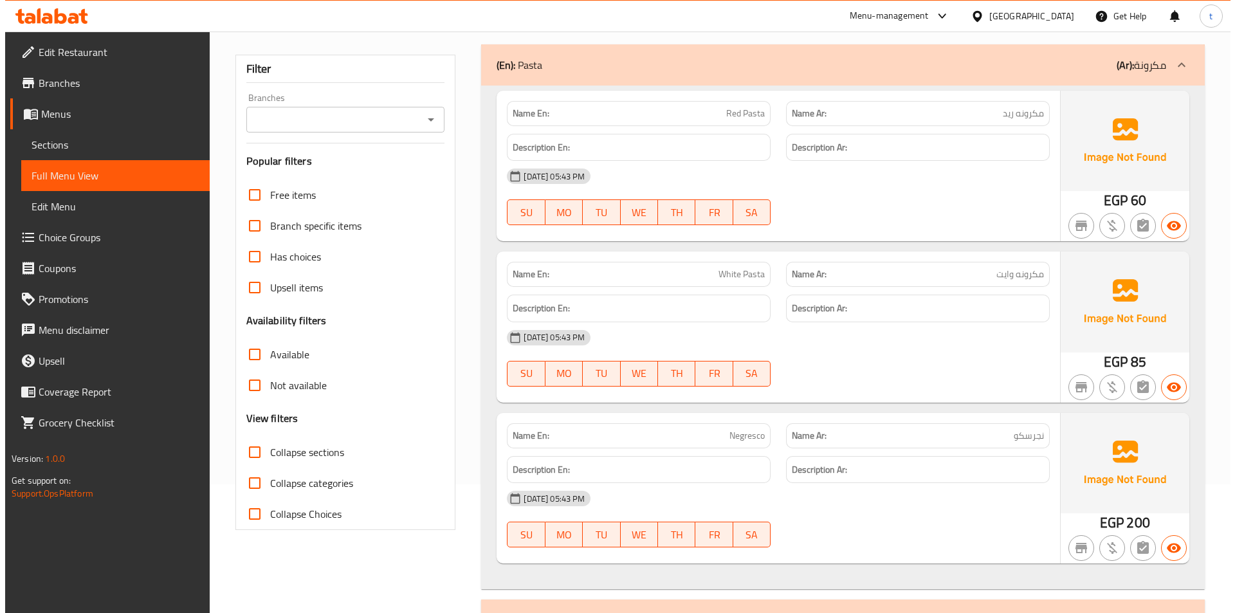
scroll to position [0, 0]
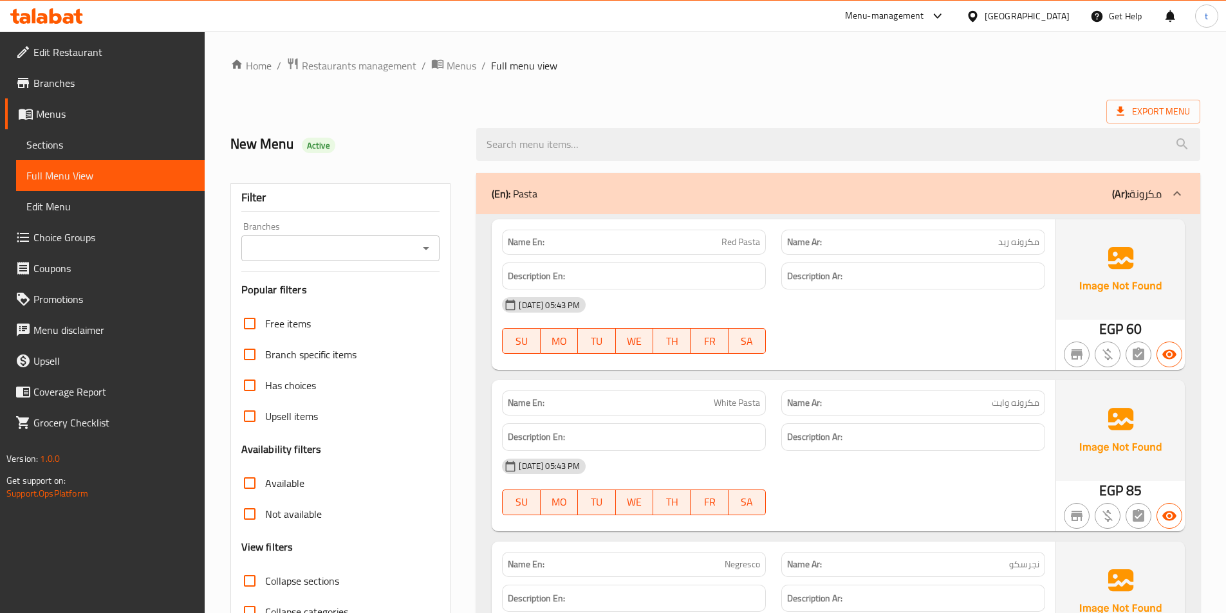
click at [1157, 189] on p "(Ar): مكرونة" at bounding box center [1137, 193] width 50 height 15
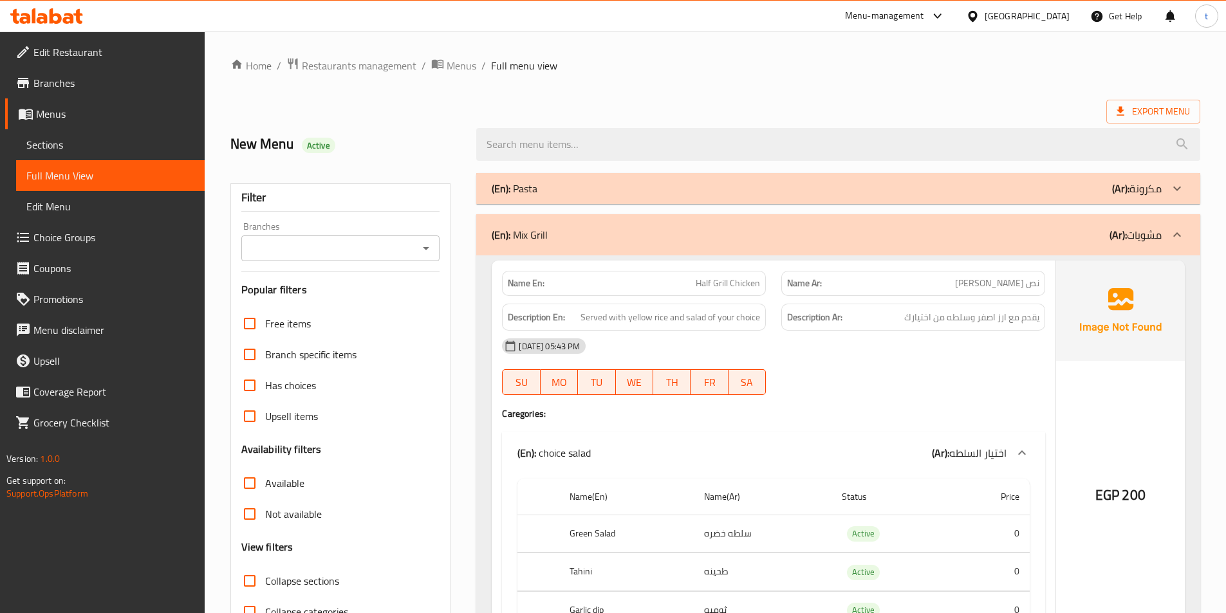
click at [1179, 225] on div at bounding box center [1176, 234] width 31 height 31
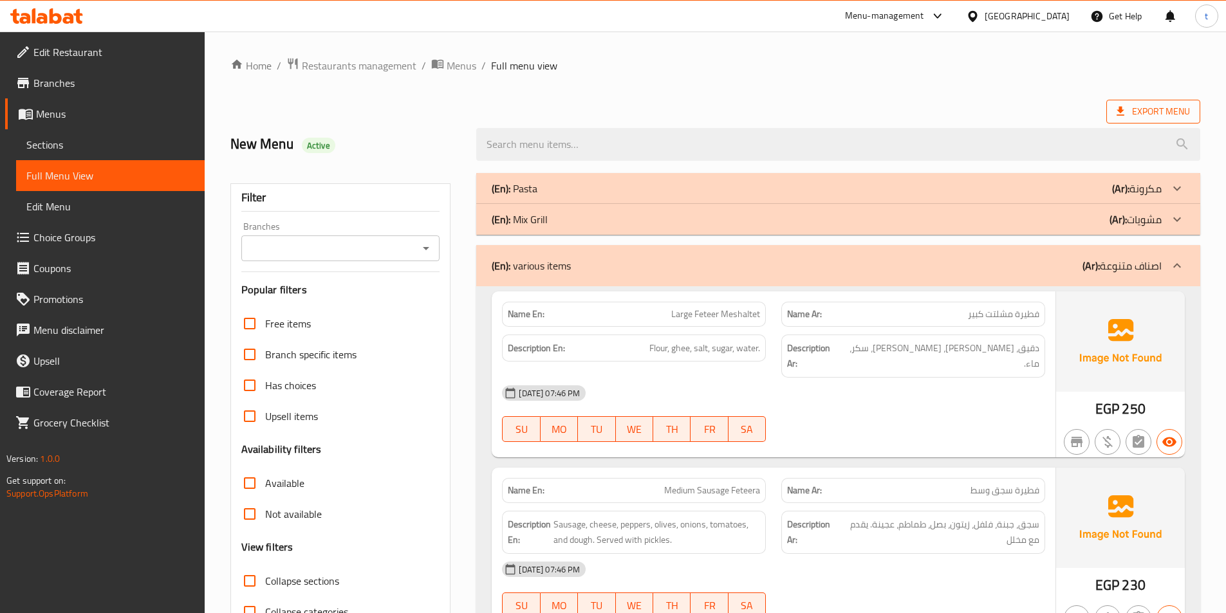
click at [1127, 115] on icon at bounding box center [1120, 111] width 13 height 13
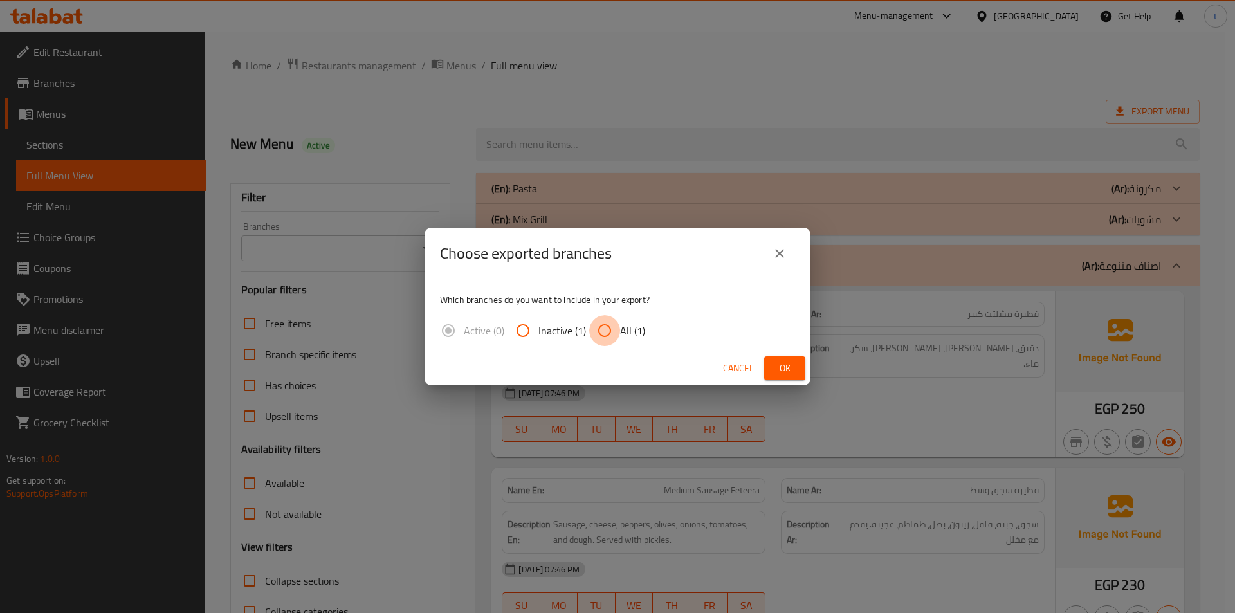
drag, startPoint x: 618, startPoint y: 335, endPoint x: 813, endPoint y: 389, distance: 201.5
click at [618, 335] on input "All (1)" at bounding box center [604, 330] width 31 height 31
radio input "true"
click at [787, 360] on span "Ok" at bounding box center [785, 368] width 21 height 16
